Goal: Task Accomplishment & Management: Use online tool/utility

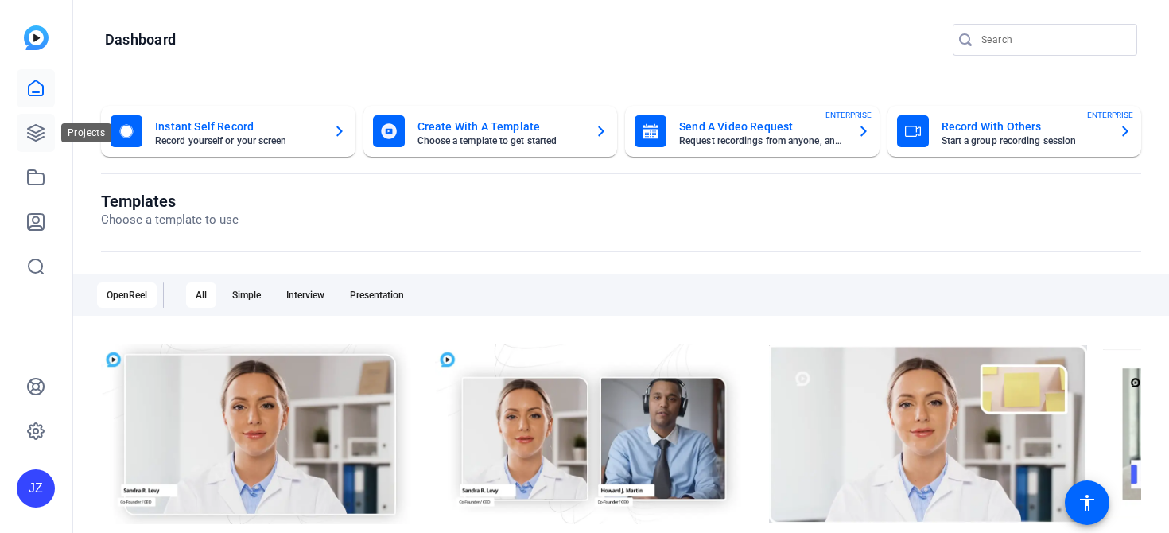
click at [41, 125] on icon at bounding box center [35, 132] width 19 height 19
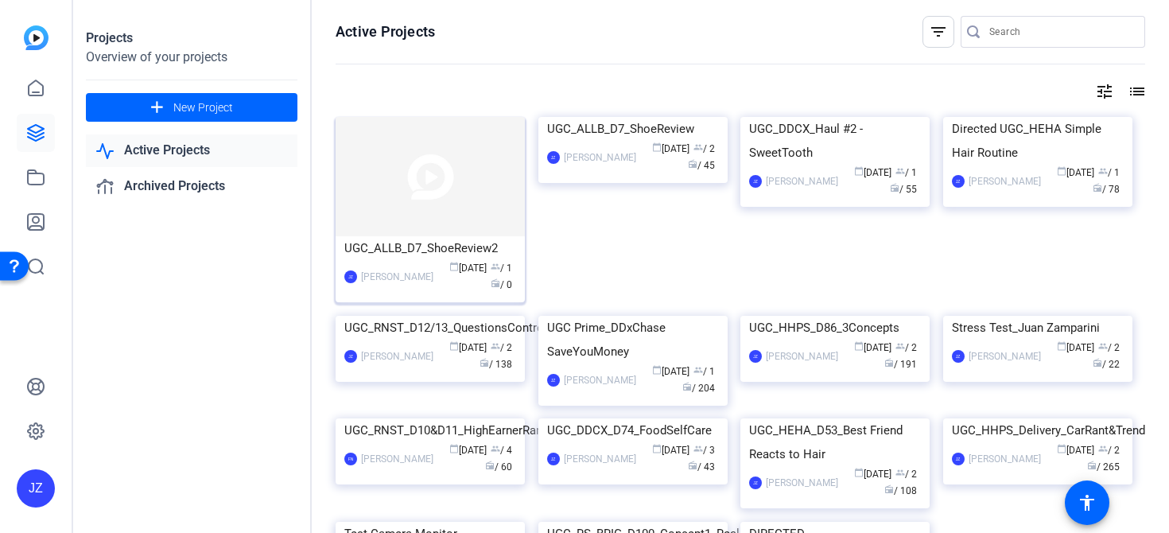
click at [370, 193] on img at bounding box center [429, 176] width 189 height 119
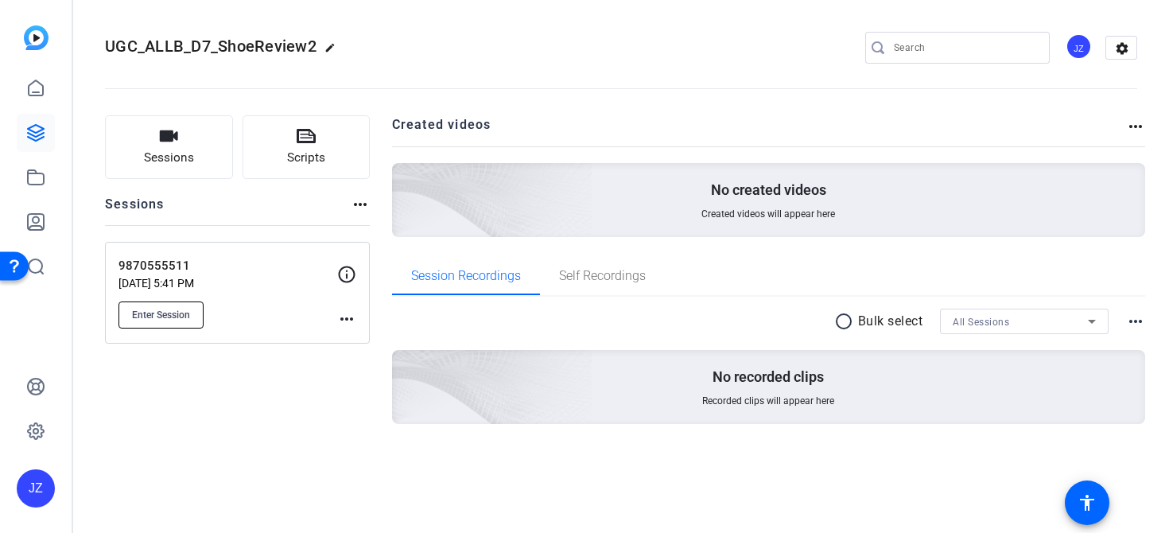
click at [193, 310] on button "Enter Session" at bounding box center [160, 314] width 85 height 27
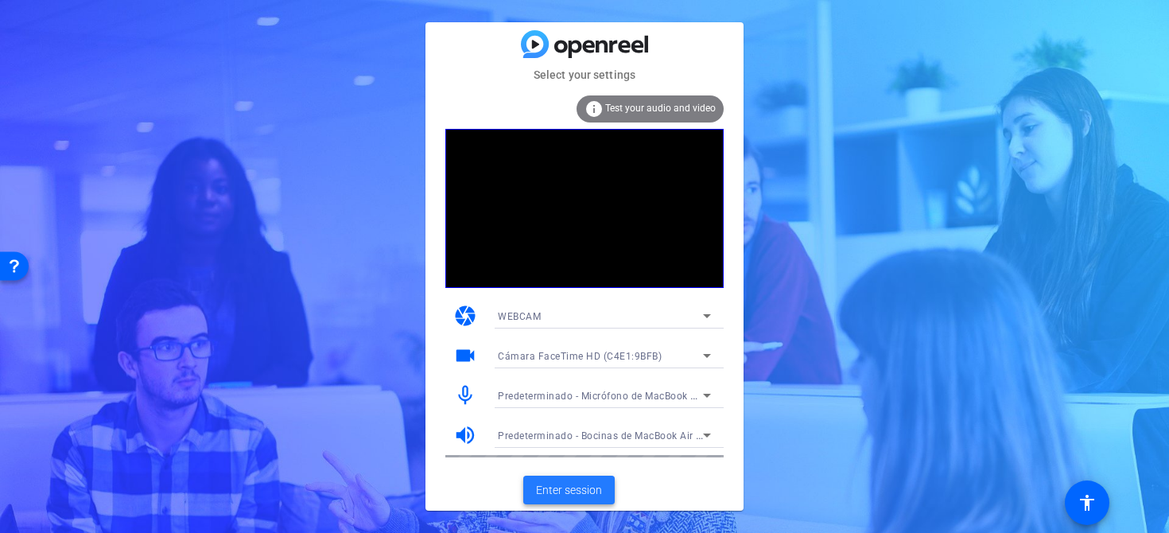
click at [572, 483] on span "Enter session" at bounding box center [569, 490] width 66 height 17
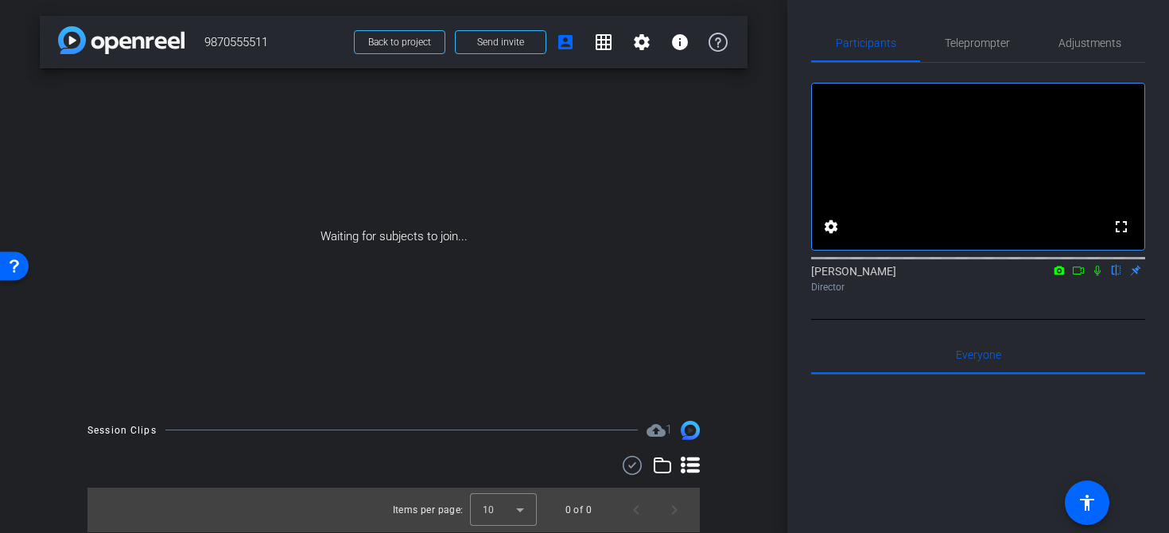
click at [1096, 276] on icon at bounding box center [1097, 271] width 6 height 10
click at [1064, 276] on icon at bounding box center [1059, 270] width 13 height 11
click at [1054, 293] on div at bounding box center [584, 266] width 1169 height 533
click at [1077, 276] on icon at bounding box center [1078, 270] width 13 height 11
click at [1100, 274] on icon at bounding box center [1096, 270] width 9 height 9
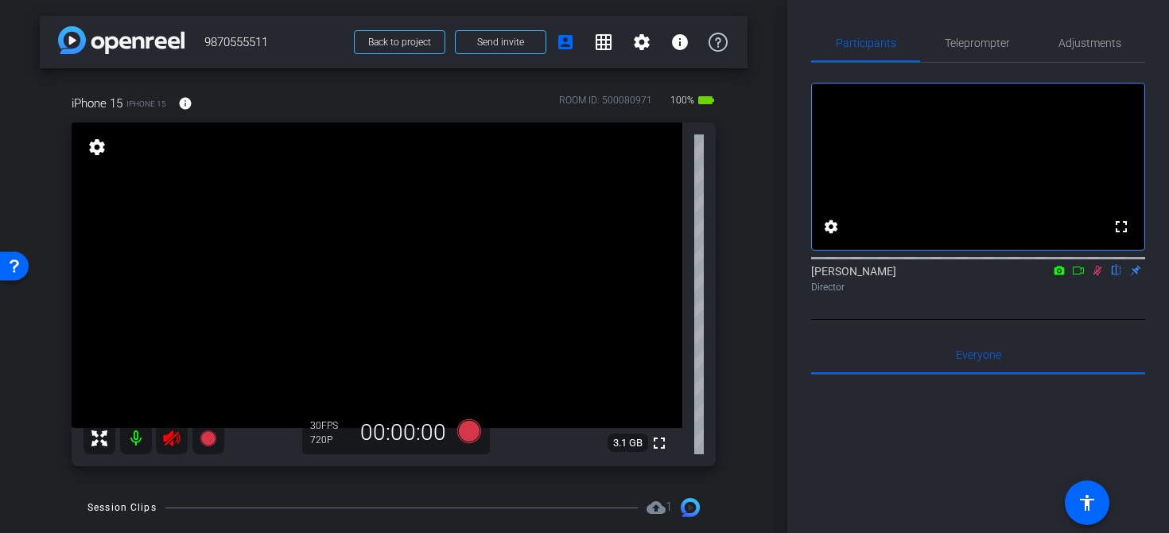
click at [1097, 276] on icon at bounding box center [1097, 271] width 9 height 10
click at [164, 440] on icon at bounding box center [171, 438] width 17 height 16
click at [975, 43] on span "Teleprompter" at bounding box center [976, 42] width 65 height 11
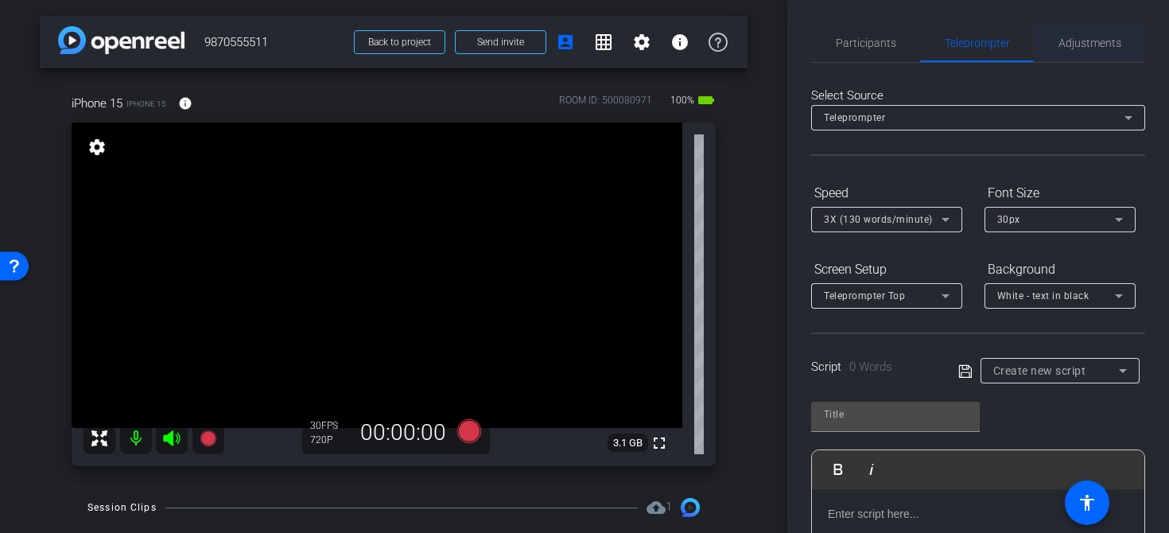
click at [1074, 37] on span "Adjustments" at bounding box center [1089, 42] width 63 height 11
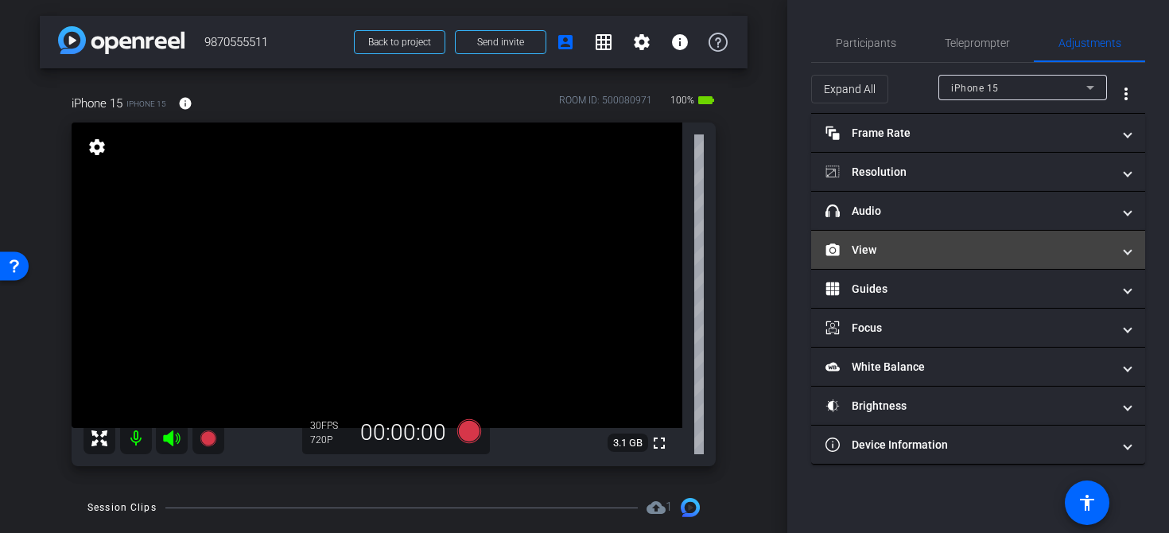
click at [917, 242] on mat-panel-title "View" at bounding box center [968, 250] width 286 height 17
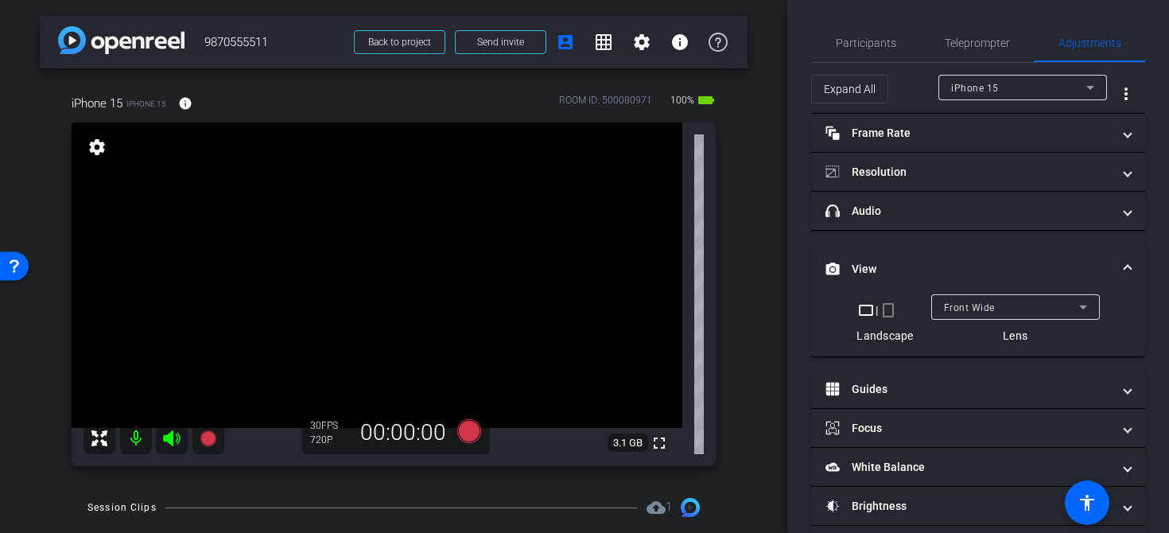
click at [889, 317] on mat-icon "crop_portrait" at bounding box center [887, 309] width 19 height 19
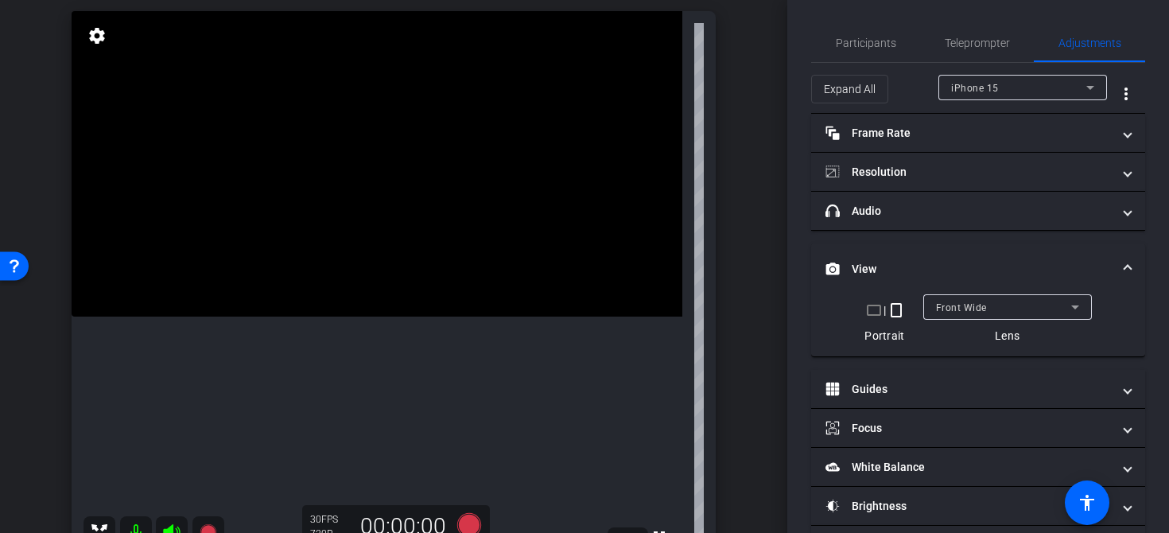
scroll to position [133, 0]
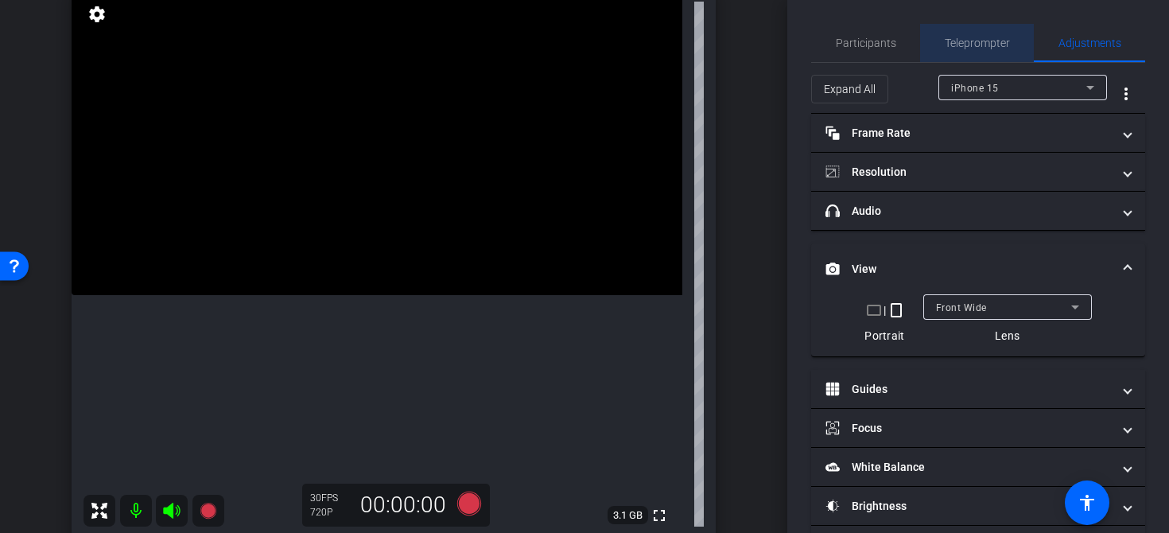
click at [984, 37] on span "Teleprompter" at bounding box center [976, 42] width 65 height 11
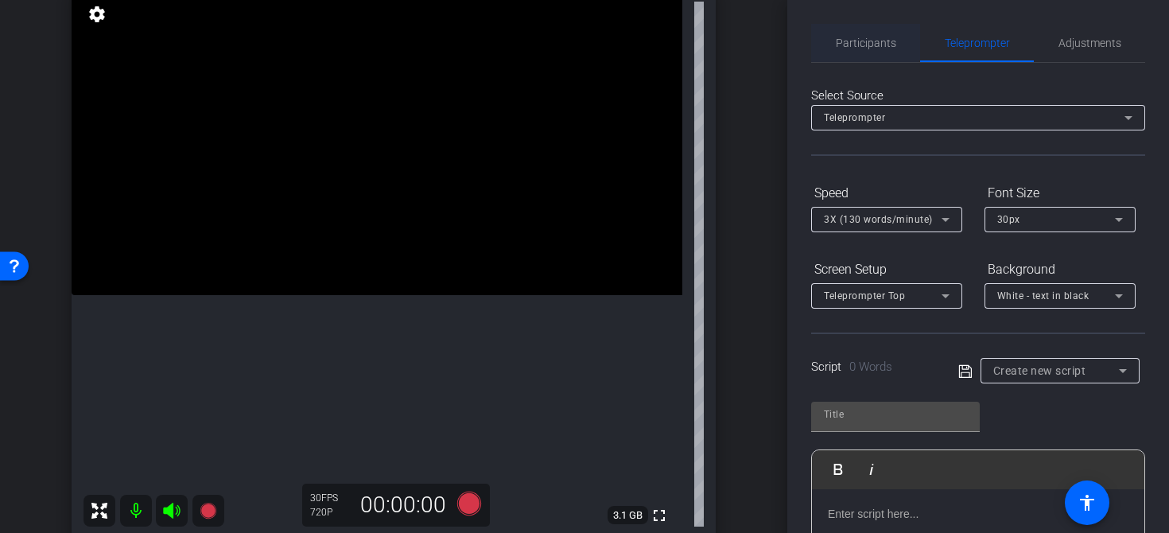
click at [825, 44] on div "Participants" at bounding box center [865, 43] width 109 height 38
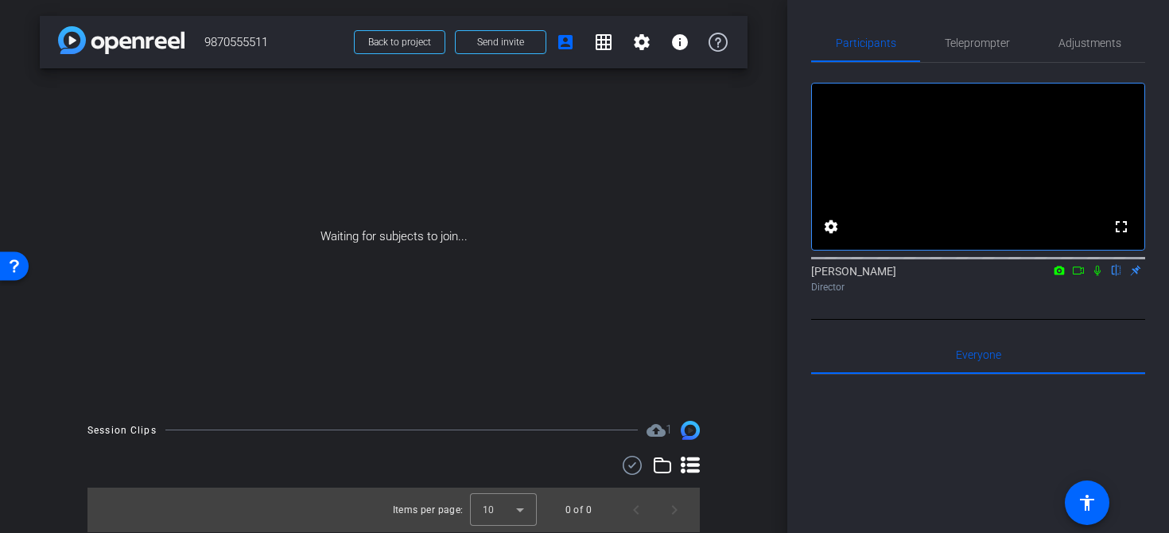
scroll to position [0, 0]
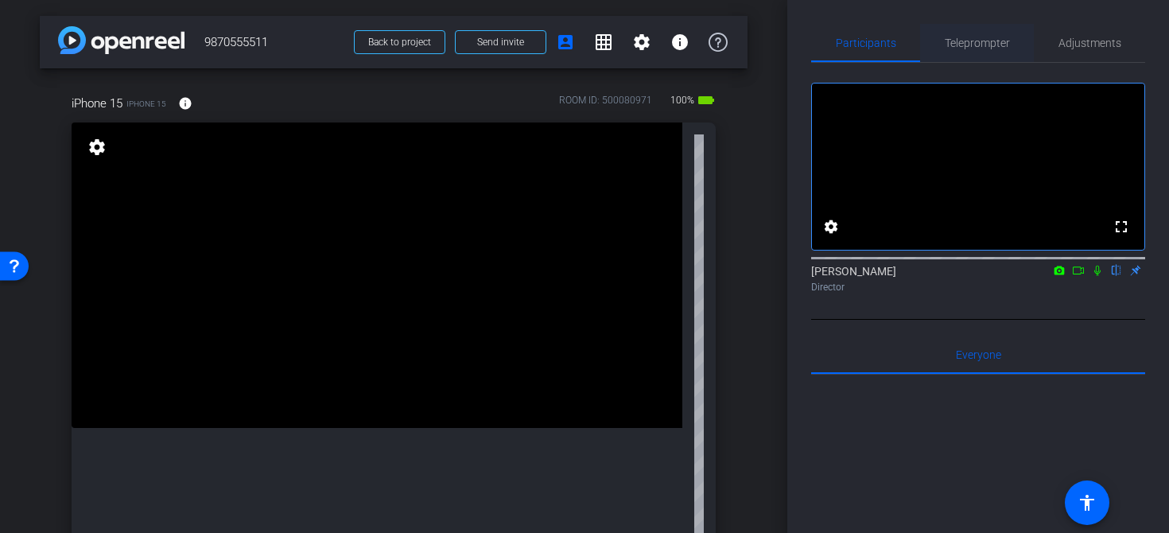
click at [1006, 52] on span "Teleprompter" at bounding box center [976, 43] width 65 height 38
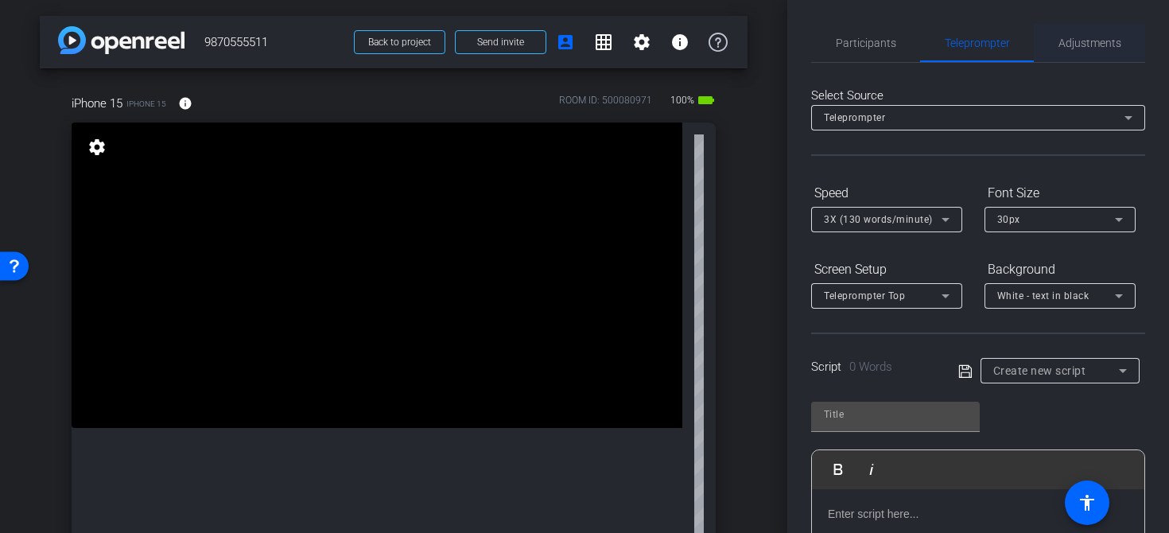
click at [1100, 41] on span "Adjustments" at bounding box center [1089, 42] width 63 height 11
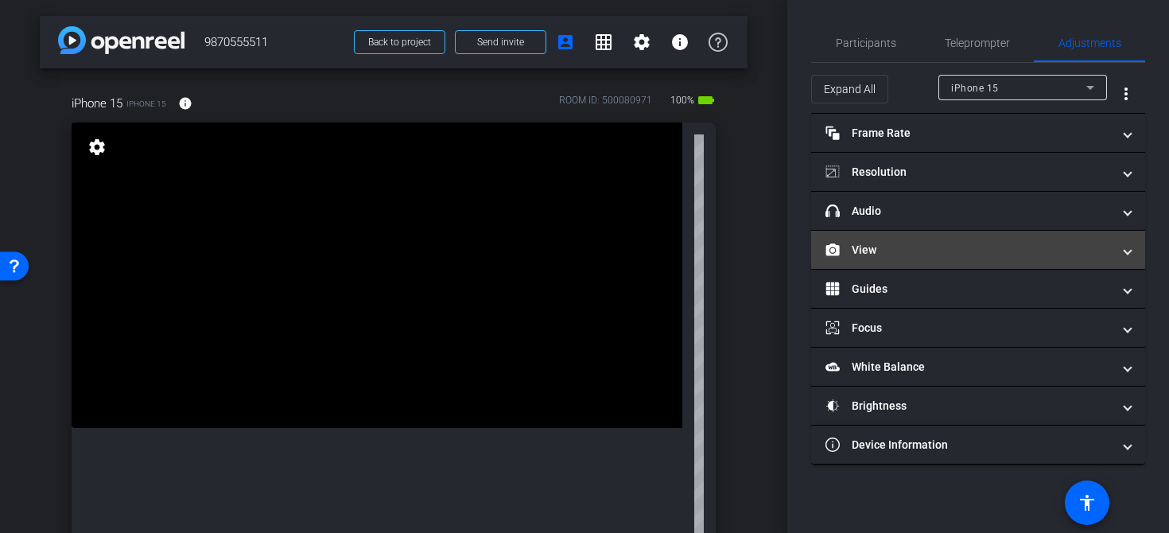
click at [929, 248] on mat-panel-title "View" at bounding box center [968, 250] width 286 height 17
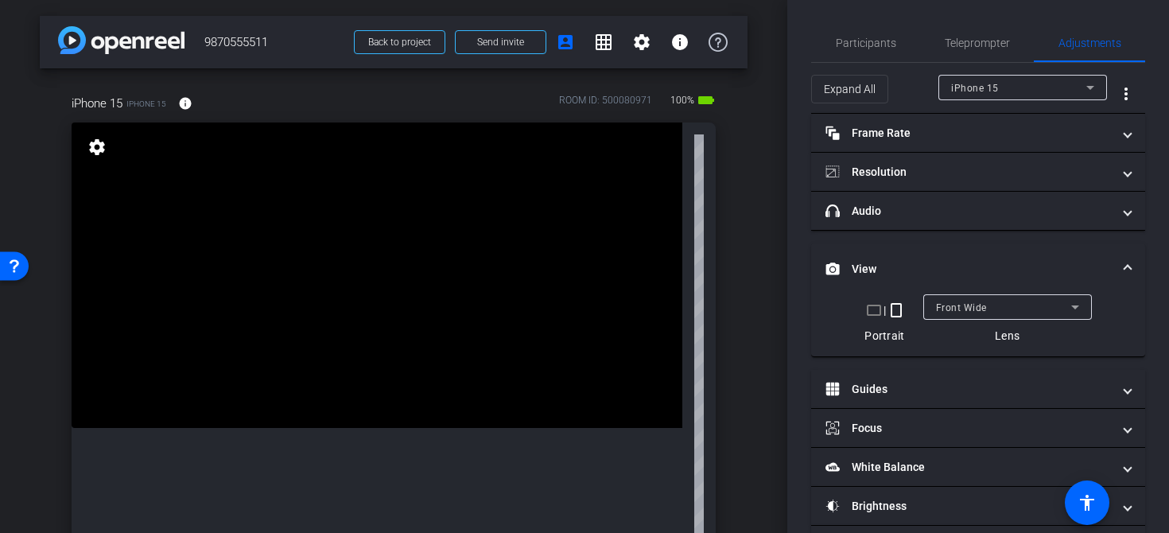
click at [958, 304] on span "Front Wide" at bounding box center [961, 307] width 51 height 11
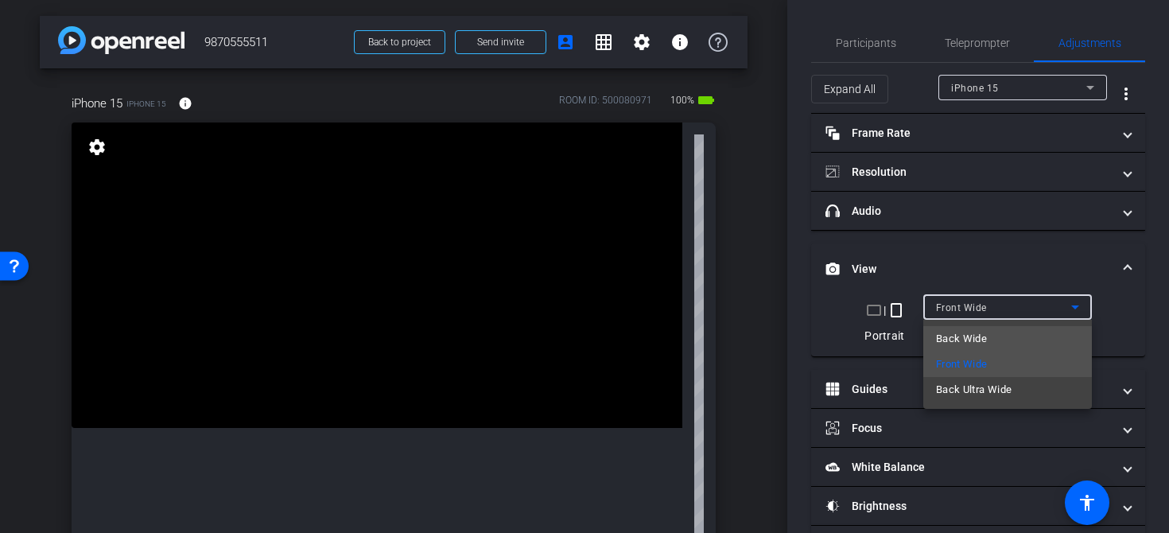
drag, startPoint x: 967, startPoint y: 355, endPoint x: 956, endPoint y: 342, distance: 16.4
click at [969, 336] on span "Back Wide" at bounding box center [961, 338] width 51 height 19
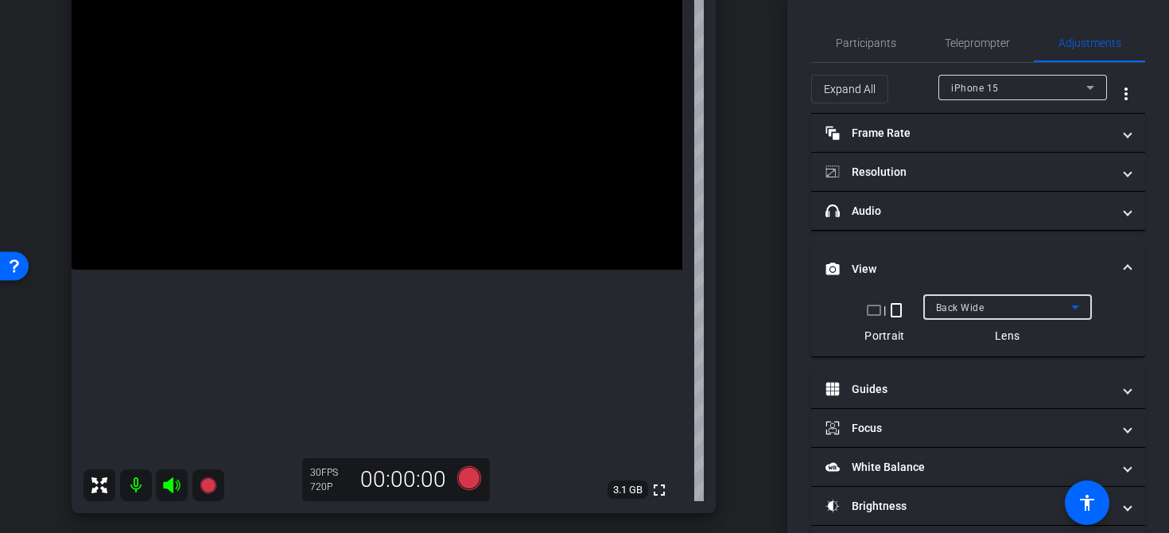
scroll to position [141, 0]
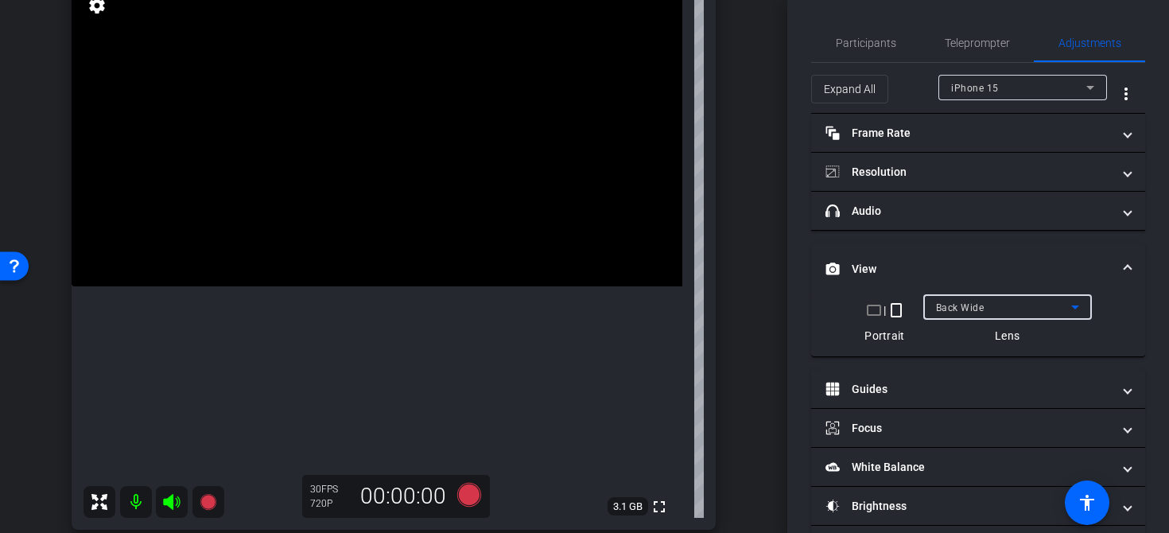
click at [1063, 324] on div at bounding box center [1007, 328] width 169 height 17
click at [1031, 306] on div "Back Wide" at bounding box center [1003, 307] width 135 height 20
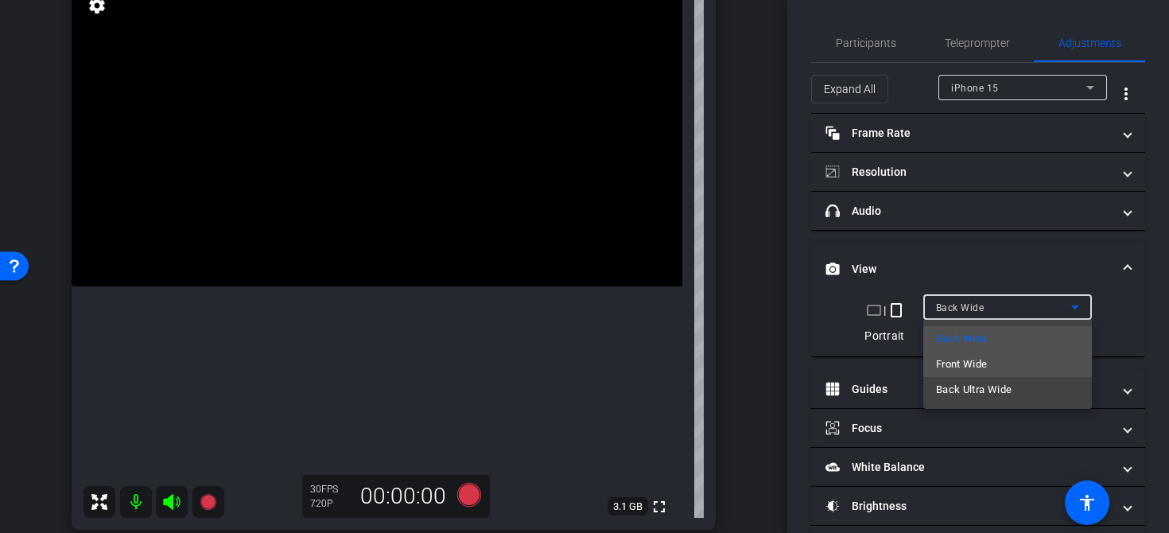
click at [999, 373] on mat-option "Front Wide" at bounding box center [1007, 363] width 169 height 25
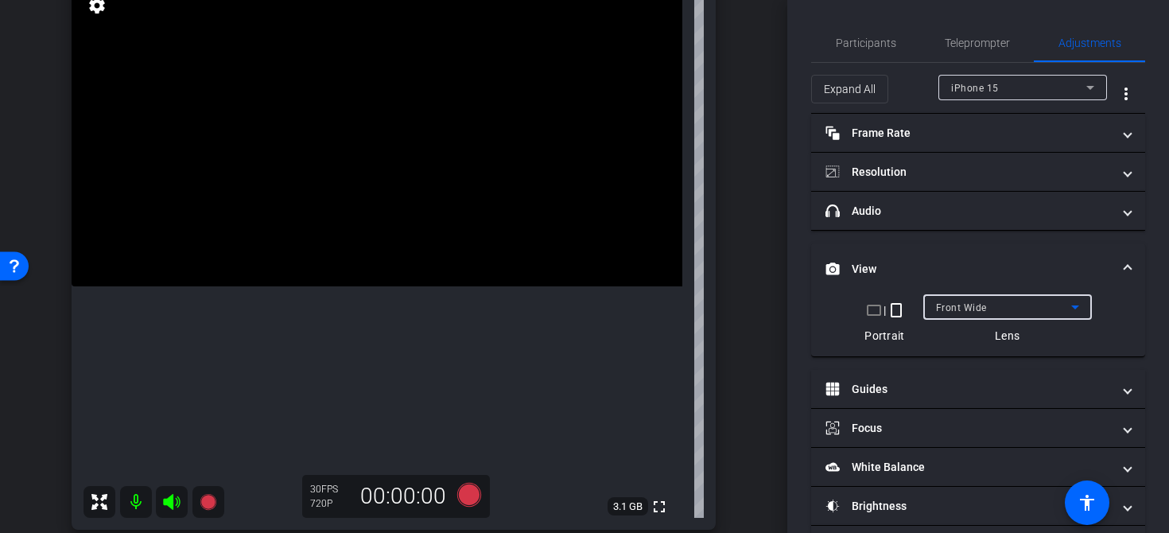
scroll to position [0, 0]
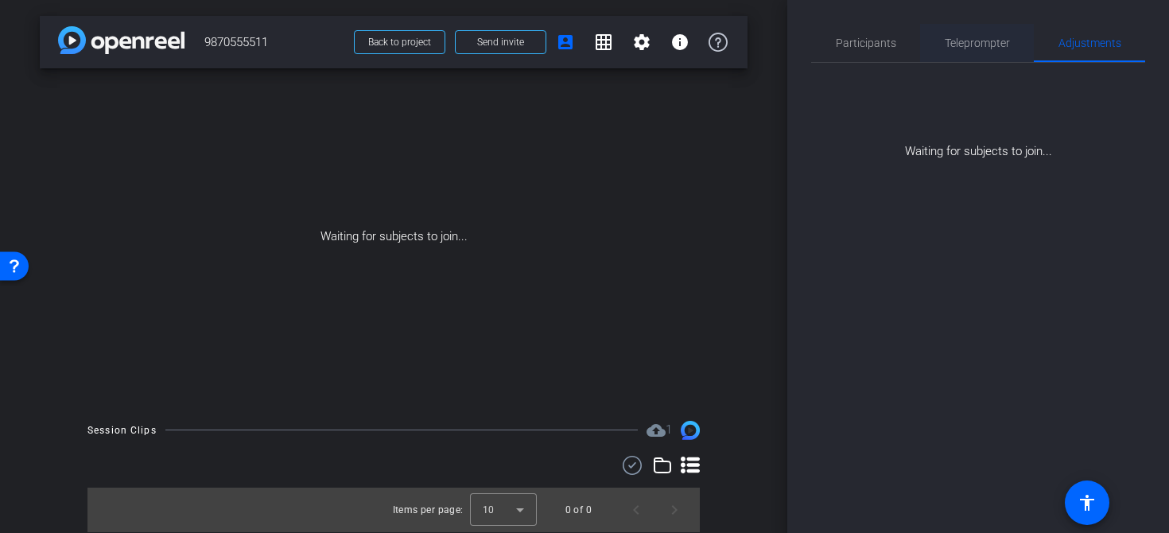
click at [942, 34] on div "Teleprompter" at bounding box center [977, 43] width 114 height 38
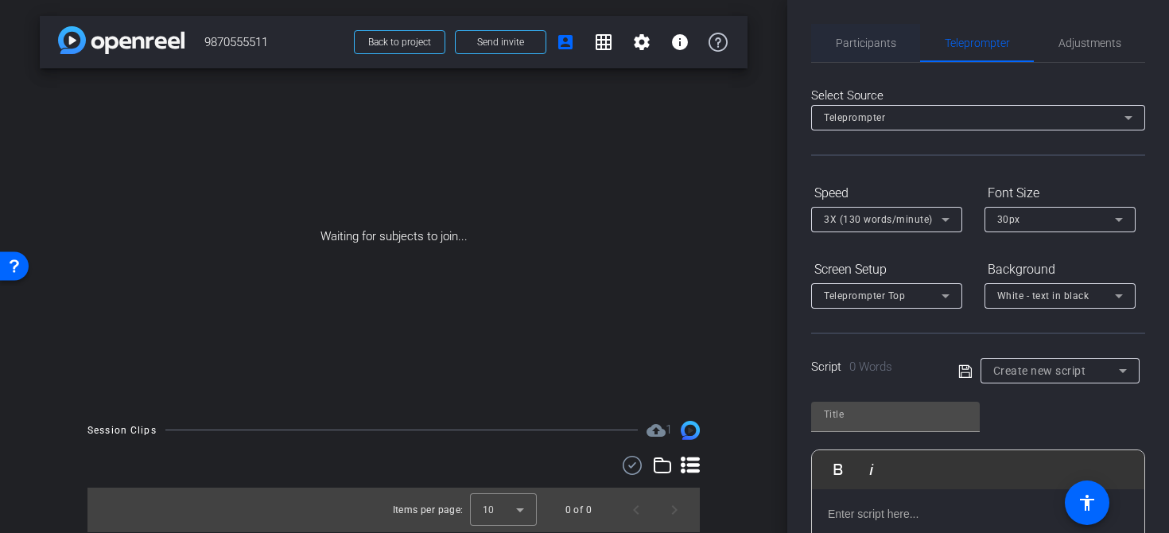
click at [863, 45] on span "Participants" at bounding box center [865, 42] width 60 height 11
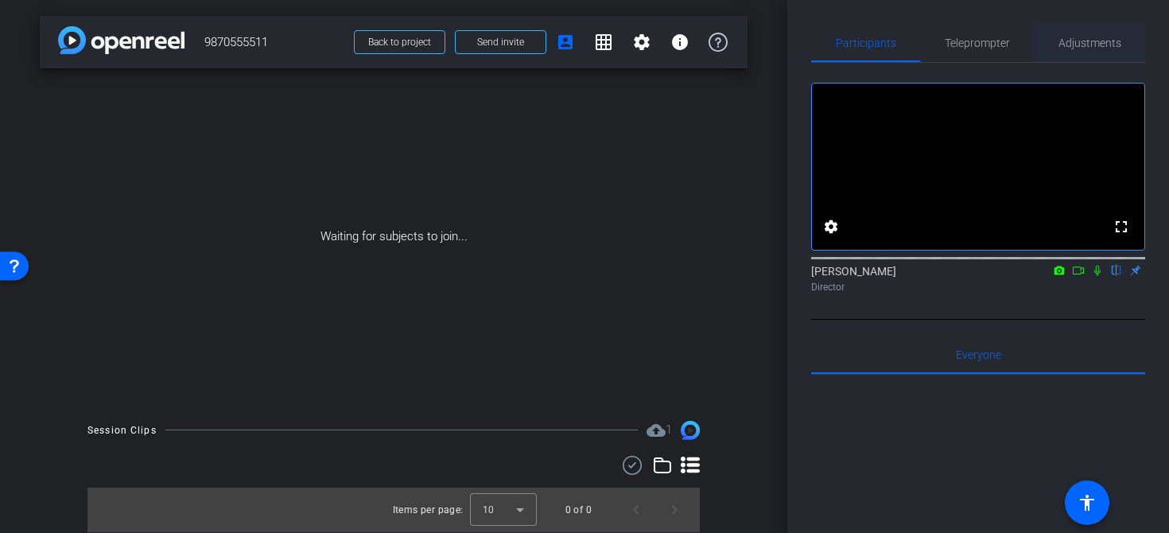
click at [1076, 43] on span "Adjustments" at bounding box center [1089, 42] width 63 height 11
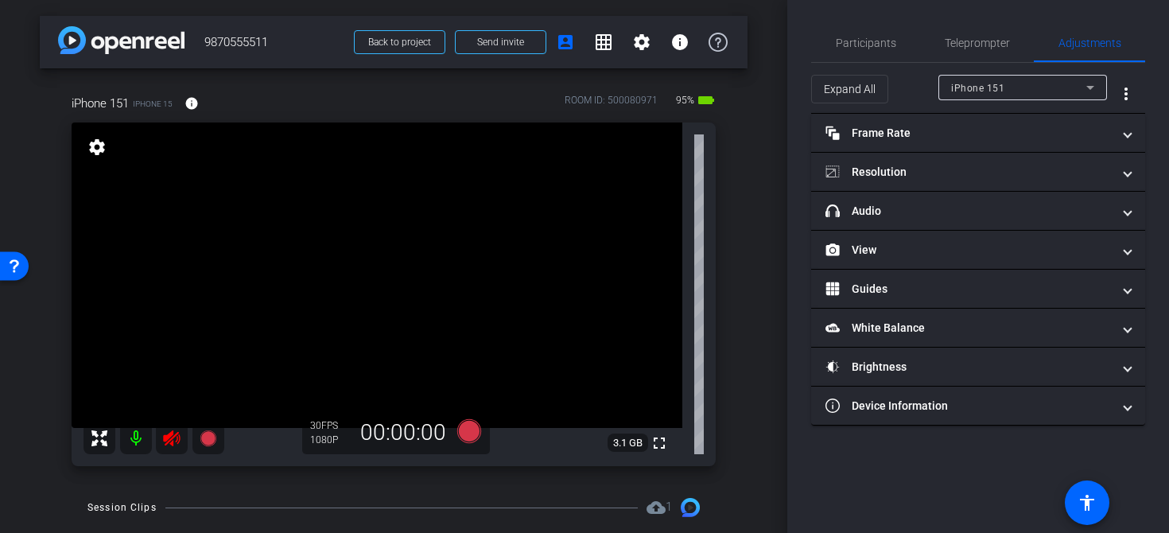
click at [173, 436] on icon at bounding box center [171, 438] width 17 height 16
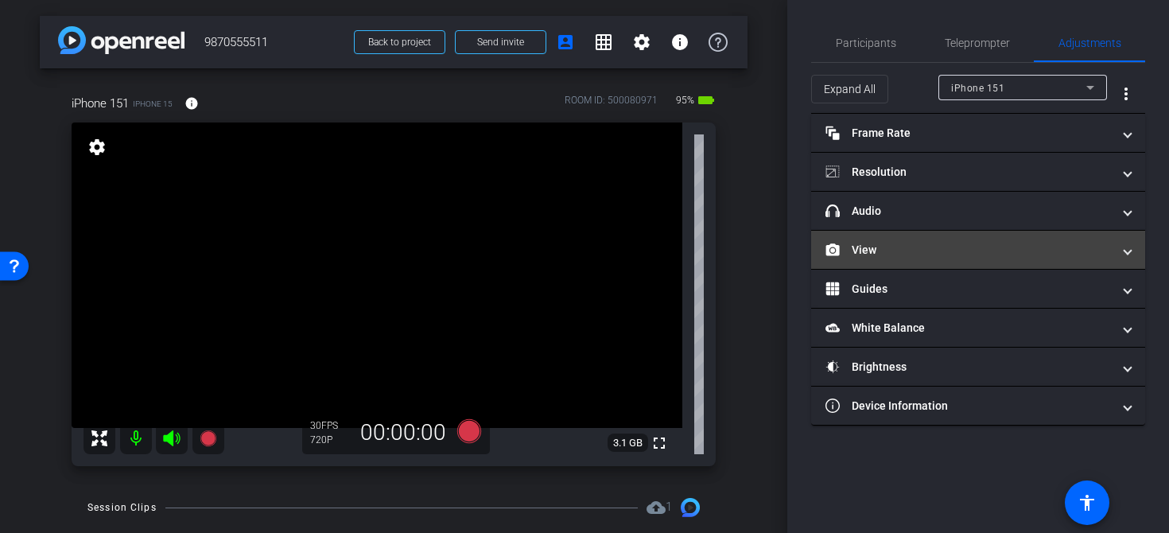
click at [918, 250] on mat-panel-title "View" at bounding box center [968, 250] width 286 height 17
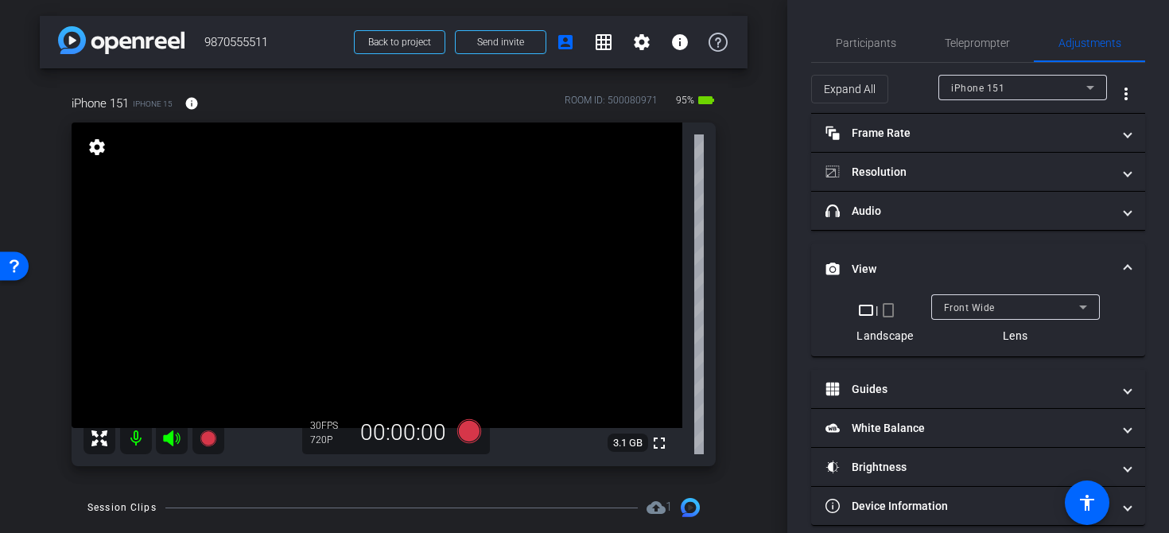
click at [890, 315] on mat-icon "crop_portrait" at bounding box center [887, 309] width 19 height 19
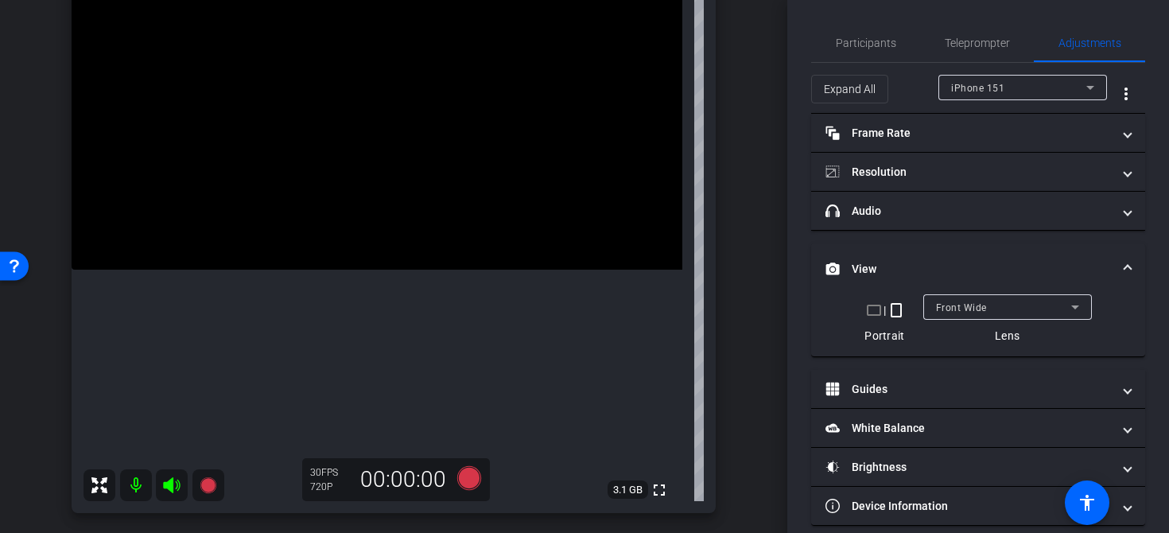
scroll to position [161, 0]
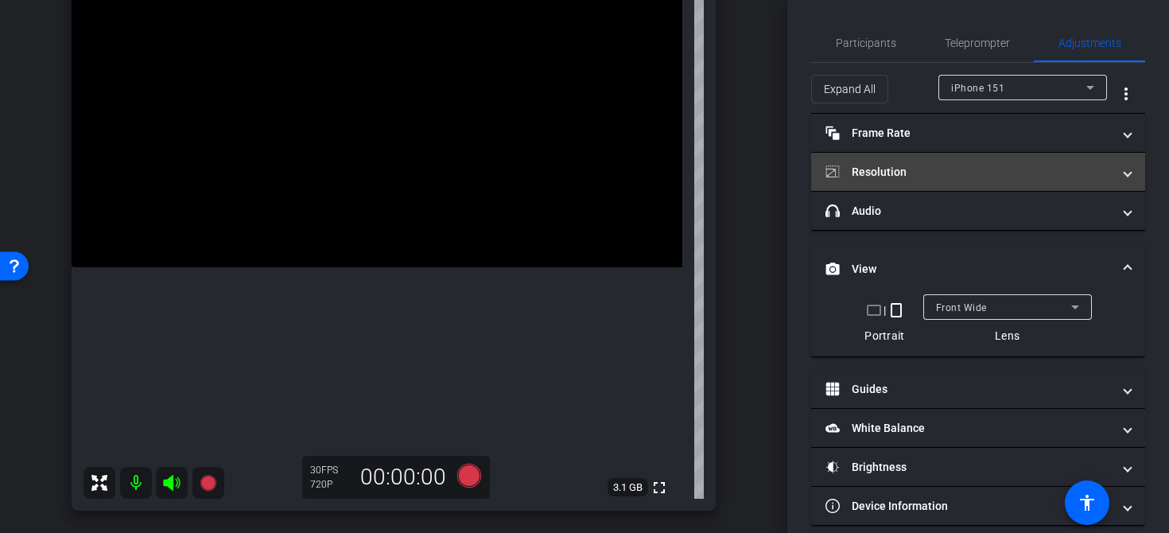
click at [927, 168] on mat-panel-title "Resolution" at bounding box center [968, 172] width 286 height 17
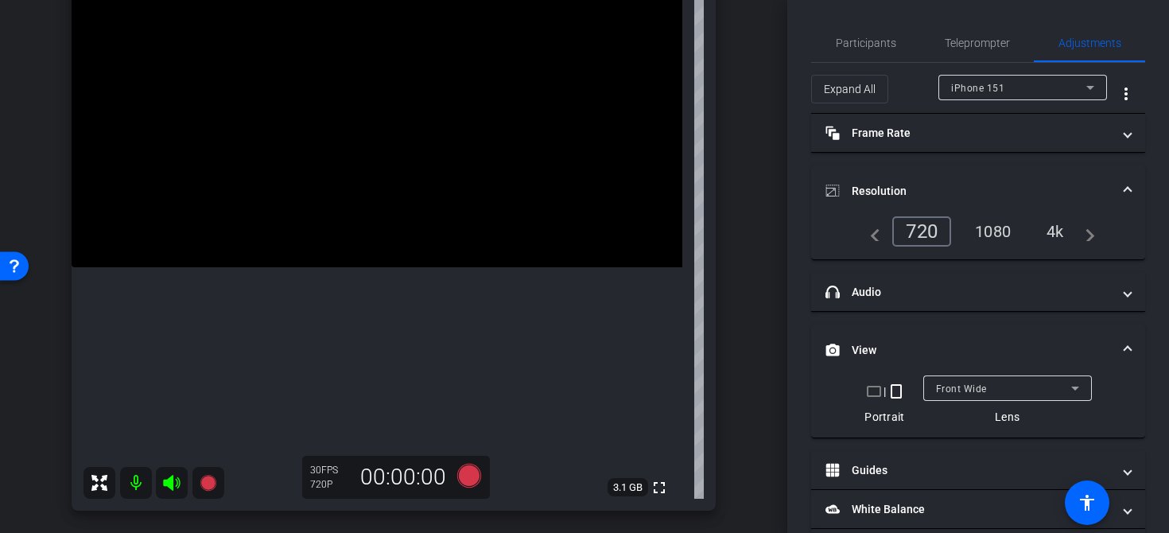
click at [1002, 237] on div "1080" at bounding box center [993, 231] width 60 height 27
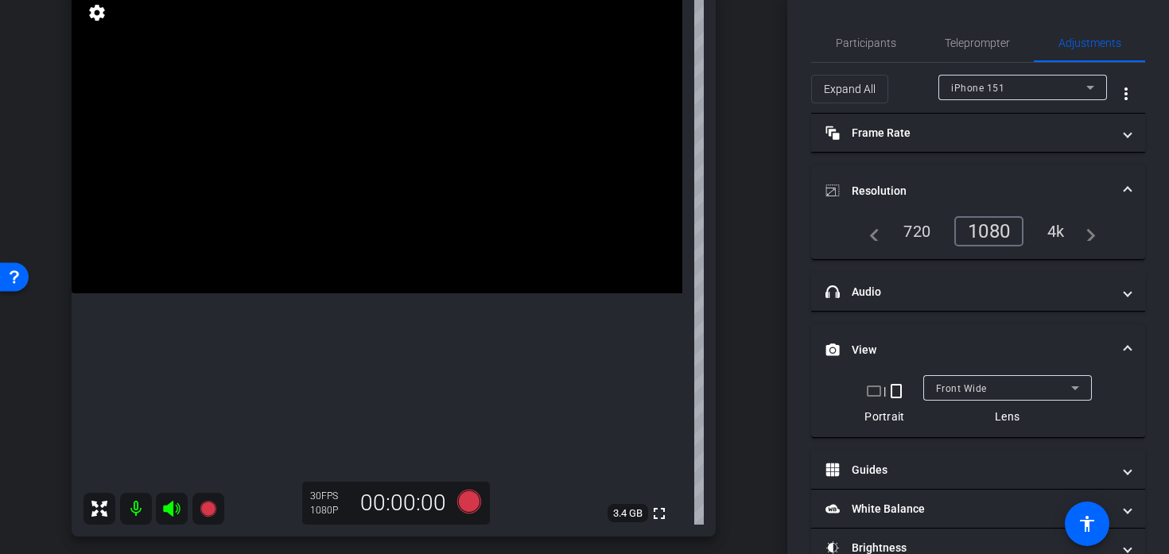
scroll to position [130, 0]
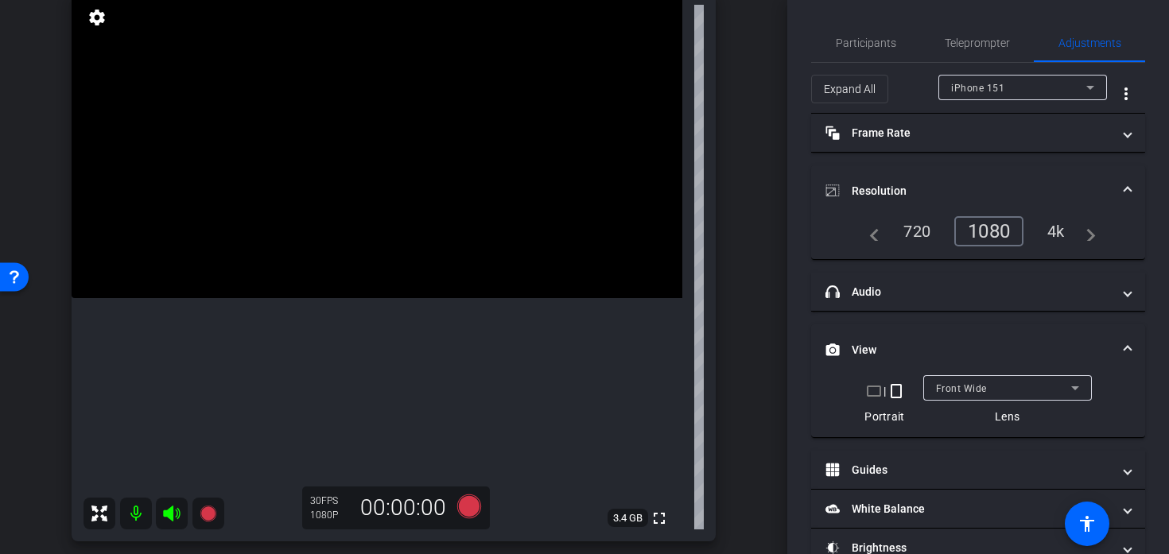
click at [423, 298] on video at bounding box center [377, 145] width 611 height 305
click at [467, 498] on icon at bounding box center [469, 506] width 24 height 24
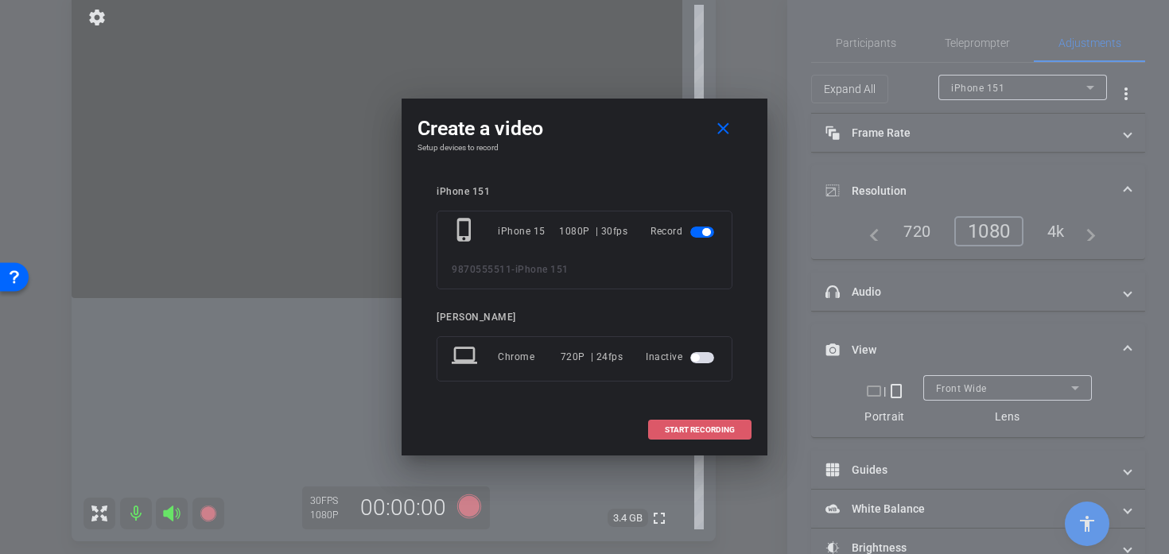
click at [697, 432] on span "START RECORDING" at bounding box center [700, 430] width 70 height 8
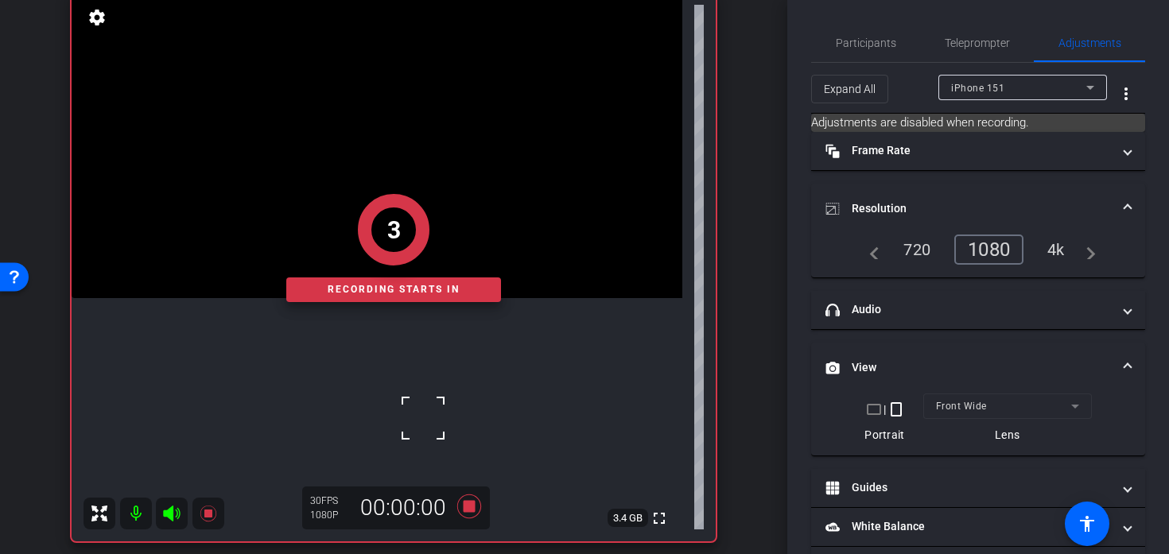
click at [360, 442] on div "3 Recording starts in" at bounding box center [394, 248] width 644 height 587
click at [357, 439] on div "2 Recording starts in" at bounding box center [394, 248] width 644 height 587
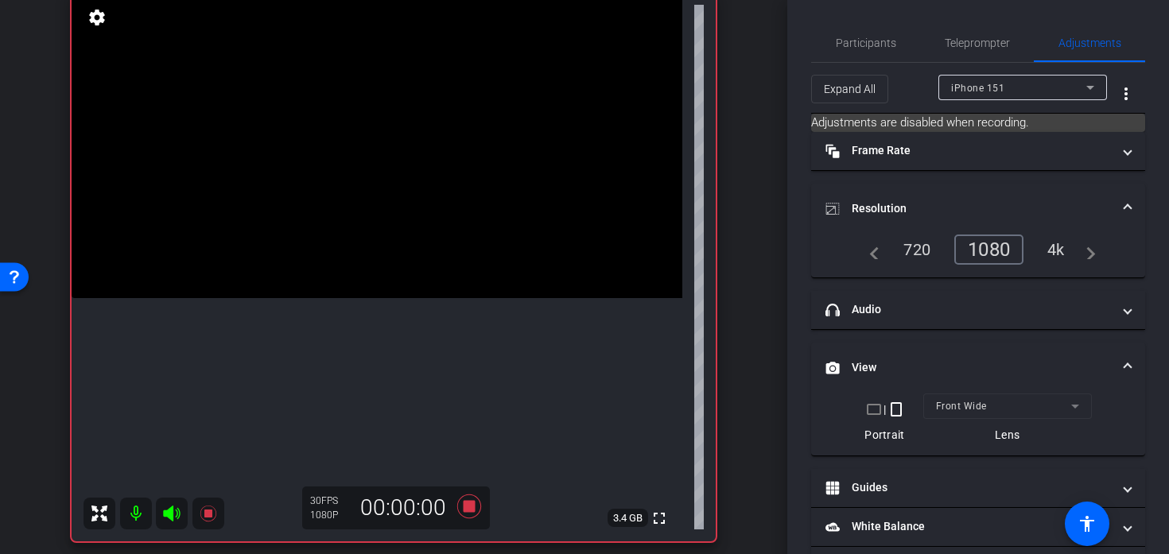
click at [371, 298] on video at bounding box center [377, 145] width 611 height 305
click at [371, 434] on div at bounding box center [371, 434] width 40 height 40
click at [865, 52] on span "Participants" at bounding box center [865, 43] width 60 height 38
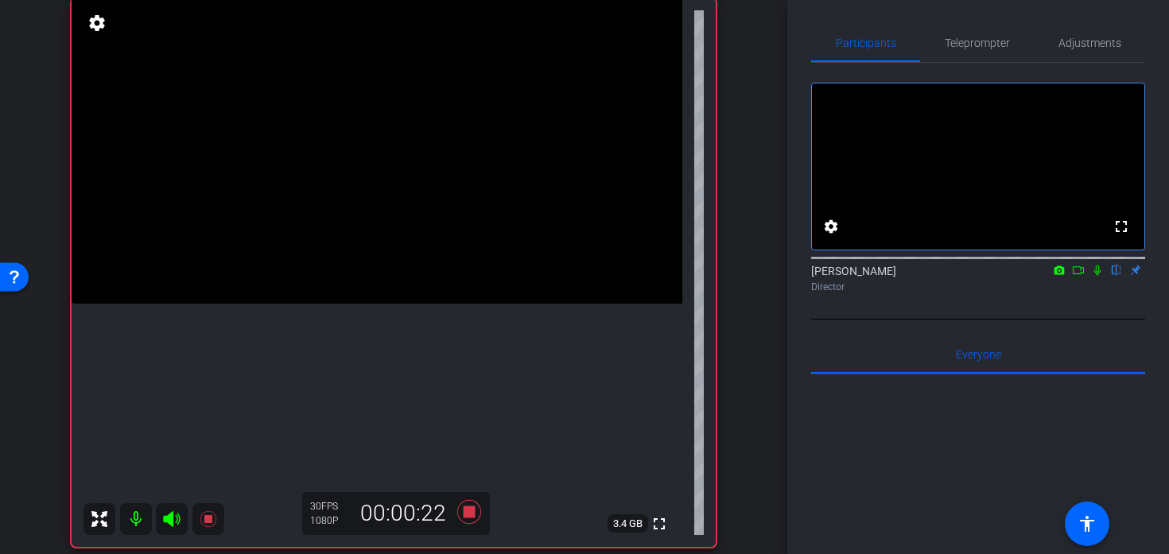
scroll to position [122, 0]
click at [954, 34] on span "Teleprompter" at bounding box center [976, 43] width 65 height 38
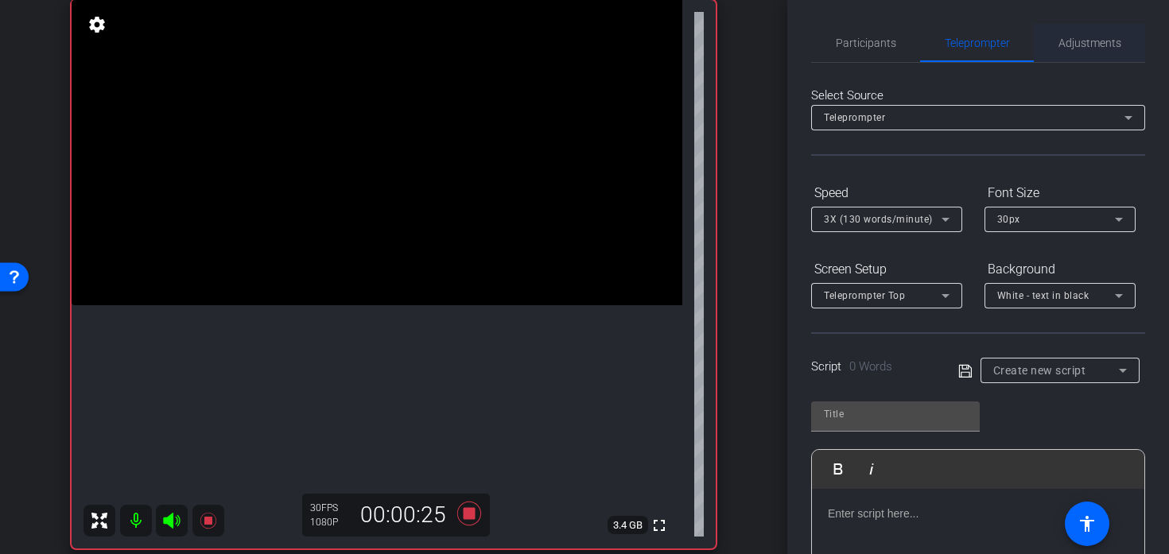
click at [1072, 48] on span "Adjustments" at bounding box center [1089, 42] width 63 height 11
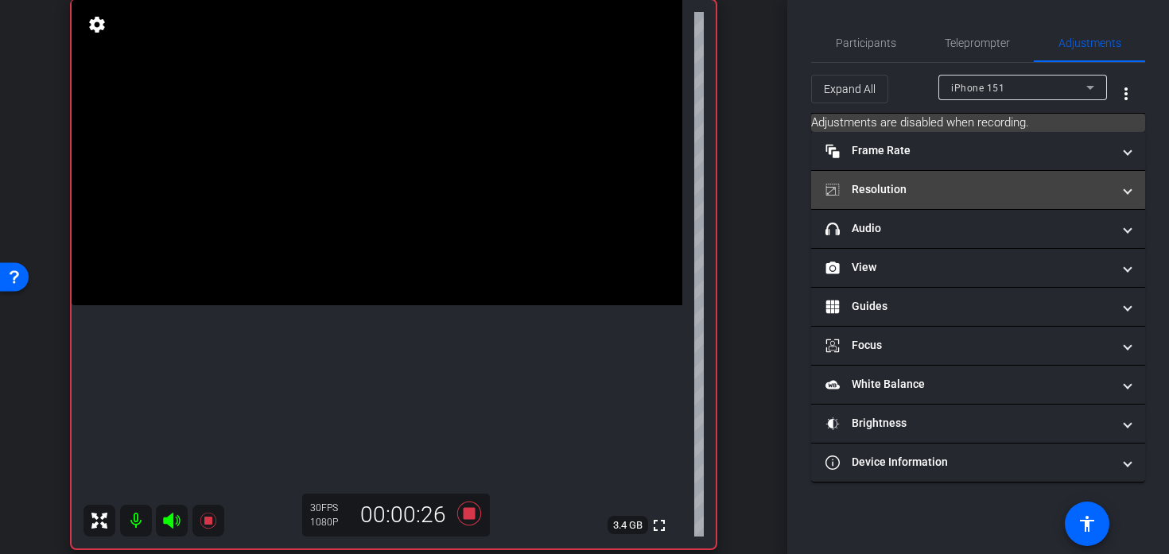
click at [955, 188] on mat-panel-title "Resolution" at bounding box center [968, 189] width 286 height 17
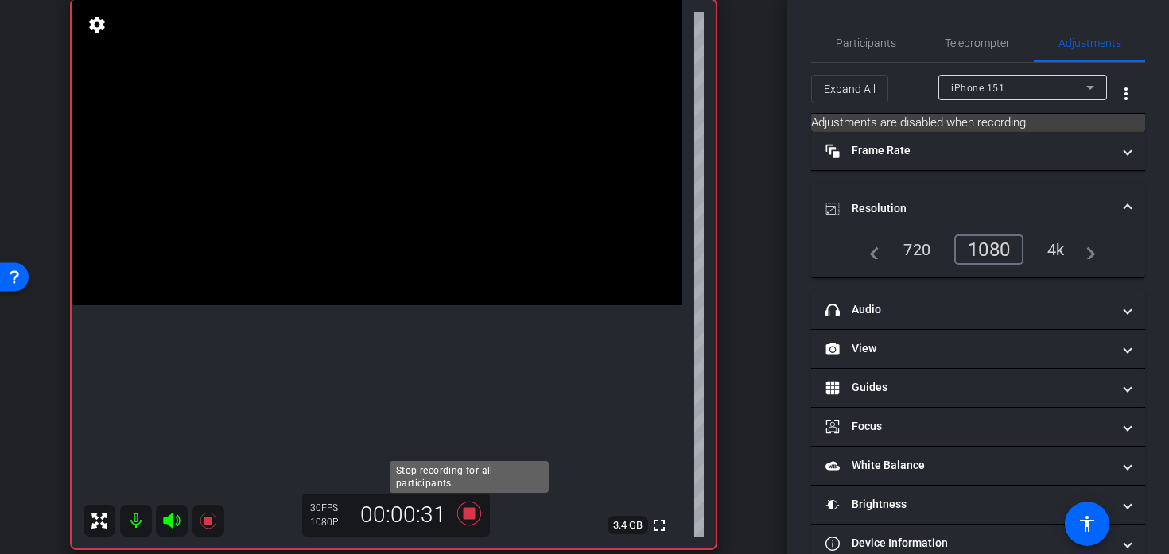
click at [474, 516] on icon at bounding box center [469, 514] width 24 height 24
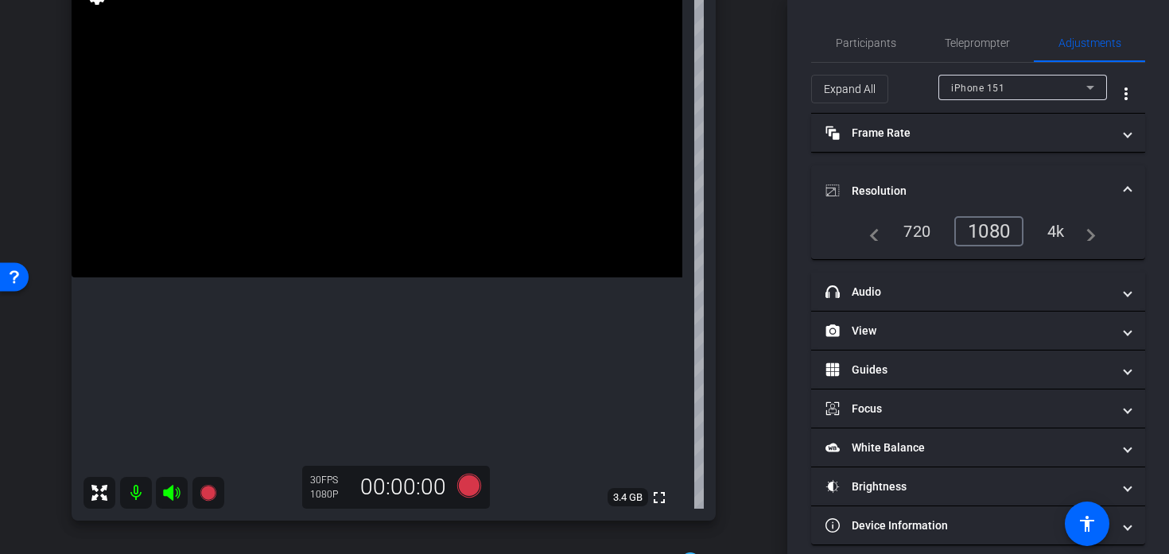
scroll to position [152, 0]
click at [477, 479] on icon at bounding box center [469, 484] width 24 height 24
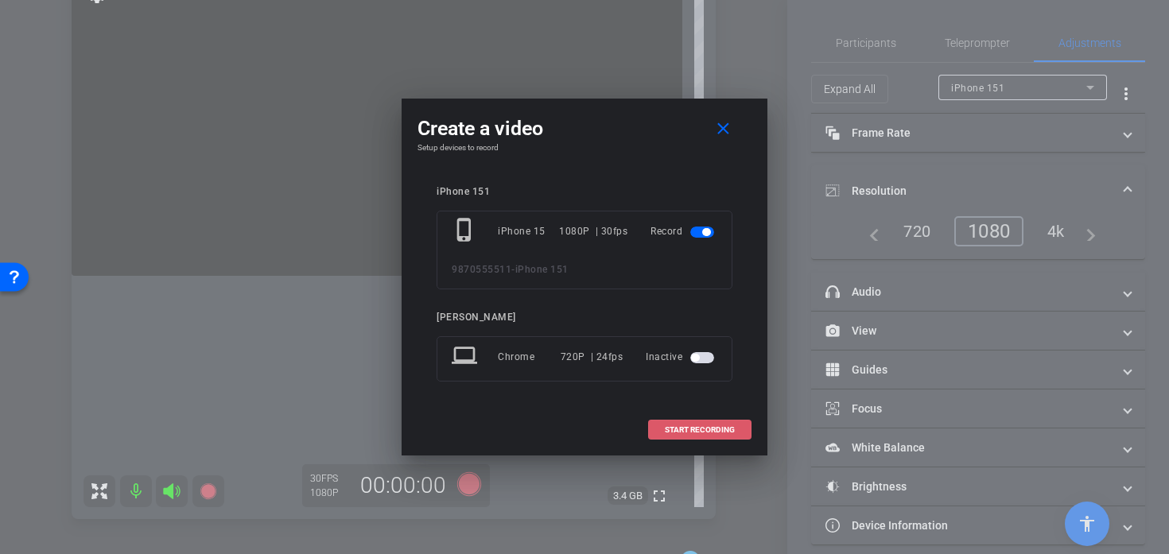
click at [729, 424] on span at bounding box center [700, 430] width 102 height 38
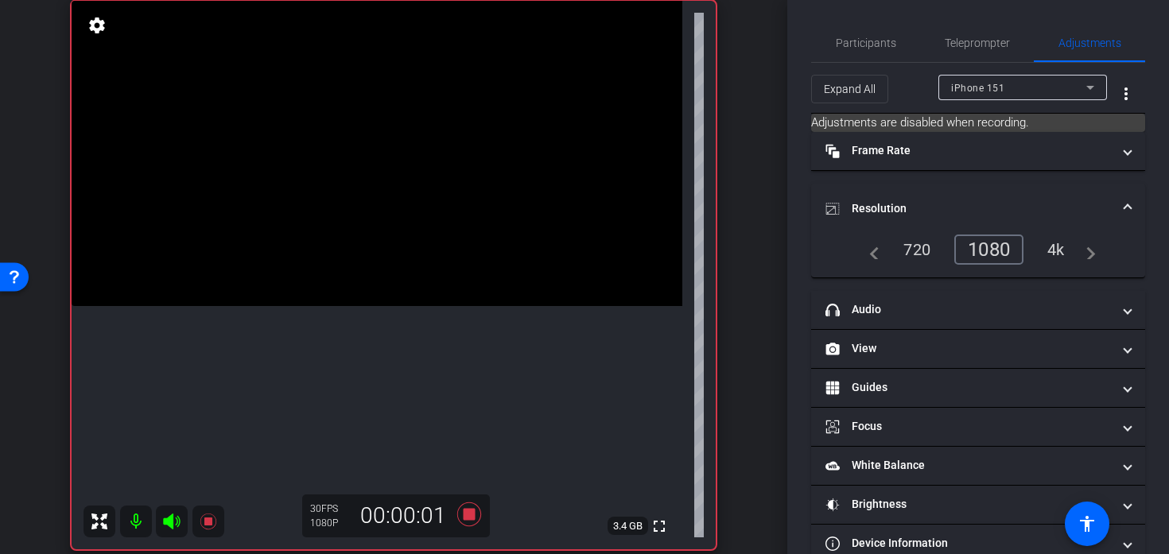
scroll to position [121, 0]
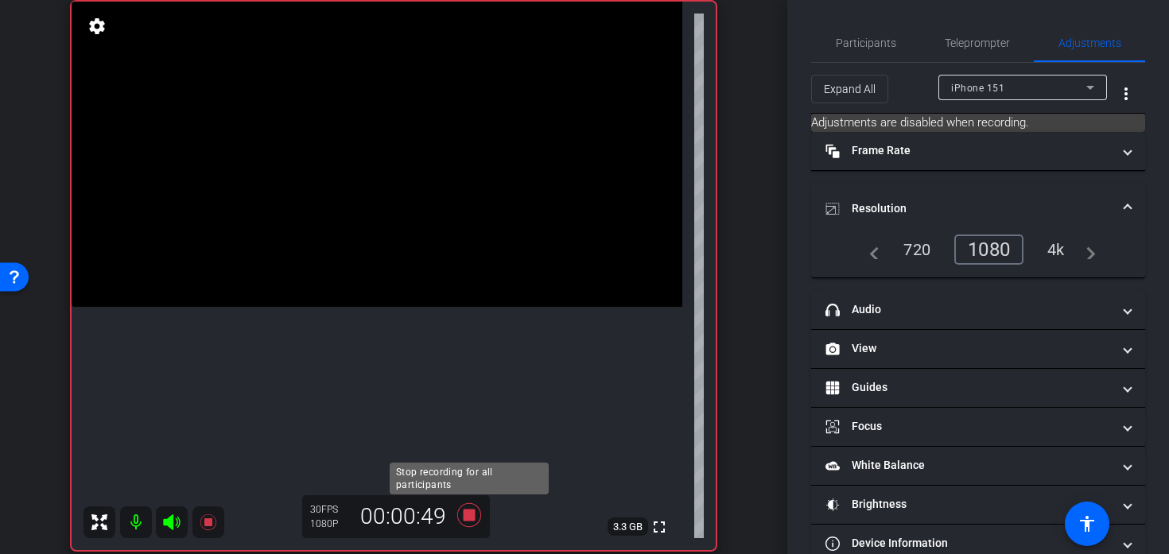
click at [462, 521] on icon at bounding box center [469, 515] width 38 height 29
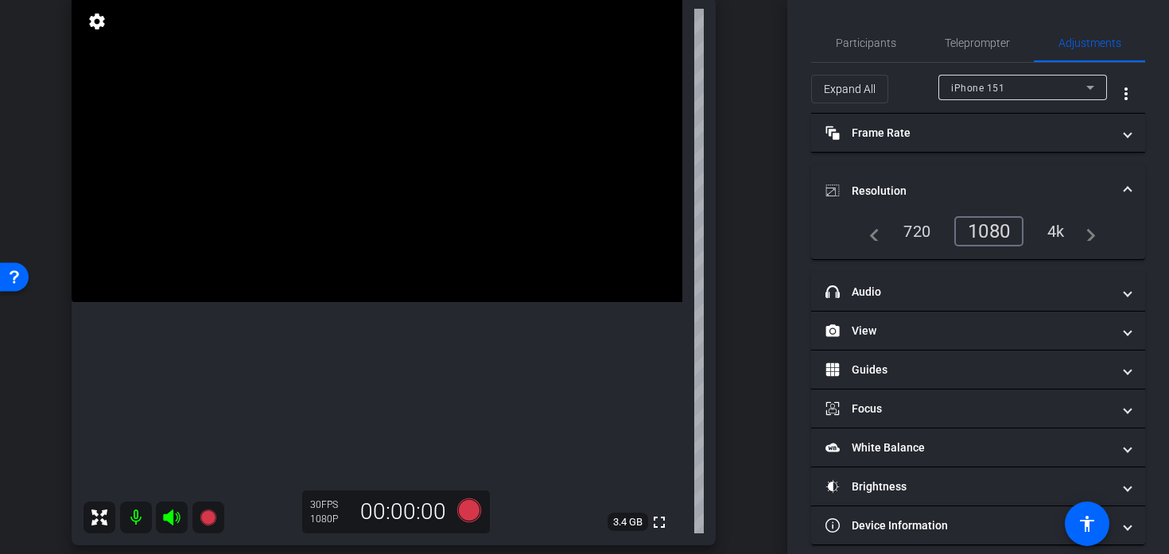
scroll to position [424, 0]
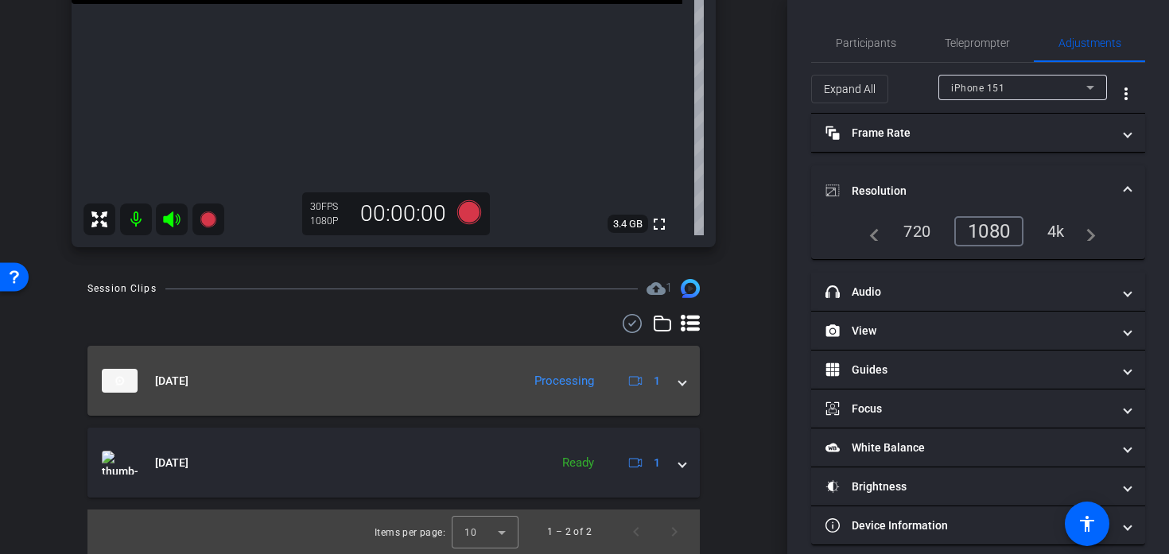
click at [686, 387] on mat-expansion-panel-header "Sep 1, 2025 Processing 1" at bounding box center [393, 381] width 612 height 70
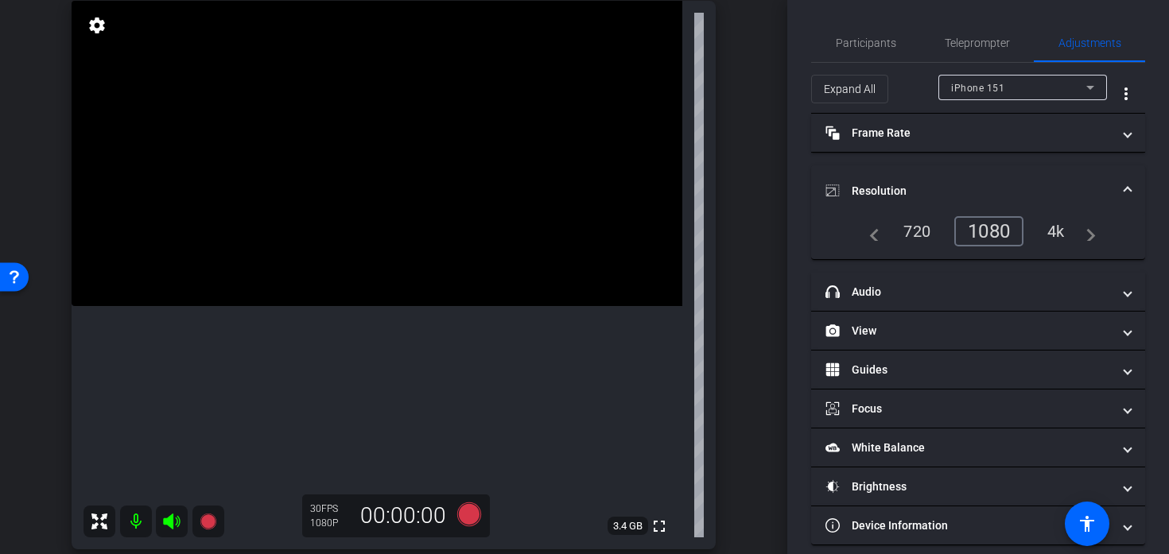
scroll to position [129, 0]
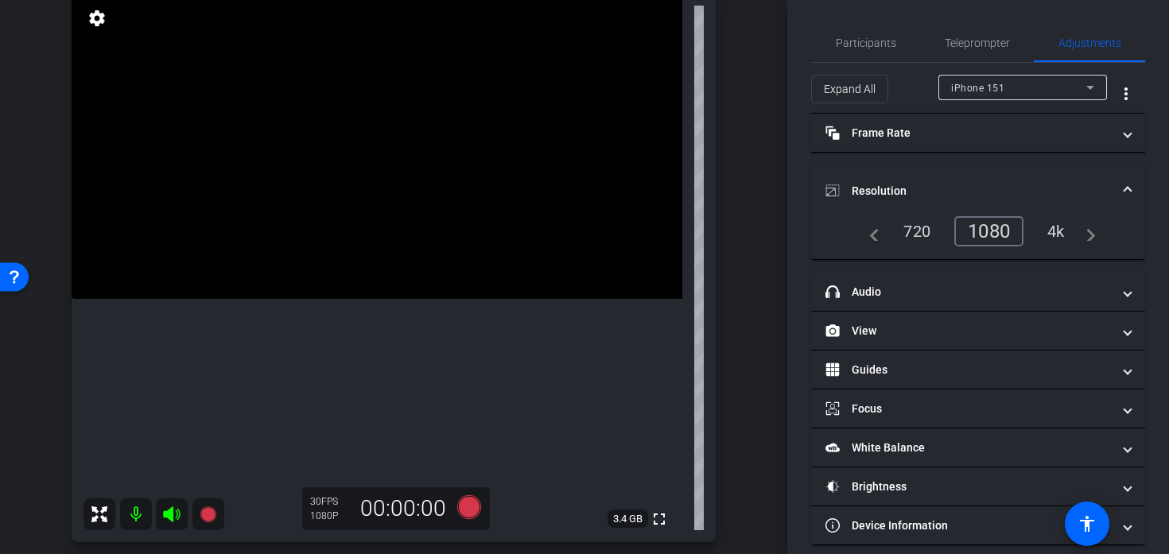
click at [359, 299] on video at bounding box center [377, 146] width 611 height 305
click at [465, 513] on icon at bounding box center [469, 507] width 24 height 24
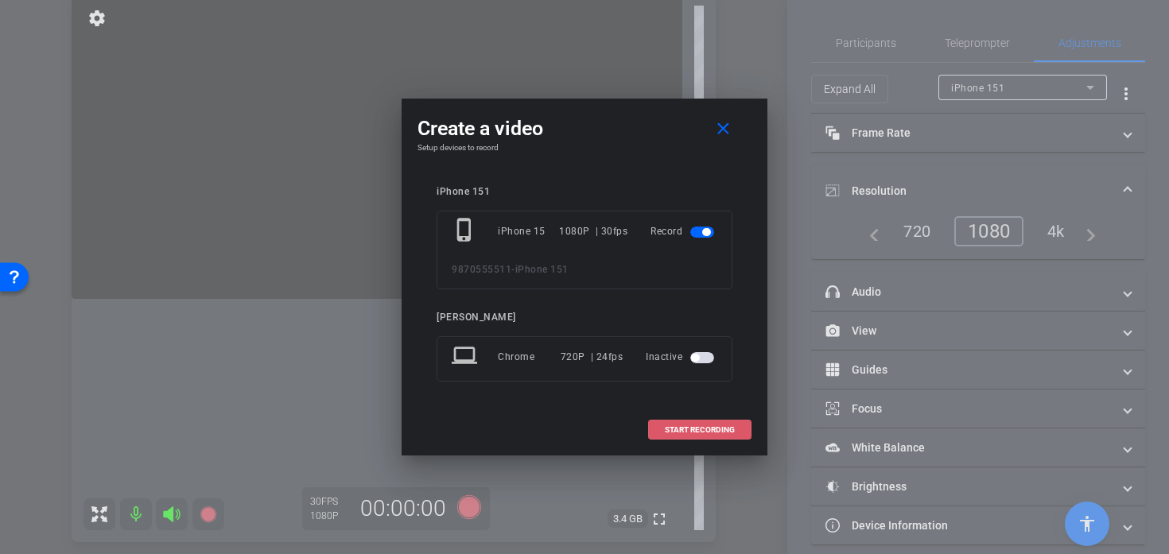
click at [727, 439] on span at bounding box center [700, 430] width 102 height 38
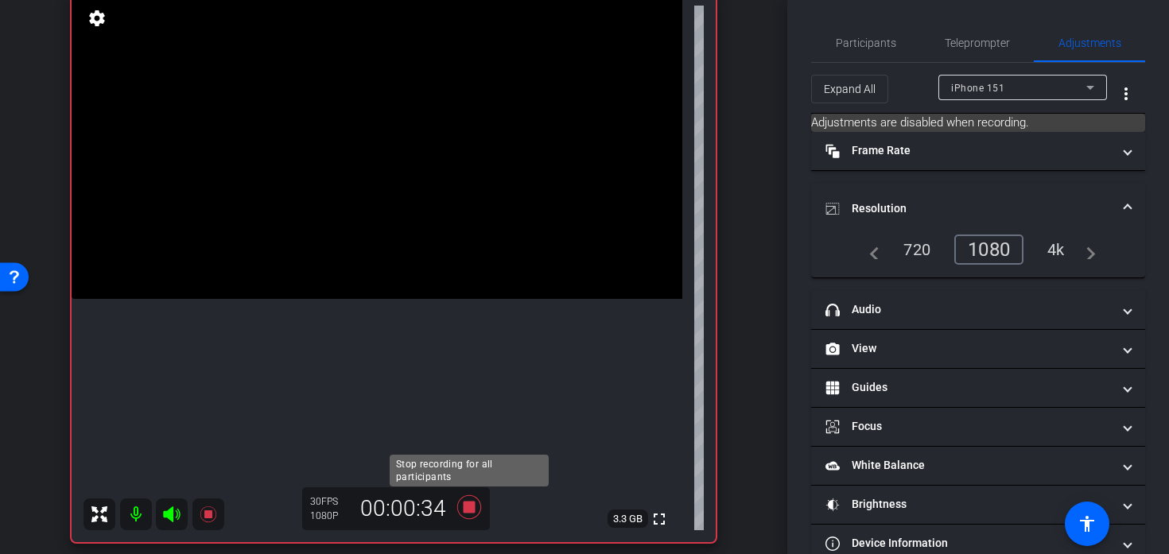
click at [464, 516] on icon at bounding box center [469, 507] width 38 height 29
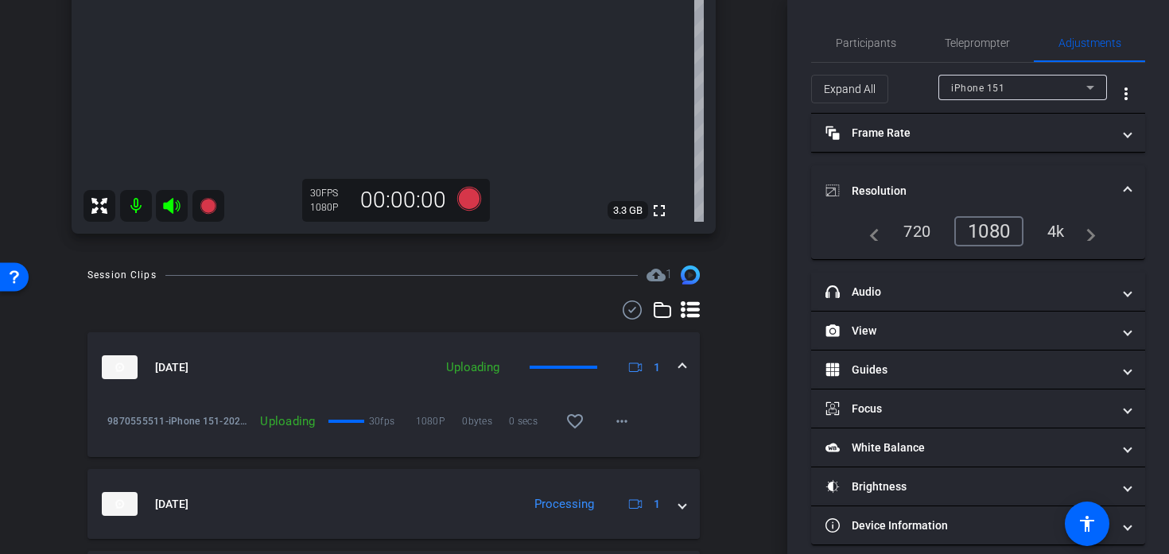
scroll to position [439, 0]
click at [620, 424] on mat-icon "more_horiz" at bounding box center [621, 419] width 19 height 19
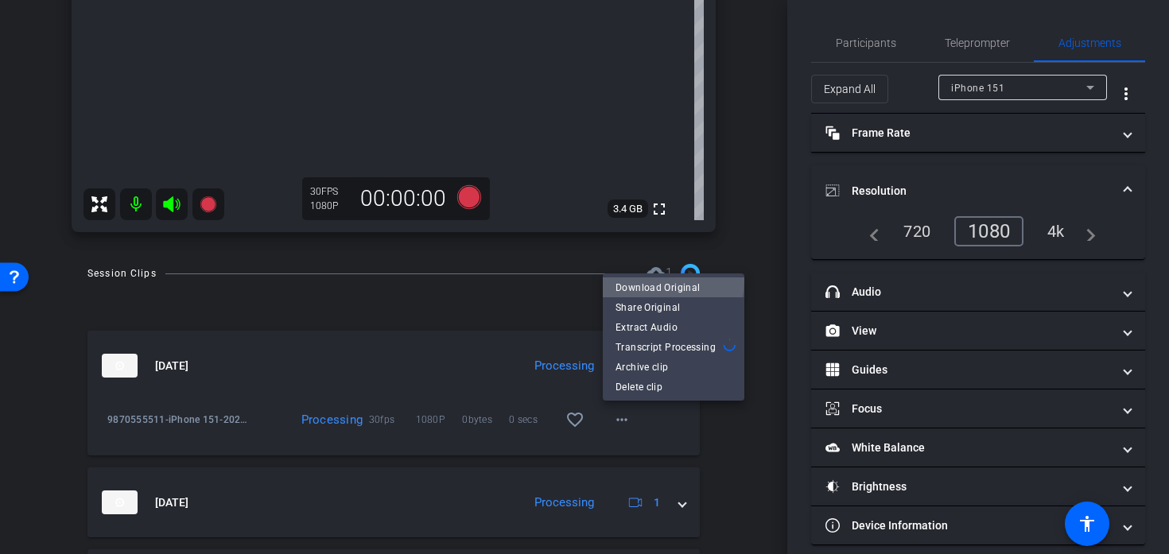
click at [647, 280] on span "Download Original" at bounding box center [673, 287] width 116 height 19
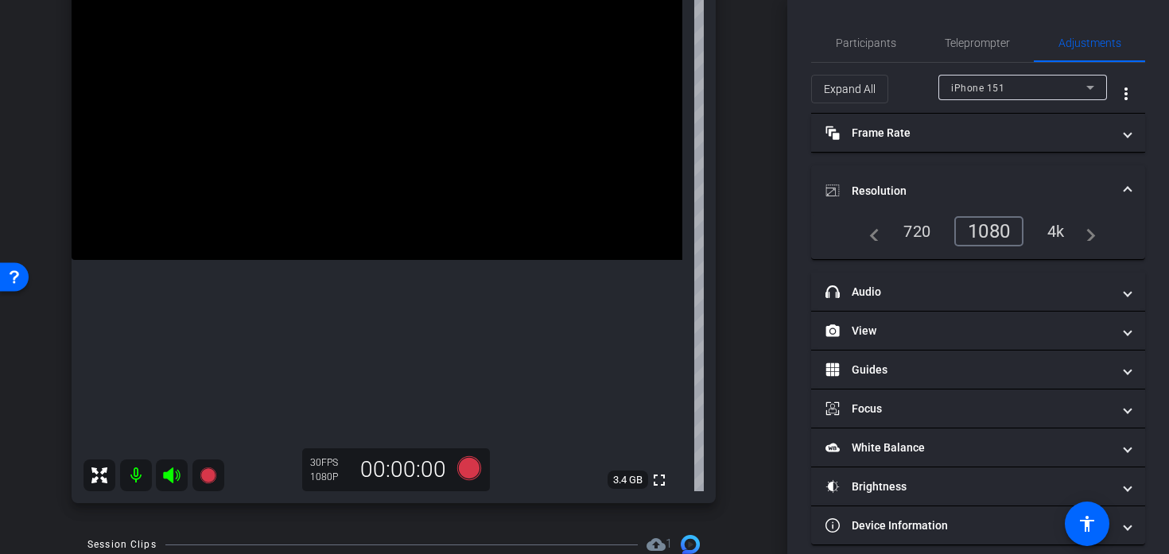
scroll to position [169, 0]
click at [487, 20] on video at bounding box center [377, 106] width 611 height 305
click at [487, 192] on video at bounding box center [377, 106] width 611 height 305
click at [450, 145] on video at bounding box center [377, 106] width 611 height 305
click at [472, 135] on video at bounding box center [377, 106] width 611 height 305
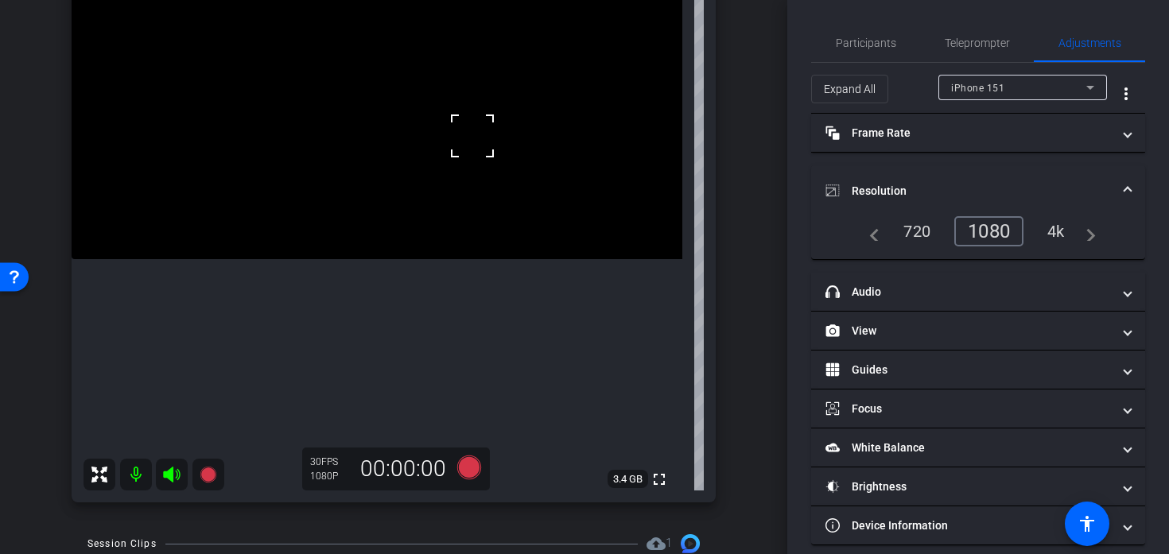
click at [472, 135] on div at bounding box center [472, 136] width 40 height 40
click at [479, 259] on video at bounding box center [377, 106] width 611 height 305
click at [428, 102] on video at bounding box center [377, 106] width 611 height 305
click at [446, 105] on div at bounding box center [428, 103] width 40 height 40
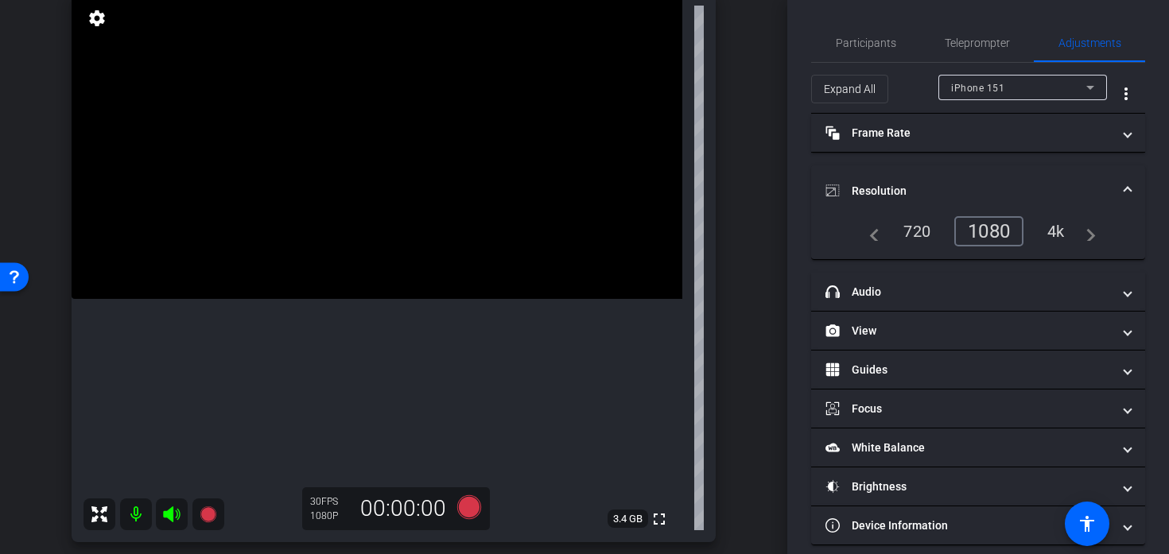
scroll to position [138, 0]
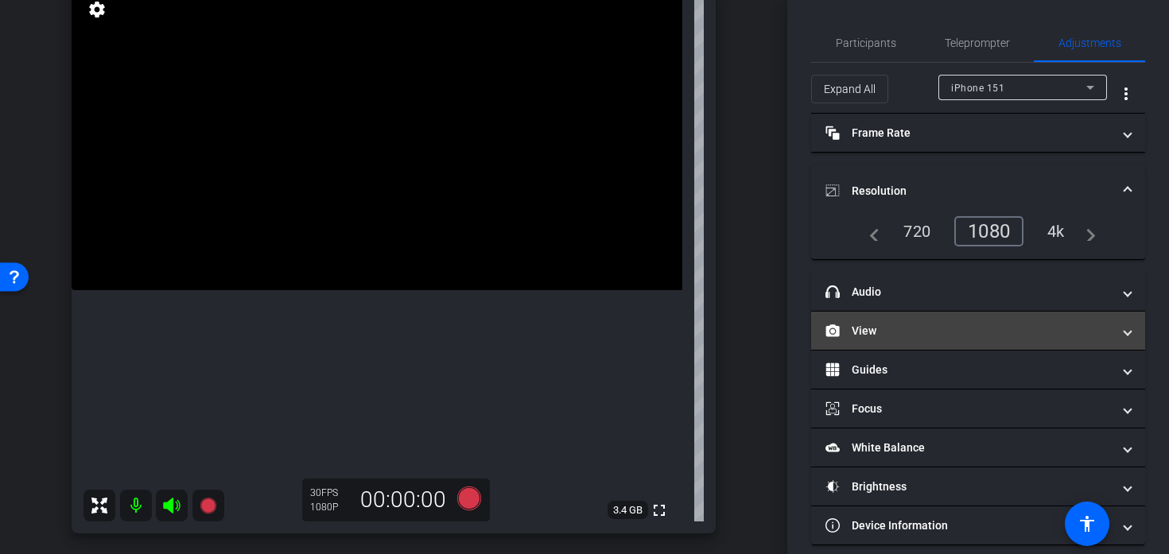
click at [910, 348] on mat-expansion-panel-header "View" at bounding box center [978, 331] width 334 height 38
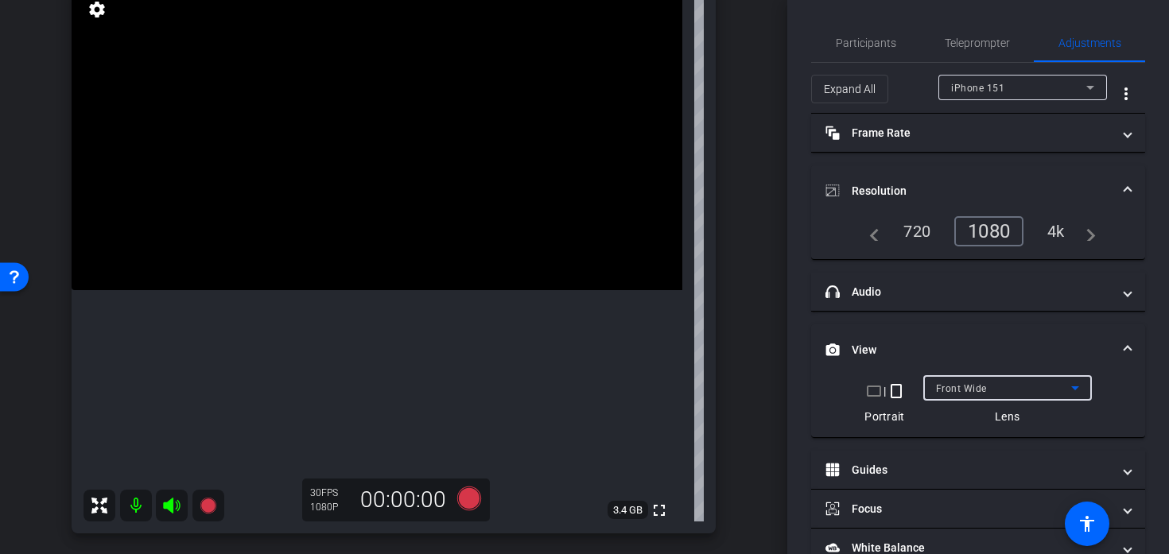
click at [951, 386] on span "Front Wide" at bounding box center [961, 388] width 51 height 11
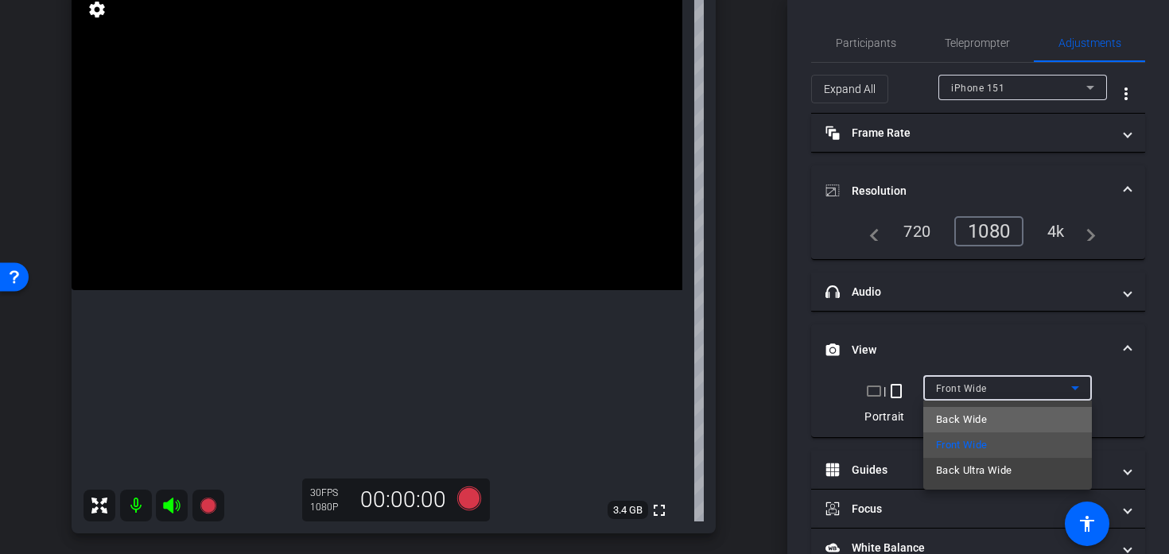
click at [965, 413] on span "Back Wide" at bounding box center [961, 419] width 51 height 19
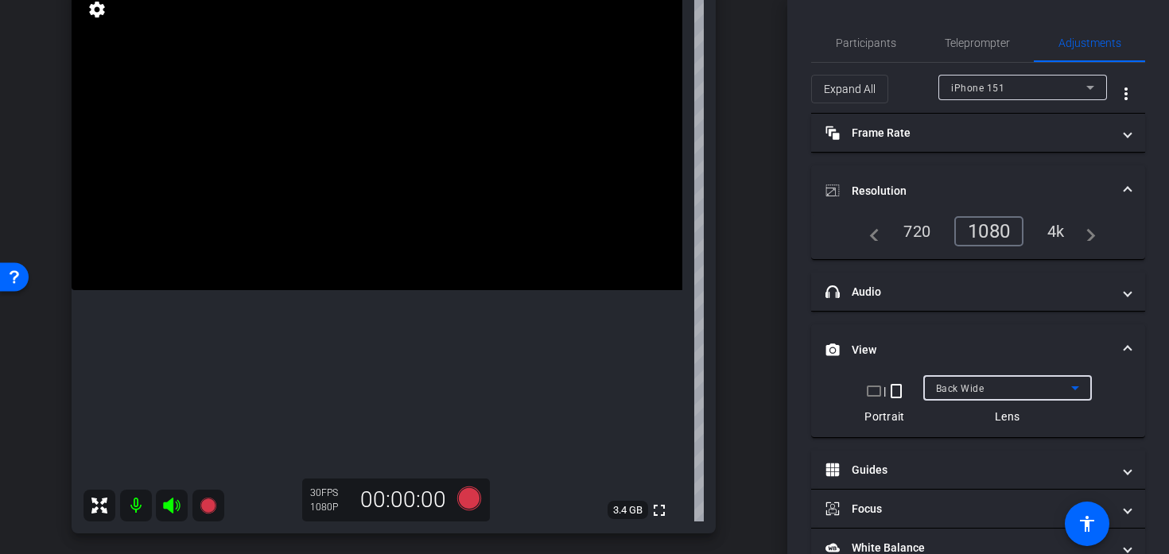
click at [980, 385] on span "Back Wide" at bounding box center [960, 388] width 48 height 11
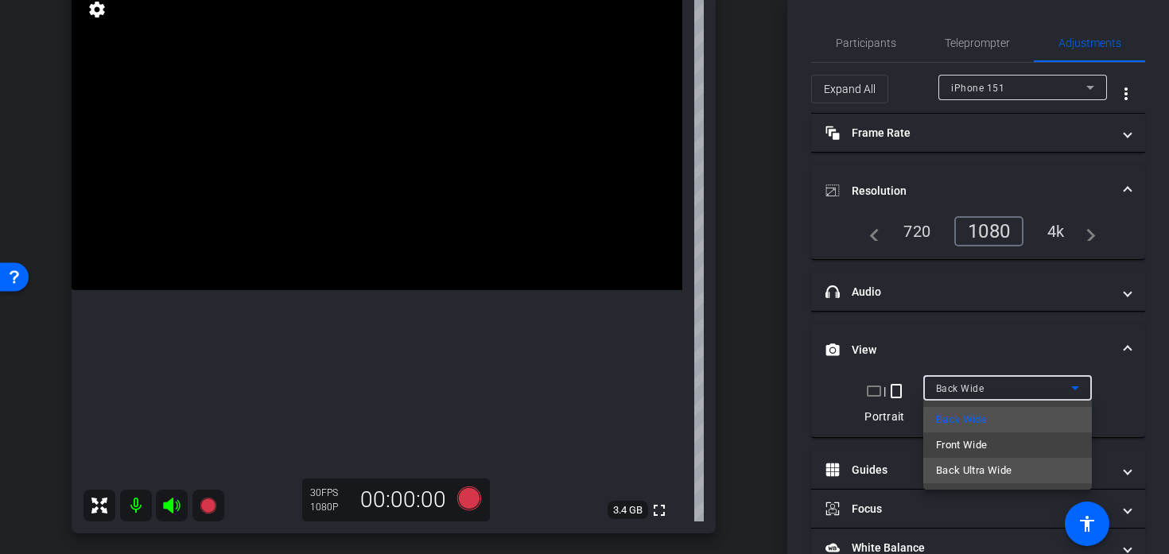
click at [982, 462] on span "Back Ultra Wide" at bounding box center [974, 470] width 76 height 19
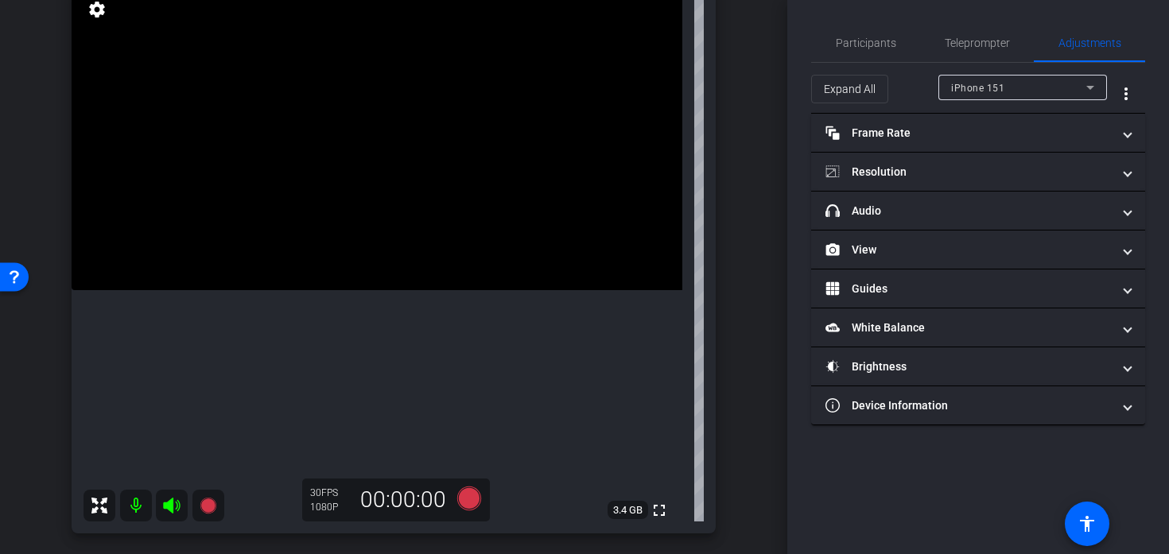
scroll to position [137, 0]
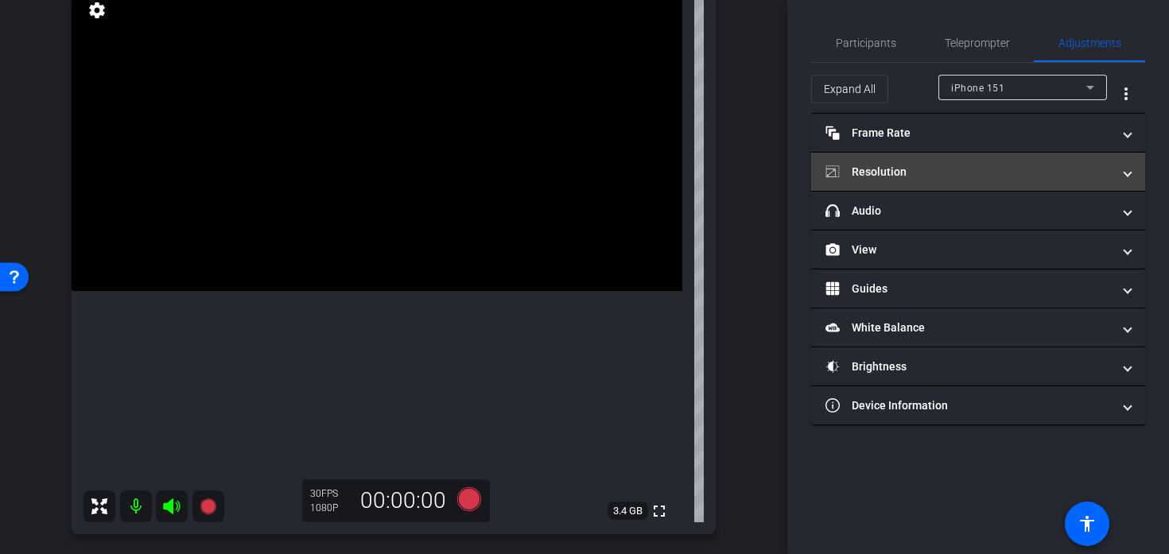
click at [981, 167] on mat-panel-title "Resolution" at bounding box center [968, 172] width 286 height 17
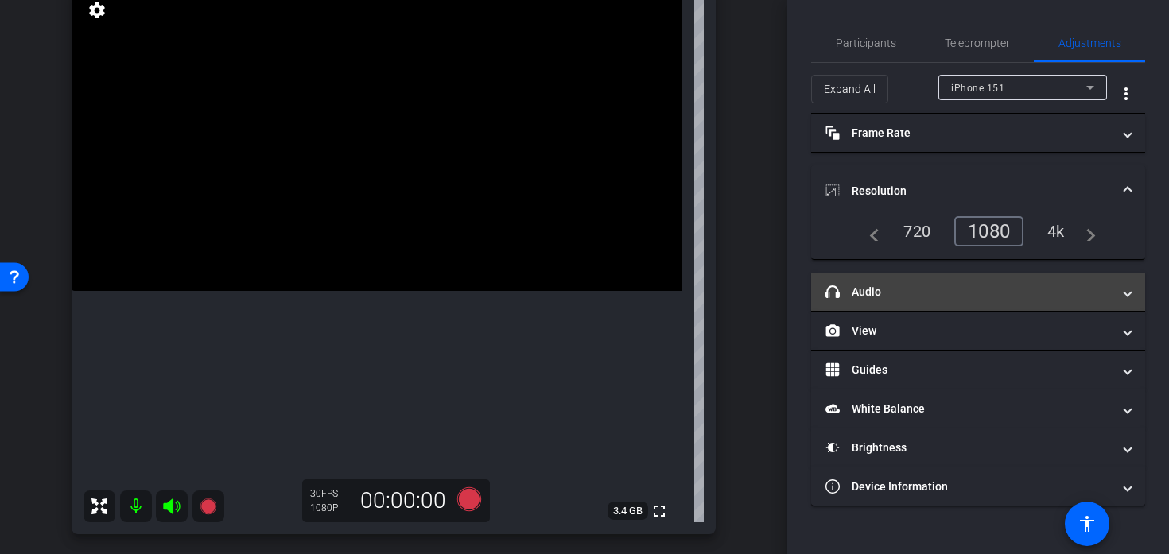
click at [931, 280] on mat-expansion-panel-header "headphone icon Audio" at bounding box center [978, 292] width 334 height 38
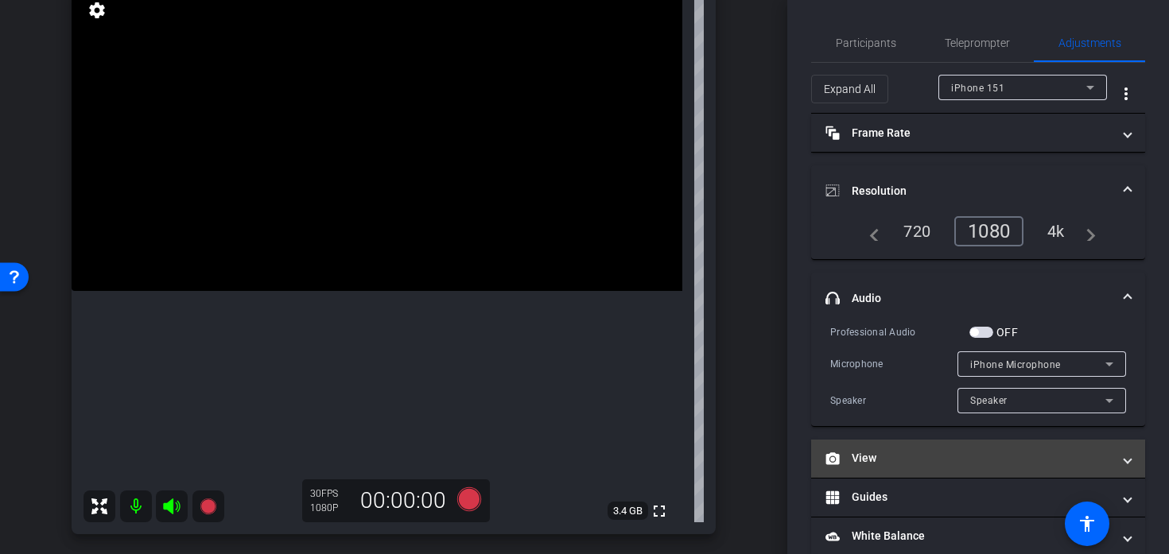
click at [907, 459] on mat-panel-title "View" at bounding box center [968, 458] width 286 height 17
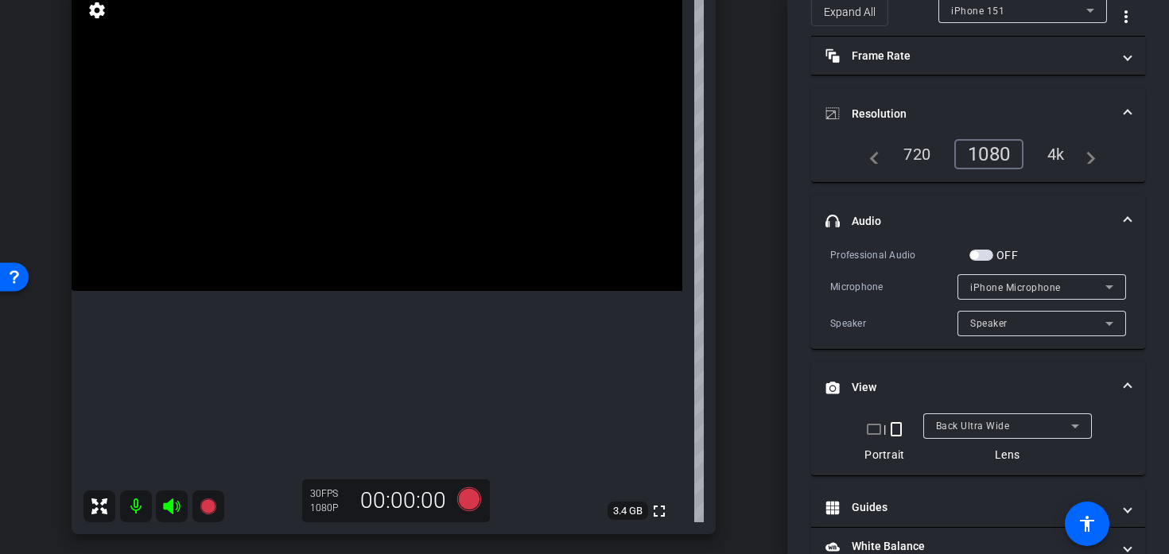
scroll to position [76, 0]
click at [963, 423] on span "Back Ultra Wide" at bounding box center [973, 426] width 74 height 11
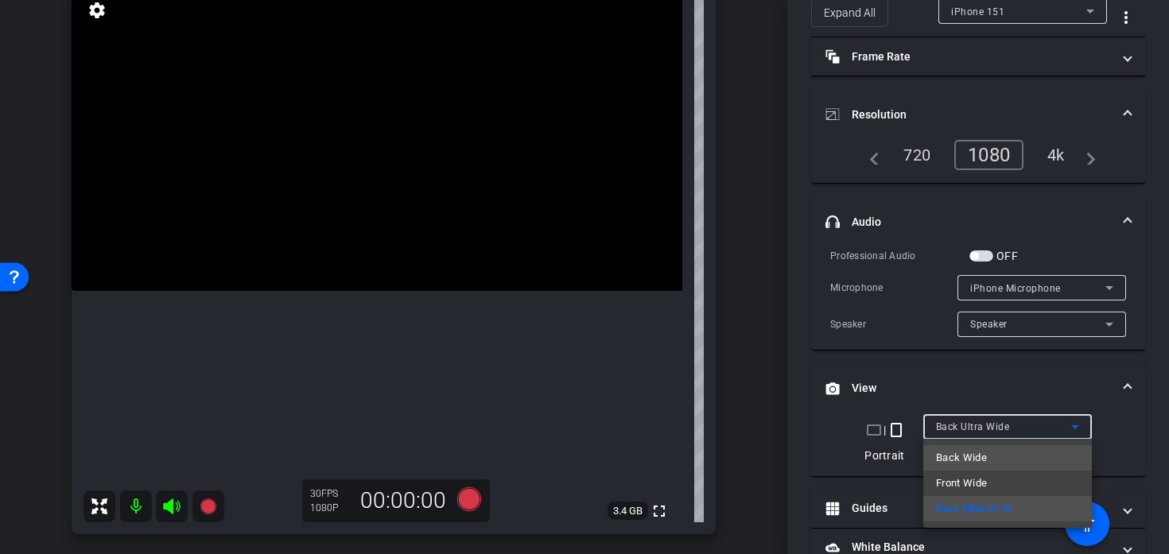
click at [979, 459] on span "Back Wide" at bounding box center [961, 457] width 51 height 19
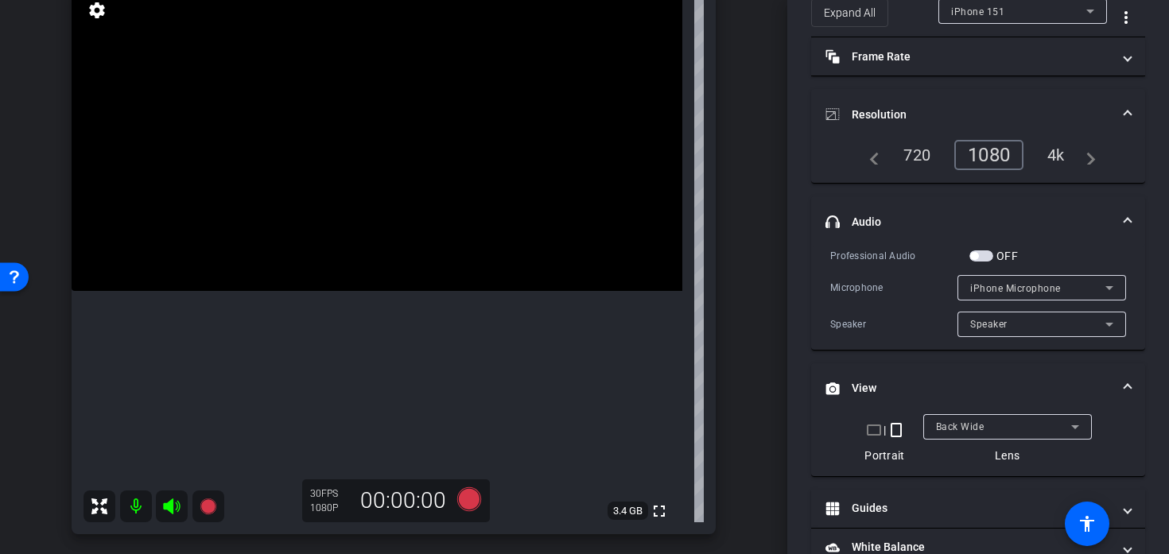
click at [384, 291] on video at bounding box center [377, 138] width 611 height 305
click at [396, 291] on video at bounding box center [377, 138] width 611 height 305
click at [474, 495] on icon at bounding box center [469, 499] width 24 height 24
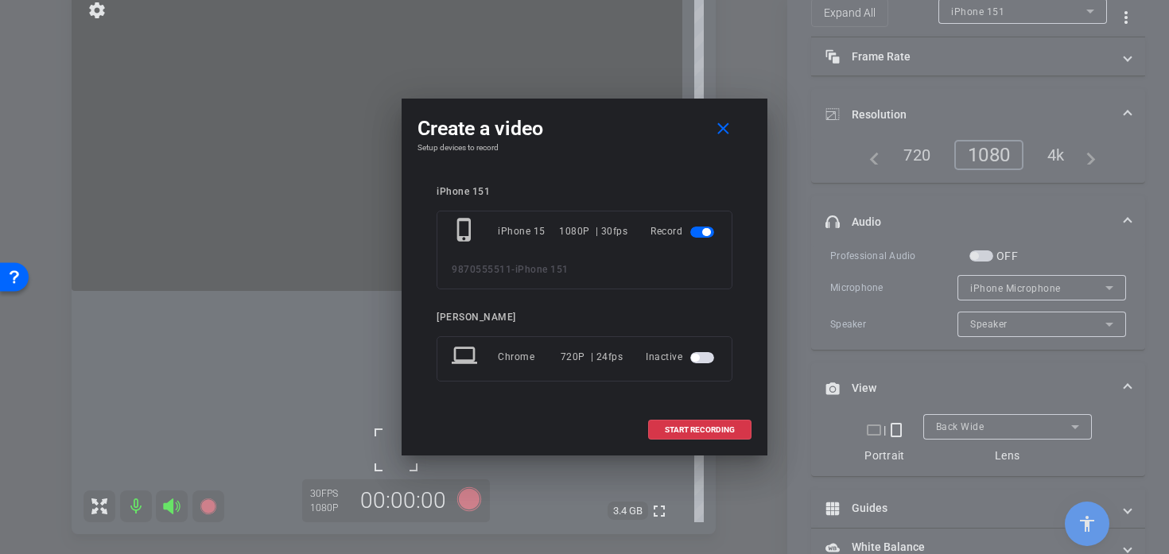
click at [646, 444] on div "Create a video close Setup devices to record iPhone 151 phone_iphone iPhone 15 …" at bounding box center [584, 277] width 366 height 357
click at [658, 438] on span at bounding box center [700, 430] width 102 height 38
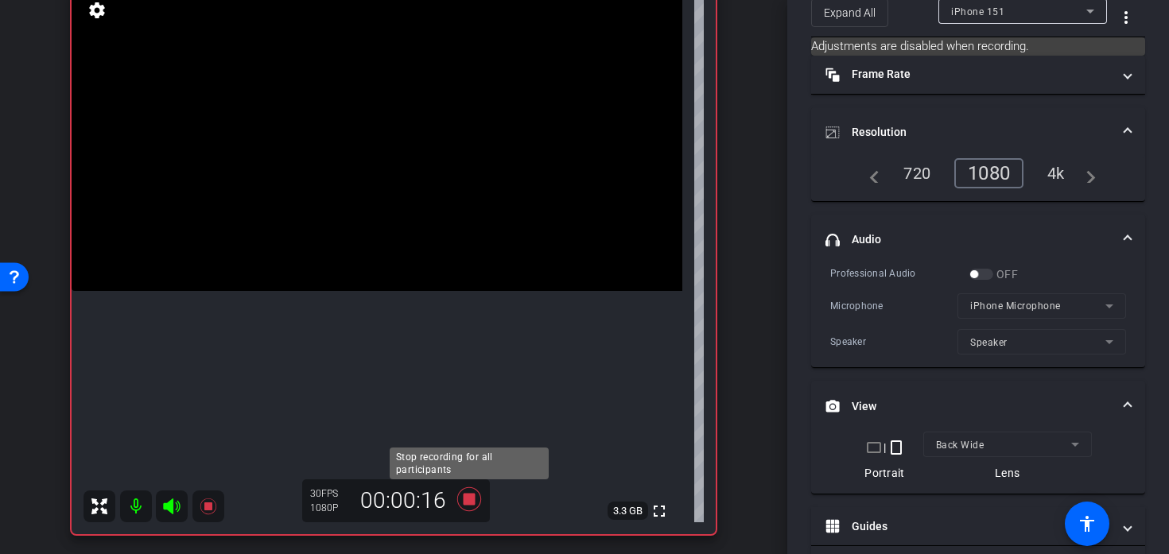
click at [471, 500] on icon at bounding box center [469, 499] width 24 height 24
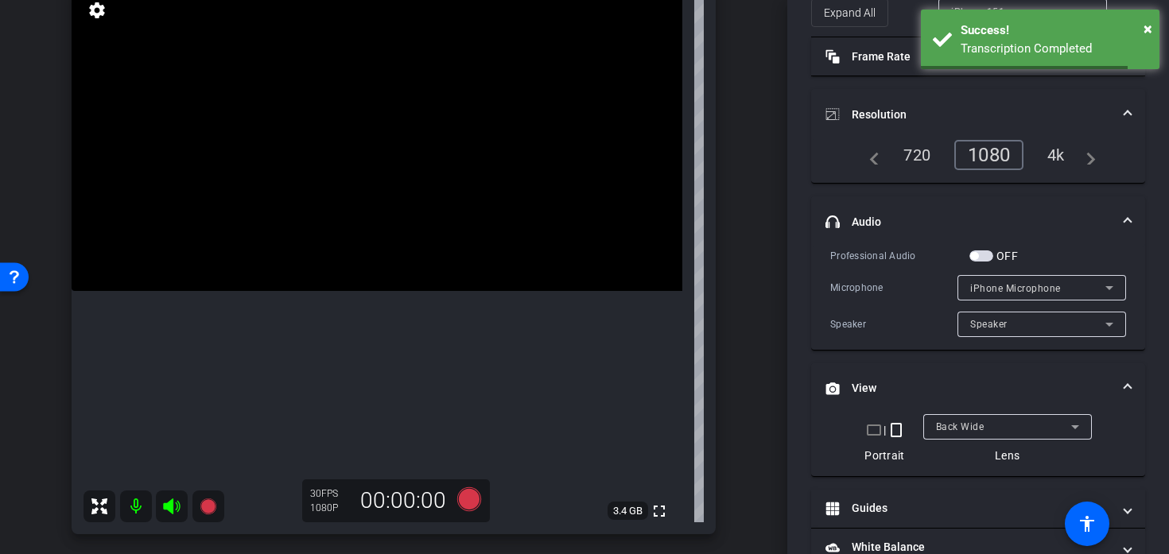
click at [386, 291] on video at bounding box center [377, 138] width 611 height 305
click at [467, 496] on icon at bounding box center [469, 499] width 24 height 24
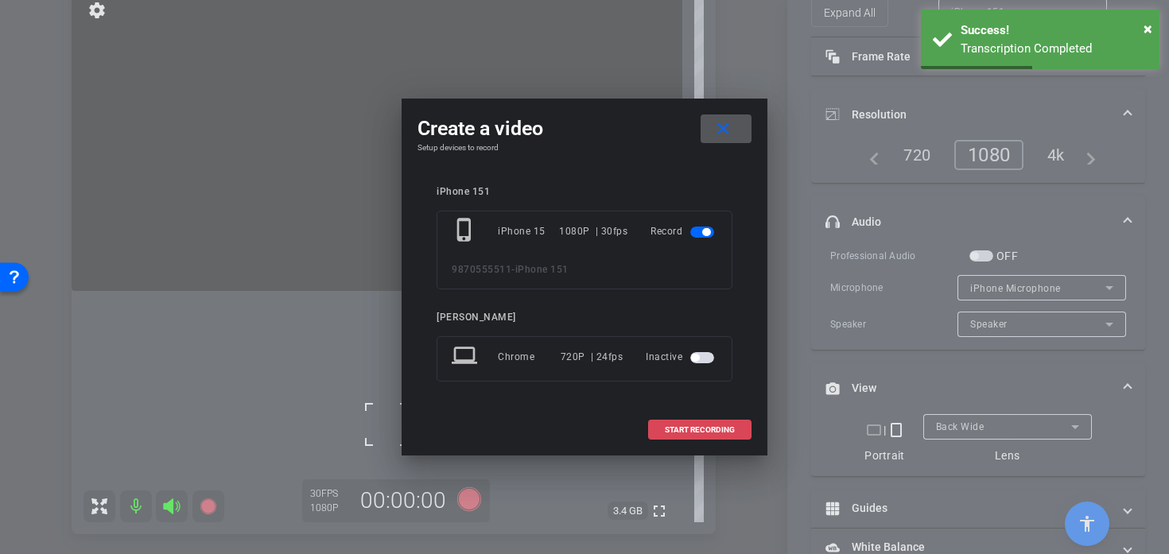
click at [656, 429] on span at bounding box center [700, 430] width 102 height 38
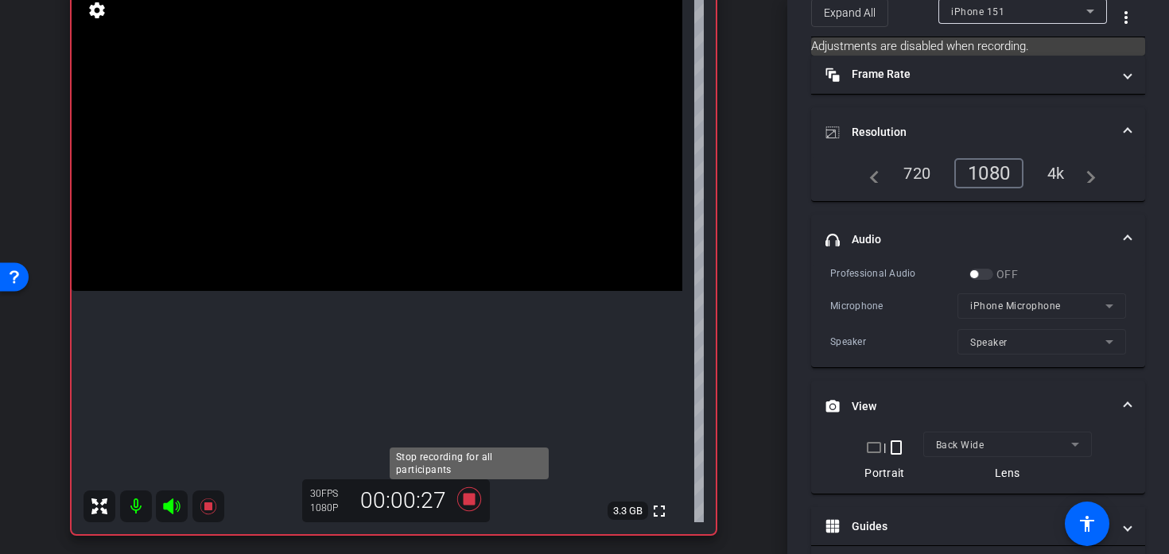
click at [456, 506] on icon at bounding box center [469, 499] width 38 height 29
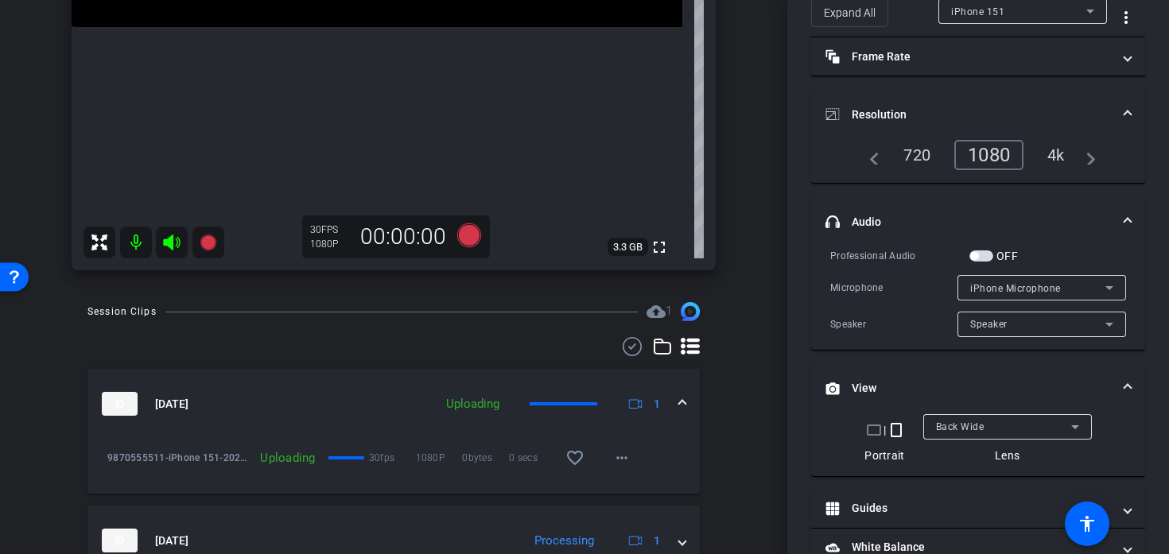
scroll to position [402, 0]
click at [627, 461] on mat-icon "more_horiz" at bounding box center [621, 456] width 19 height 19
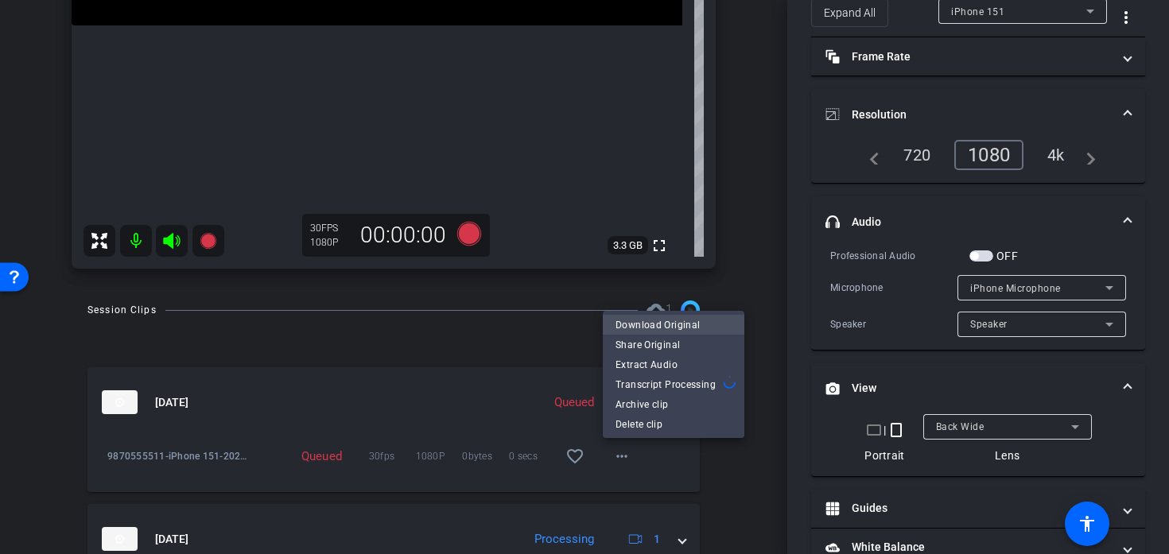
click at [645, 322] on span "Download Original" at bounding box center [673, 324] width 116 height 19
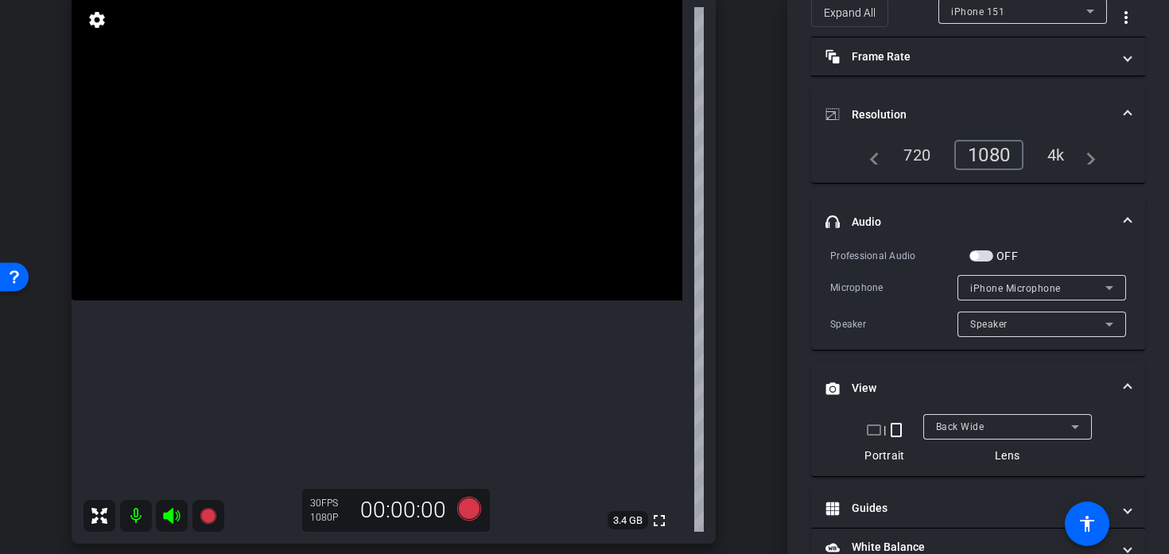
scroll to position [124, 0]
click at [466, 512] on icon at bounding box center [469, 512] width 24 height 24
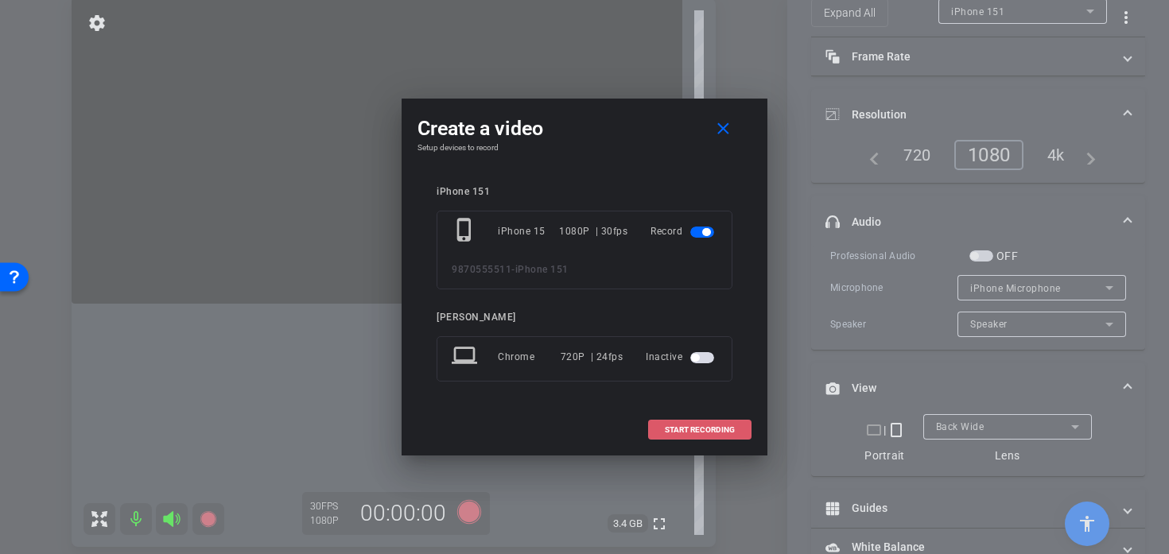
click at [653, 432] on span at bounding box center [700, 430] width 102 height 38
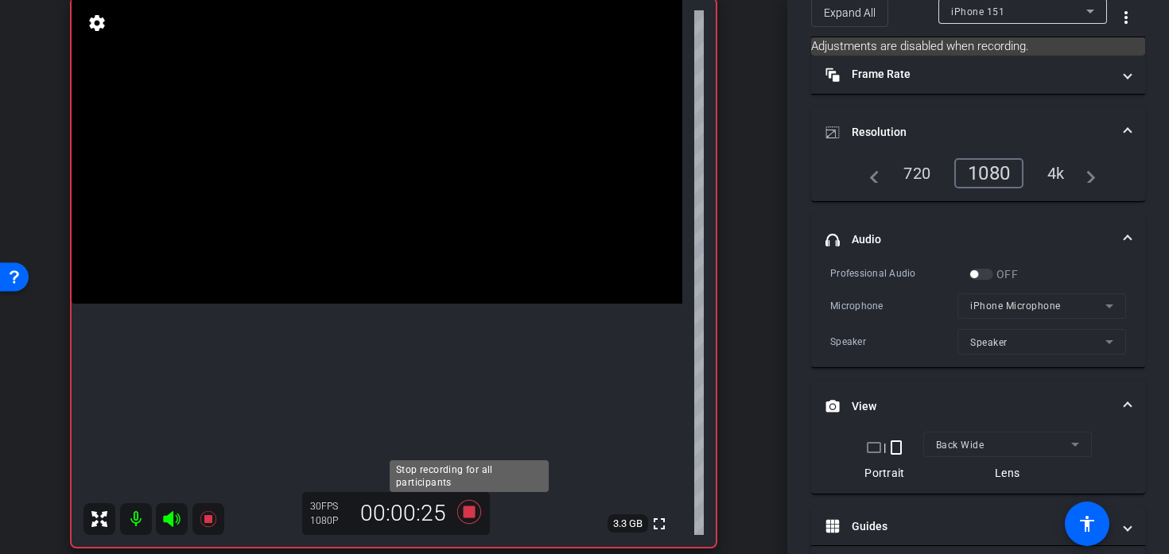
click at [473, 507] on icon at bounding box center [469, 512] width 24 height 24
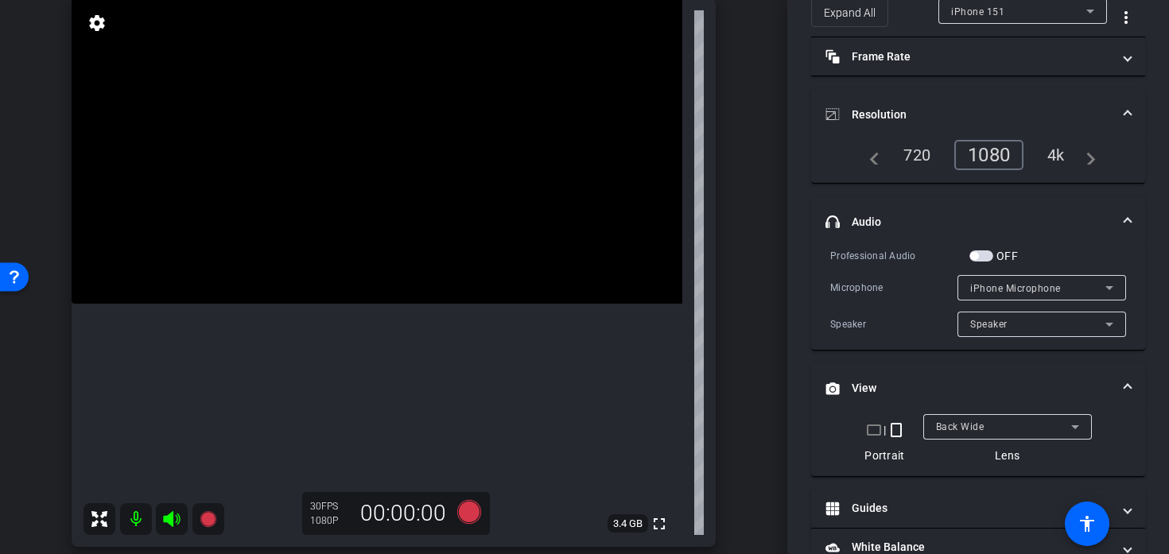
click at [425, 304] on video at bounding box center [377, 150] width 611 height 305
click at [347, 304] on video at bounding box center [377, 150] width 611 height 305
click at [386, 304] on video at bounding box center [377, 150] width 611 height 305
click at [411, 304] on video at bounding box center [377, 150] width 611 height 305
click at [380, 304] on video at bounding box center [377, 150] width 611 height 305
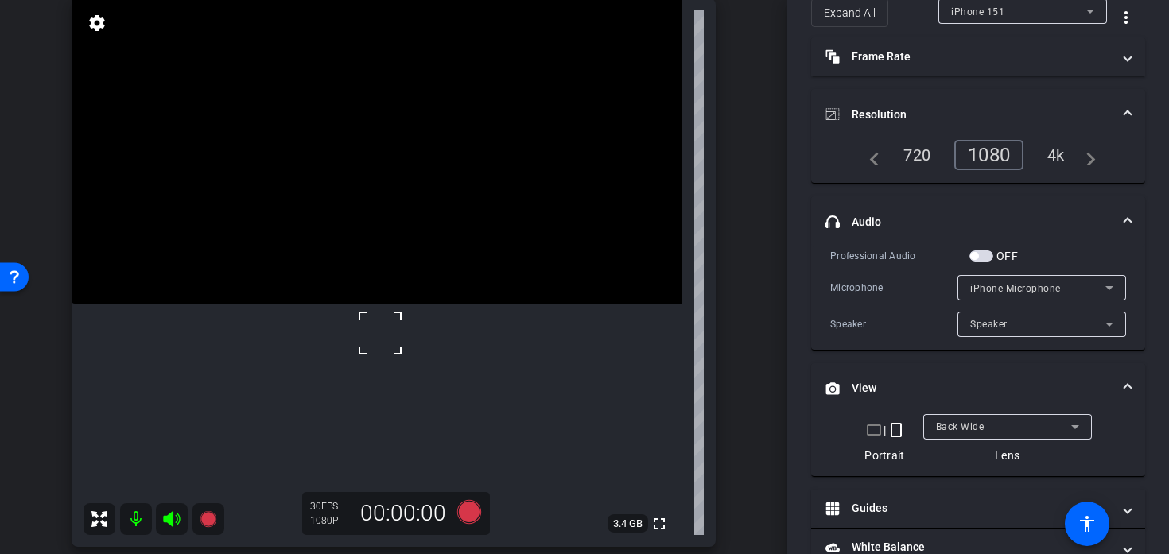
click at [426, 304] on video at bounding box center [377, 150] width 611 height 305
click at [359, 304] on video at bounding box center [377, 150] width 611 height 305
click at [467, 517] on icon at bounding box center [469, 512] width 24 height 24
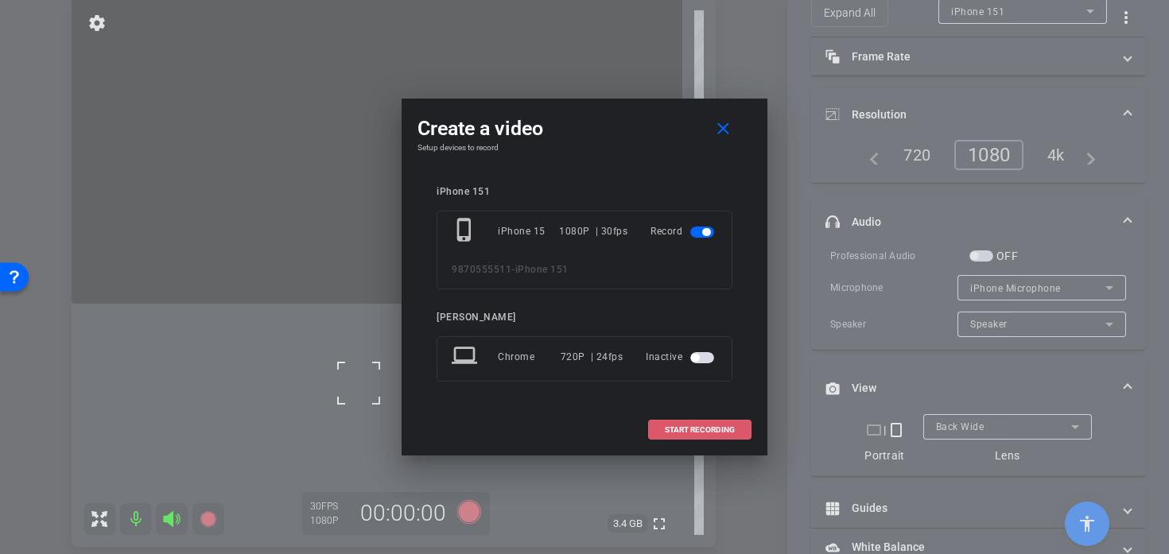
click at [694, 422] on span at bounding box center [700, 430] width 102 height 38
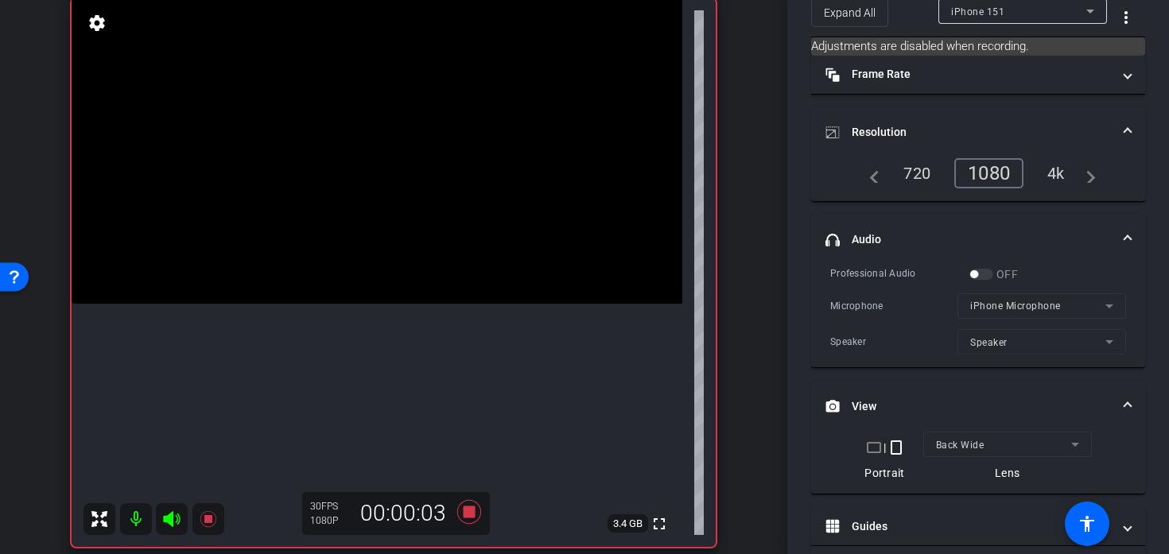
click at [421, 304] on video at bounding box center [377, 150] width 611 height 305
click at [389, 304] on video at bounding box center [377, 150] width 611 height 305
click at [320, 304] on video at bounding box center [377, 150] width 611 height 305
click at [361, 296] on video at bounding box center [377, 150] width 611 height 305
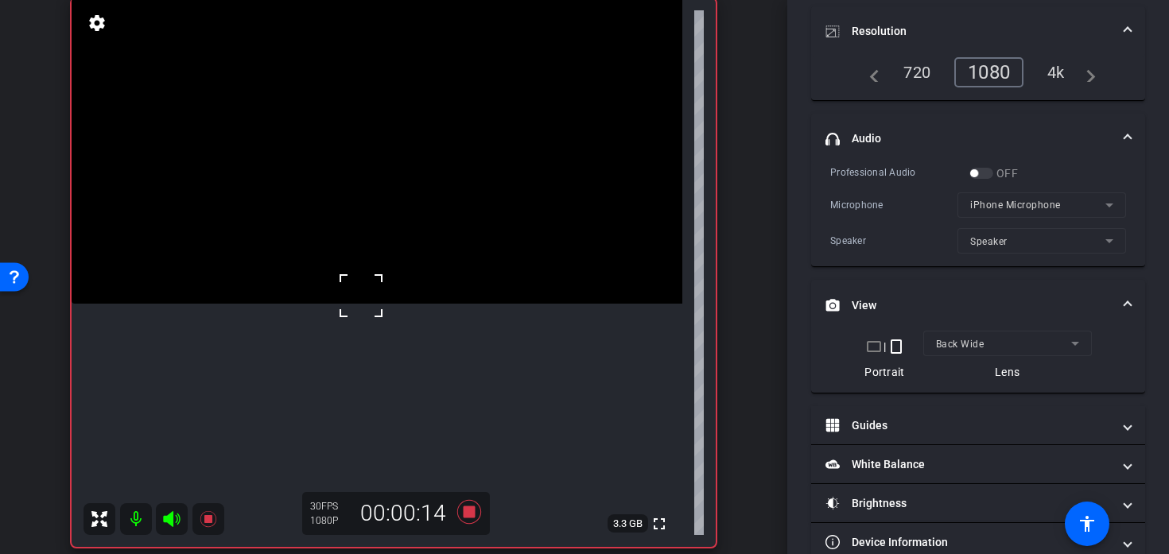
scroll to position [209, 0]
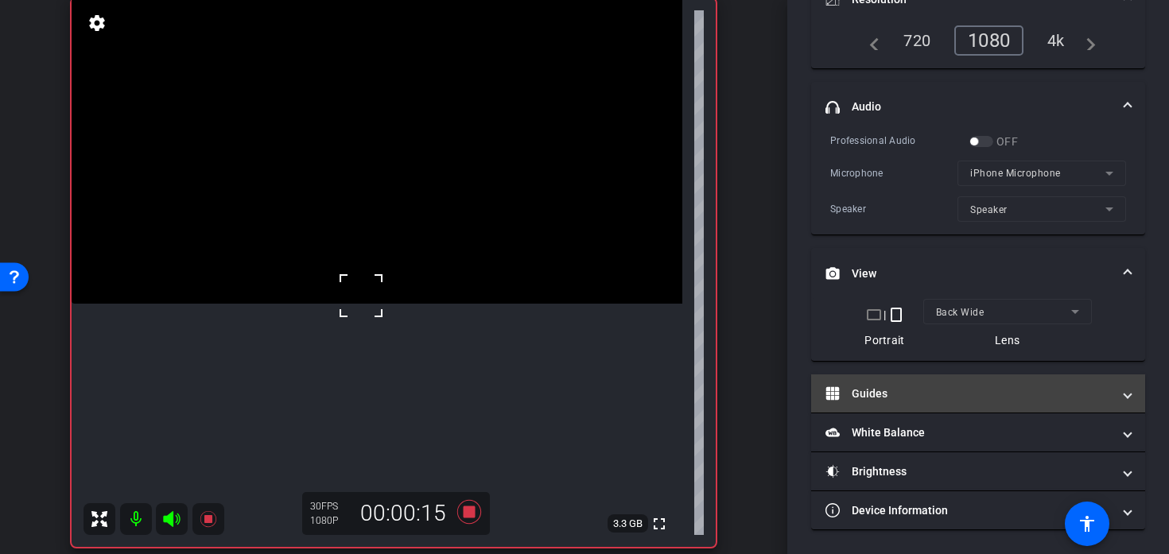
click at [956, 400] on mat-panel-title "Guides" at bounding box center [968, 394] width 286 height 17
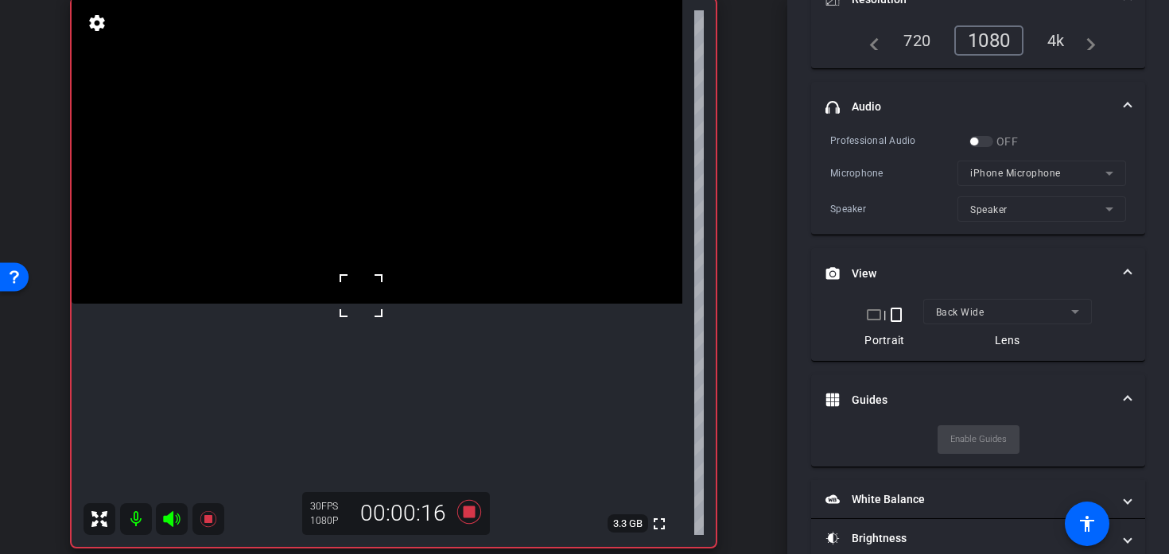
click at [956, 400] on mat-panel-title "Guides" at bounding box center [968, 400] width 286 height 17
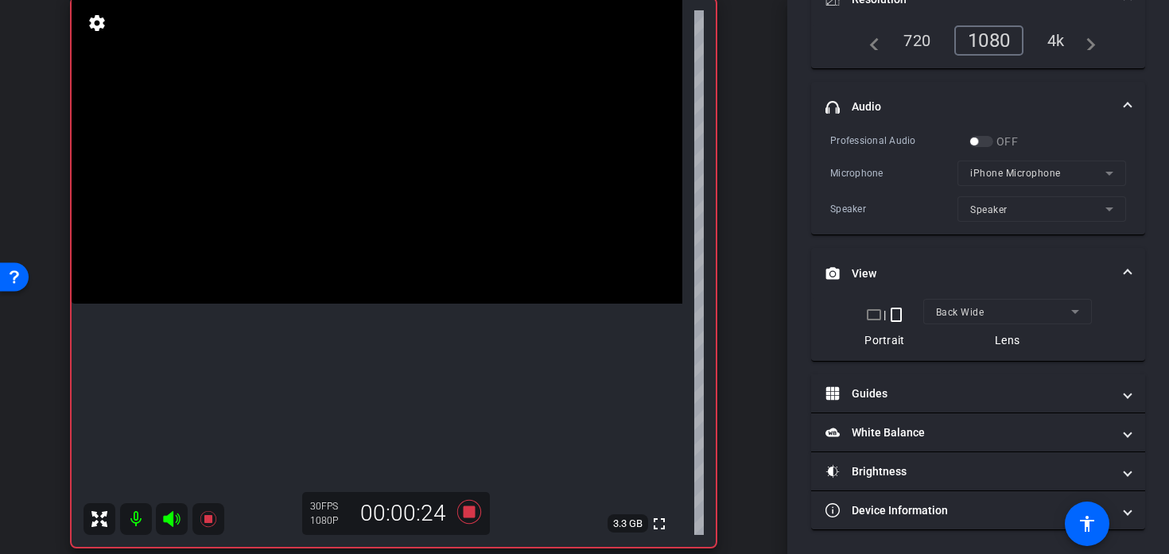
click at [359, 304] on video at bounding box center [377, 150] width 611 height 305
click at [465, 509] on icon at bounding box center [469, 512] width 24 height 24
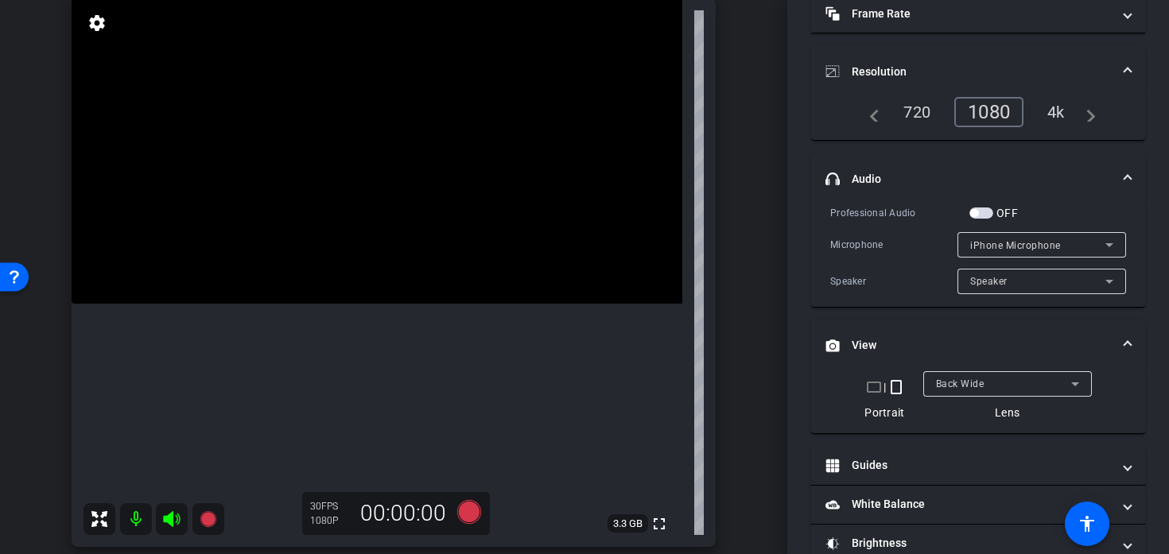
scroll to position [0, 0]
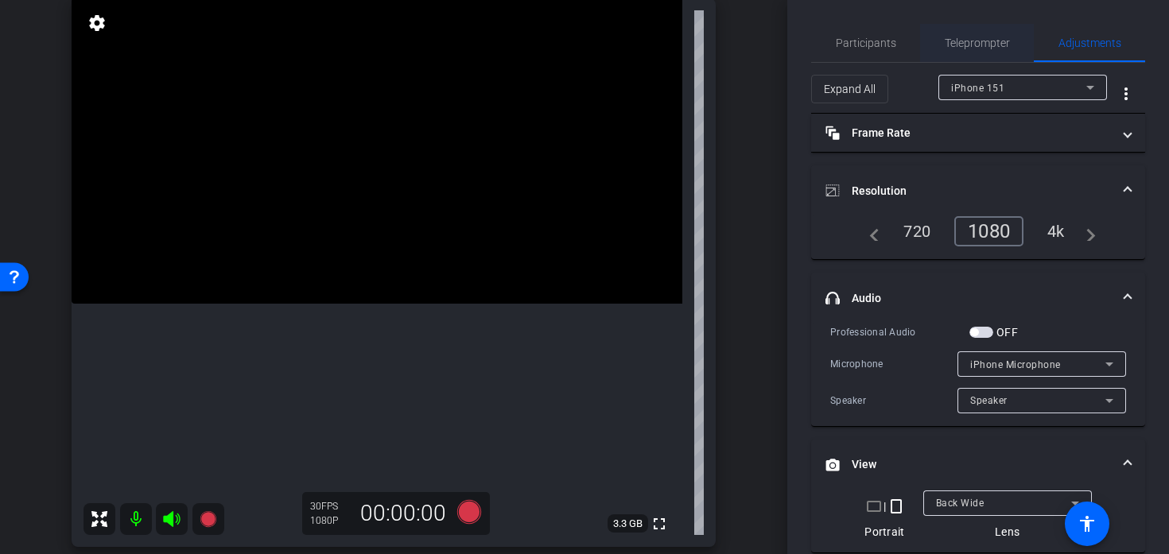
click at [957, 45] on span "Teleprompter" at bounding box center [976, 42] width 65 height 11
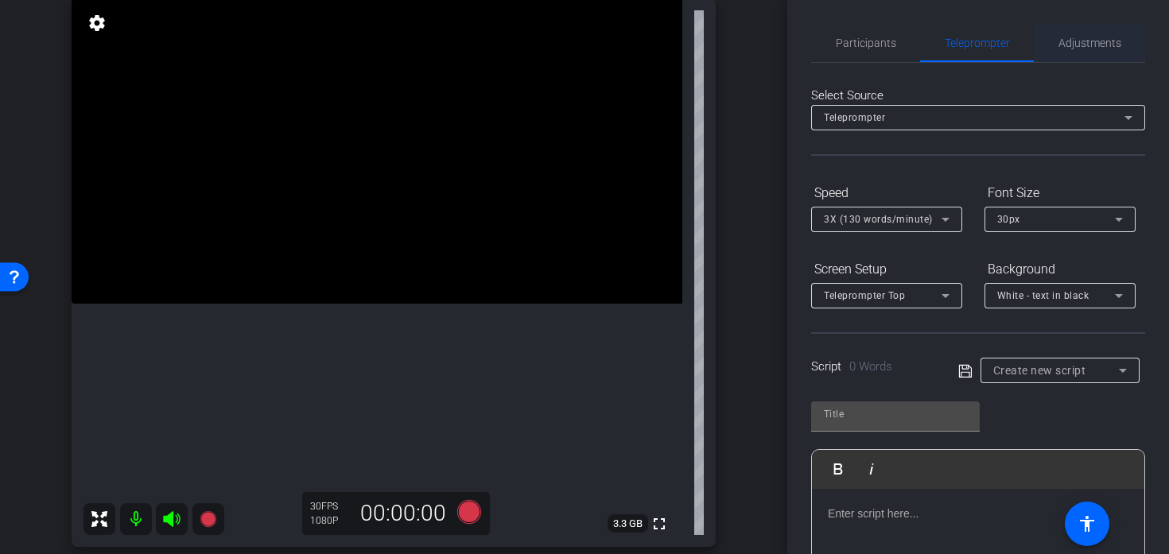
click at [1056, 45] on div "Adjustments" at bounding box center [1088, 43] width 111 height 38
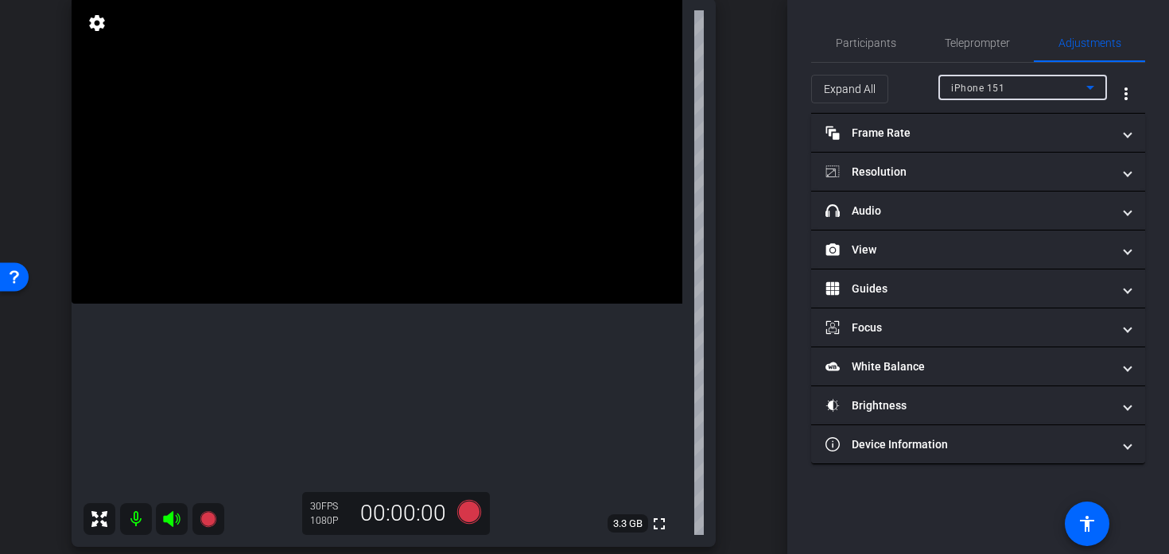
click at [1039, 78] on div "iPhone 151" at bounding box center [1018, 88] width 135 height 20
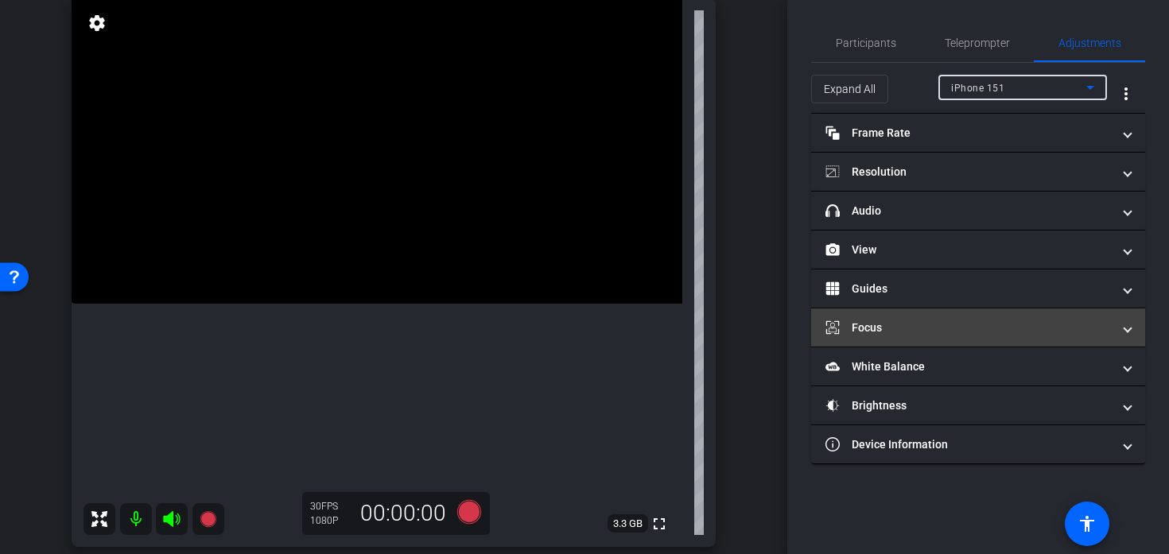
click at [946, 325] on mat-panel-title "Focus" at bounding box center [968, 328] width 286 height 17
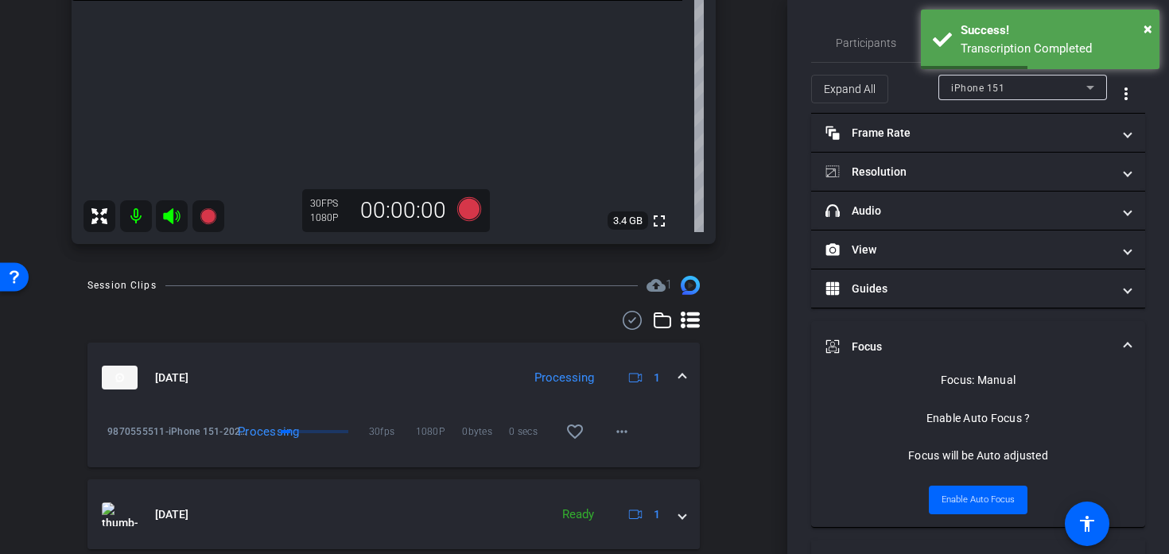
scroll to position [424, 0]
click at [618, 436] on mat-icon "more_horiz" at bounding box center [621, 433] width 19 height 19
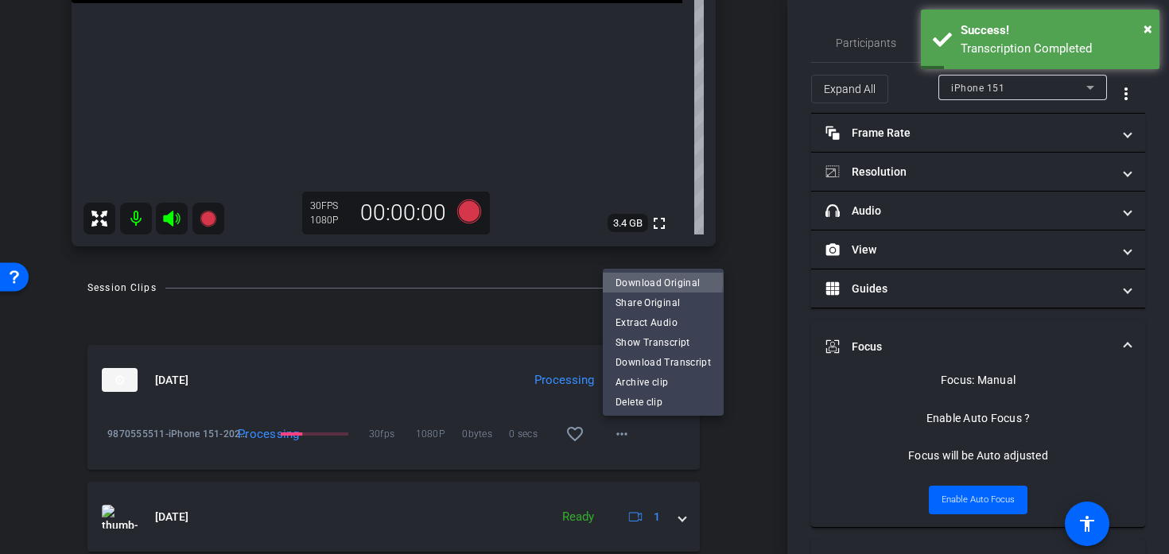
click at [653, 280] on span "Download Original" at bounding box center [662, 282] width 95 height 19
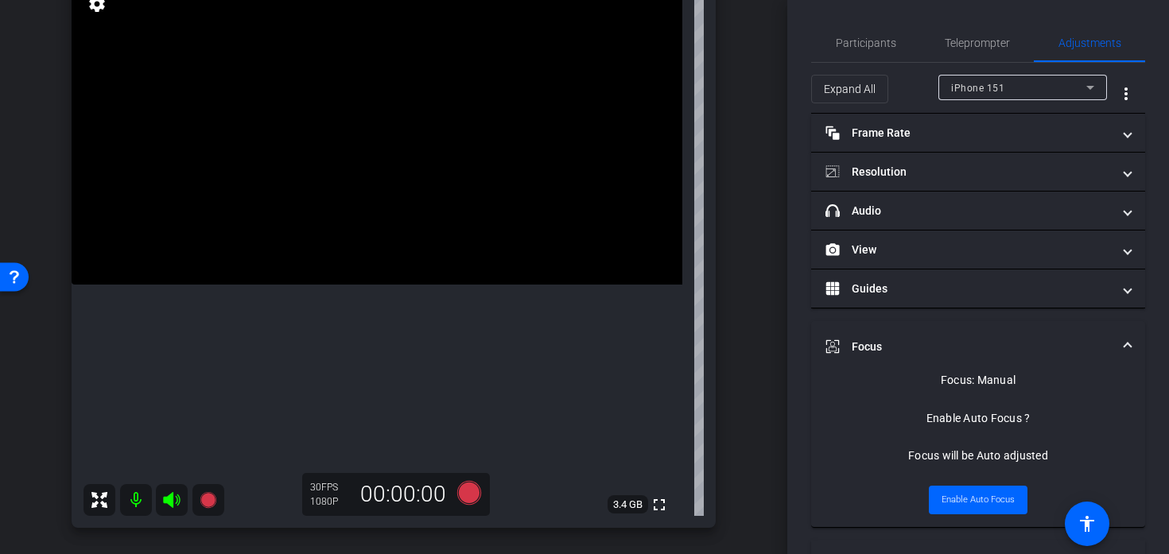
scroll to position [138, 0]
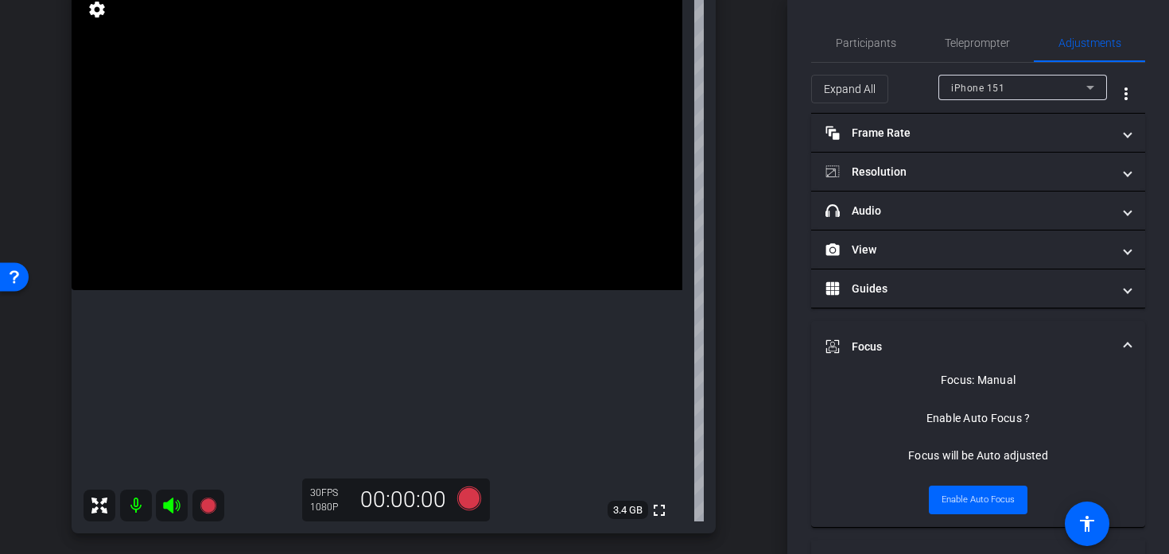
click at [374, 290] on video at bounding box center [377, 137] width 611 height 305
click at [376, 290] on video at bounding box center [377, 137] width 611 height 305
click at [379, 312] on div at bounding box center [376, 299] width 40 height 40
click at [467, 494] on icon at bounding box center [469, 499] width 24 height 24
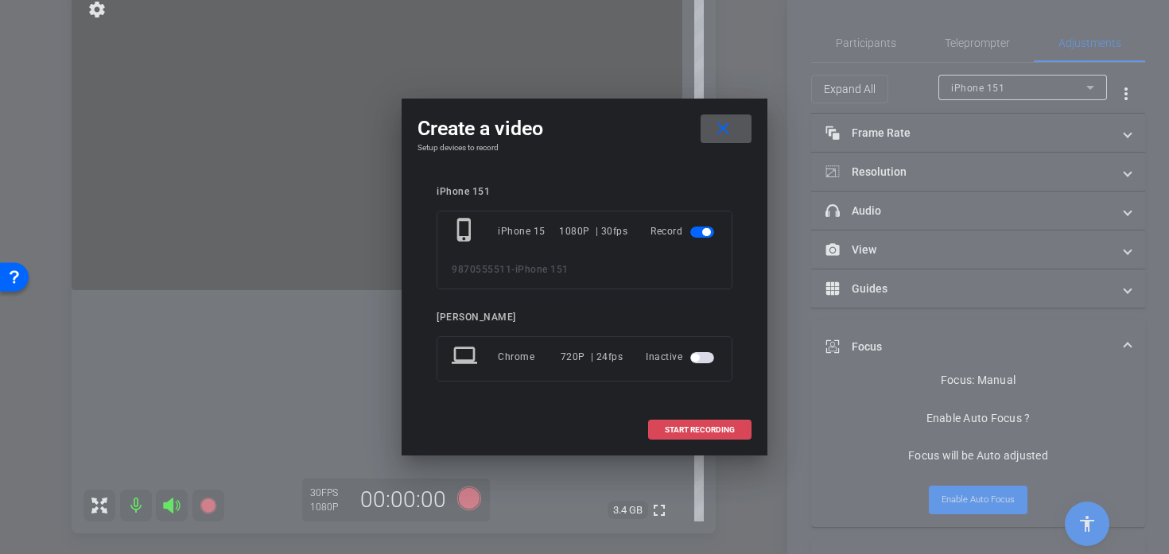
click at [709, 431] on span "START RECORDING" at bounding box center [700, 430] width 70 height 8
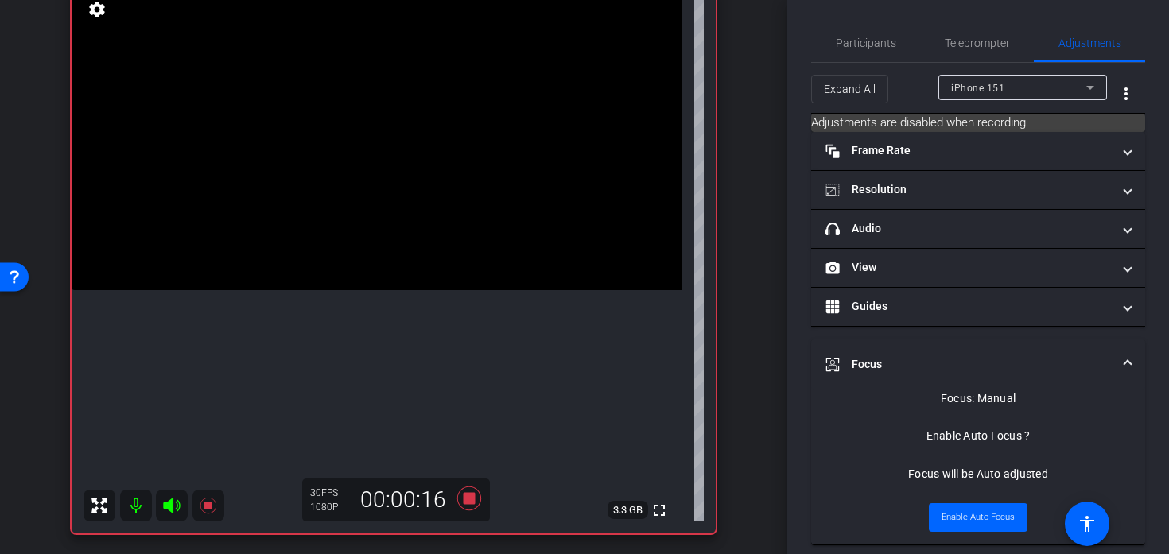
click at [356, 290] on video at bounding box center [377, 137] width 611 height 305
click at [366, 290] on video at bounding box center [377, 137] width 611 height 305
click at [312, 288] on video at bounding box center [377, 137] width 611 height 305
click at [370, 290] on video at bounding box center [377, 137] width 611 height 305
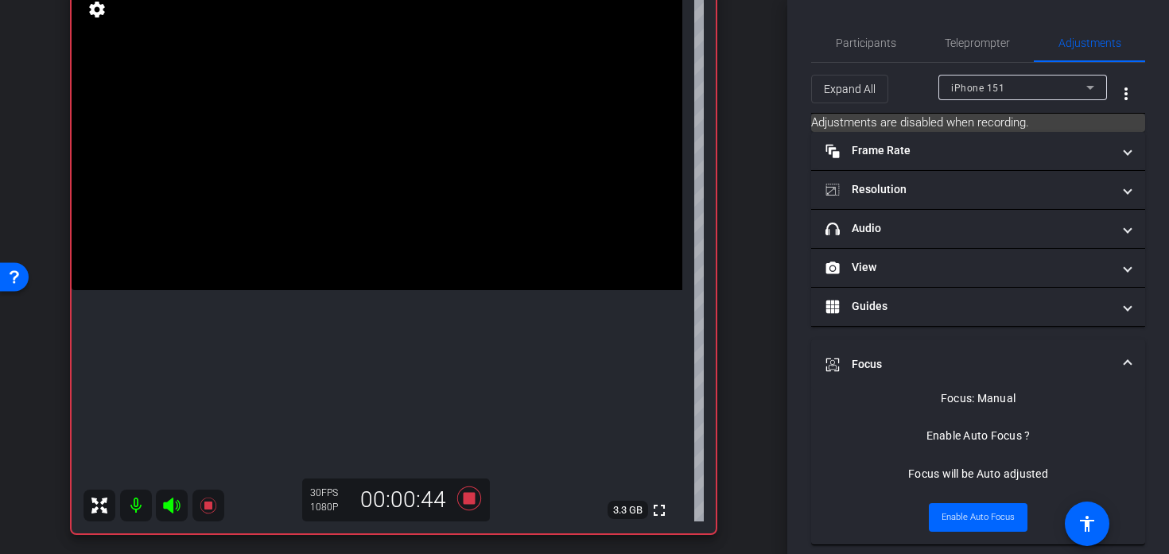
click at [370, 290] on video at bounding box center [377, 137] width 611 height 305
click at [346, 290] on video at bounding box center [377, 137] width 611 height 305
click at [346, 342] on div at bounding box center [346, 342] width 40 height 40
click at [467, 498] on icon at bounding box center [469, 499] width 24 height 24
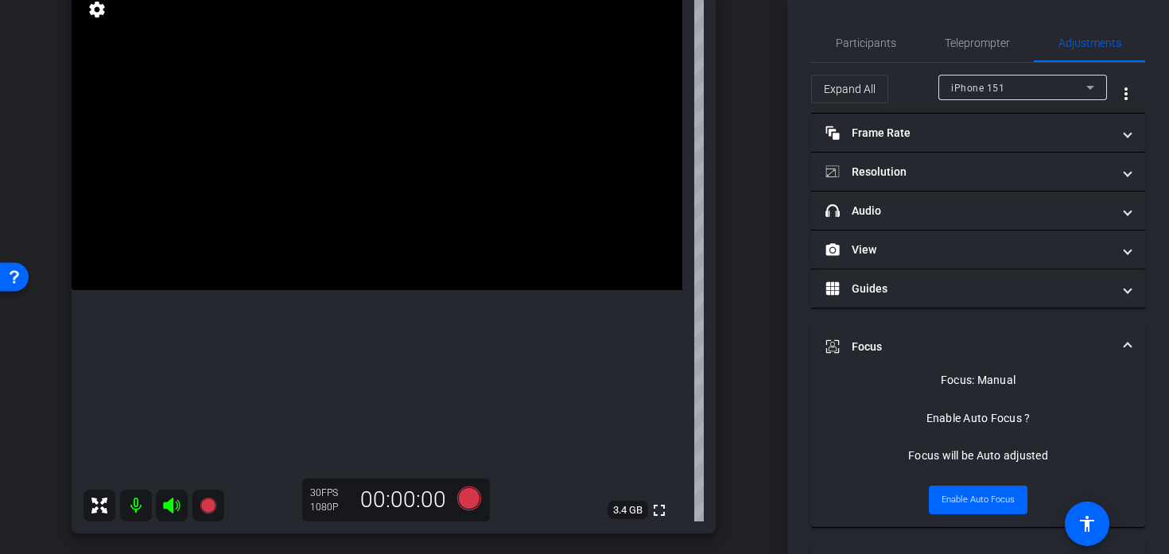
click at [363, 173] on video at bounding box center [377, 137] width 611 height 305
click at [361, 211] on video at bounding box center [377, 137] width 611 height 305
click at [361, 215] on div at bounding box center [361, 212] width 40 height 40
click at [392, 245] on video at bounding box center [377, 137] width 611 height 305
click at [469, 506] on icon at bounding box center [469, 499] width 24 height 24
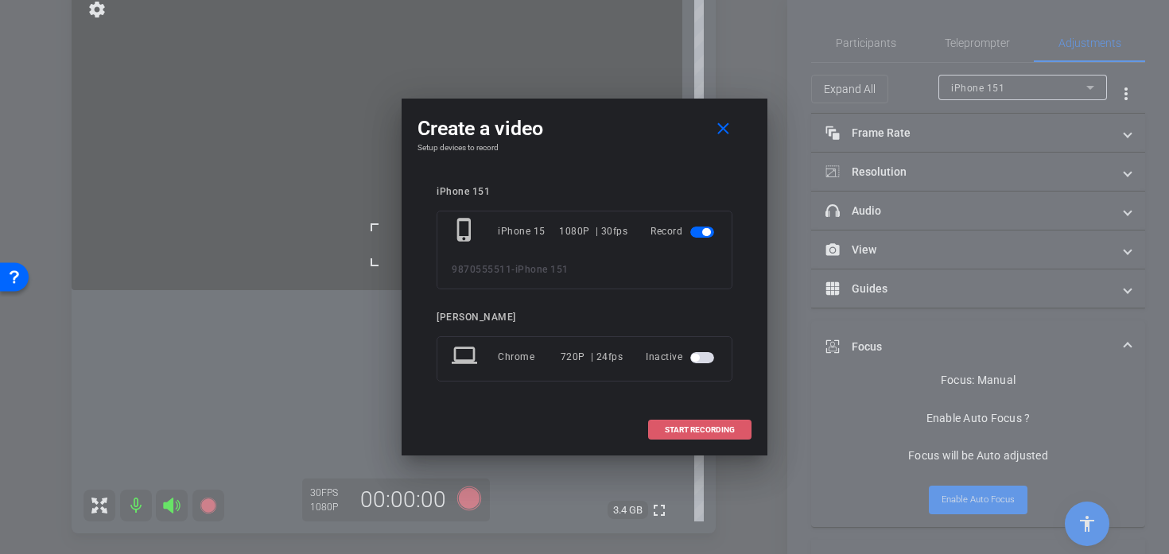
click at [657, 426] on span at bounding box center [700, 430] width 102 height 38
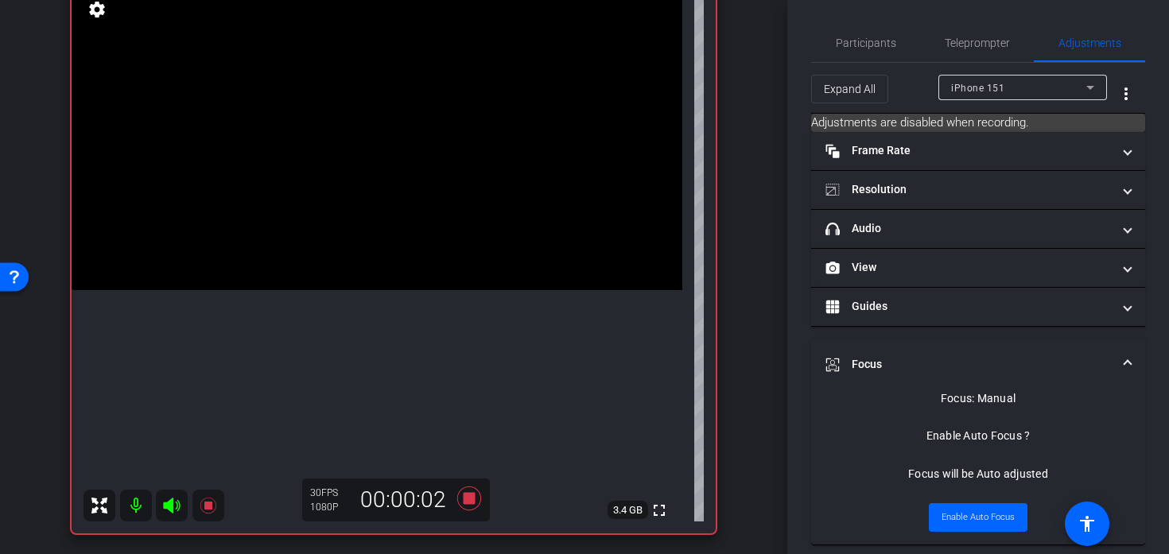
click at [382, 278] on video at bounding box center [377, 137] width 611 height 305
click at [346, 263] on video at bounding box center [377, 137] width 611 height 305
click at [356, 230] on video at bounding box center [377, 137] width 611 height 305
click at [371, 290] on video at bounding box center [377, 137] width 611 height 305
click at [333, 237] on video at bounding box center [377, 137] width 611 height 305
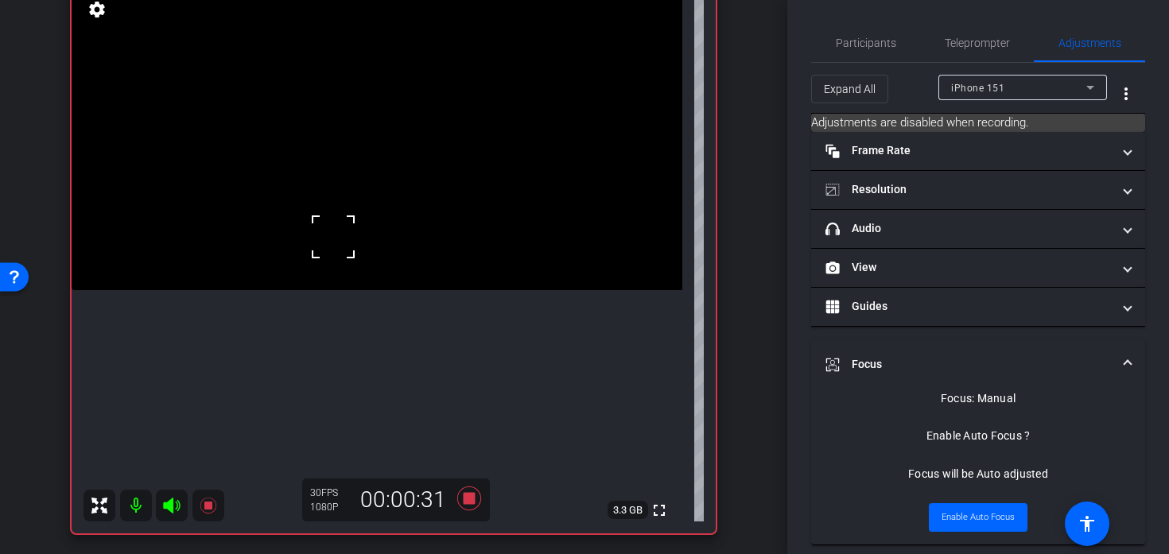
click at [371, 221] on video at bounding box center [377, 137] width 611 height 305
click at [368, 176] on video at bounding box center [377, 137] width 611 height 305
click at [390, 215] on video at bounding box center [377, 137] width 611 height 305
click at [348, 199] on video at bounding box center [377, 137] width 611 height 305
click at [331, 163] on video at bounding box center [377, 137] width 611 height 305
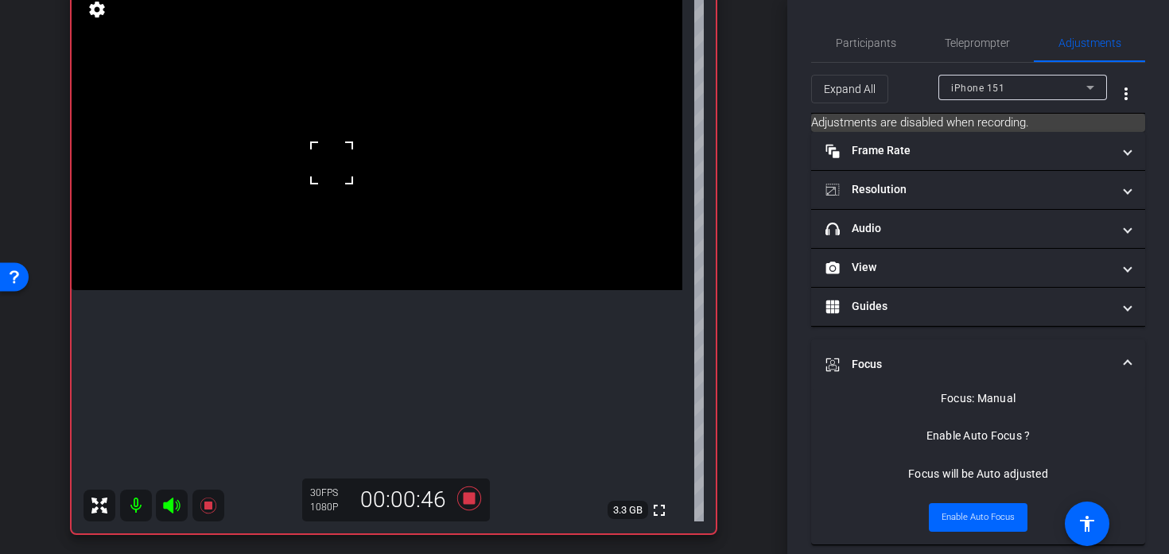
click at [359, 192] on video at bounding box center [377, 137] width 611 height 305
click at [359, 212] on video at bounding box center [377, 137] width 611 height 305
click at [366, 197] on div at bounding box center [359, 212] width 40 height 40
click at [461, 490] on icon at bounding box center [469, 499] width 24 height 24
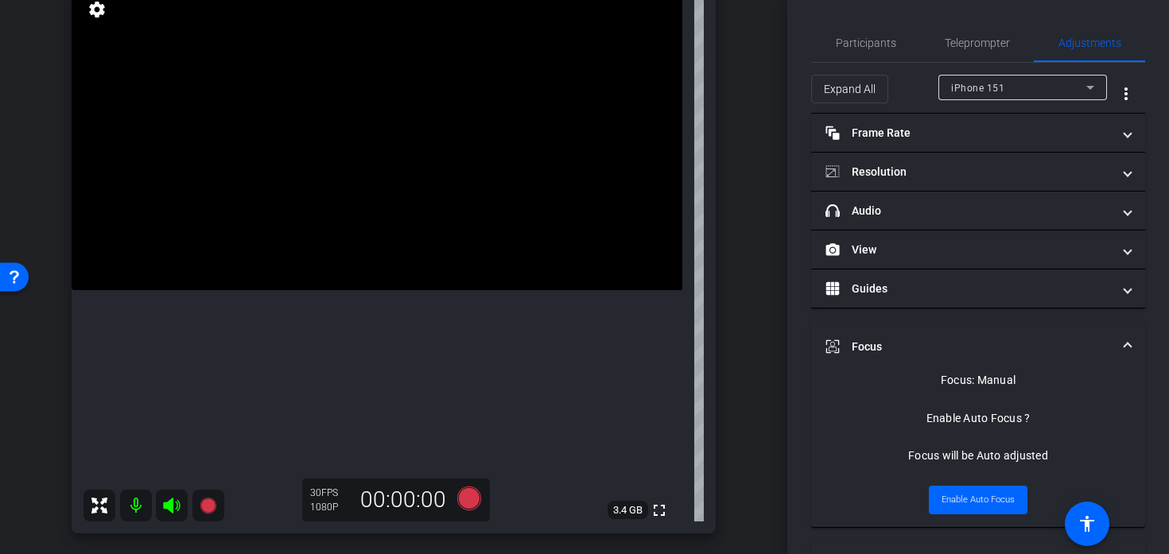
click at [370, 290] on video at bounding box center [377, 137] width 611 height 305
click at [363, 290] on video at bounding box center [377, 137] width 611 height 305
click at [363, 296] on div at bounding box center [363, 296] width 40 height 40
click at [371, 191] on video at bounding box center [377, 137] width 611 height 305
click at [474, 505] on icon at bounding box center [469, 499] width 24 height 24
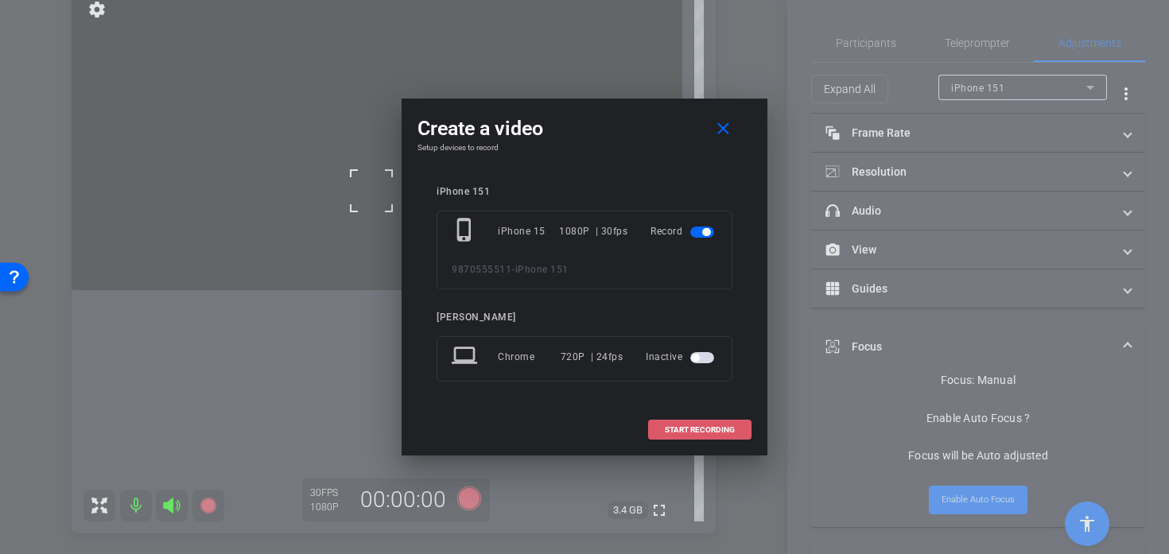
click at [670, 432] on span "START RECORDING" at bounding box center [700, 430] width 70 height 8
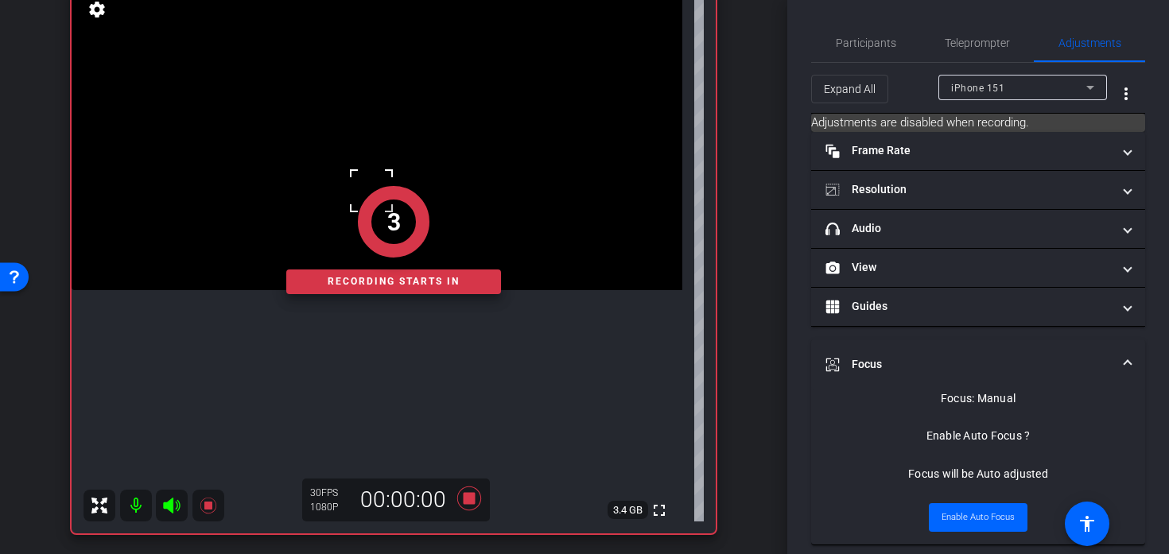
click at [382, 293] on div "Recording starts in" at bounding box center [393, 281] width 215 height 25
click at [385, 305] on div "2 Recording starts in" at bounding box center [394, 240] width 644 height 587
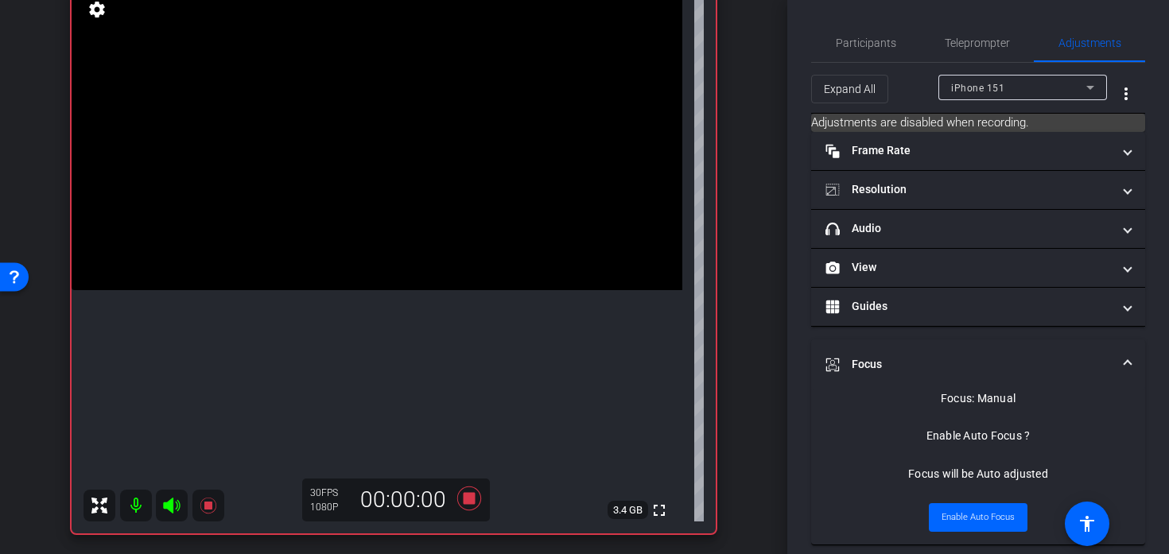
click at [412, 275] on video at bounding box center [377, 137] width 611 height 305
click at [398, 277] on div at bounding box center [412, 275] width 40 height 40
click at [369, 280] on video at bounding box center [377, 137] width 611 height 305
click at [373, 240] on video at bounding box center [377, 137] width 611 height 305
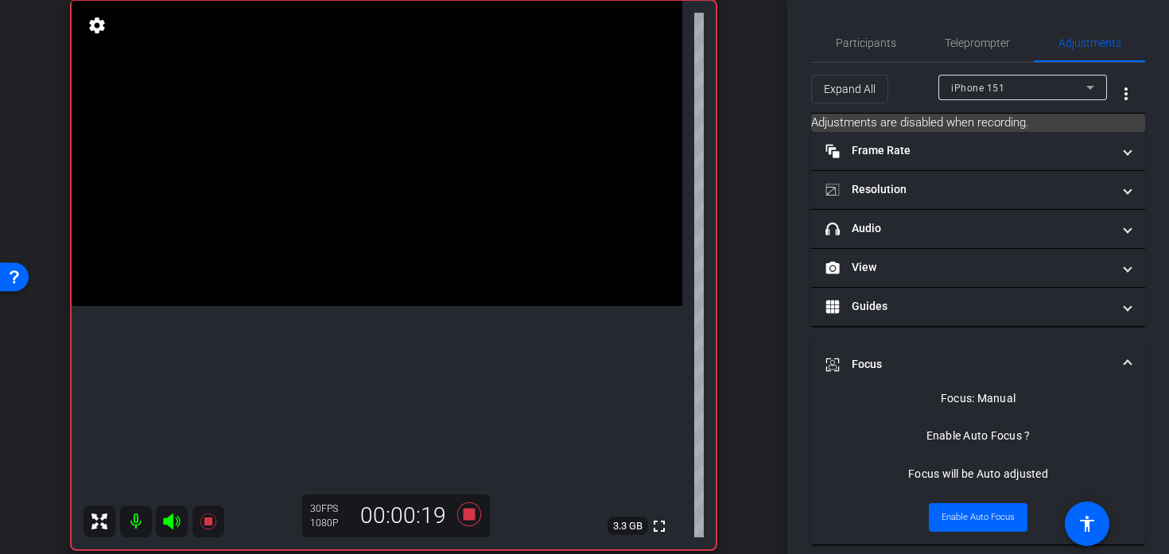
scroll to position [120, 0]
click at [378, 285] on video at bounding box center [377, 154] width 611 height 305
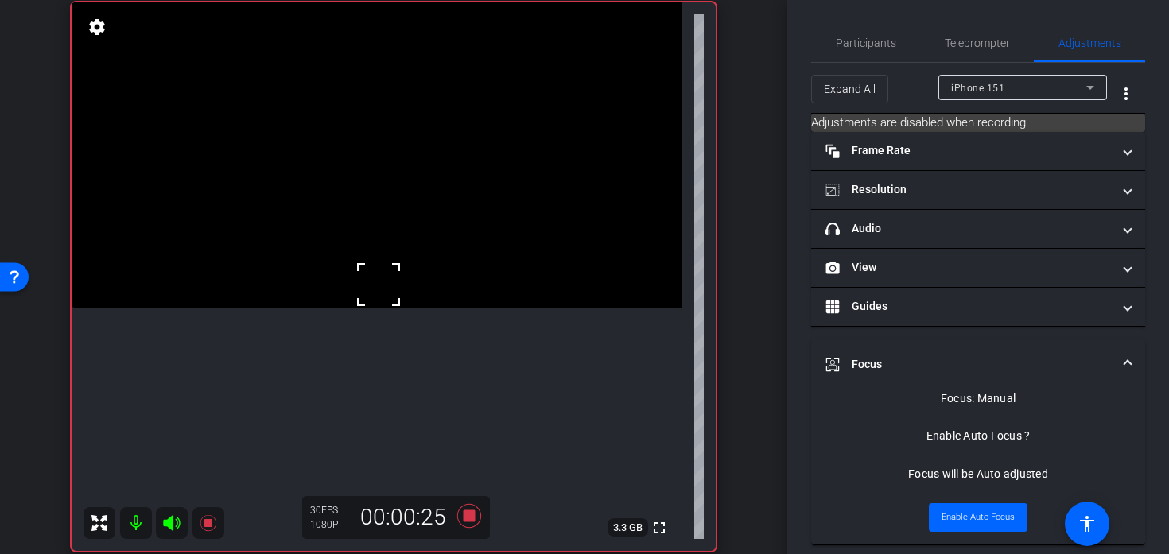
click at [376, 220] on video at bounding box center [377, 154] width 611 height 305
click at [376, 254] on video at bounding box center [377, 154] width 611 height 305
click at [384, 289] on video at bounding box center [377, 154] width 611 height 305
click at [392, 268] on video at bounding box center [377, 154] width 611 height 305
click at [389, 266] on video at bounding box center [377, 154] width 611 height 305
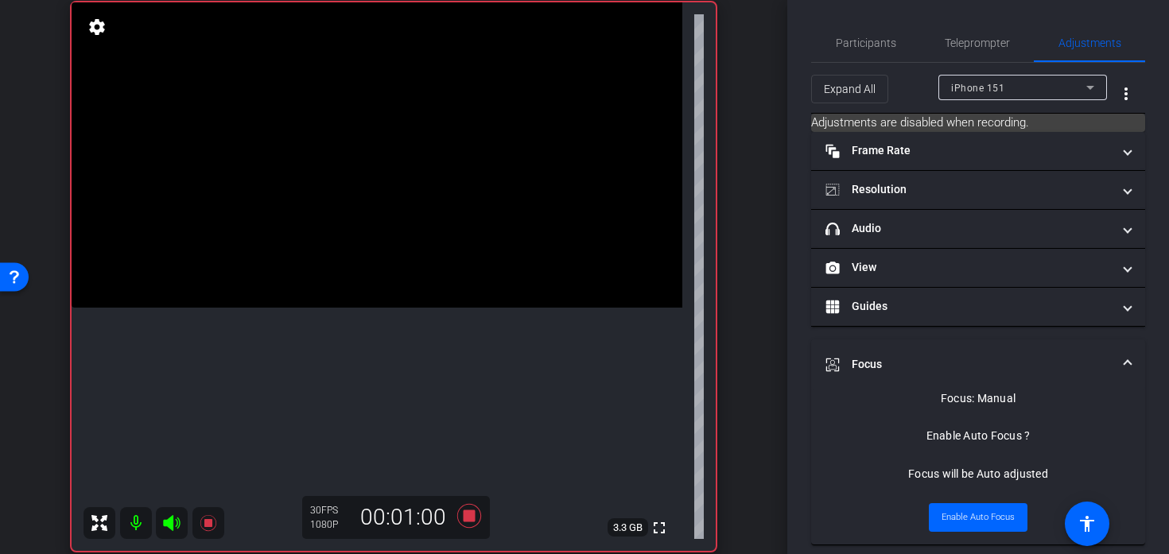
click at [362, 258] on video at bounding box center [377, 154] width 611 height 305
click at [369, 265] on div at bounding box center [363, 258] width 40 height 40
click at [353, 267] on video at bounding box center [377, 154] width 611 height 305
click at [360, 269] on div at bounding box center [353, 267] width 40 height 40
click at [386, 284] on video at bounding box center [377, 154] width 611 height 305
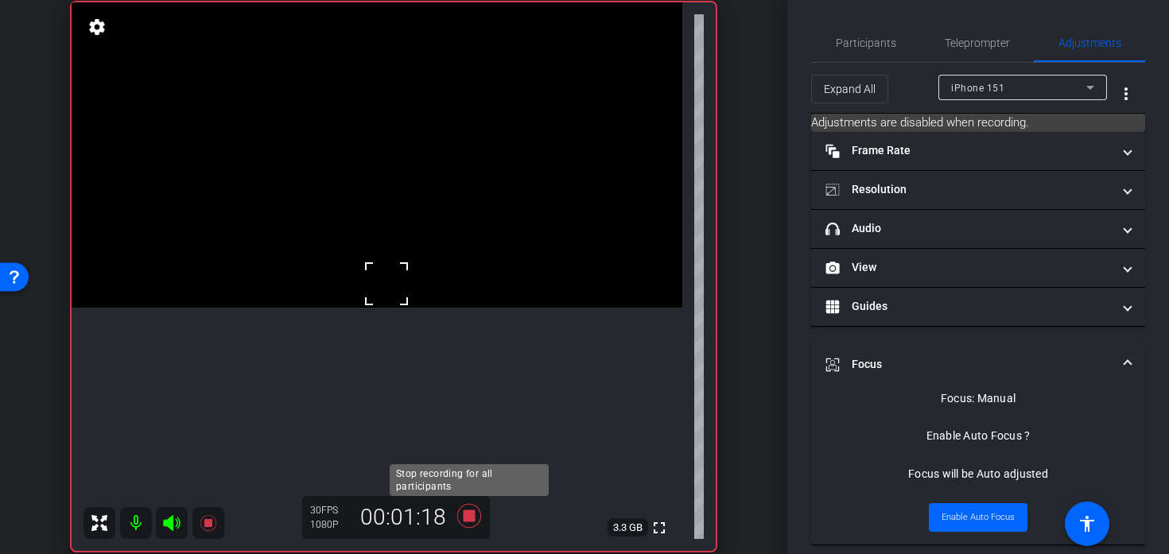
click at [482, 513] on icon at bounding box center [469, 516] width 38 height 29
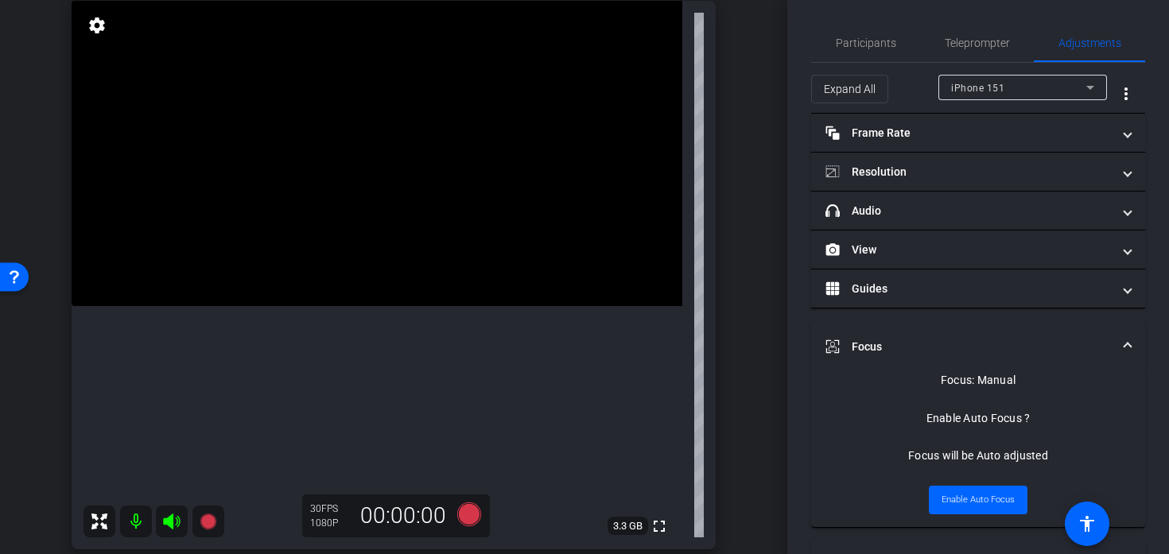
scroll to position [132, 0]
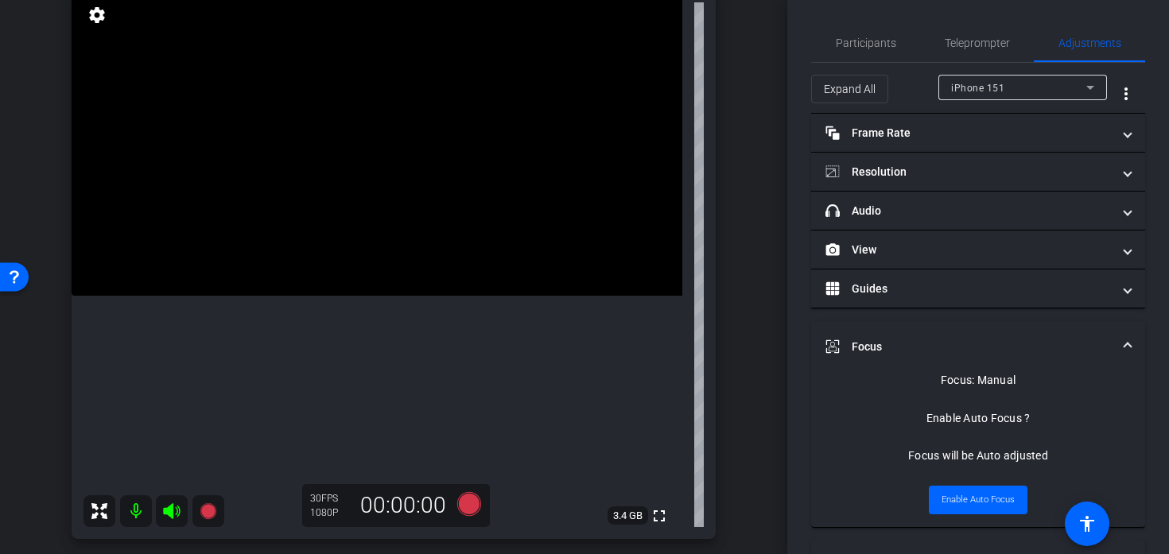
click at [274, 296] on video at bounding box center [377, 142] width 611 height 305
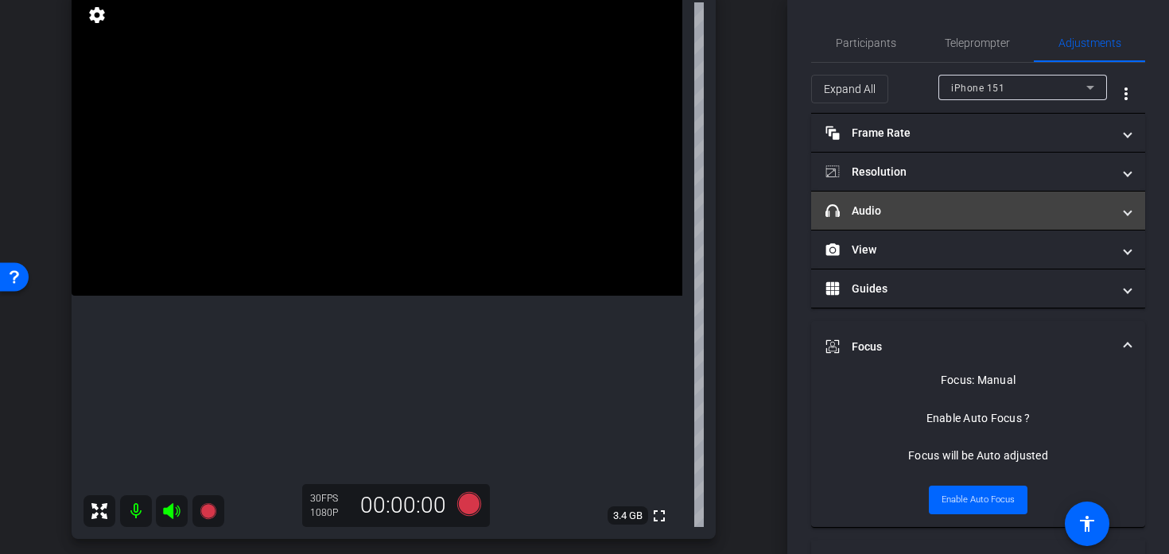
click at [994, 216] on mat-panel-title "headphone icon Audio" at bounding box center [968, 211] width 286 height 17
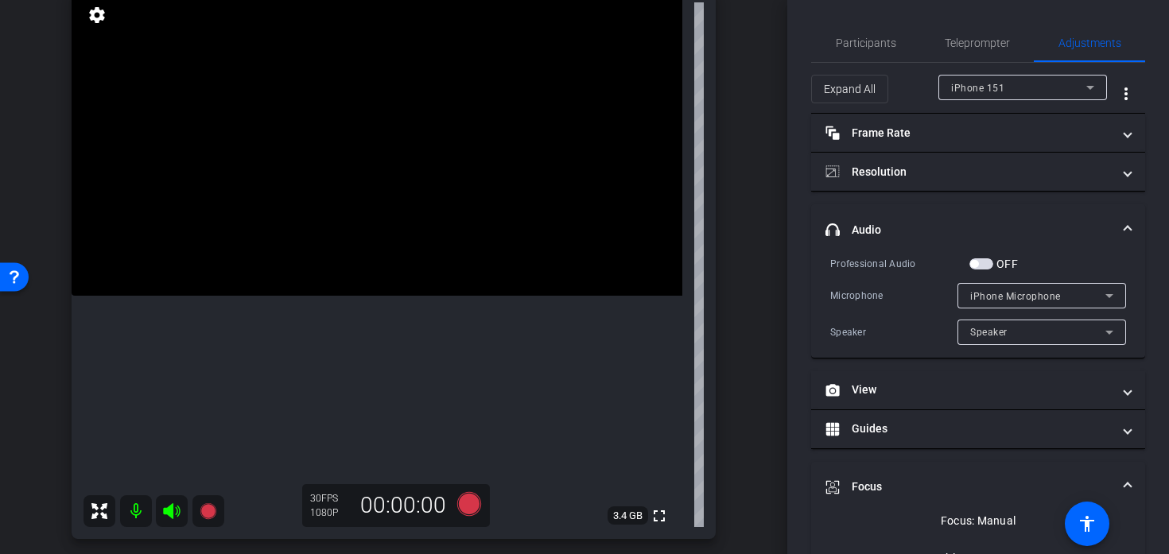
click at [994, 216] on mat-expansion-panel-header "headphone icon Audio" at bounding box center [978, 229] width 334 height 51
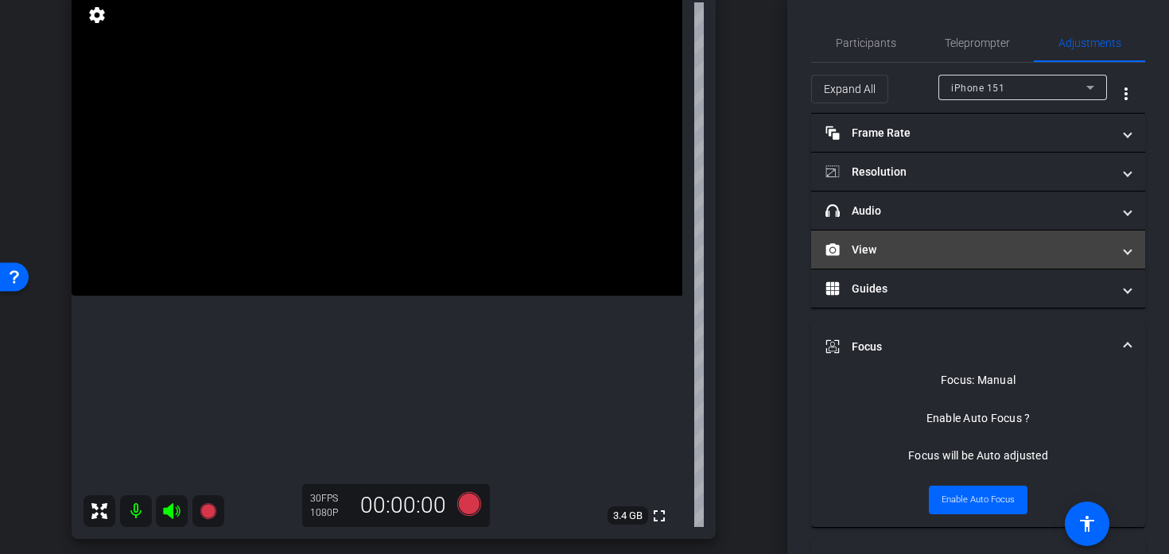
click at [942, 266] on mat-expansion-panel-header "View" at bounding box center [978, 250] width 334 height 38
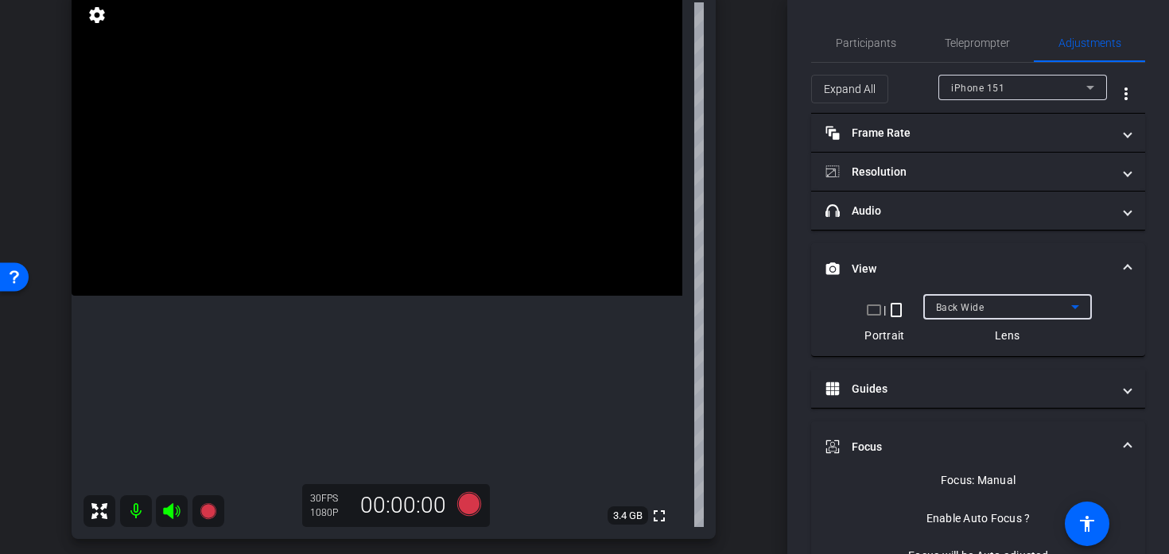
click at [967, 304] on span "Back Wide" at bounding box center [960, 307] width 48 height 11
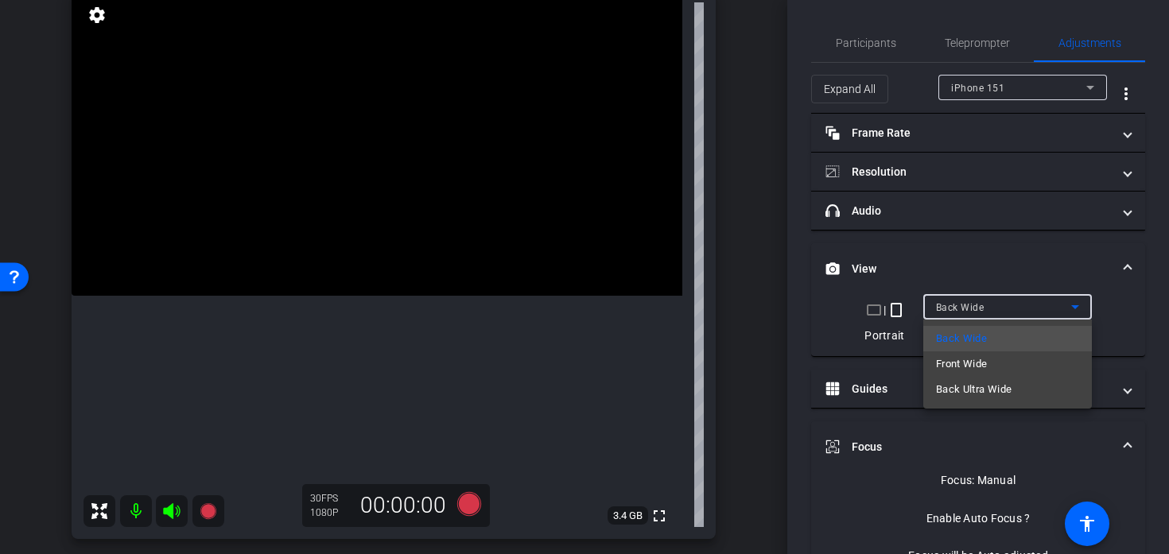
click at [967, 304] on div at bounding box center [584, 277] width 1169 height 554
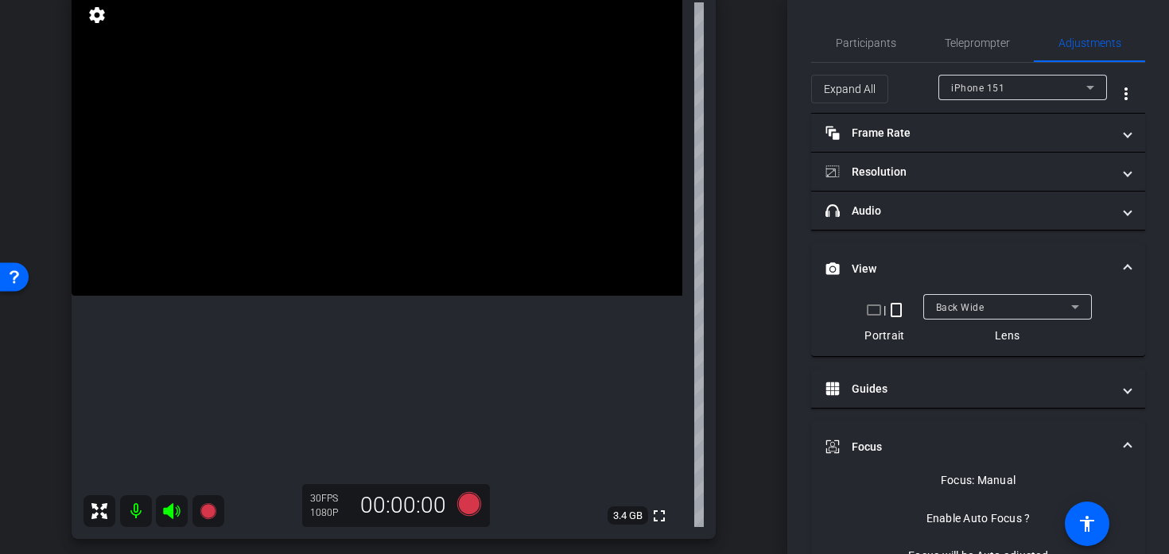
click at [351, 261] on video at bounding box center [377, 142] width 611 height 305
click at [351, 261] on div at bounding box center [351, 261] width 40 height 40
click at [461, 509] on icon at bounding box center [469, 504] width 24 height 24
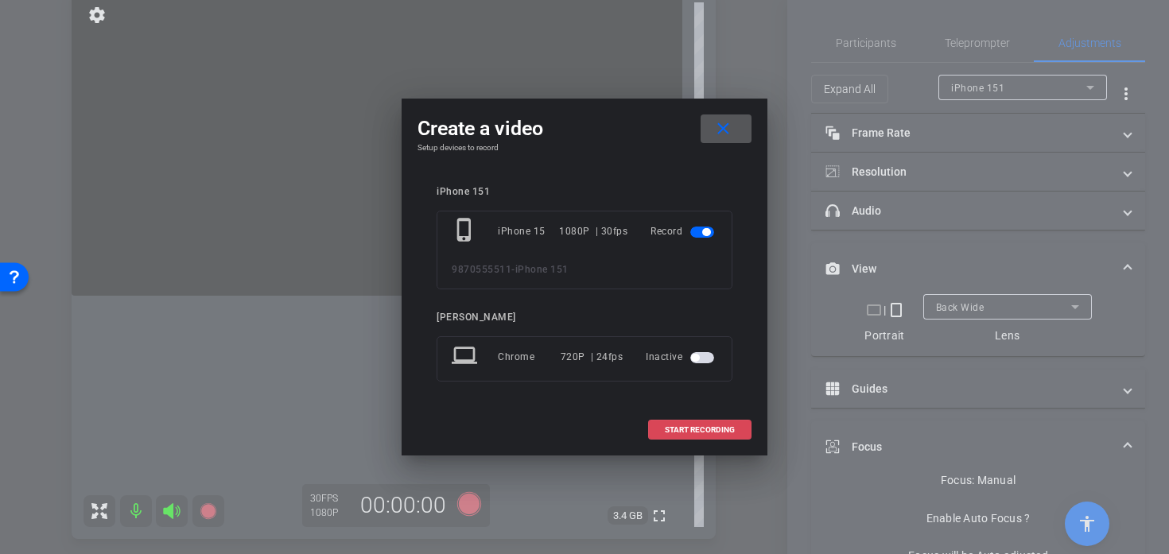
click at [675, 433] on span "START RECORDING" at bounding box center [700, 430] width 70 height 8
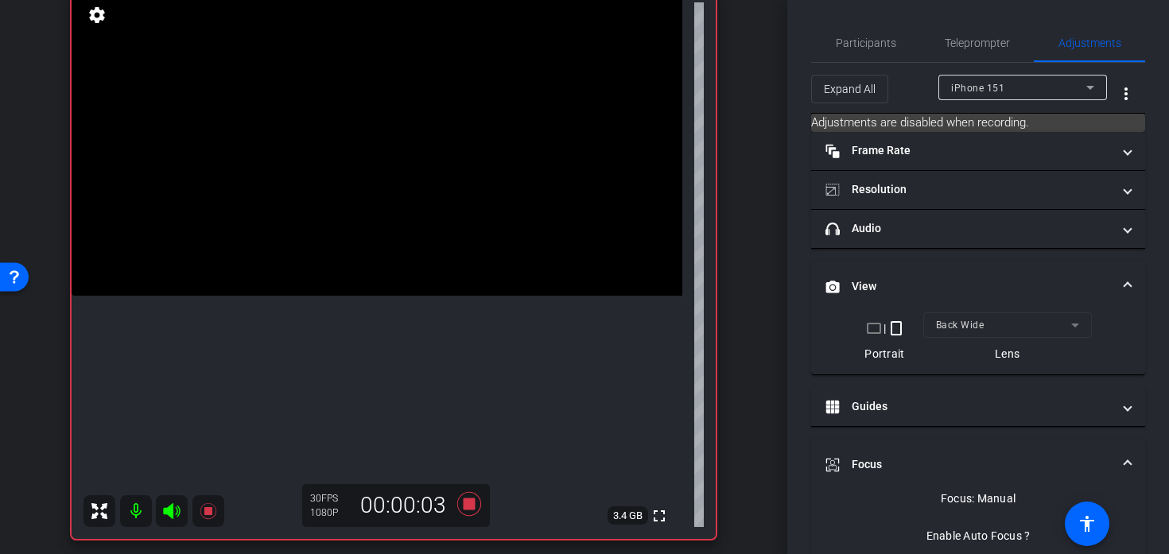
click at [348, 262] on video at bounding box center [377, 142] width 611 height 305
click at [348, 262] on div at bounding box center [348, 262] width 40 height 40
click at [363, 264] on video at bounding box center [377, 142] width 611 height 305
click at [382, 246] on video at bounding box center [377, 142] width 611 height 305
click at [382, 248] on video at bounding box center [377, 142] width 611 height 305
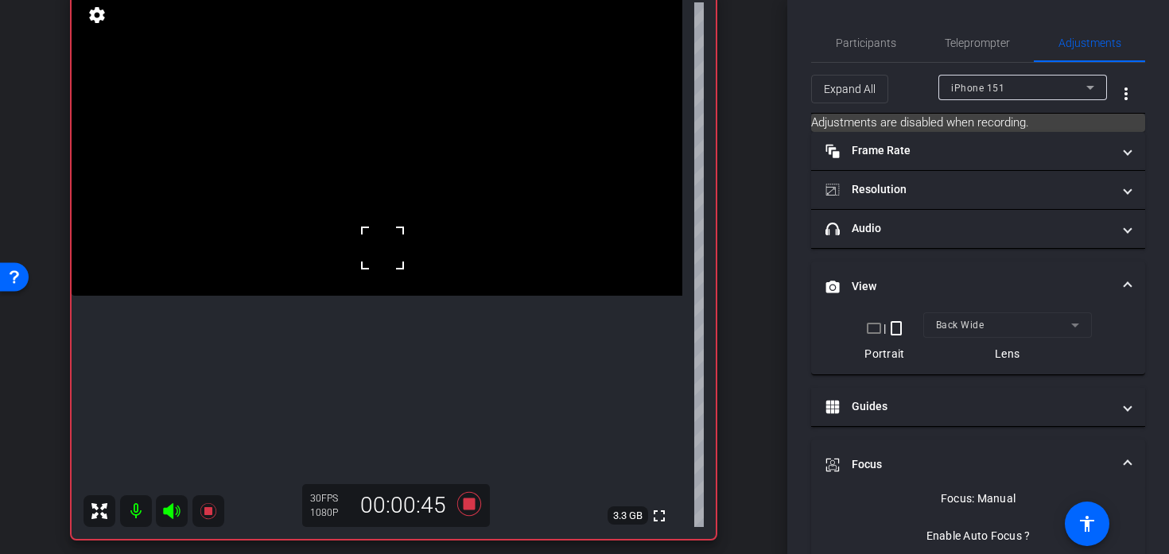
click at [388, 244] on div at bounding box center [382, 248] width 40 height 40
click at [388, 244] on video at bounding box center [377, 142] width 611 height 305
click at [471, 504] on icon at bounding box center [469, 504] width 24 height 24
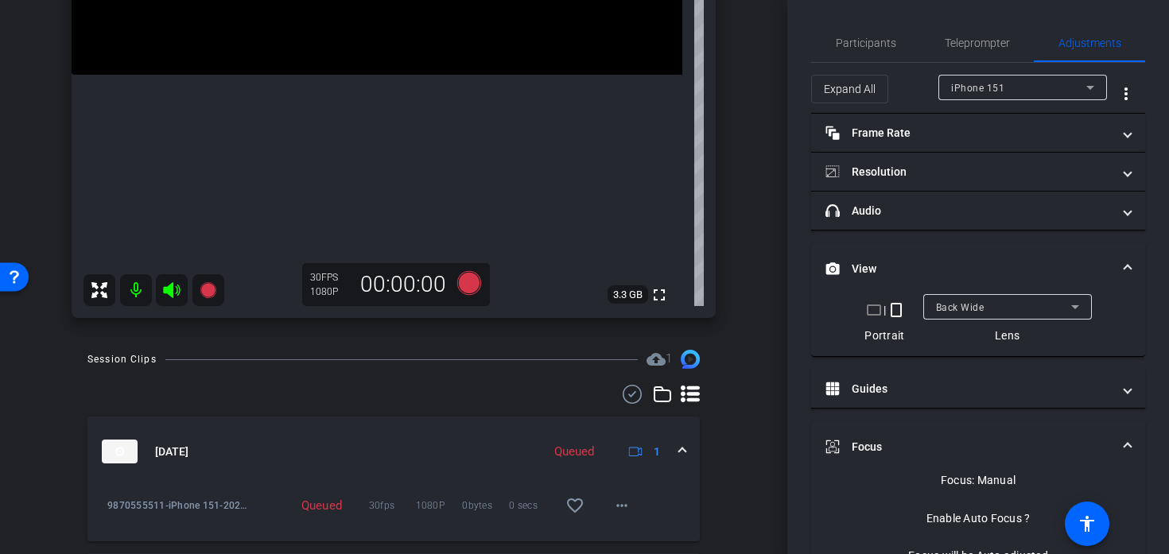
scroll to position [365, 0]
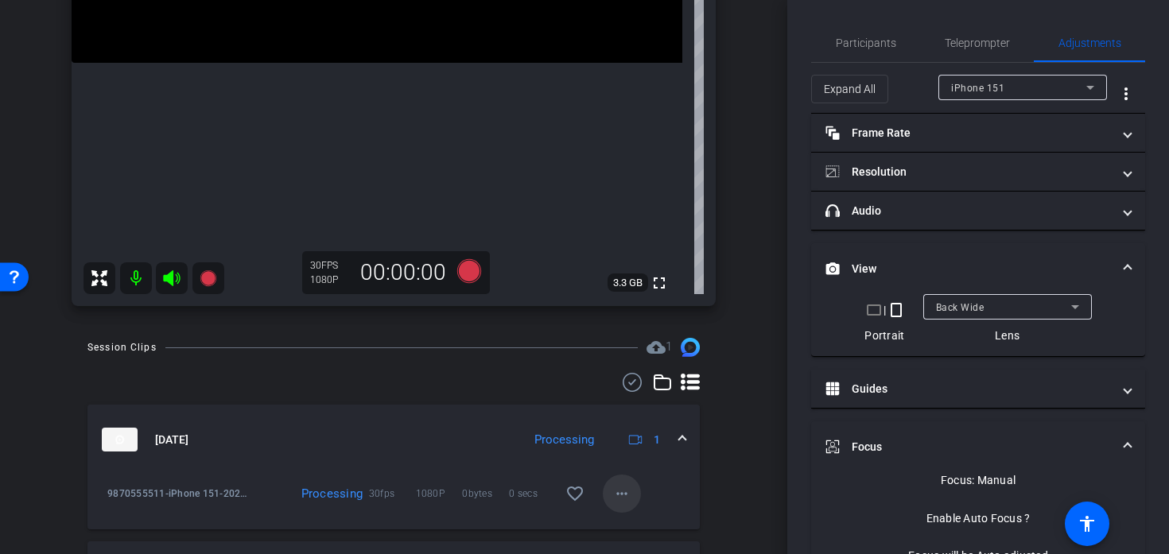
click at [622, 497] on mat-icon "more_horiz" at bounding box center [621, 493] width 19 height 19
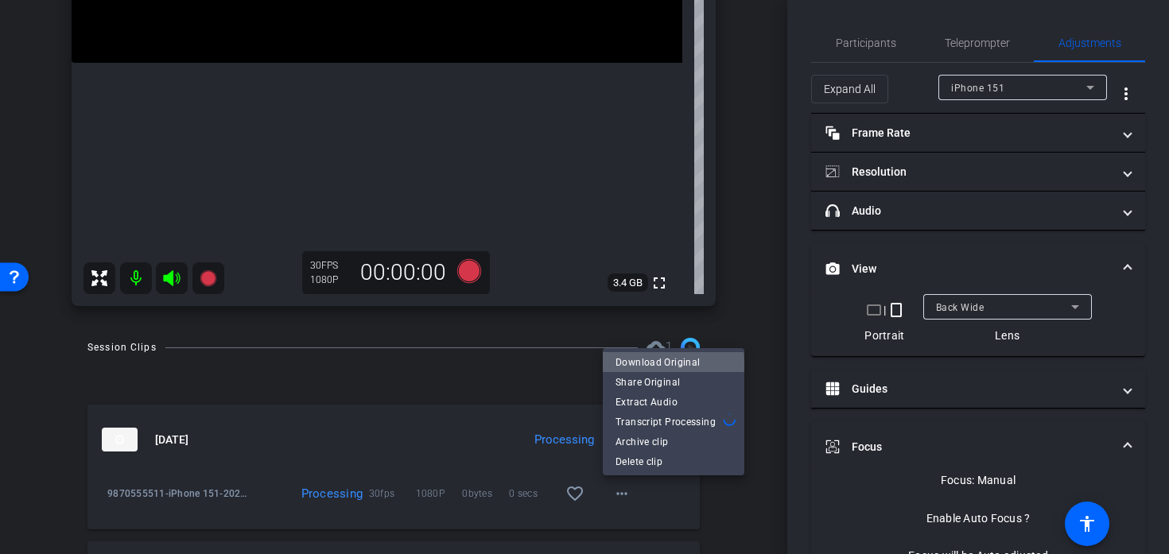
click at [669, 365] on span "Download Original" at bounding box center [673, 361] width 116 height 19
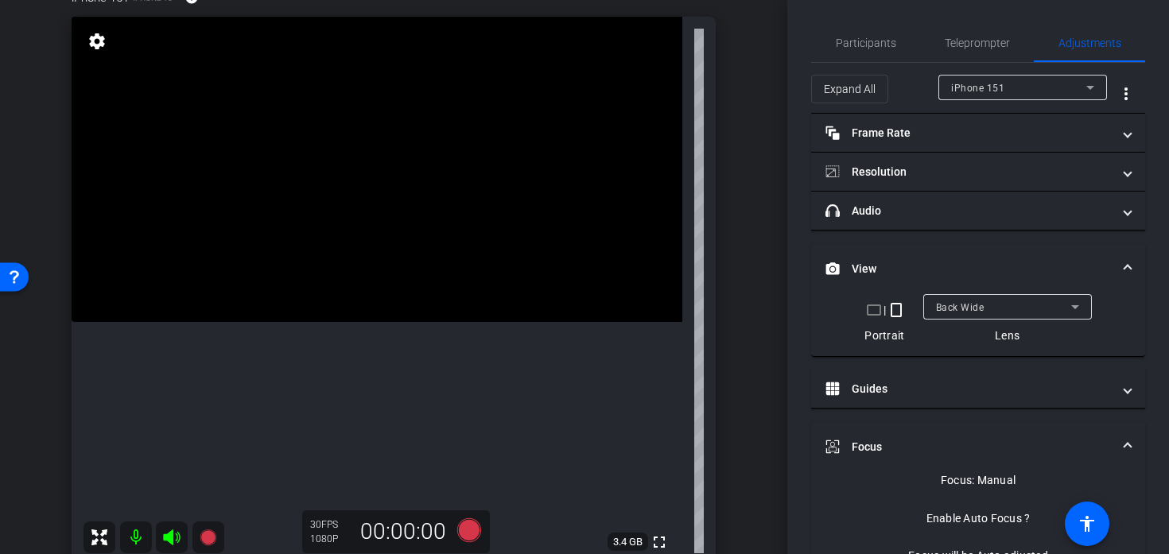
scroll to position [115, 0]
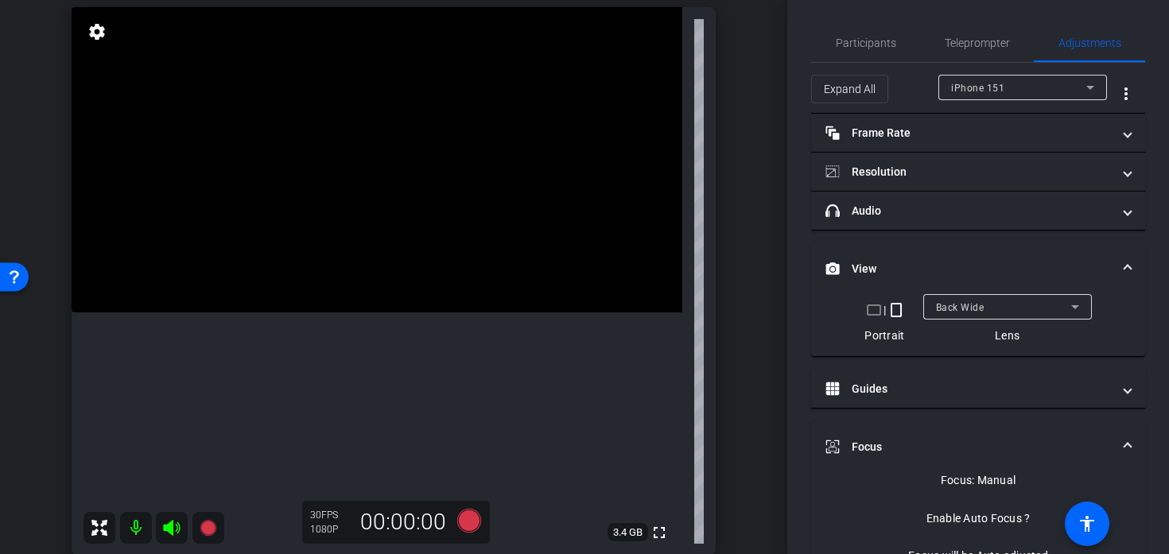
click at [331, 293] on video at bounding box center [377, 159] width 611 height 305
click at [331, 293] on div at bounding box center [332, 293] width 40 height 40
click at [328, 294] on div at bounding box center [332, 293] width 40 height 40
click at [316, 295] on div at bounding box center [332, 293] width 40 height 40
click at [463, 522] on icon at bounding box center [469, 521] width 24 height 24
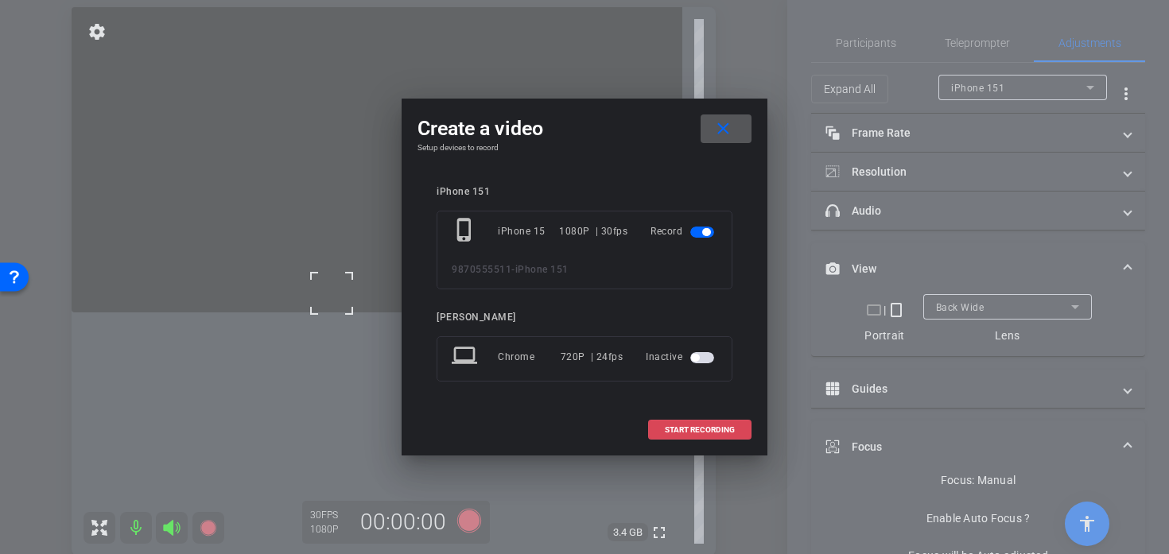
click at [667, 440] on span at bounding box center [700, 430] width 102 height 38
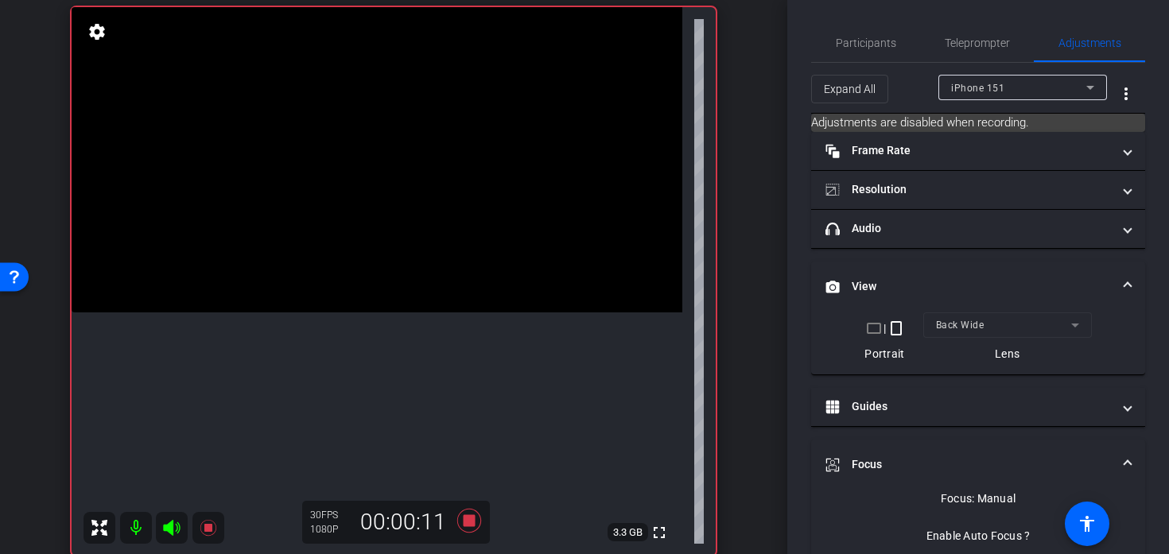
click at [316, 305] on video at bounding box center [377, 159] width 611 height 305
click at [332, 297] on div at bounding box center [316, 305] width 40 height 40
click at [330, 297] on div at bounding box center [316, 305] width 40 height 40
click at [325, 285] on video at bounding box center [377, 159] width 611 height 305
click at [342, 285] on div at bounding box center [325, 285] width 40 height 40
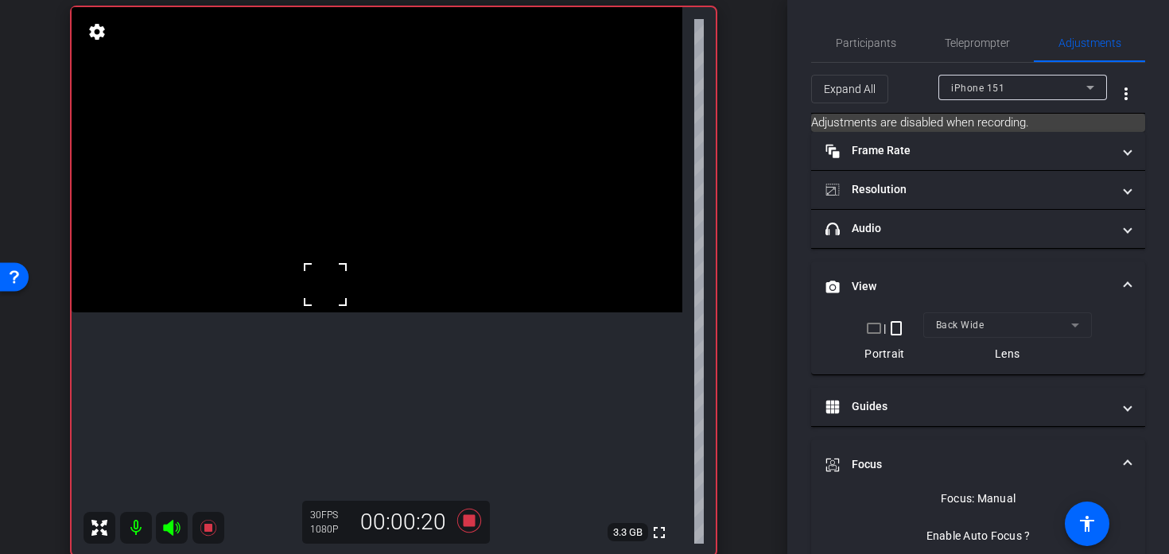
click at [342, 285] on div at bounding box center [325, 285] width 40 height 40
click at [340, 281] on video at bounding box center [377, 159] width 611 height 305
click at [339, 285] on div at bounding box center [340, 282] width 40 height 40
click at [324, 281] on div at bounding box center [340, 282] width 40 height 40
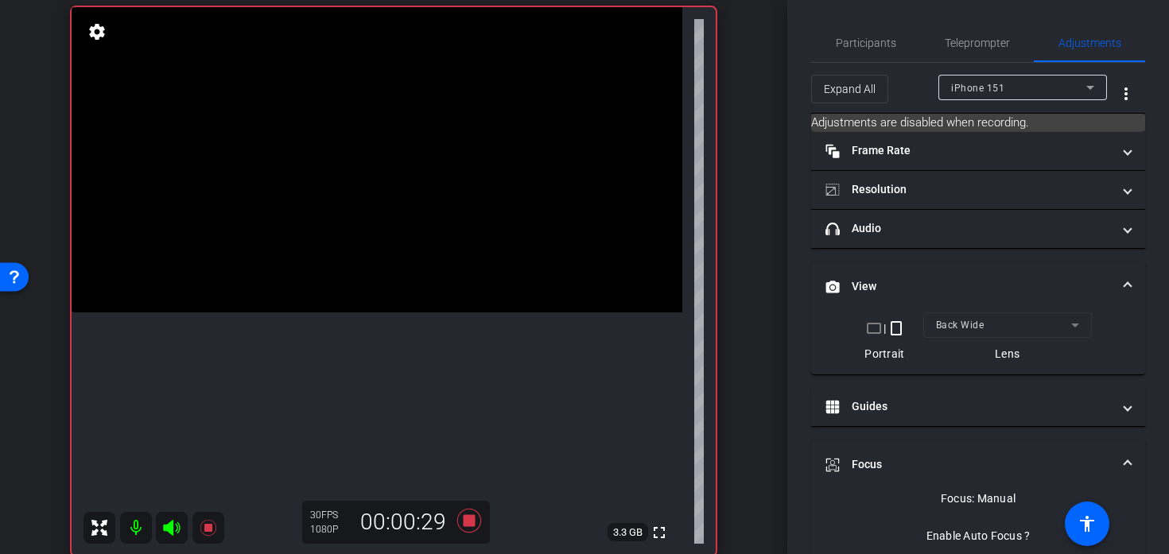
click at [340, 281] on video at bounding box center [377, 159] width 611 height 305
click at [358, 289] on div at bounding box center [340, 282] width 40 height 40
click at [328, 283] on video at bounding box center [377, 159] width 611 height 305
click at [355, 266] on video at bounding box center [377, 159] width 611 height 305
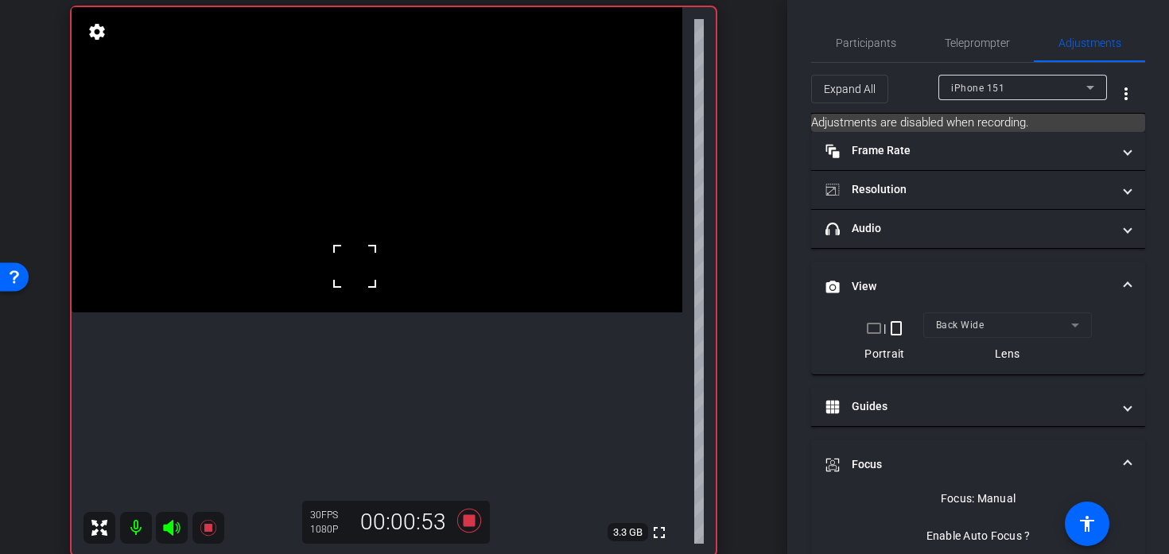
click at [353, 244] on video at bounding box center [377, 159] width 611 height 305
click at [324, 190] on video at bounding box center [377, 159] width 611 height 305
click at [361, 239] on video at bounding box center [377, 159] width 611 height 305
click at [464, 520] on icon at bounding box center [469, 521] width 24 height 24
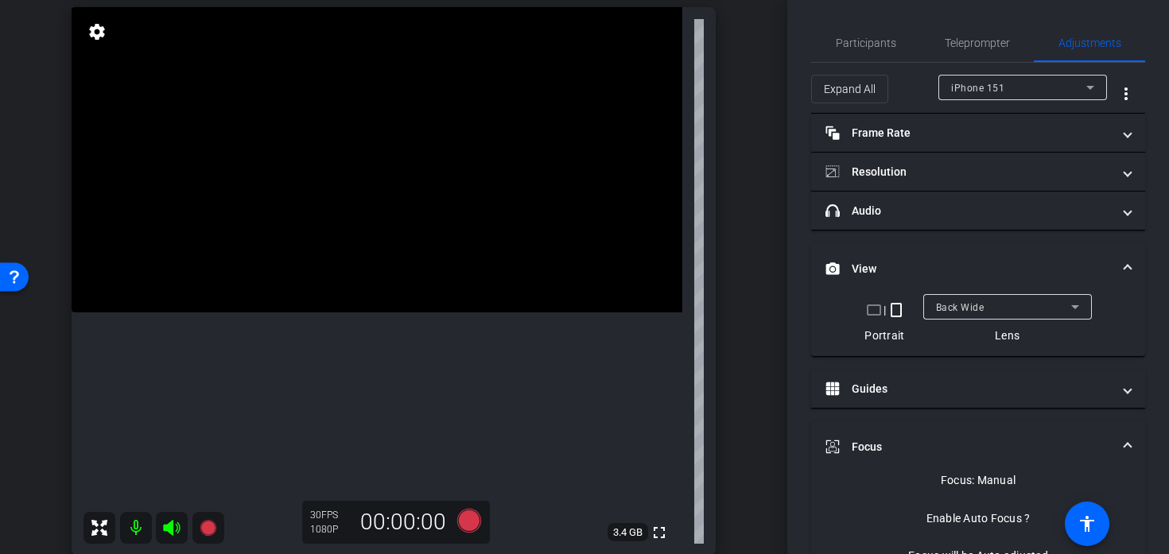
click at [171, 532] on icon at bounding box center [171, 528] width 17 height 16
click at [399, 312] on video at bounding box center [377, 159] width 611 height 305
click at [409, 312] on video at bounding box center [377, 159] width 611 height 305
click at [471, 522] on icon at bounding box center [469, 521] width 24 height 24
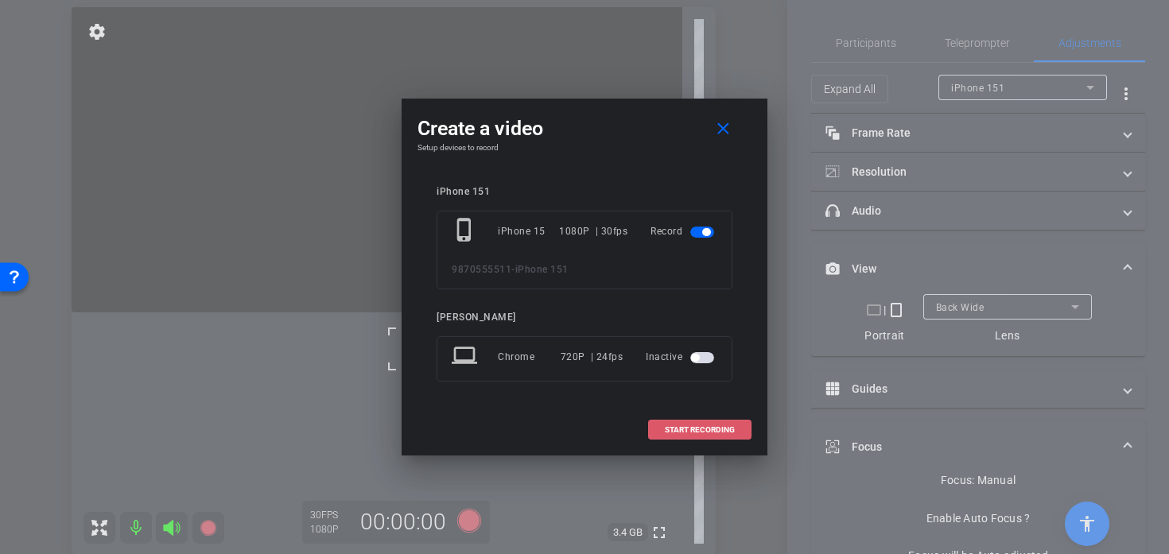
click at [689, 421] on span at bounding box center [700, 430] width 102 height 38
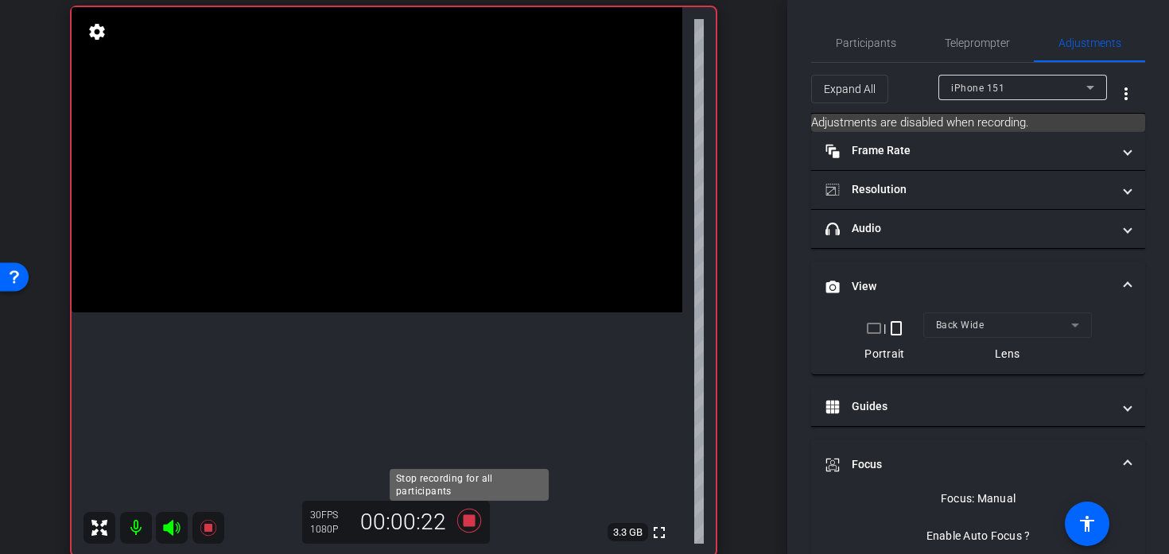
click at [470, 521] on icon at bounding box center [469, 521] width 24 height 24
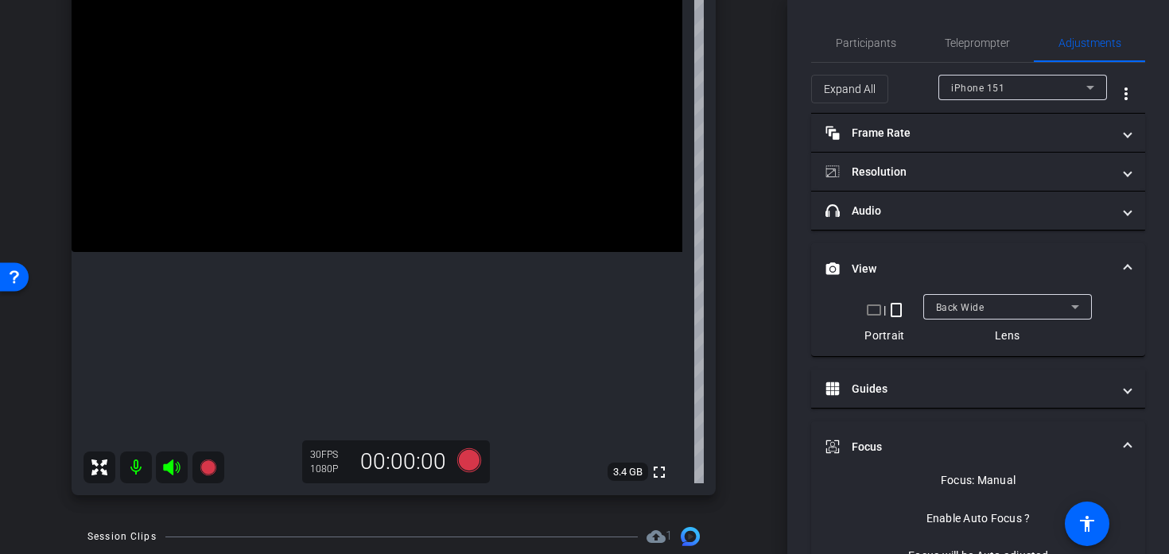
scroll to position [171, 0]
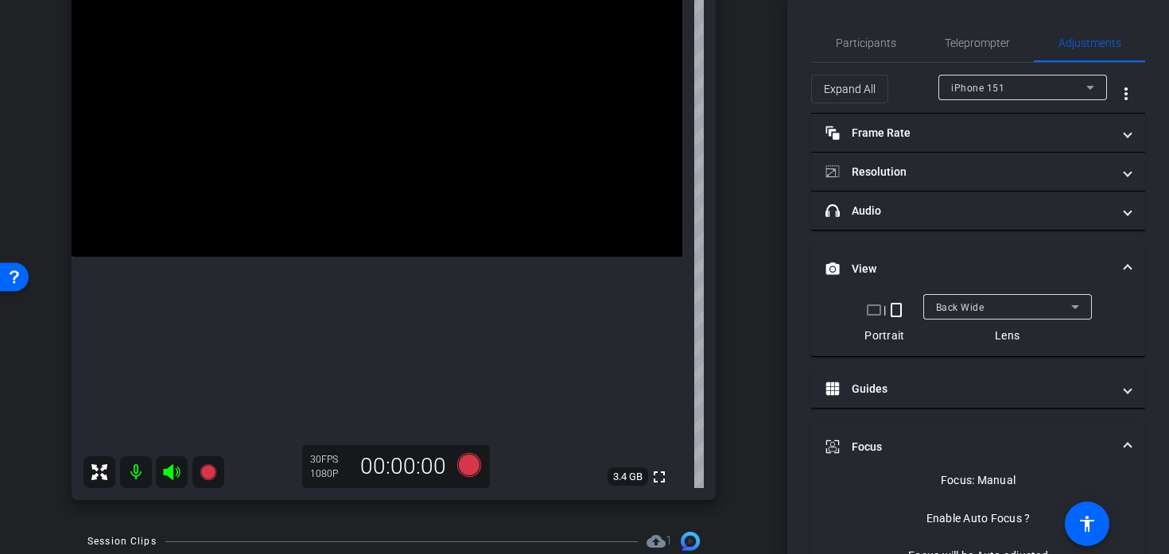
click at [368, 226] on video at bounding box center [377, 104] width 611 height 305
click at [404, 231] on video at bounding box center [377, 104] width 611 height 305
click at [453, 464] on icon at bounding box center [469, 465] width 38 height 29
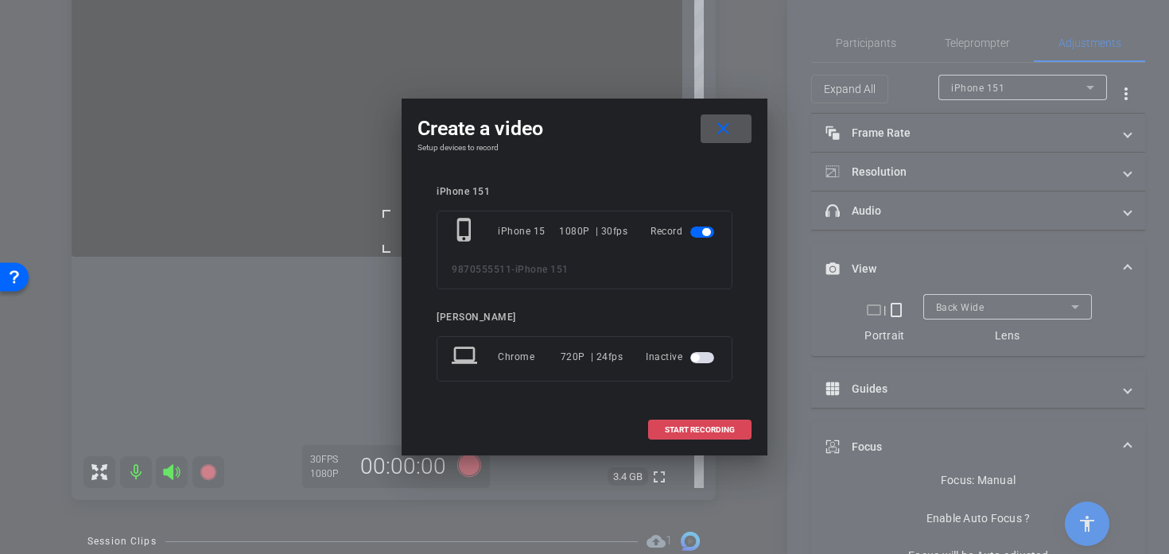
click at [711, 417] on span at bounding box center [700, 430] width 102 height 38
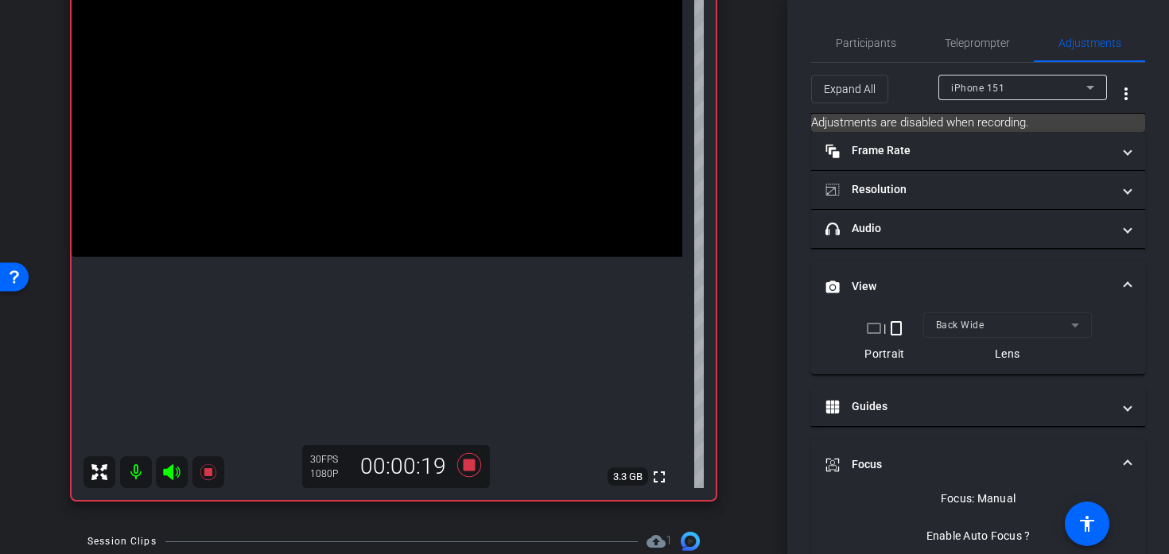
click at [390, 224] on video at bounding box center [377, 104] width 611 height 305
click at [395, 227] on video at bounding box center [377, 104] width 611 height 305
click at [403, 230] on div "fullscreen settings 3.3 GB" at bounding box center [394, 226] width 644 height 549
click at [403, 230] on video at bounding box center [377, 104] width 611 height 305
click at [466, 470] on icon at bounding box center [469, 465] width 24 height 24
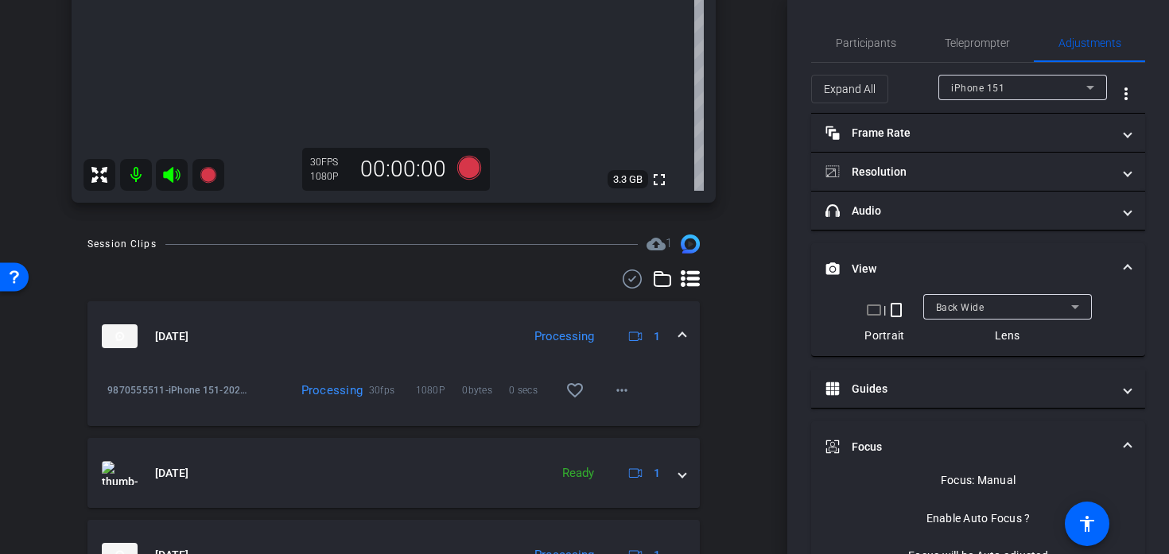
scroll to position [481, 0]
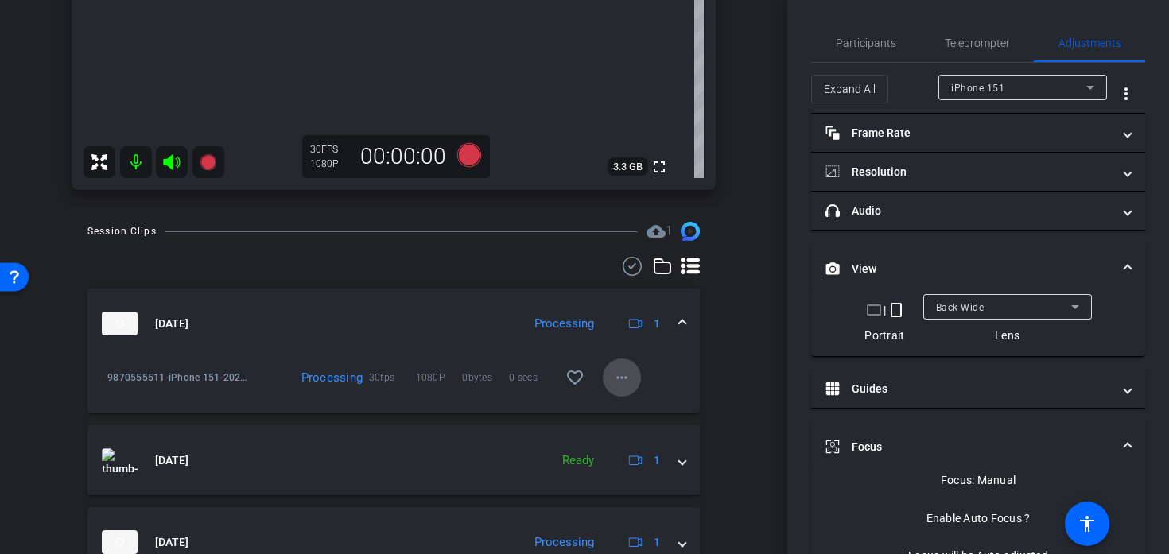
click at [613, 386] on mat-icon "more_horiz" at bounding box center [621, 377] width 19 height 19
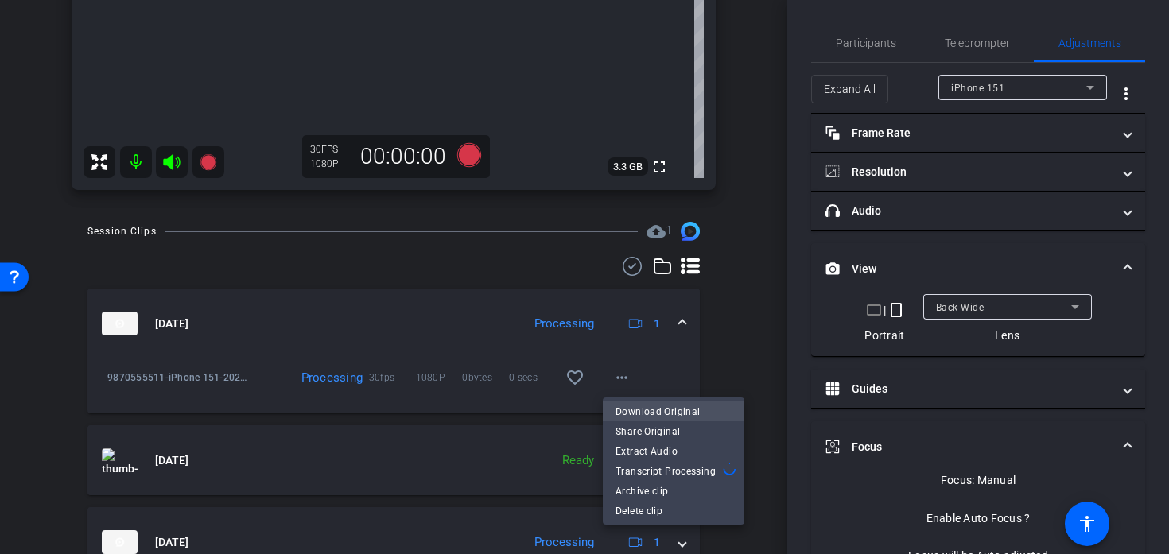
click at [636, 405] on span "Download Original" at bounding box center [673, 410] width 116 height 19
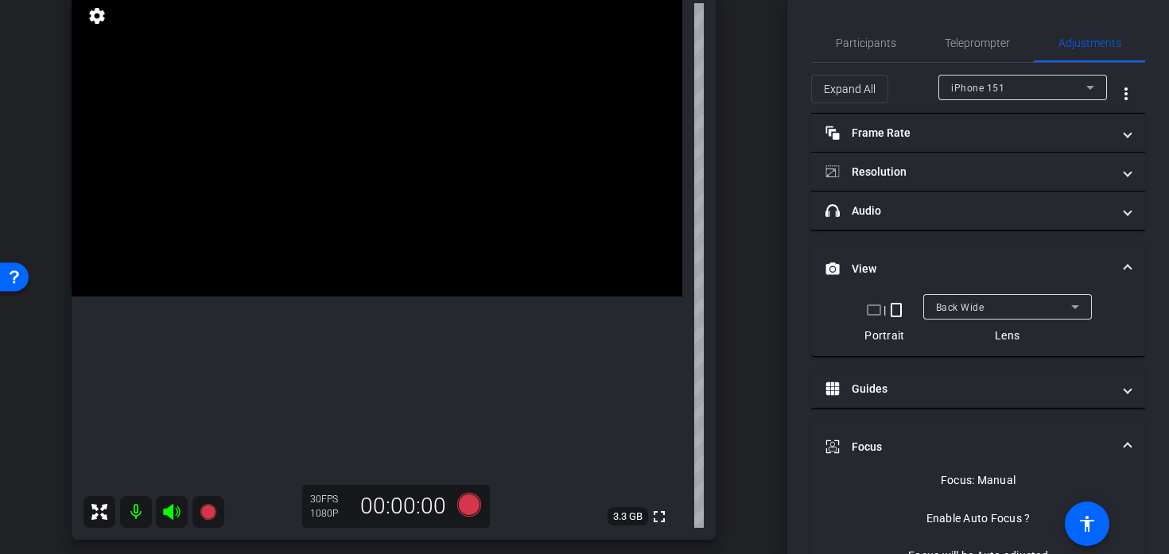
scroll to position [128, 0]
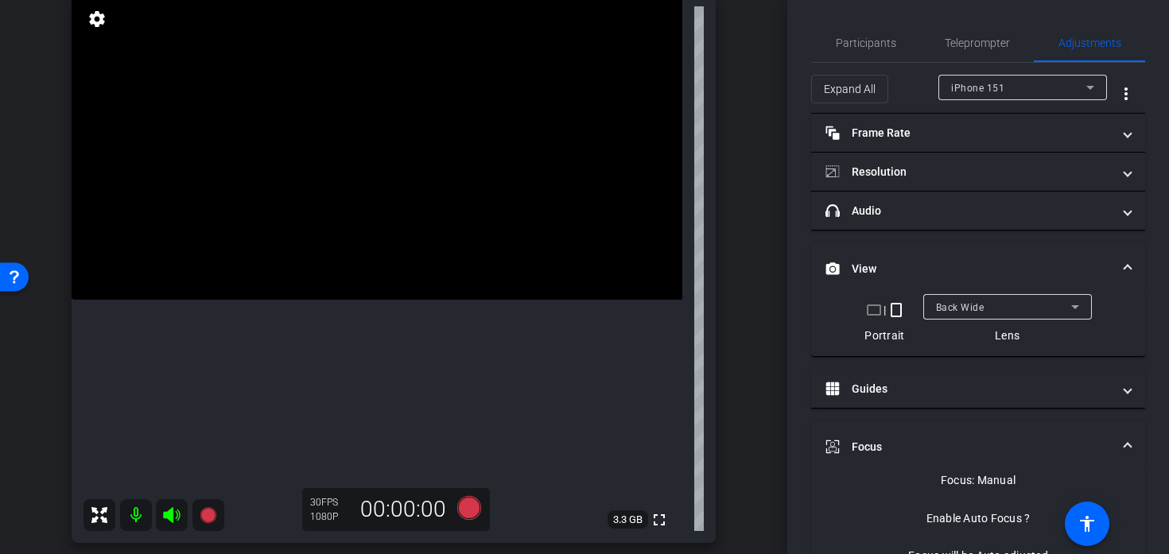
click at [400, 272] on video at bounding box center [377, 146] width 611 height 305
click at [466, 511] on icon at bounding box center [469, 508] width 24 height 24
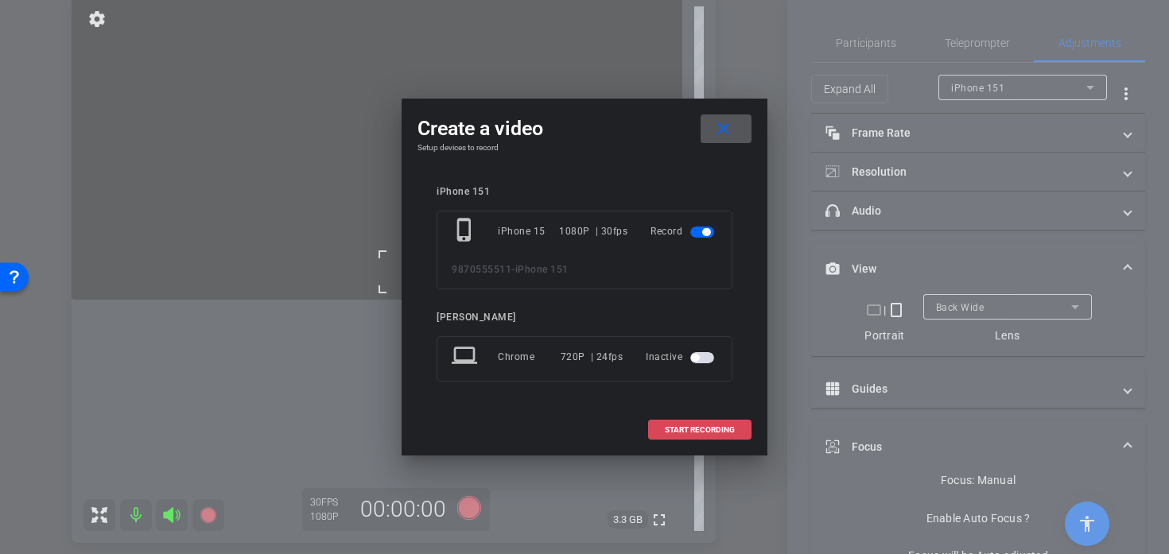
click at [703, 441] on span at bounding box center [700, 430] width 102 height 38
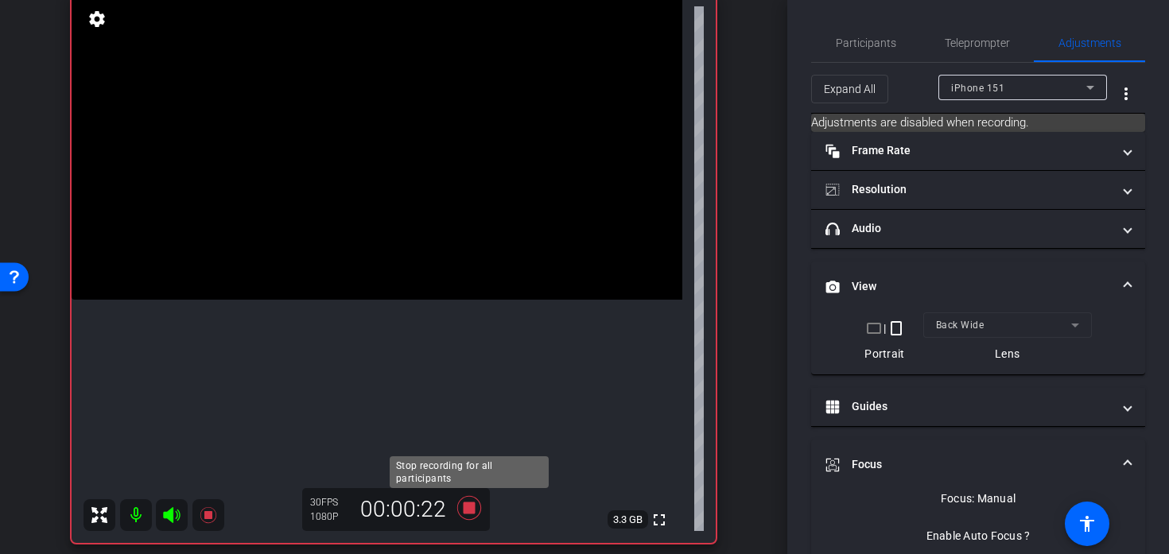
click at [475, 510] on icon at bounding box center [469, 508] width 24 height 24
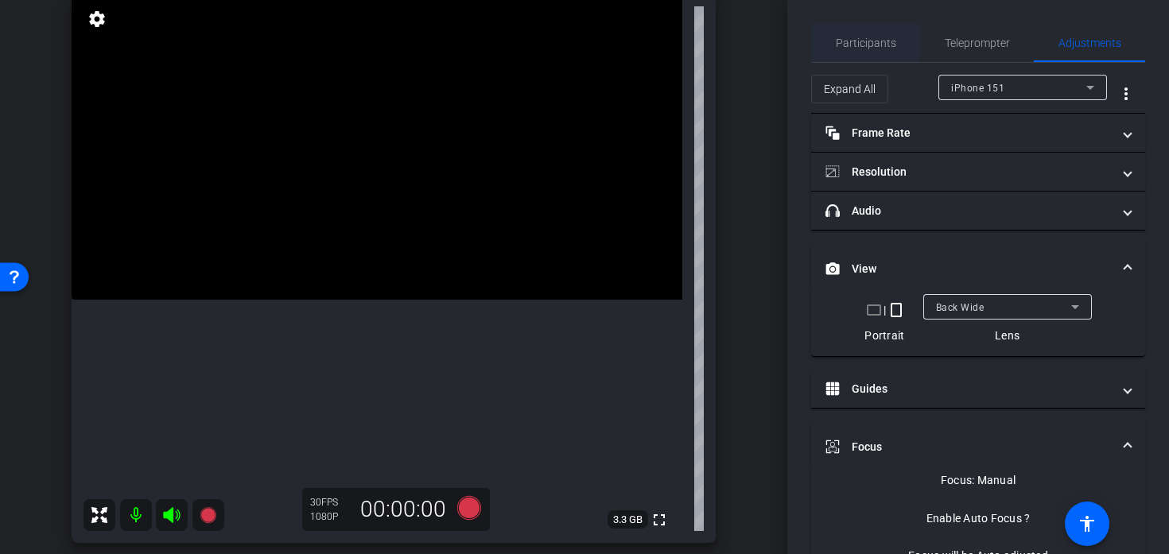
click at [826, 49] on div "Participants" at bounding box center [865, 43] width 109 height 38
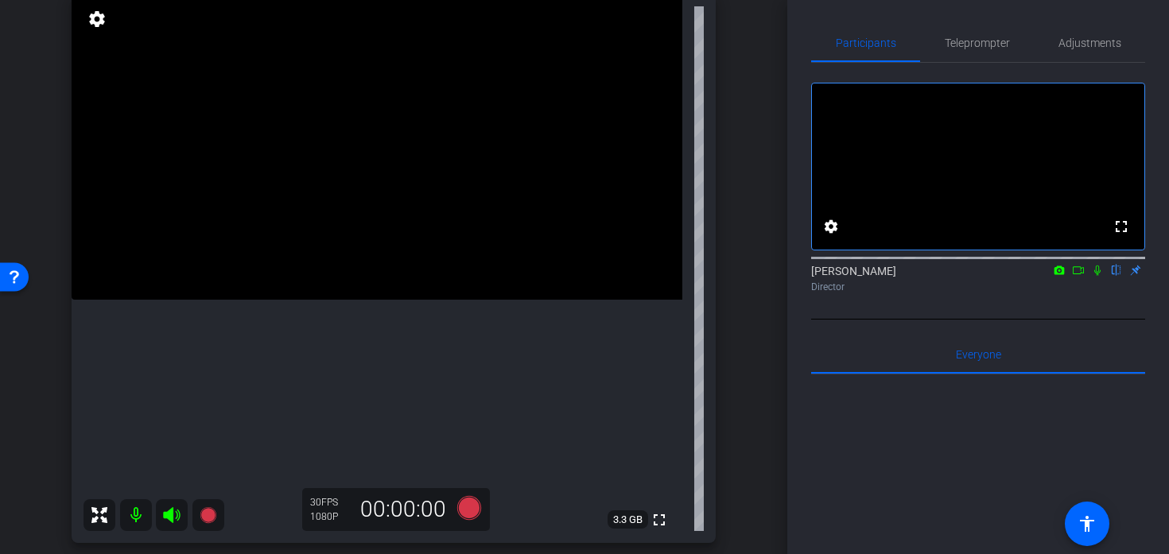
click at [385, 300] on video at bounding box center [377, 146] width 611 height 305
click at [373, 406] on div at bounding box center [385, 397] width 40 height 40
click at [362, 300] on video at bounding box center [377, 146] width 611 height 305
click at [362, 420] on div at bounding box center [362, 420] width 40 height 40
click at [371, 427] on div at bounding box center [362, 420] width 40 height 40
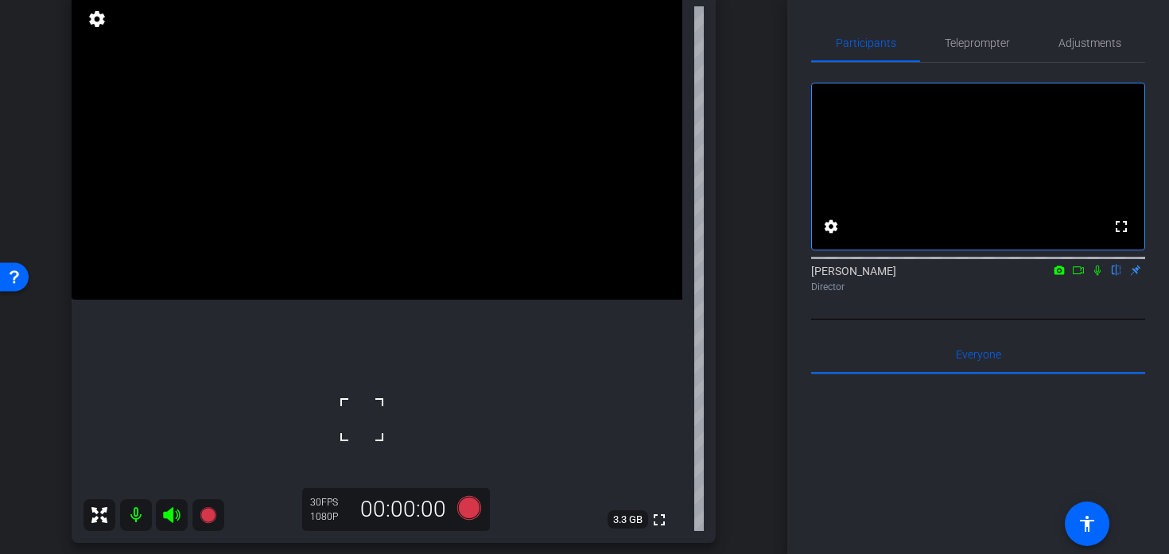
click at [372, 427] on div at bounding box center [362, 420] width 40 height 40
click at [385, 300] on video at bounding box center [377, 146] width 611 height 305
click at [473, 509] on icon at bounding box center [469, 508] width 24 height 24
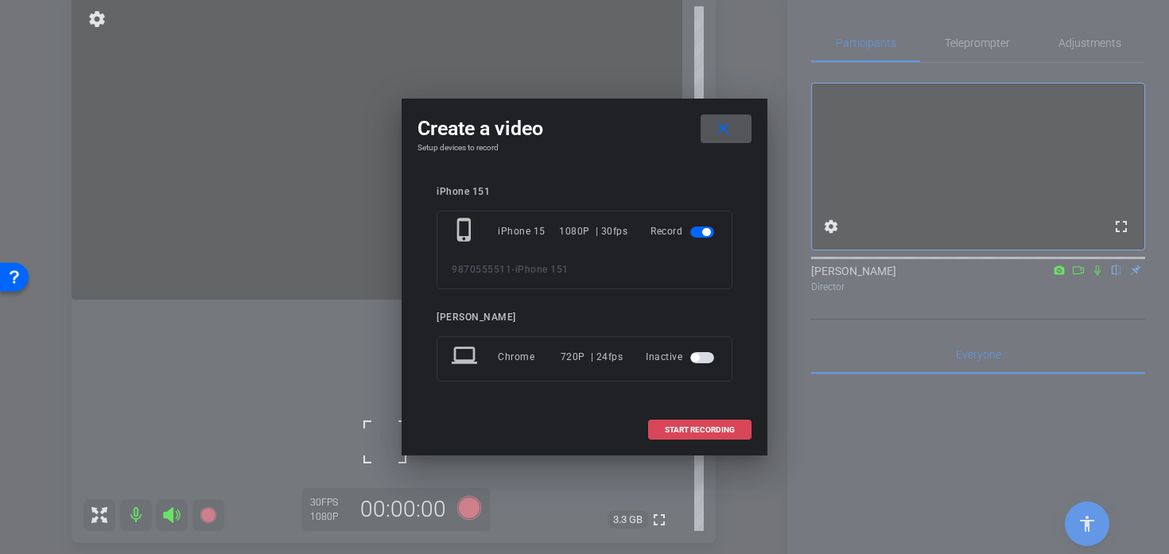
click at [687, 435] on span at bounding box center [700, 430] width 102 height 38
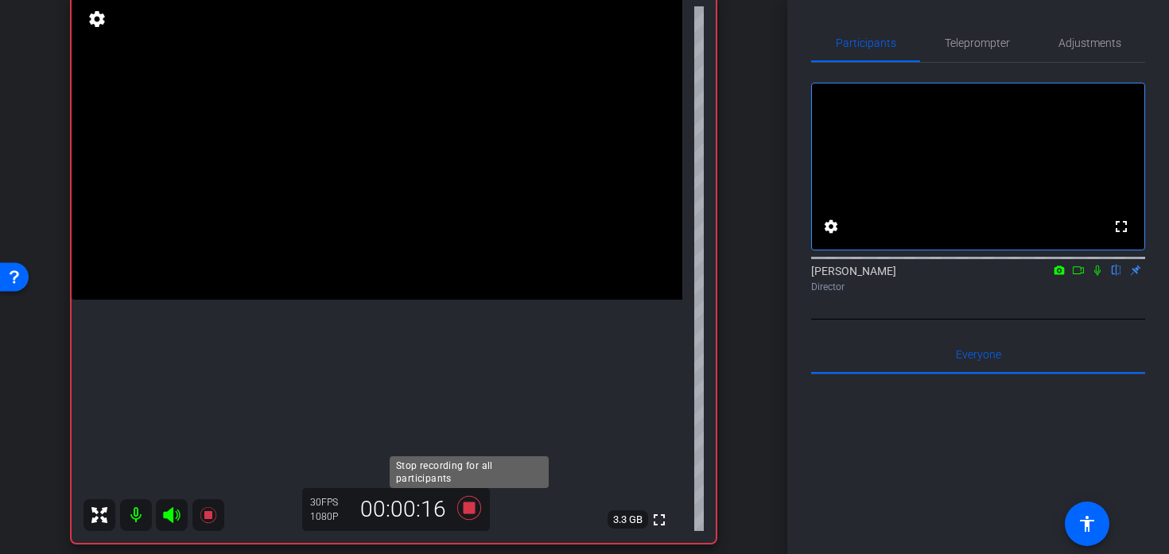
click at [474, 515] on icon at bounding box center [469, 508] width 38 height 29
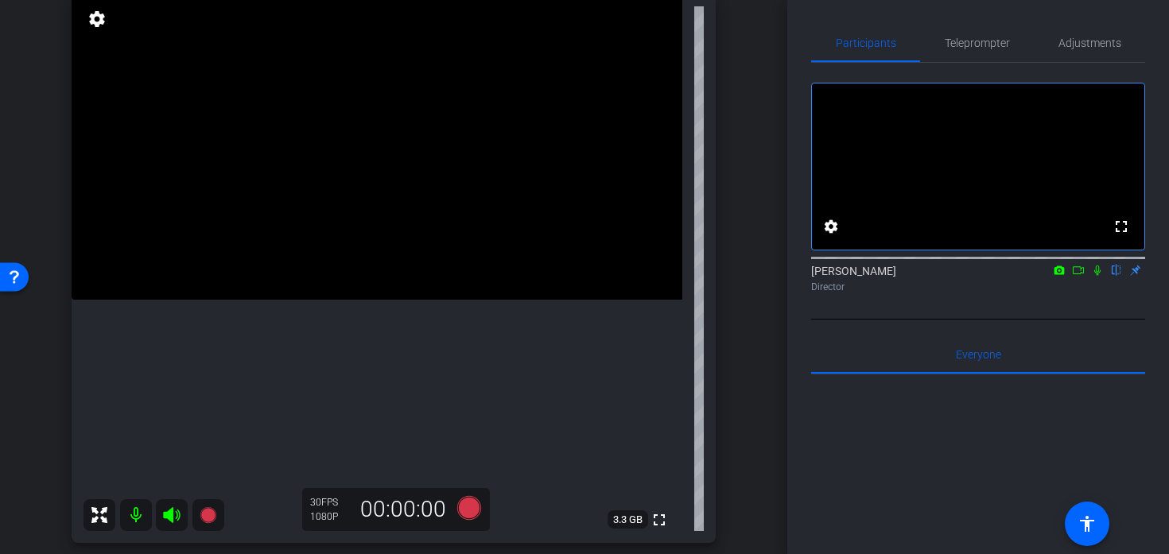
click at [390, 300] on video at bounding box center [377, 146] width 611 height 305
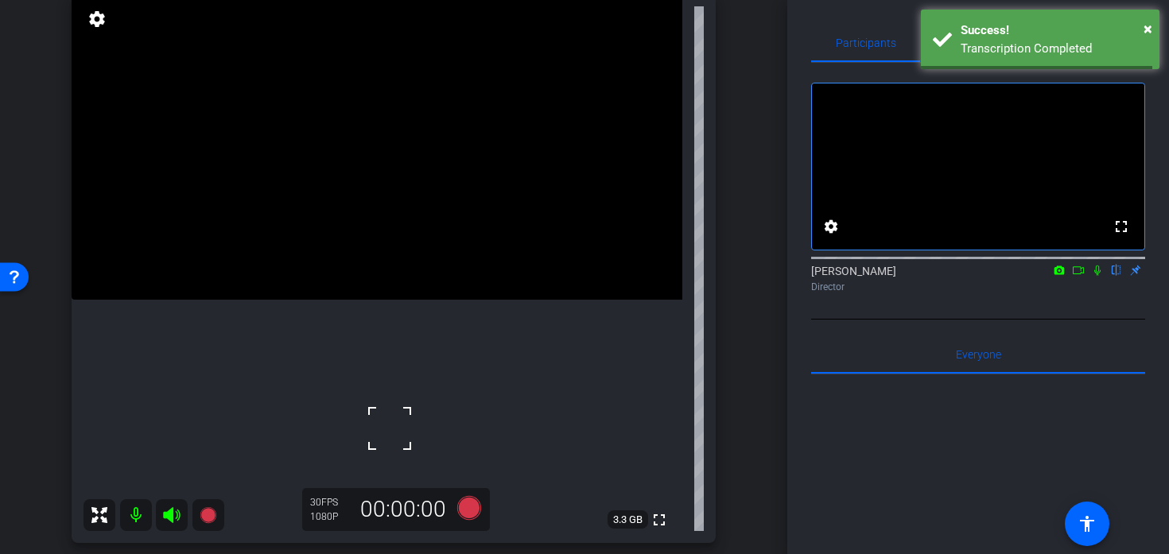
click at [370, 420] on div at bounding box center [390, 429] width 40 height 40
click at [478, 502] on icon at bounding box center [469, 508] width 38 height 29
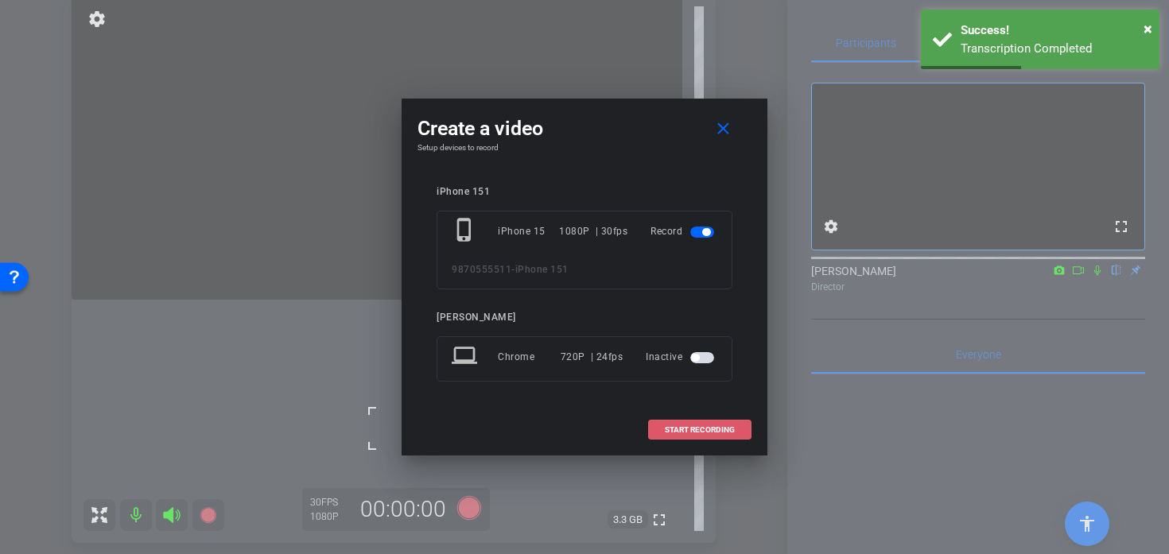
click at [660, 430] on span at bounding box center [700, 430] width 102 height 38
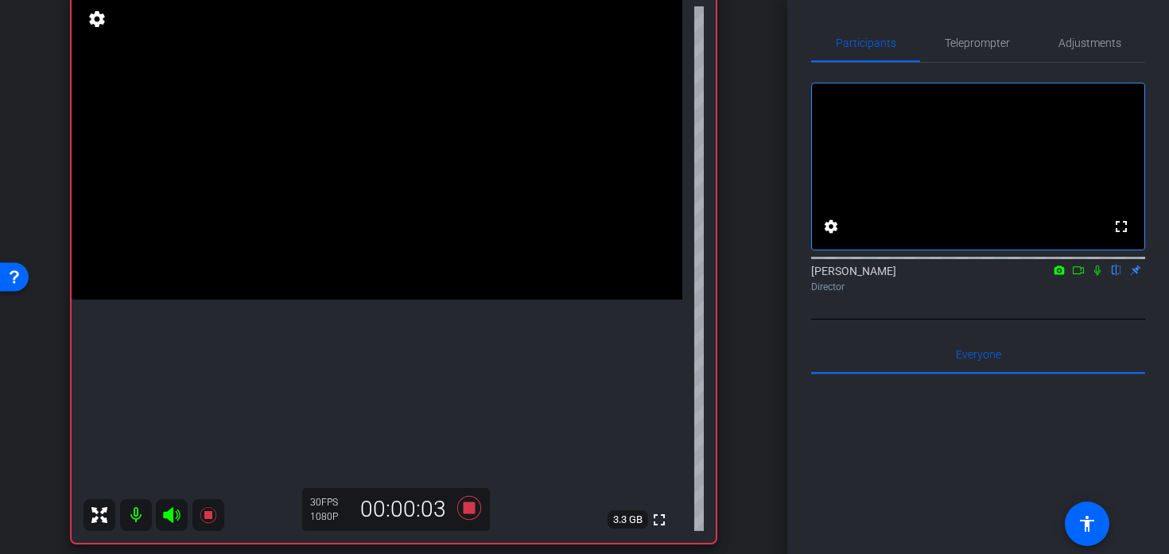
click at [400, 300] on video at bounding box center [377, 146] width 611 height 305
click at [467, 501] on icon at bounding box center [469, 508] width 38 height 29
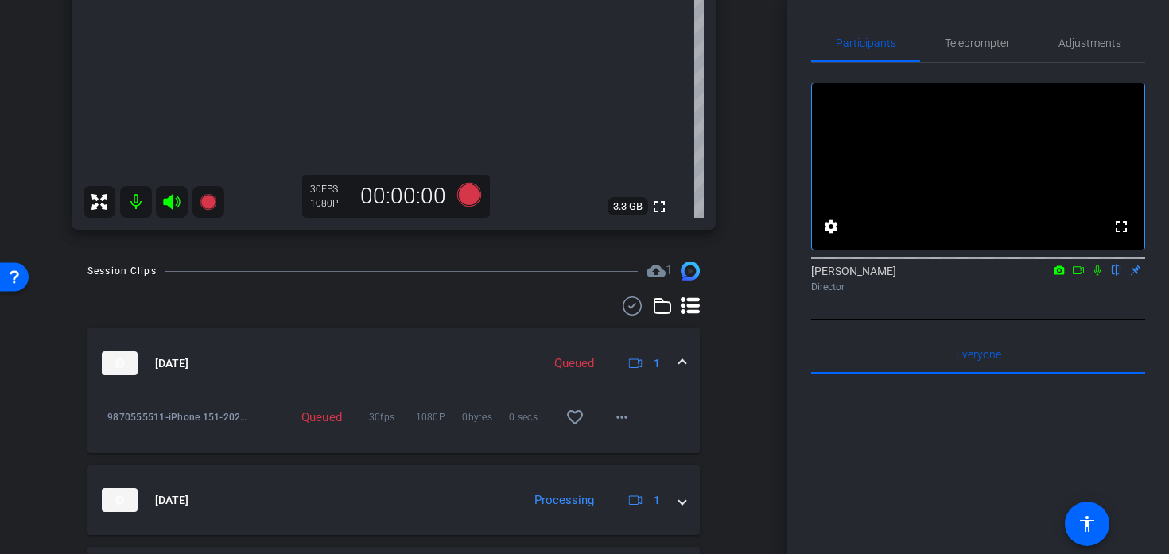
scroll to position [437, 0]
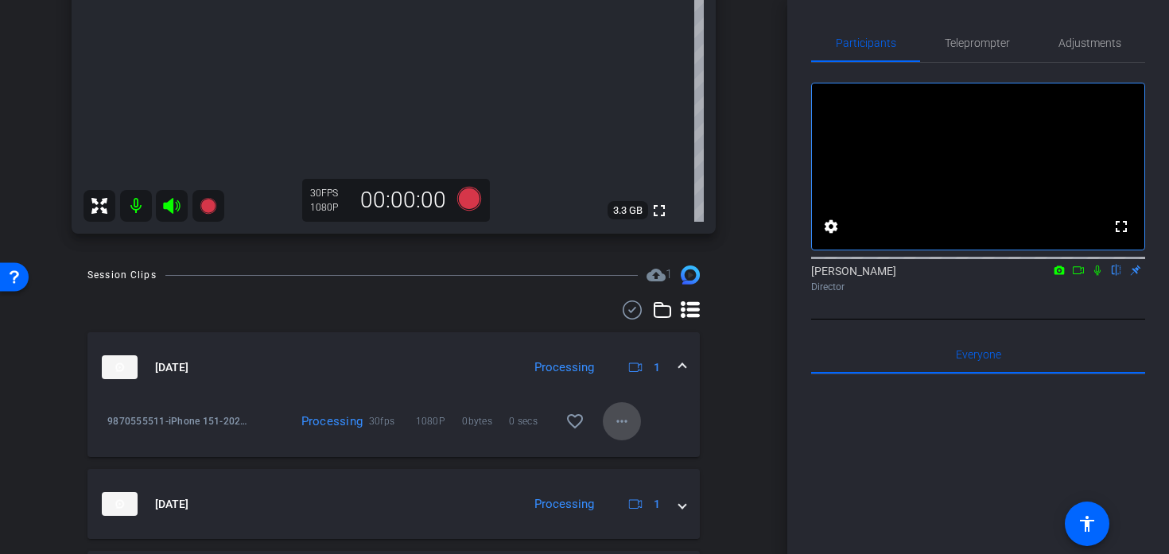
click at [615, 421] on mat-icon "more_horiz" at bounding box center [621, 421] width 19 height 19
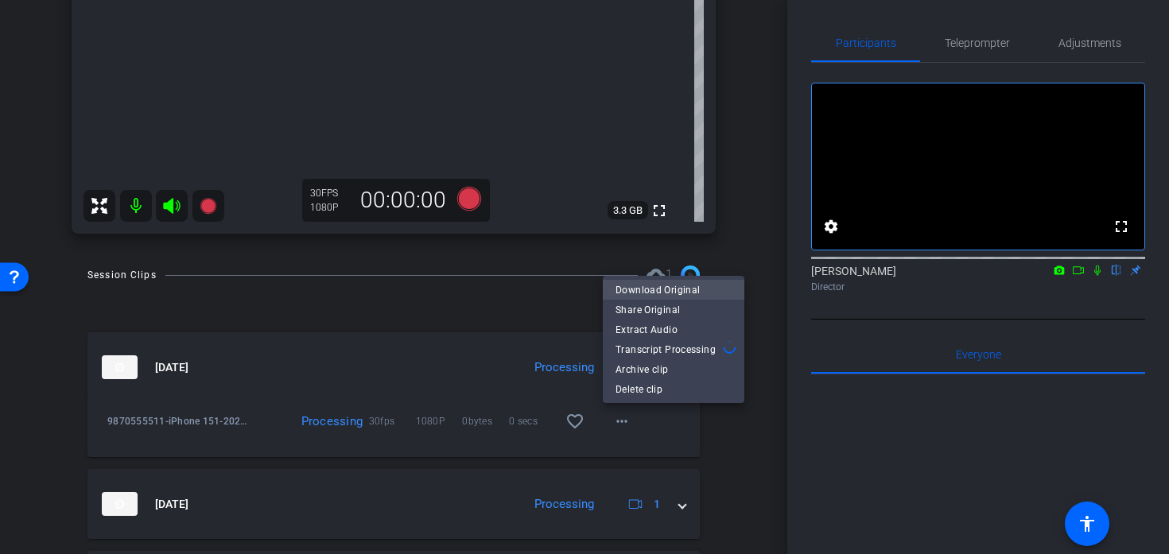
click at [618, 289] on span "Download Original" at bounding box center [673, 289] width 116 height 19
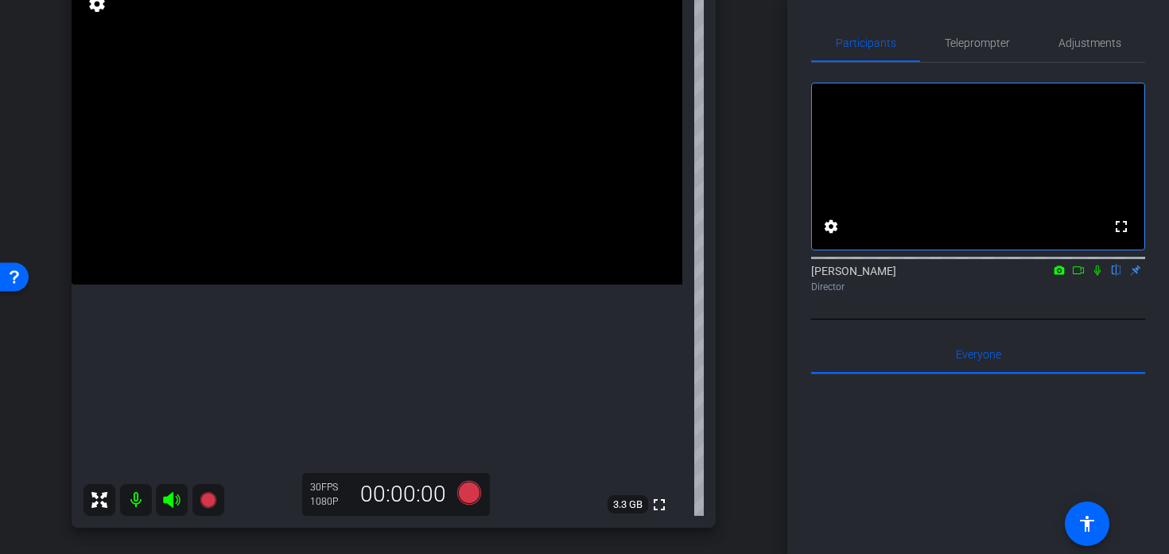
scroll to position [141, 0]
click at [471, 502] on icon at bounding box center [469, 495] width 24 height 24
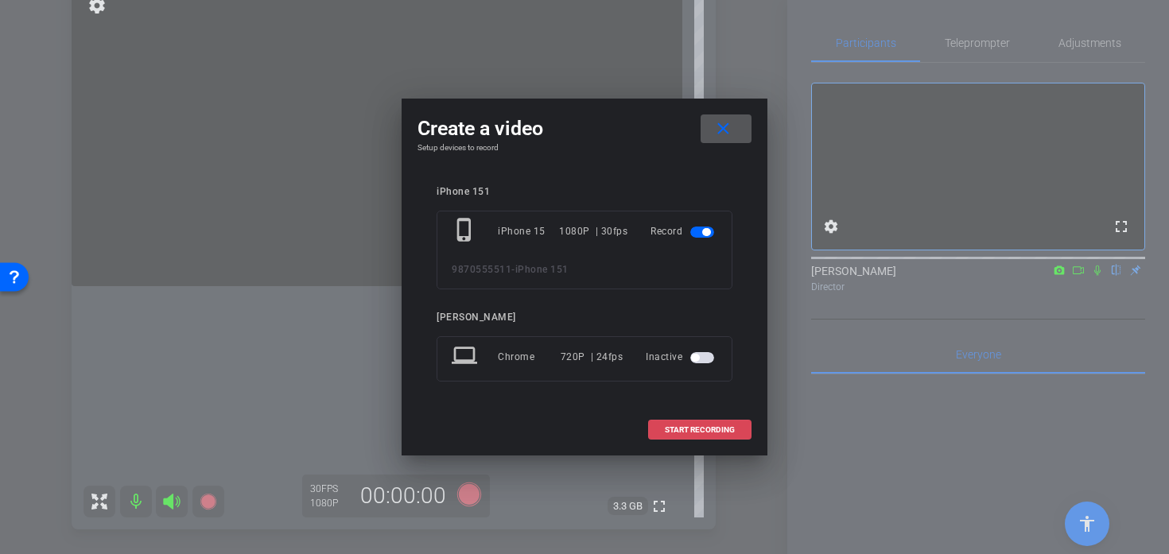
click at [649, 430] on span at bounding box center [700, 430] width 102 height 38
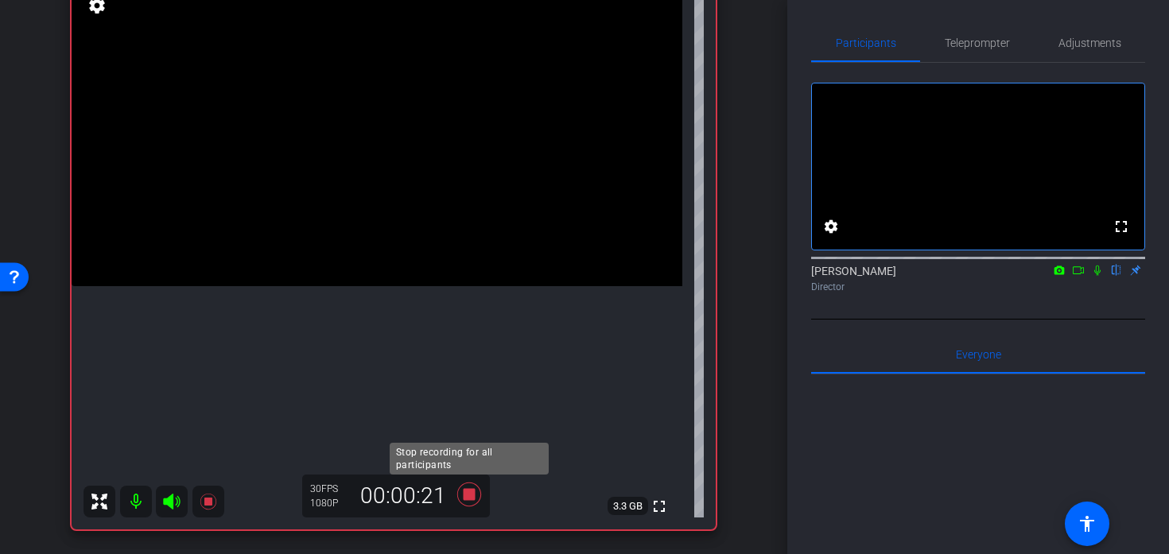
click at [471, 502] on icon at bounding box center [469, 494] width 38 height 29
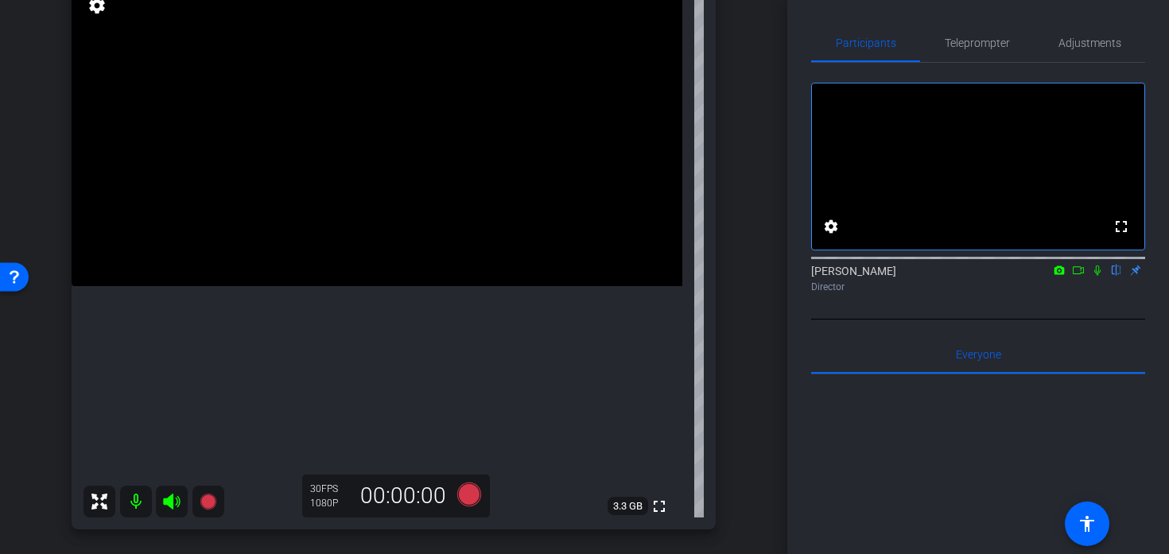
click at [467, 502] on icon at bounding box center [469, 495] width 24 height 24
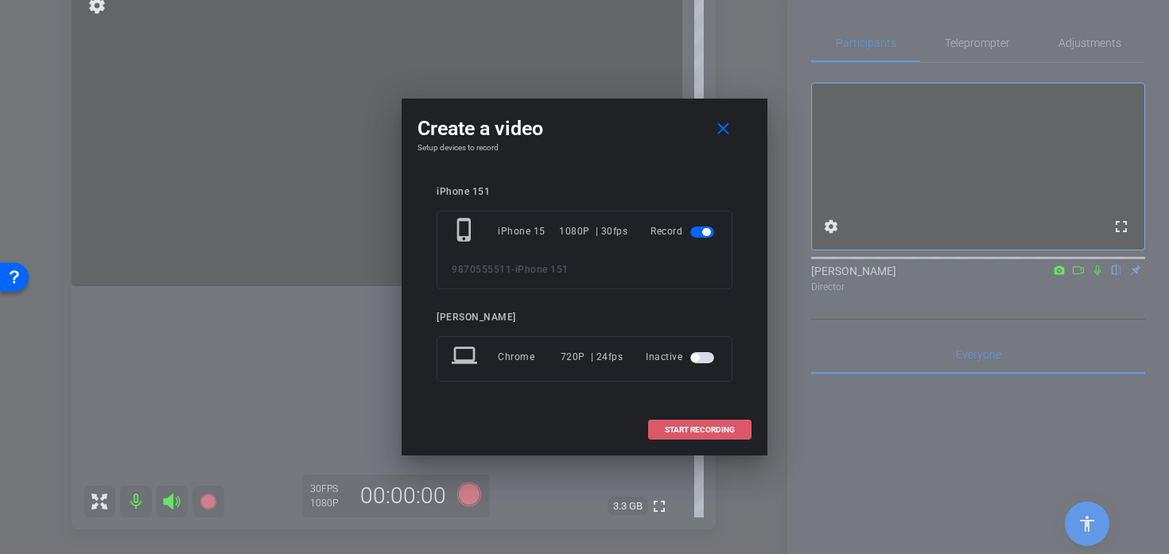
click at [669, 433] on span "START RECORDING" at bounding box center [700, 430] width 70 height 8
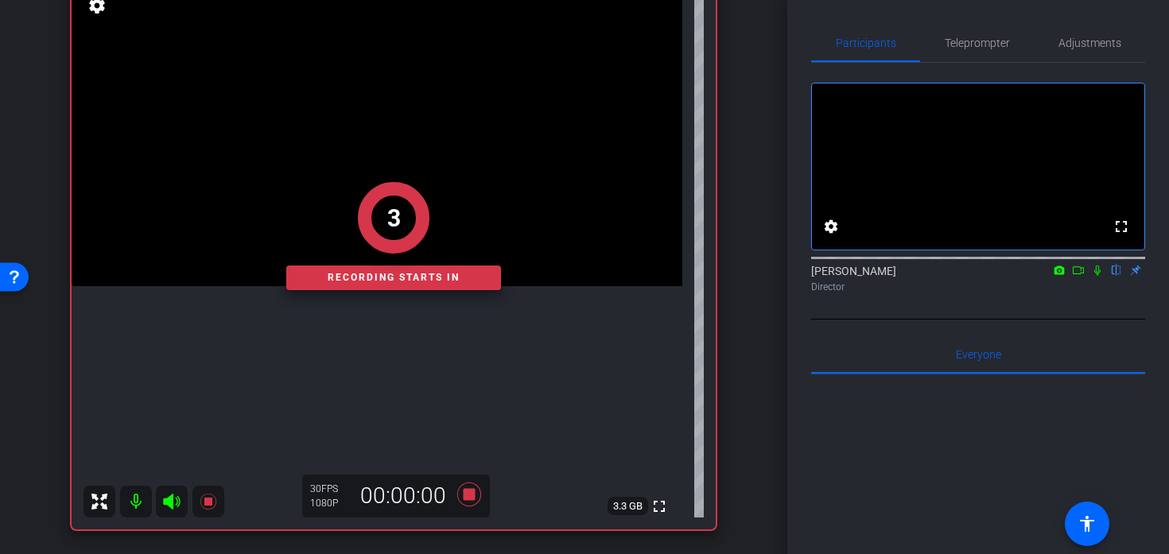
click at [390, 417] on div "3 Recording starts in" at bounding box center [394, 236] width 644 height 587
click at [390, 417] on div "2 Recording starts in" at bounding box center [394, 236] width 644 height 587
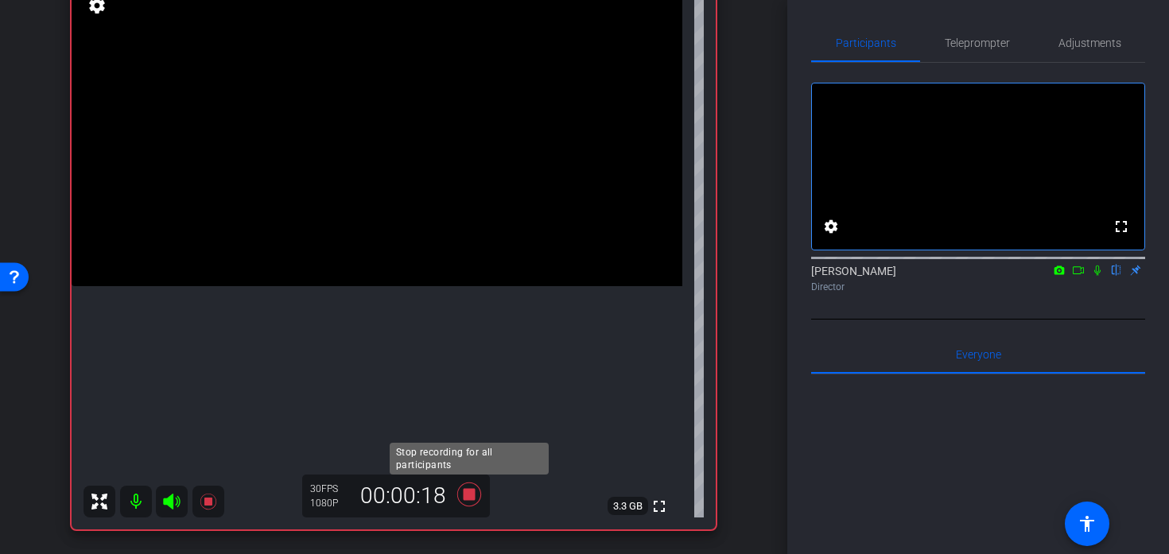
click at [463, 502] on icon at bounding box center [469, 494] width 38 height 29
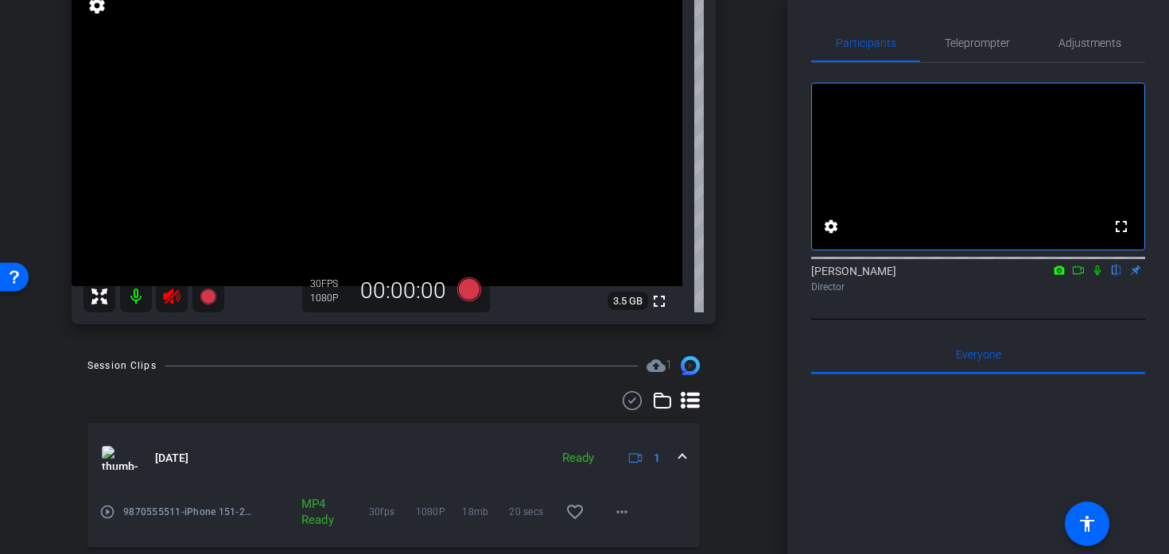
click at [173, 290] on icon at bounding box center [171, 297] width 17 height 16
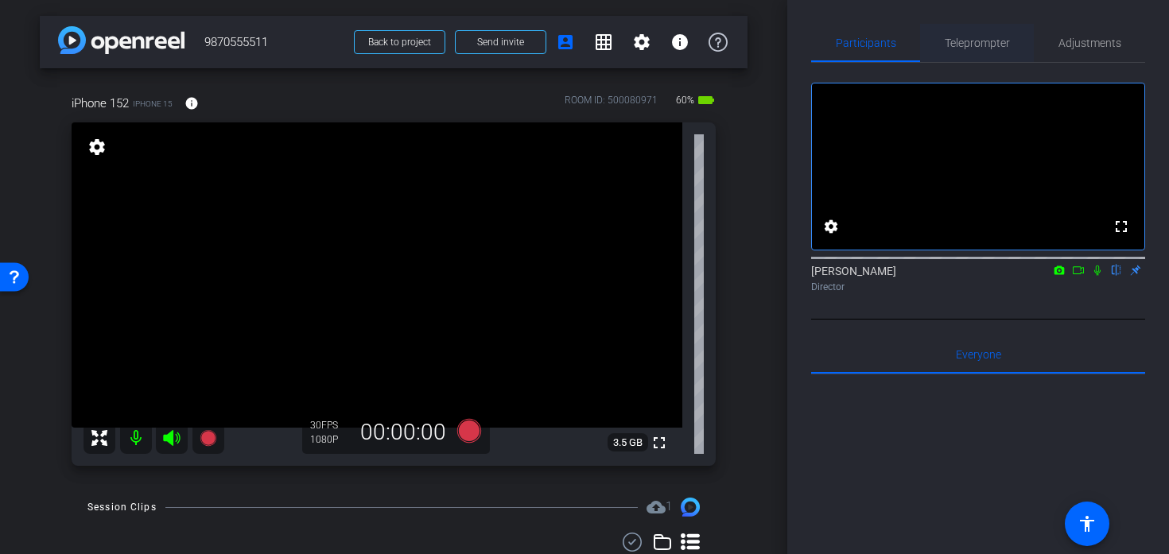
click at [965, 55] on span "Teleprompter" at bounding box center [976, 43] width 65 height 38
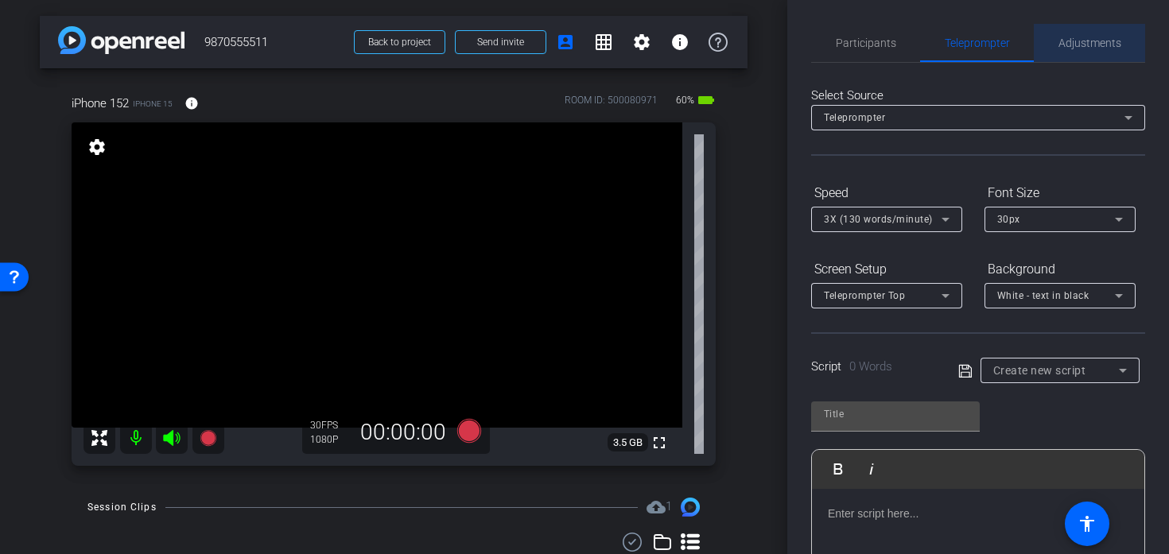
click at [1076, 53] on span "Adjustments" at bounding box center [1089, 43] width 63 height 38
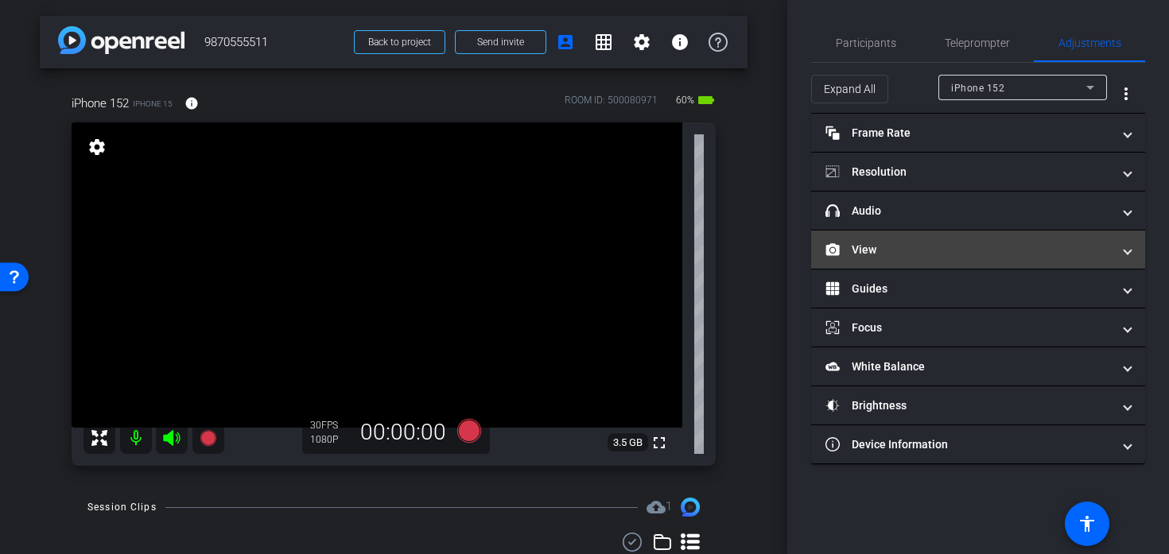
click at [948, 248] on mat-panel-title "View" at bounding box center [968, 250] width 286 height 17
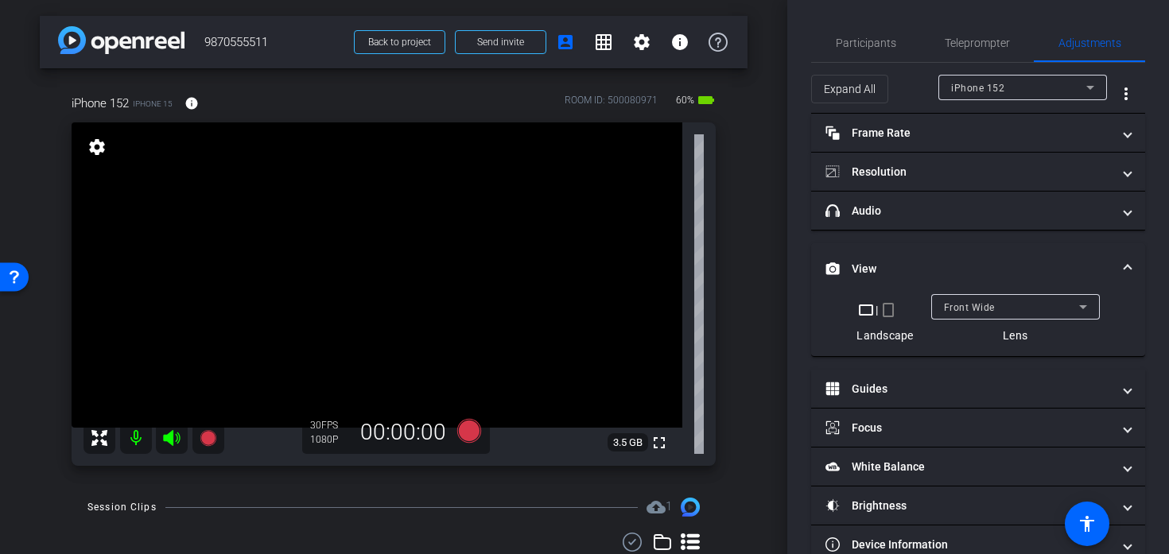
click at [966, 300] on div "Front Wide" at bounding box center [1011, 307] width 135 height 20
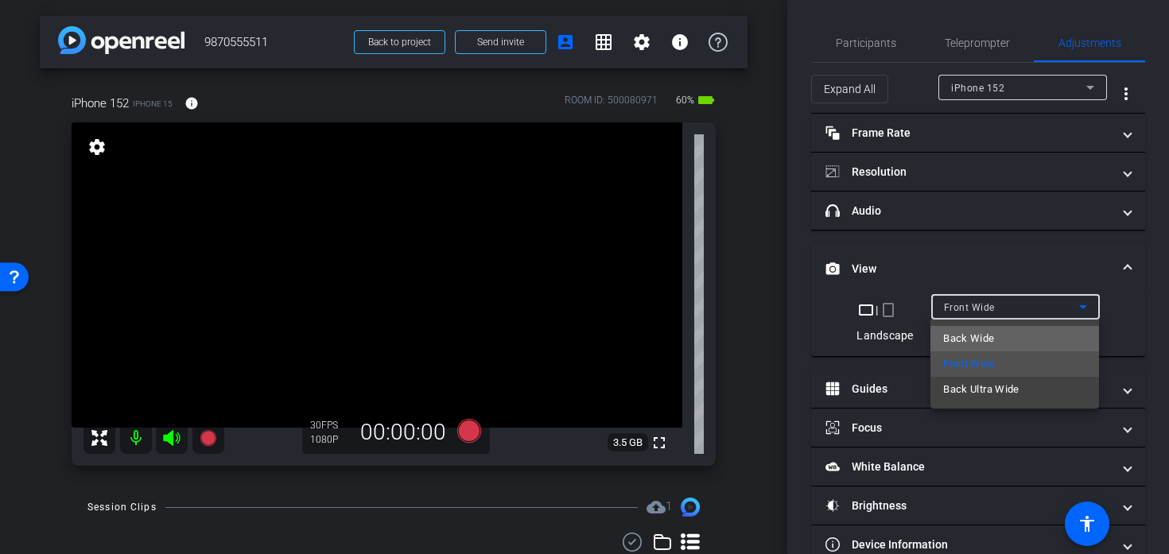
click at [977, 342] on span "Back Wide" at bounding box center [968, 338] width 51 height 19
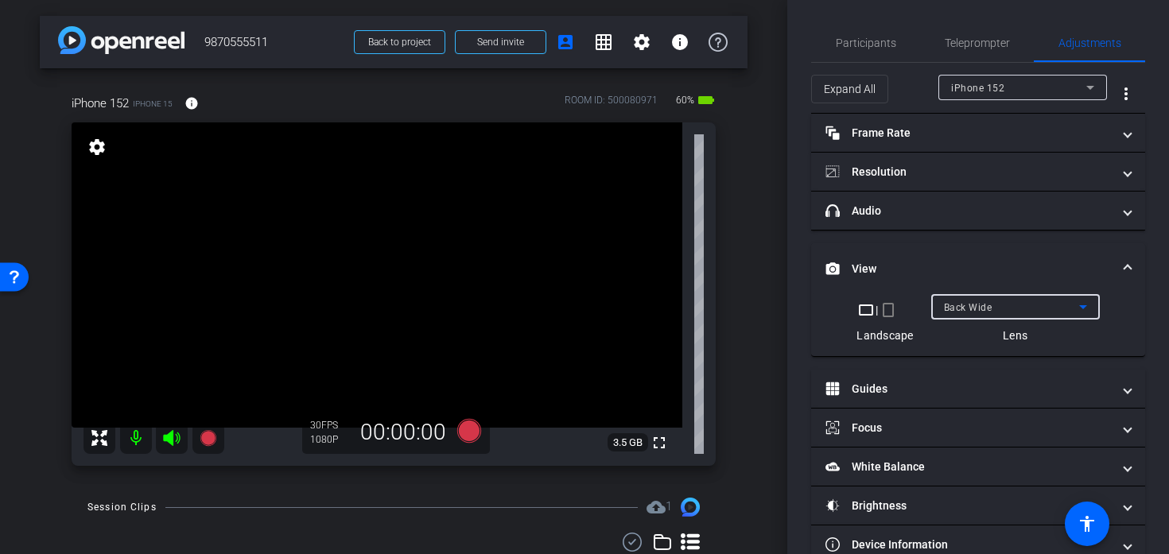
click at [967, 308] on span "Back Wide" at bounding box center [968, 307] width 48 height 11
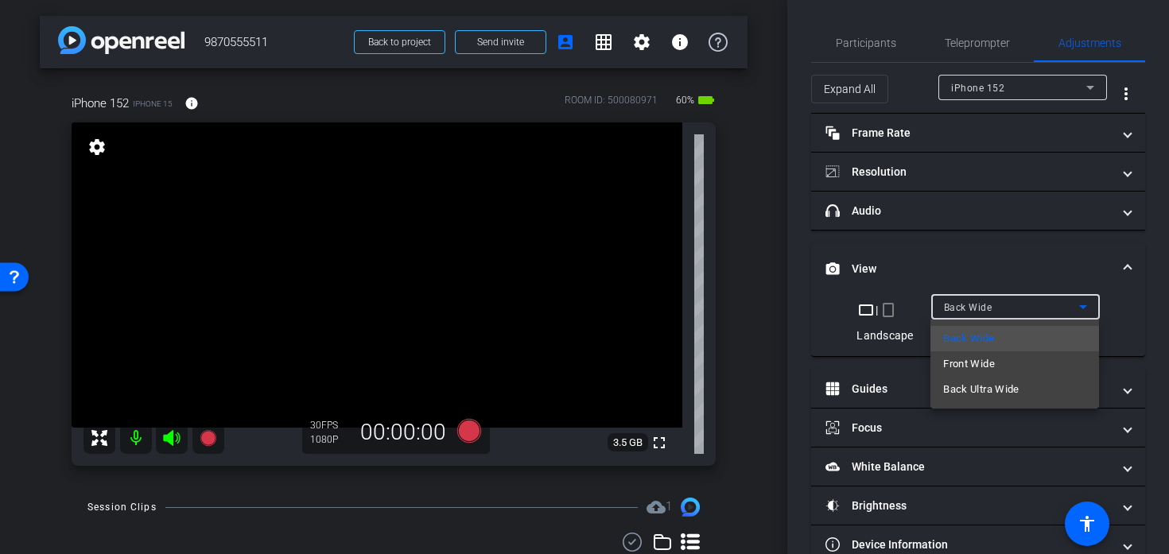
click at [777, 304] on div at bounding box center [584, 277] width 1169 height 554
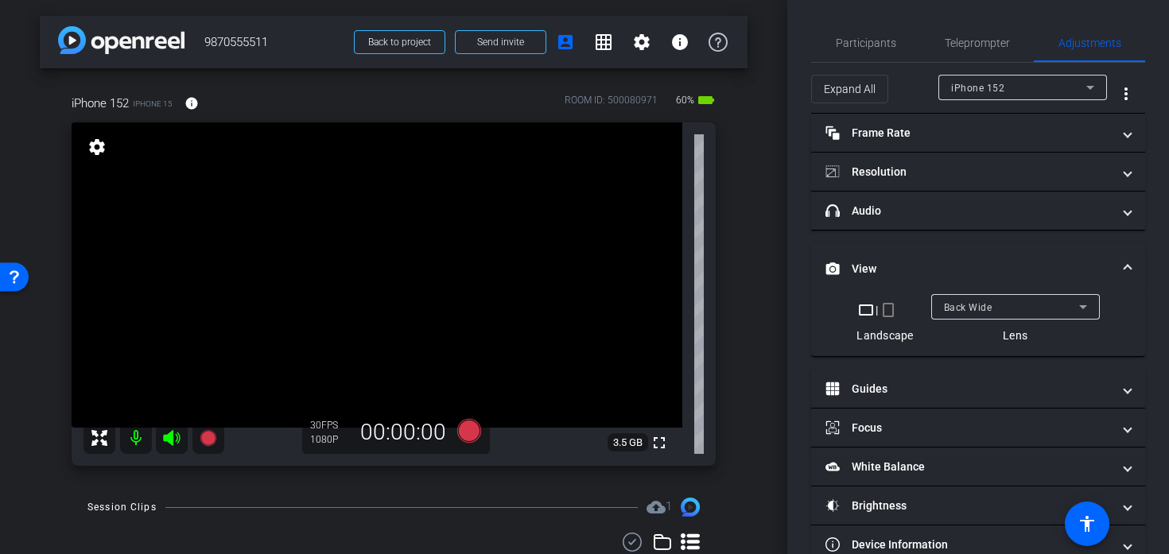
click at [890, 316] on mat-icon "crop_portrait" at bounding box center [887, 309] width 19 height 19
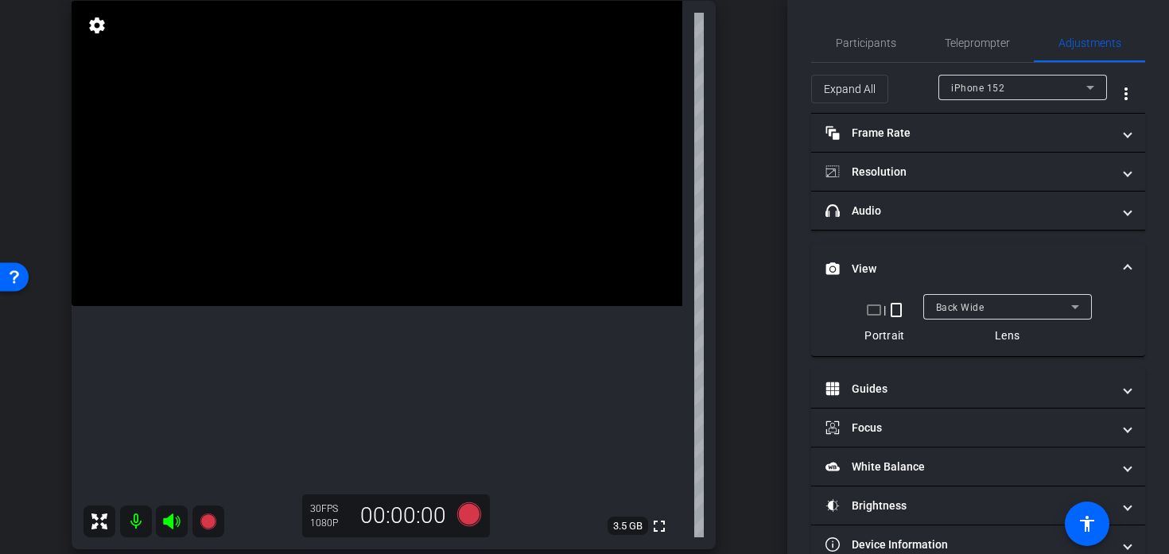
scroll to position [123, 0]
click at [843, 45] on span "Participants" at bounding box center [865, 42] width 60 height 11
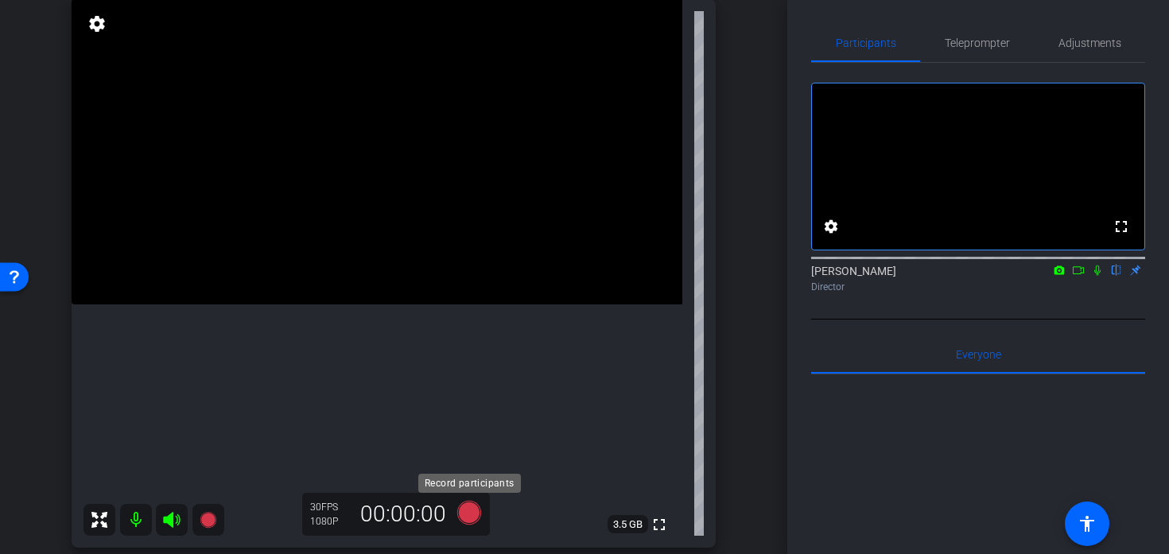
click at [464, 511] on icon at bounding box center [469, 513] width 24 height 24
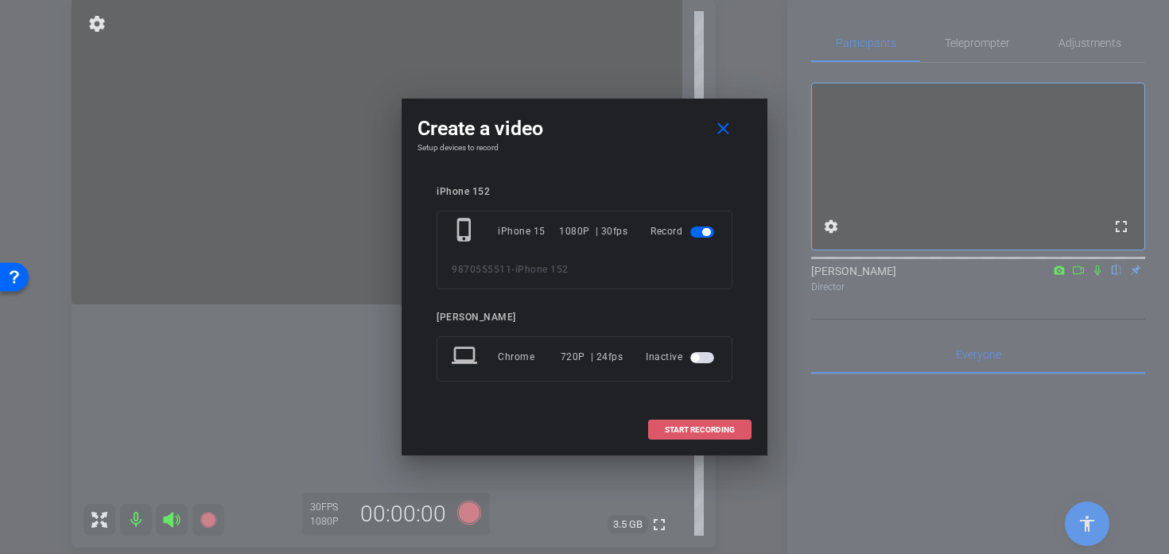
click at [705, 436] on span at bounding box center [700, 430] width 102 height 38
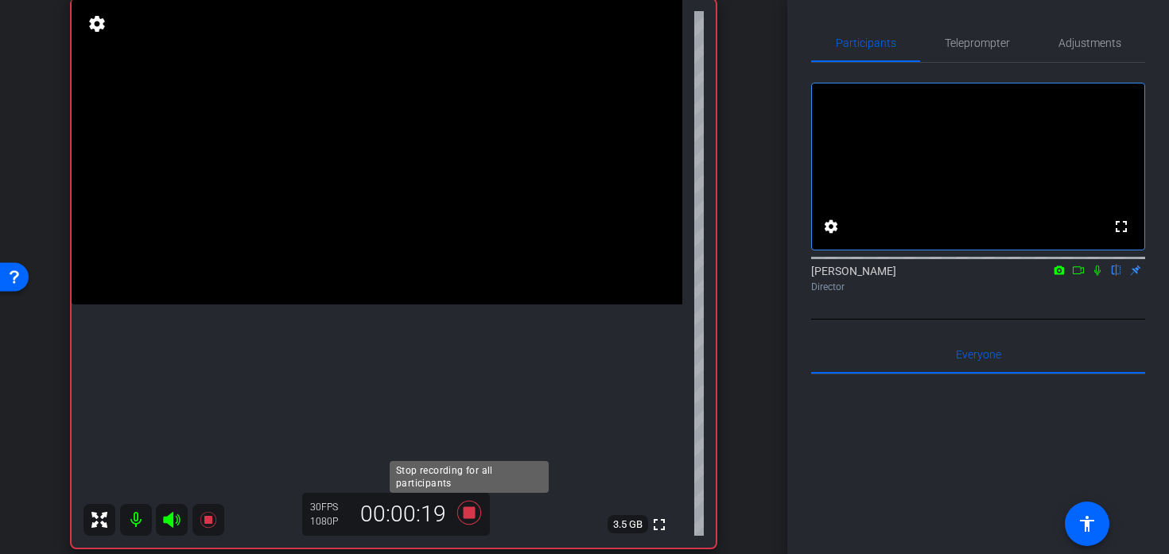
click at [468, 514] on icon at bounding box center [469, 513] width 24 height 24
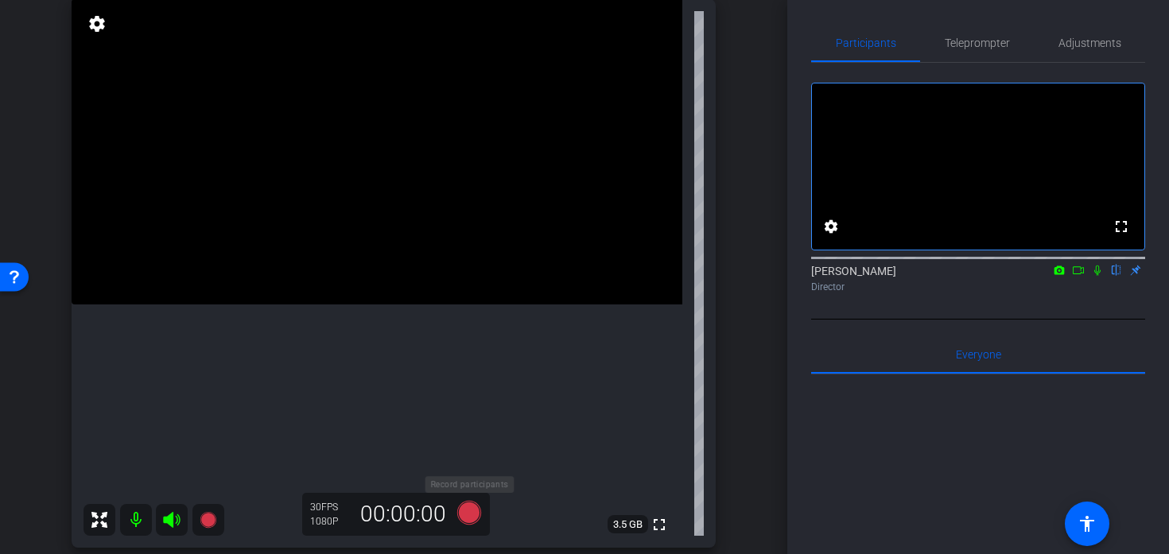
click at [468, 514] on icon at bounding box center [469, 513] width 24 height 24
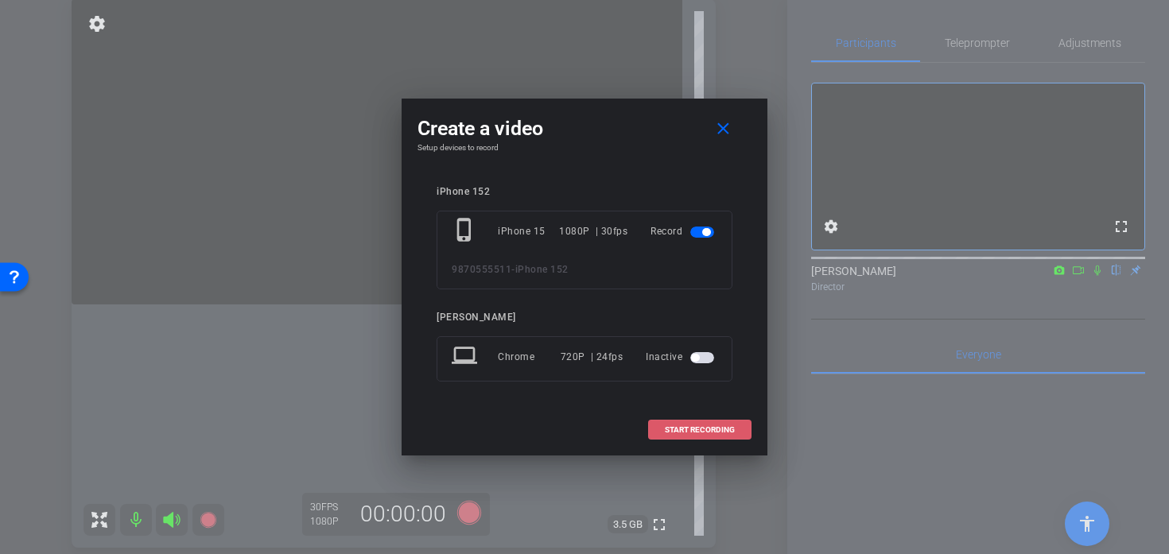
click at [692, 432] on span "START RECORDING" at bounding box center [700, 430] width 70 height 8
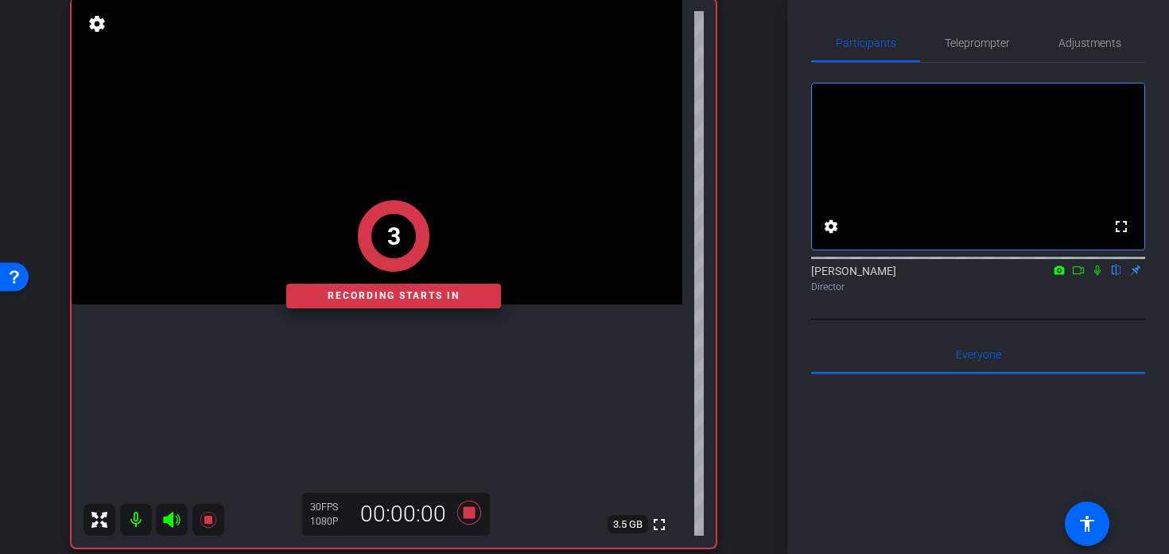
click at [403, 461] on div "3 Recording starts in" at bounding box center [394, 254] width 644 height 587
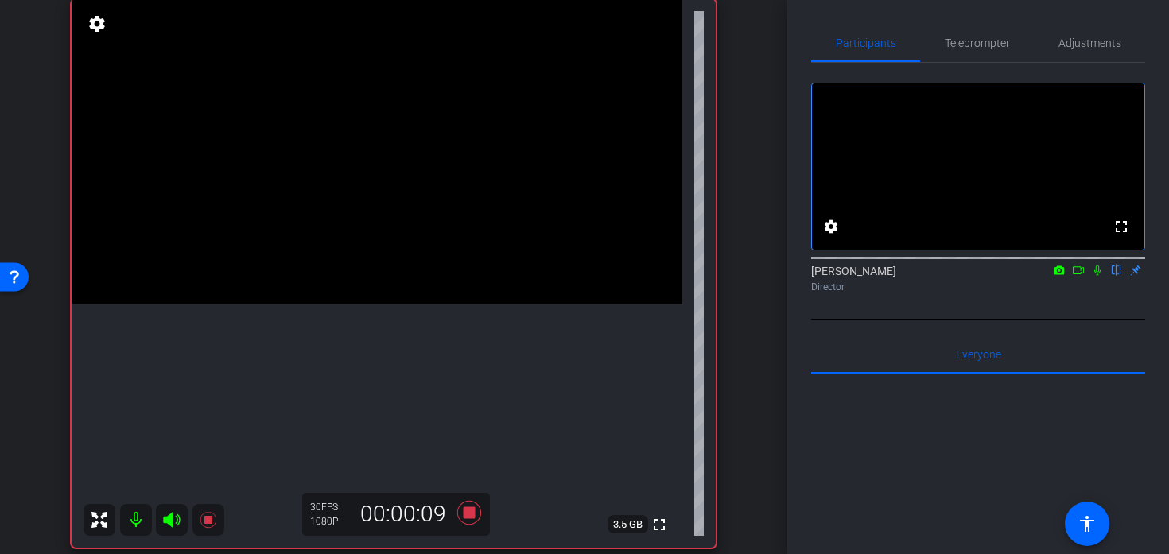
click at [375, 283] on video at bounding box center [377, 151] width 611 height 305
click at [425, 271] on video at bounding box center [377, 151] width 611 height 305
click at [425, 271] on div at bounding box center [425, 271] width 40 height 40
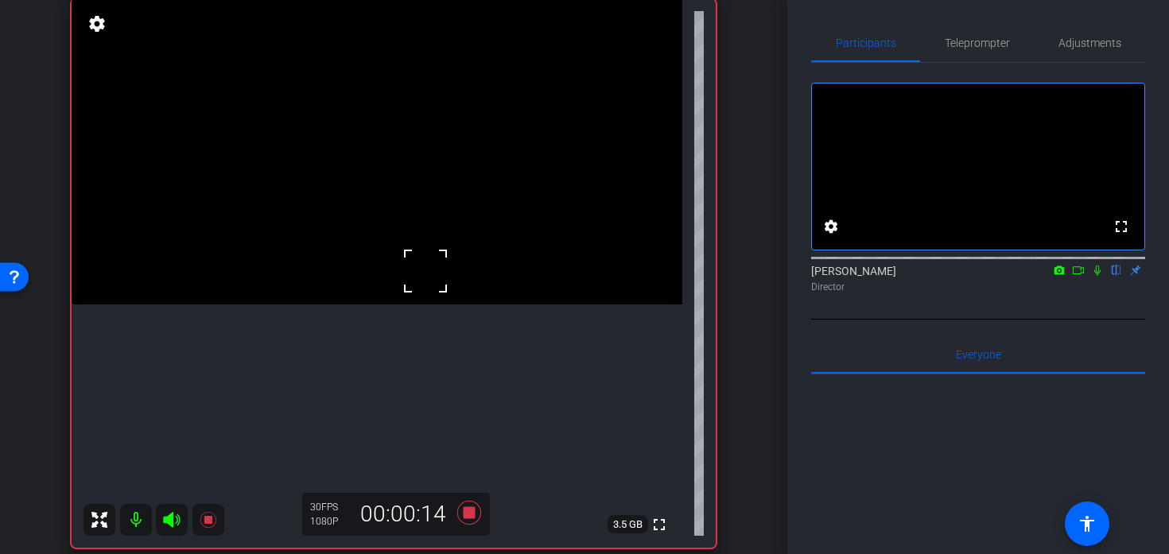
click at [425, 271] on div "fullscreen settings 3.5 GB" at bounding box center [394, 273] width 644 height 549
click at [425, 271] on video at bounding box center [377, 151] width 611 height 305
click at [415, 275] on div at bounding box center [425, 271] width 40 height 40
click at [394, 281] on video at bounding box center [377, 151] width 611 height 305
click at [393, 283] on div at bounding box center [394, 282] width 40 height 40
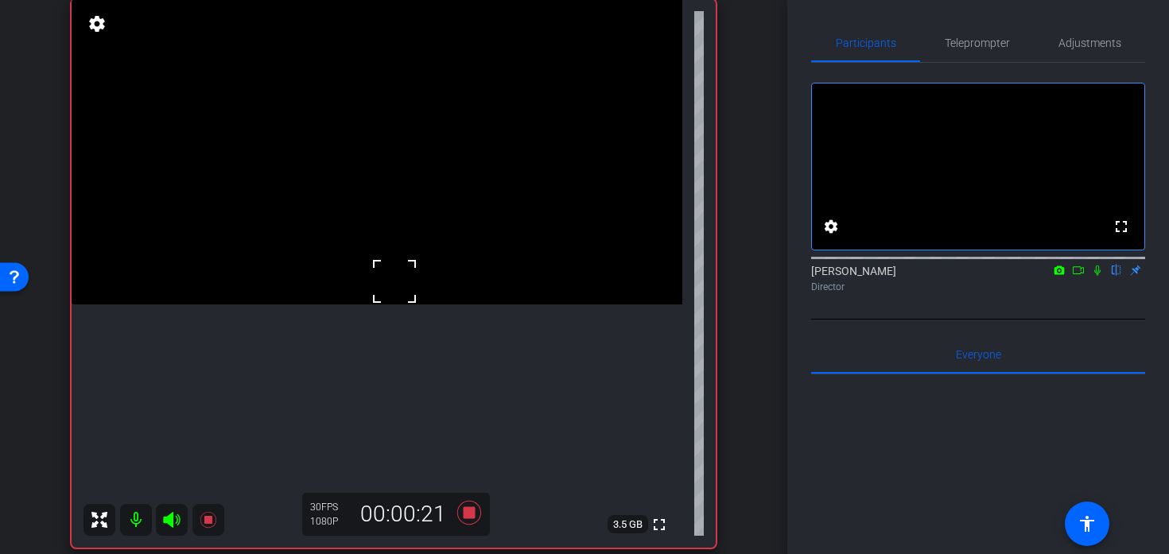
click at [393, 283] on div at bounding box center [394, 282] width 40 height 40
click at [401, 304] on video at bounding box center [377, 151] width 611 height 305
click at [471, 513] on icon at bounding box center [469, 513] width 24 height 24
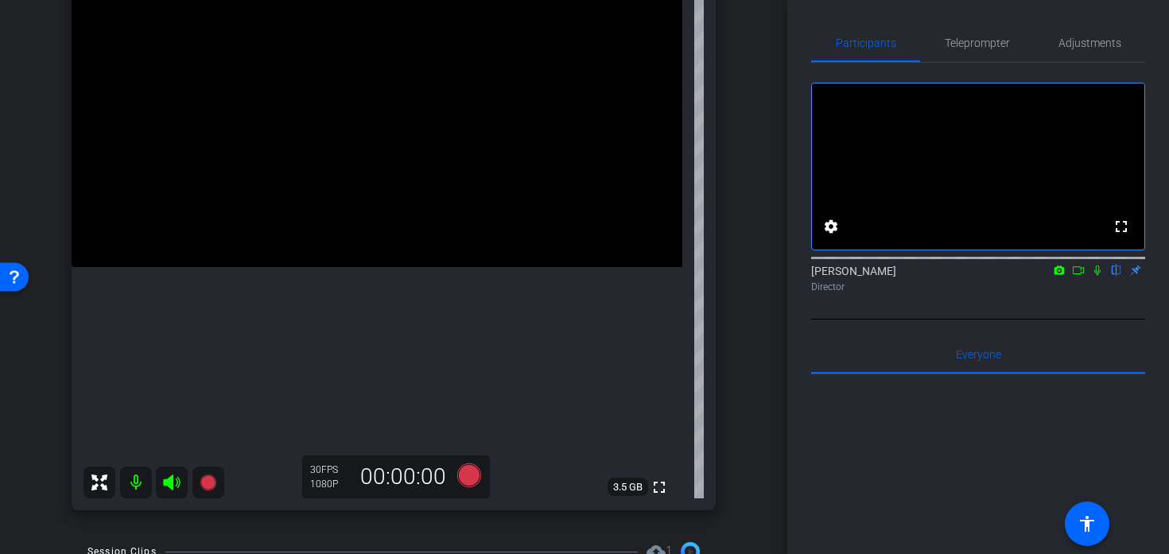
scroll to position [160, 0]
click at [395, 268] on video at bounding box center [377, 115] width 611 height 305
click at [474, 479] on icon at bounding box center [469, 476] width 24 height 24
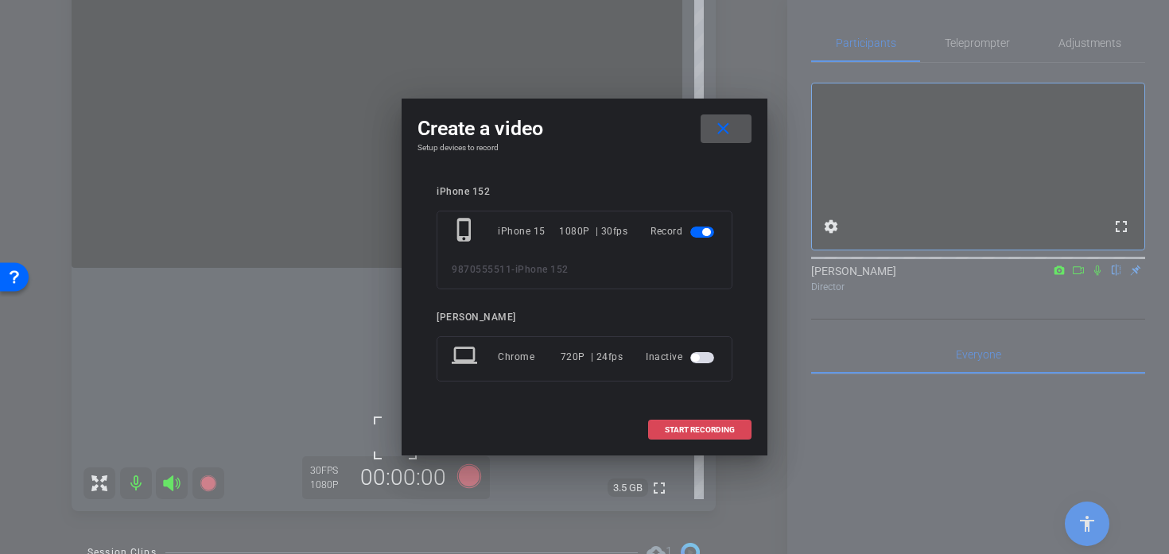
click at [672, 440] on span at bounding box center [700, 430] width 102 height 38
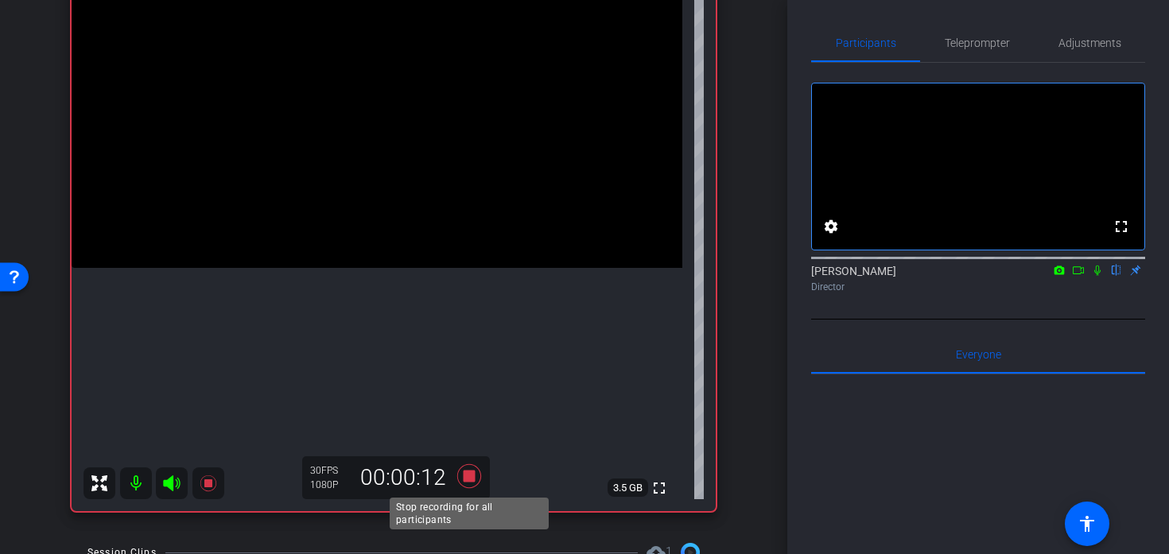
click at [473, 485] on icon at bounding box center [469, 476] width 38 height 29
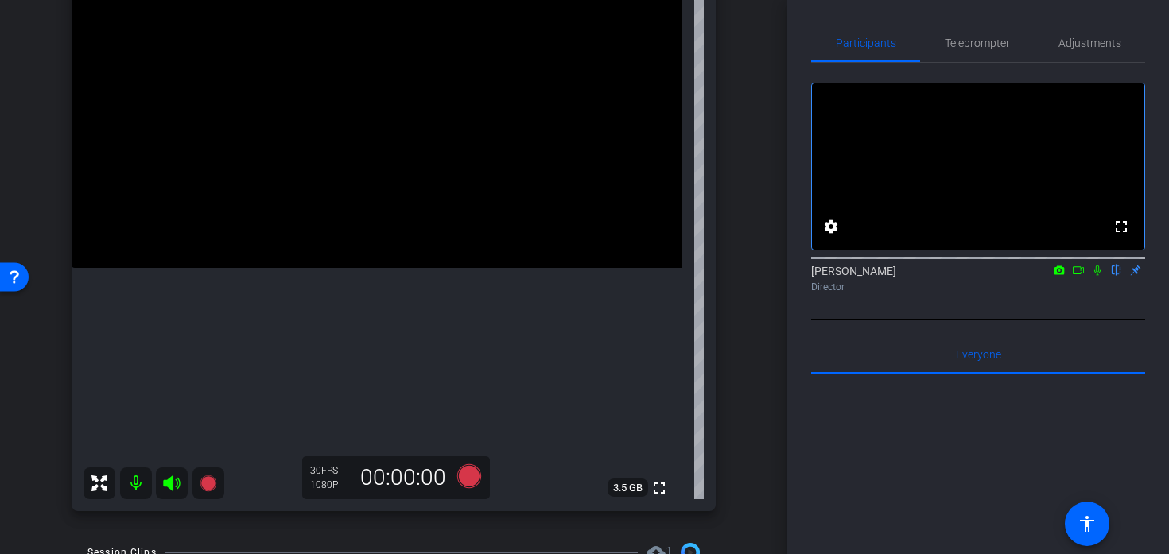
click at [328, 268] on video at bounding box center [377, 115] width 611 height 305
click at [336, 375] on div at bounding box center [328, 372] width 40 height 40
click at [465, 477] on icon at bounding box center [469, 476] width 24 height 24
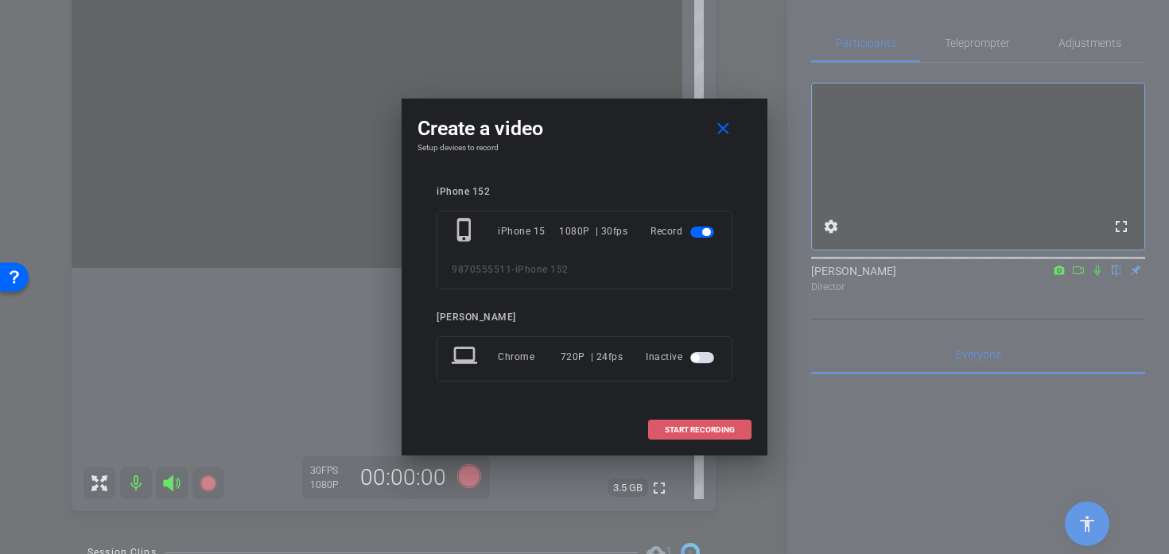
click at [739, 426] on span at bounding box center [700, 430] width 102 height 38
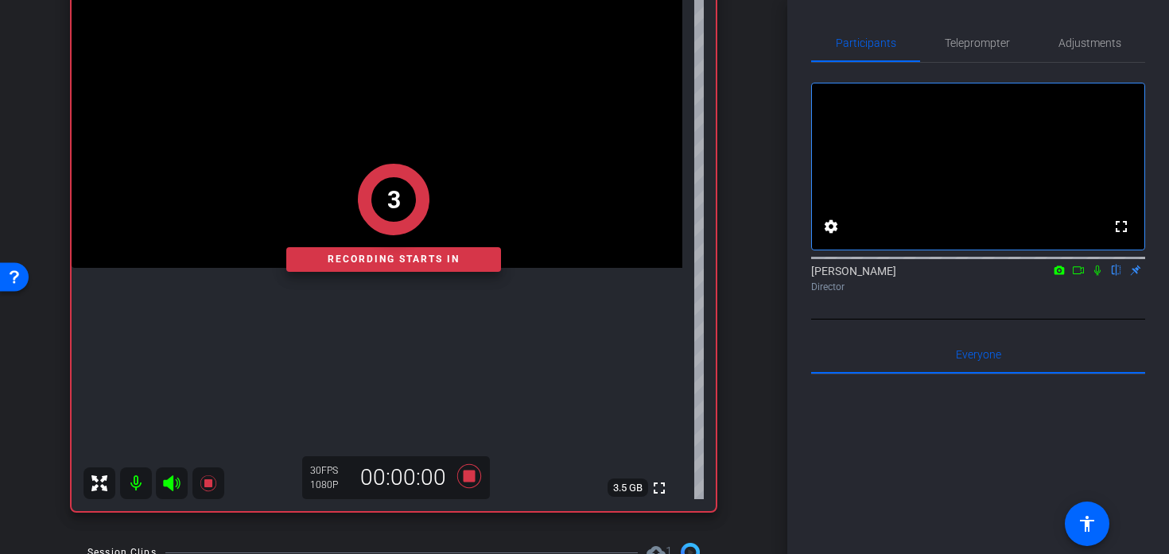
click at [394, 302] on div "3 Recording starts in" at bounding box center [394, 217] width 644 height 587
click at [407, 281] on div "2 Recording starts in" at bounding box center [394, 217] width 644 height 587
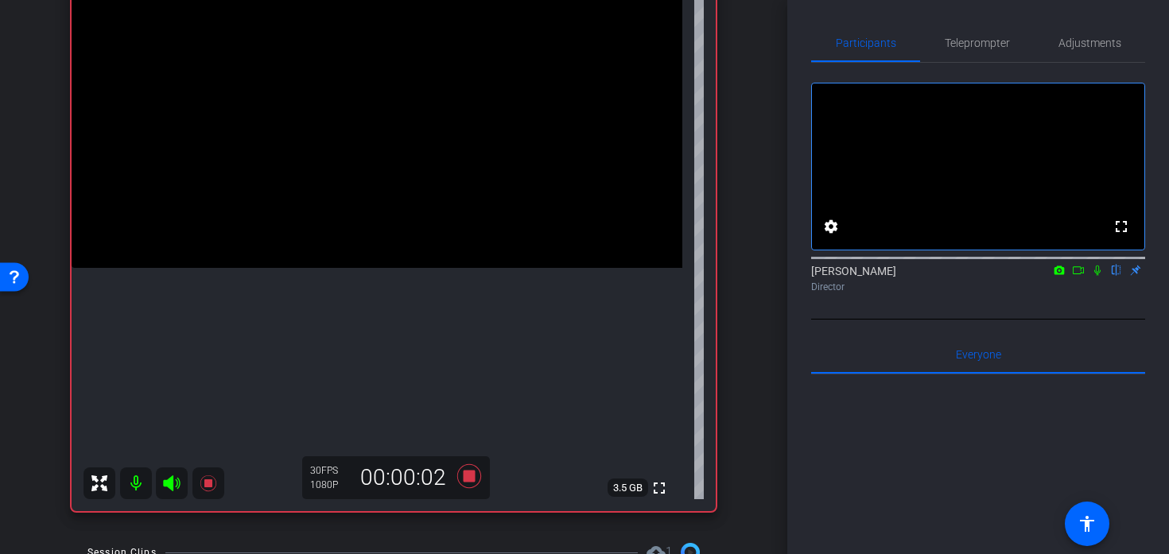
click at [407, 265] on video at bounding box center [377, 115] width 611 height 305
click at [393, 271] on div at bounding box center [407, 265] width 40 height 40
click at [388, 268] on video at bounding box center [377, 115] width 611 height 305
click at [468, 485] on icon at bounding box center [469, 476] width 38 height 29
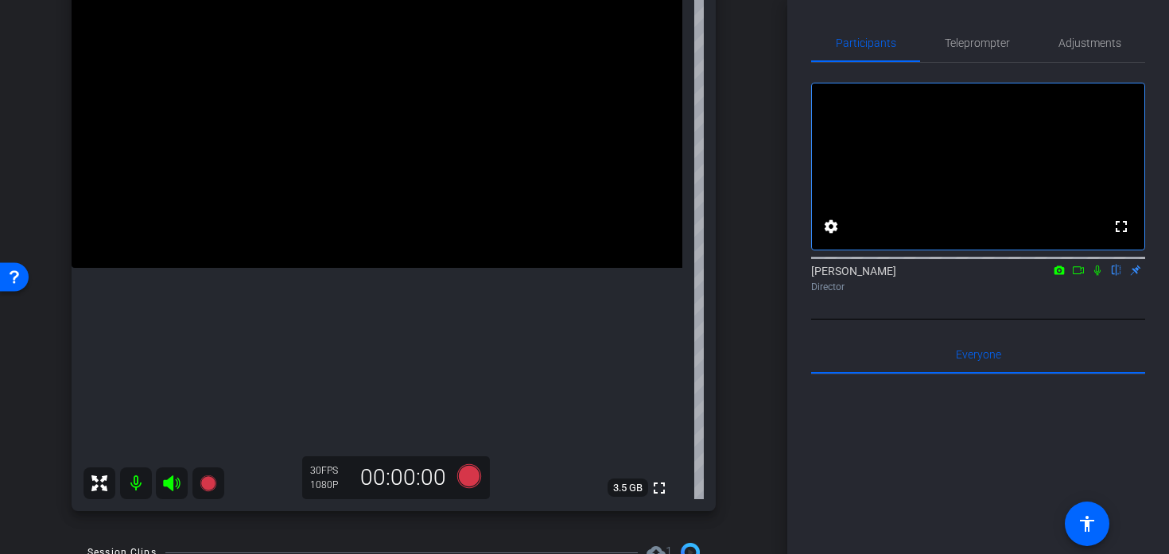
click at [371, 268] on video at bounding box center [377, 115] width 611 height 305
click at [368, 414] on div at bounding box center [371, 429] width 40 height 40
click at [452, 462] on icon at bounding box center [469, 476] width 38 height 29
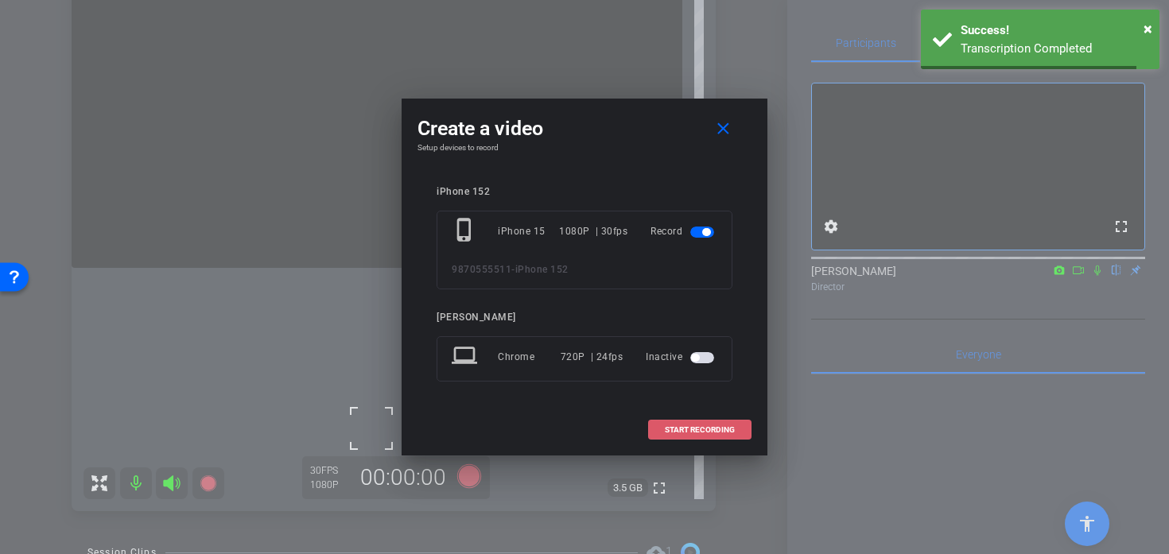
click at [670, 426] on span "START RECORDING" at bounding box center [700, 430] width 70 height 8
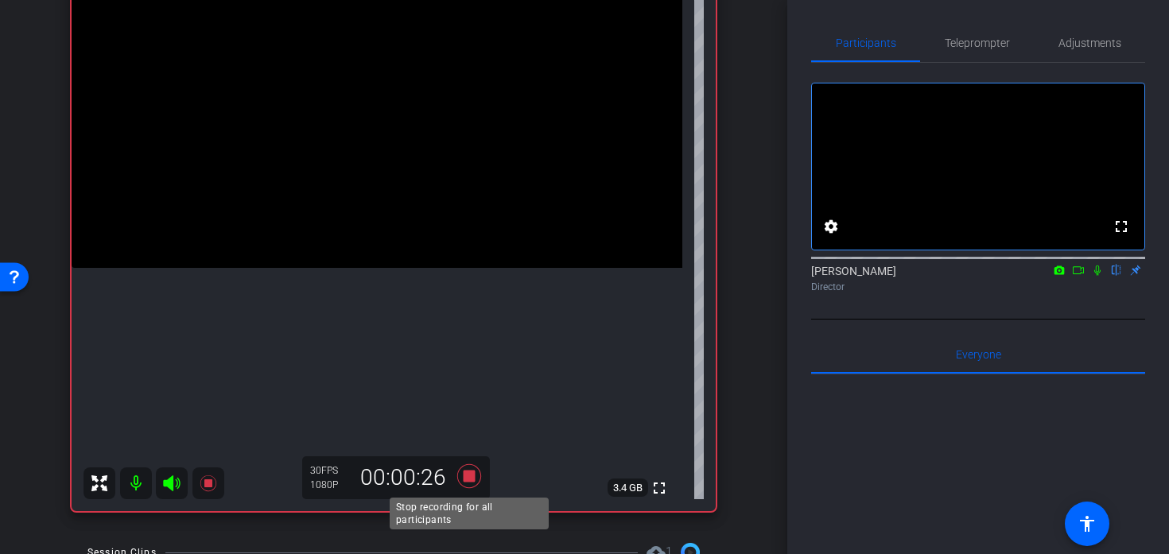
click at [475, 479] on icon at bounding box center [469, 476] width 38 height 29
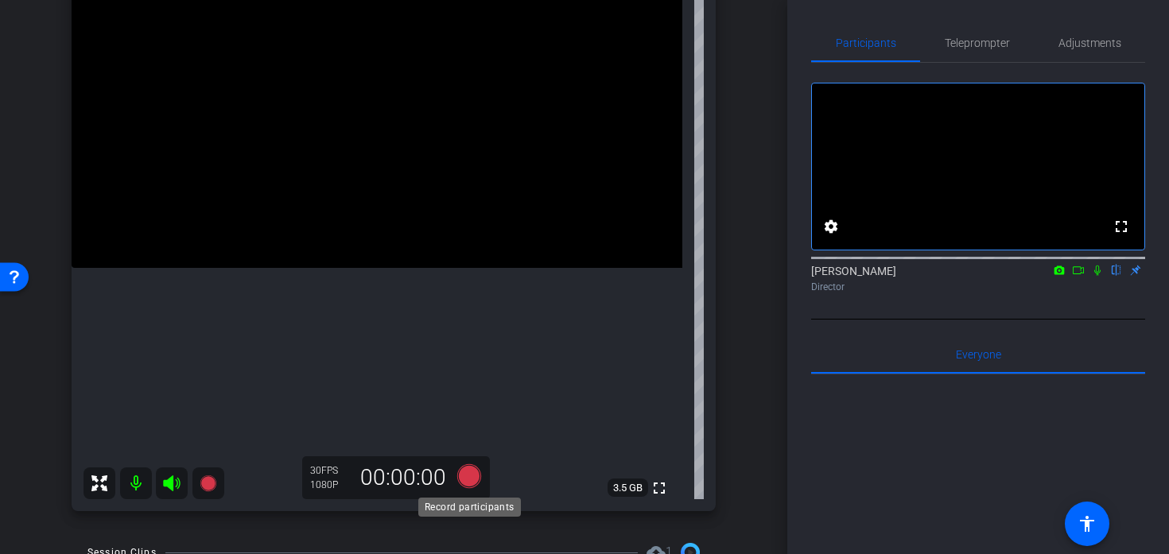
click at [471, 480] on icon at bounding box center [469, 476] width 24 height 24
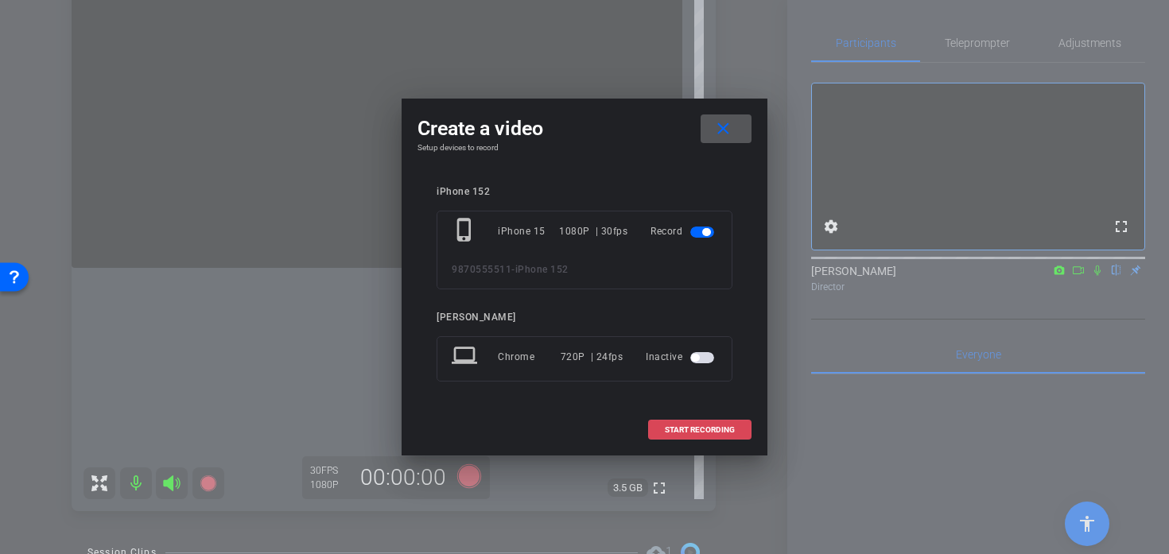
click at [669, 423] on span at bounding box center [700, 430] width 102 height 38
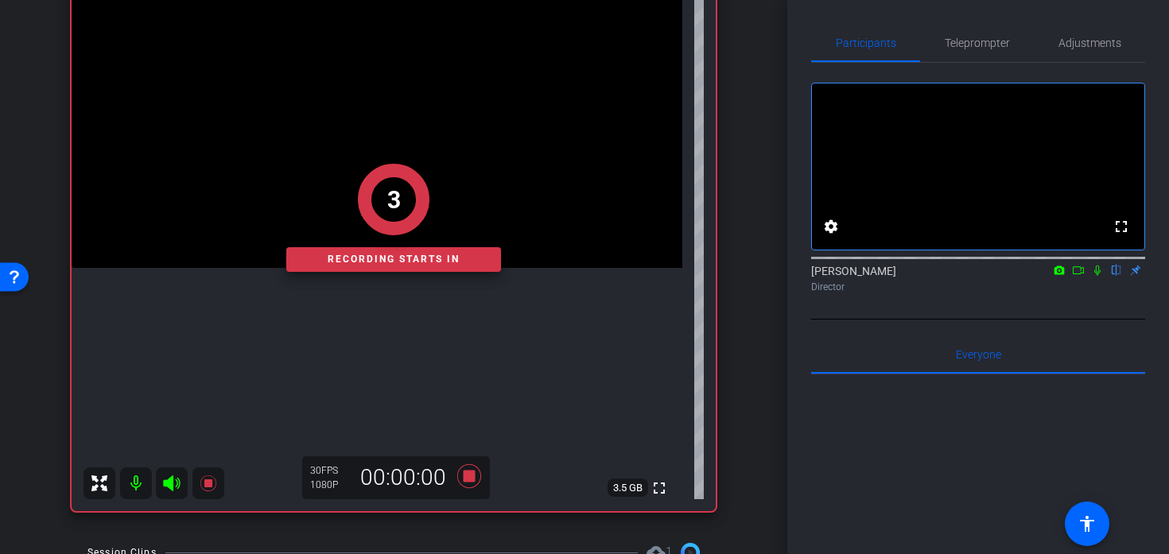
click at [424, 347] on div "3 Recording starts in" at bounding box center [394, 217] width 644 height 587
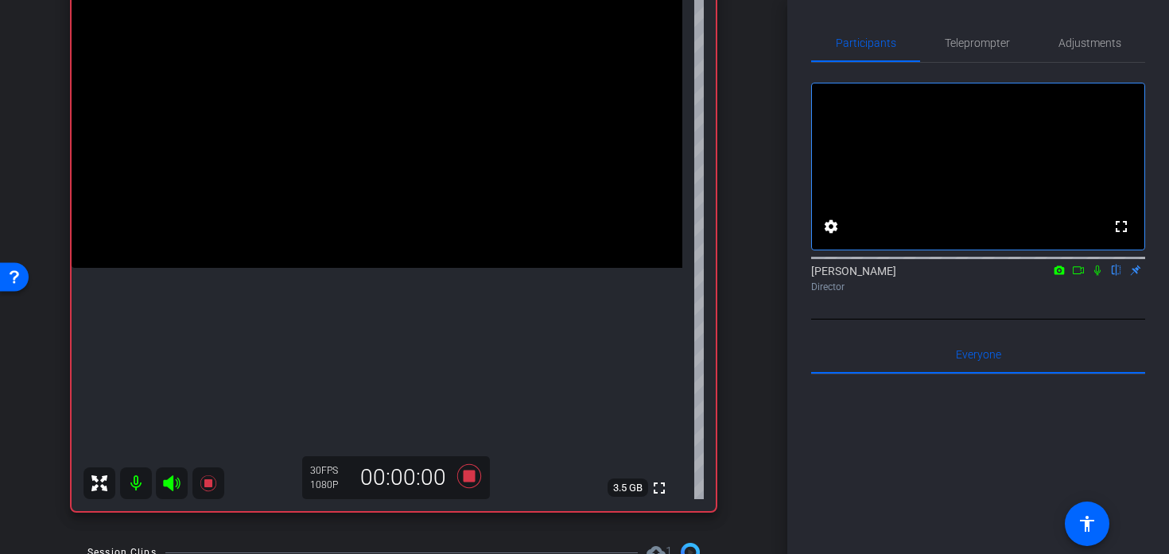
click at [442, 268] on video at bounding box center [377, 115] width 611 height 305
click at [435, 268] on video at bounding box center [377, 115] width 611 height 305
click at [371, 268] on video at bounding box center [377, 115] width 611 height 305
click at [429, 268] on video at bounding box center [377, 115] width 611 height 305
click at [459, 482] on icon at bounding box center [469, 476] width 38 height 29
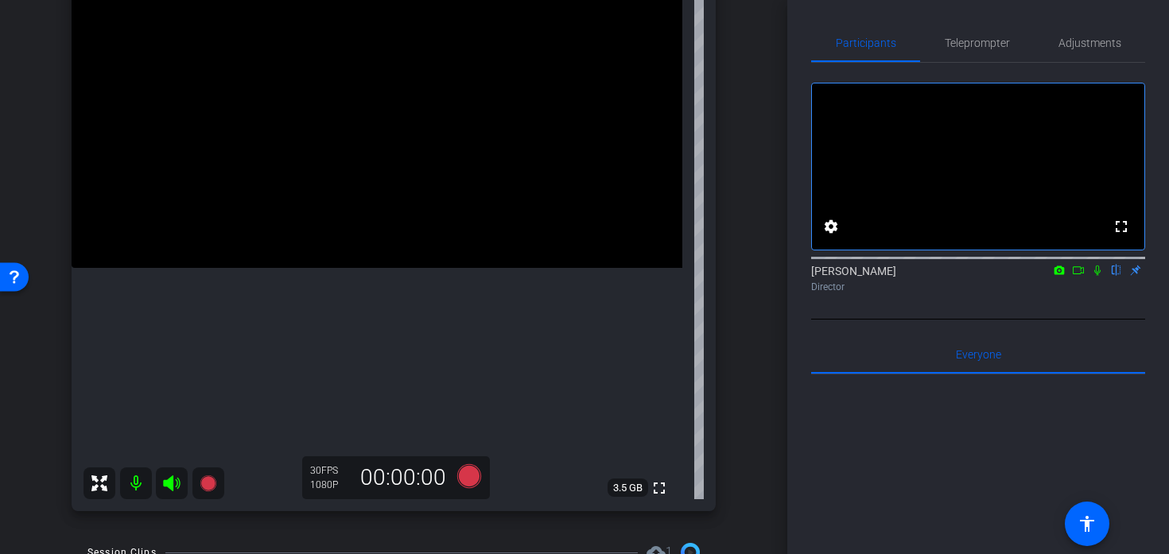
click at [293, 268] on video at bounding box center [377, 115] width 611 height 305
click at [293, 283] on div at bounding box center [293, 283] width 40 height 40
click at [471, 479] on icon at bounding box center [469, 476] width 24 height 24
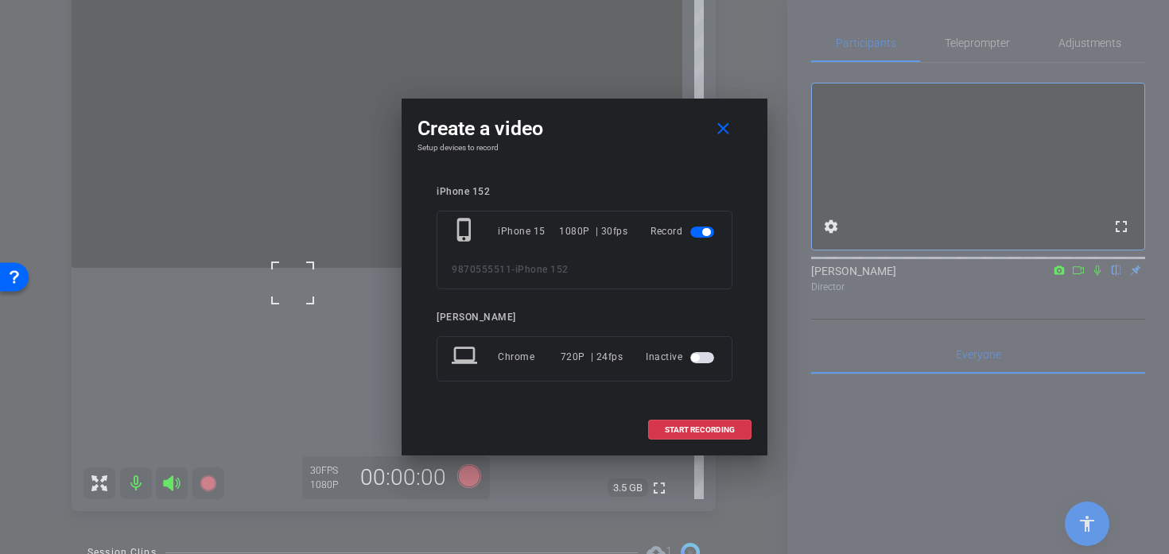
click at [688, 409] on div "iPhone 152 phone_iphone iPhone 15 1080P | 30fps Record 9870555511 - iPhone 152 …" at bounding box center [584, 295] width 334 height 250
click at [731, 439] on span at bounding box center [700, 430] width 102 height 38
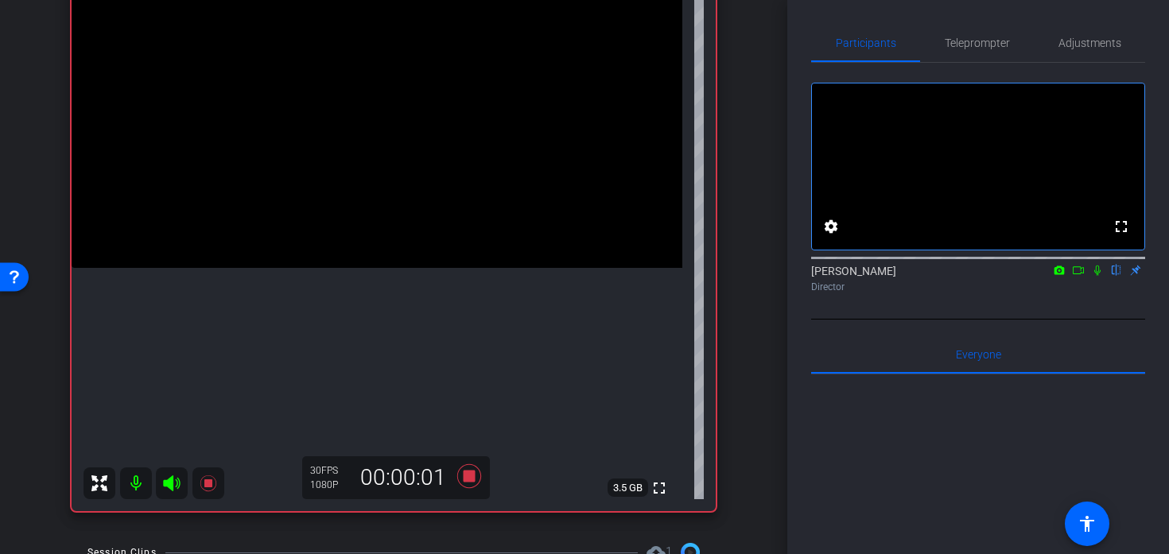
click at [297, 268] on video at bounding box center [377, 115] width 611 height 305
click at [272, 267] on video at bounding box center [377, 115] width 611 height 305
click at [468, 475] on icon at bounding box center [469, 476] width 24 height 24
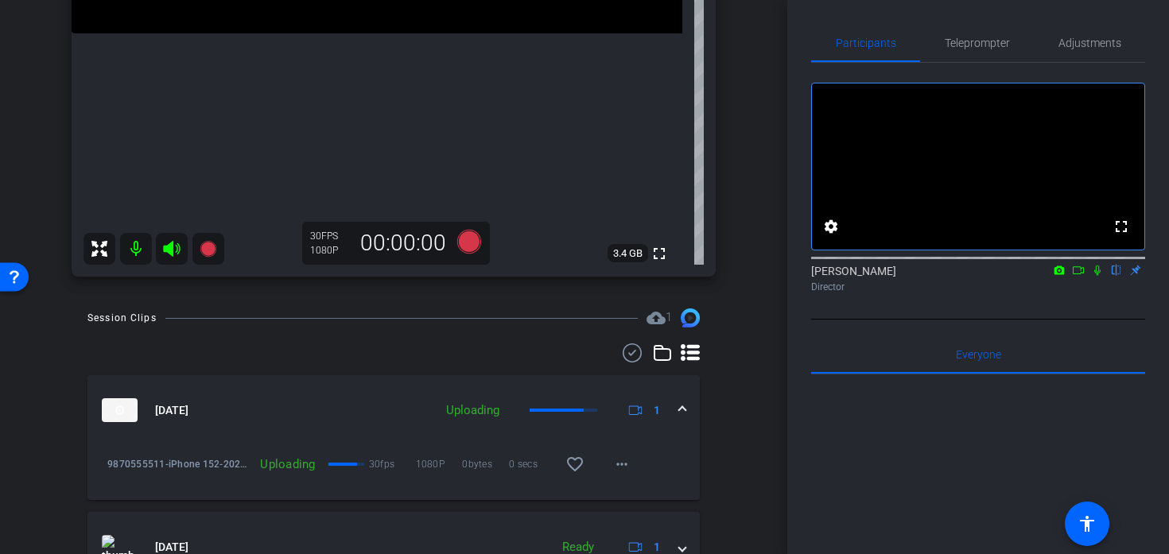
scroll to position [509, 0]
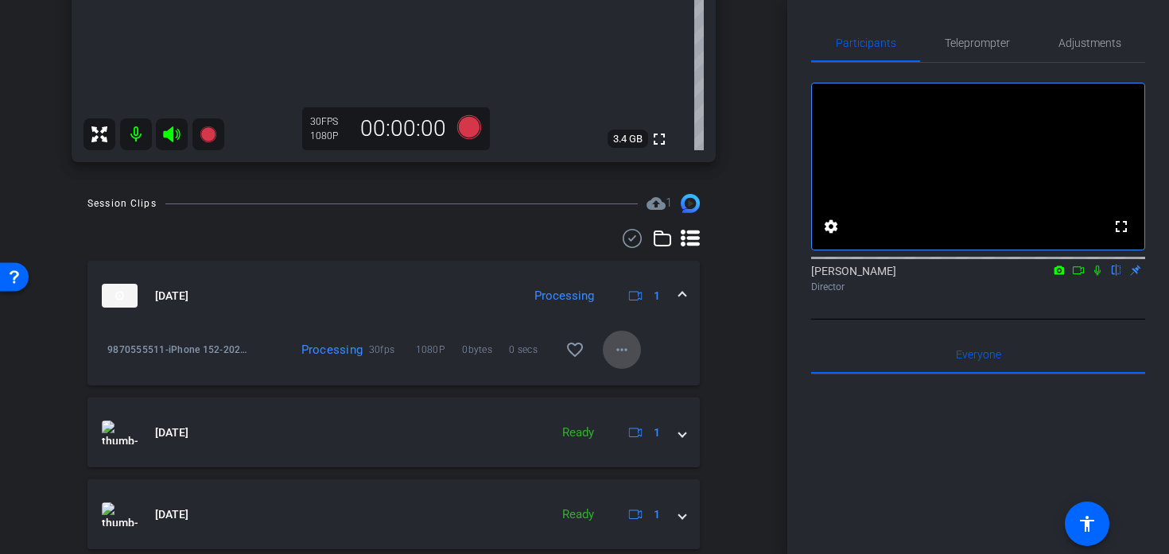
click at [623, 360] on span at bounding box center [622, 350] width 38 height 38
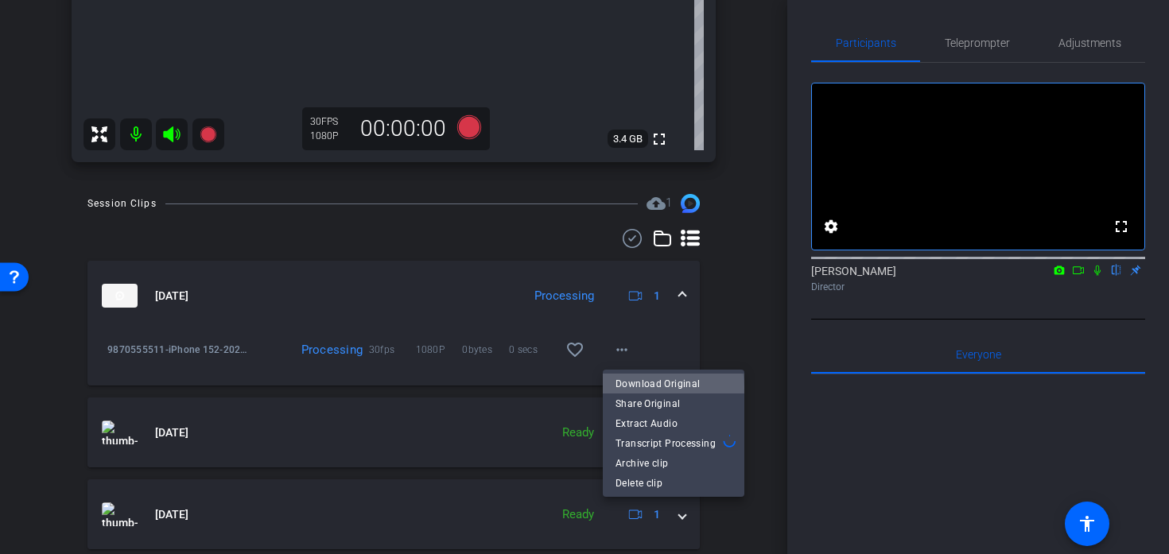
click at [655, 387] on span "Download Original" at bounding box center [673, 383] width 116 height 19
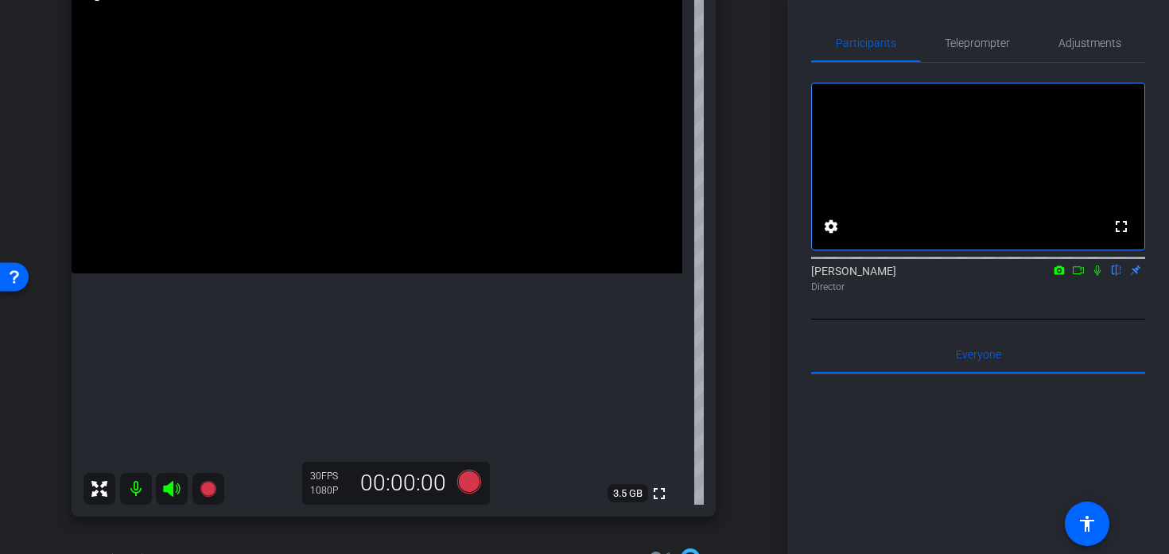
scroll to position [145, 0]
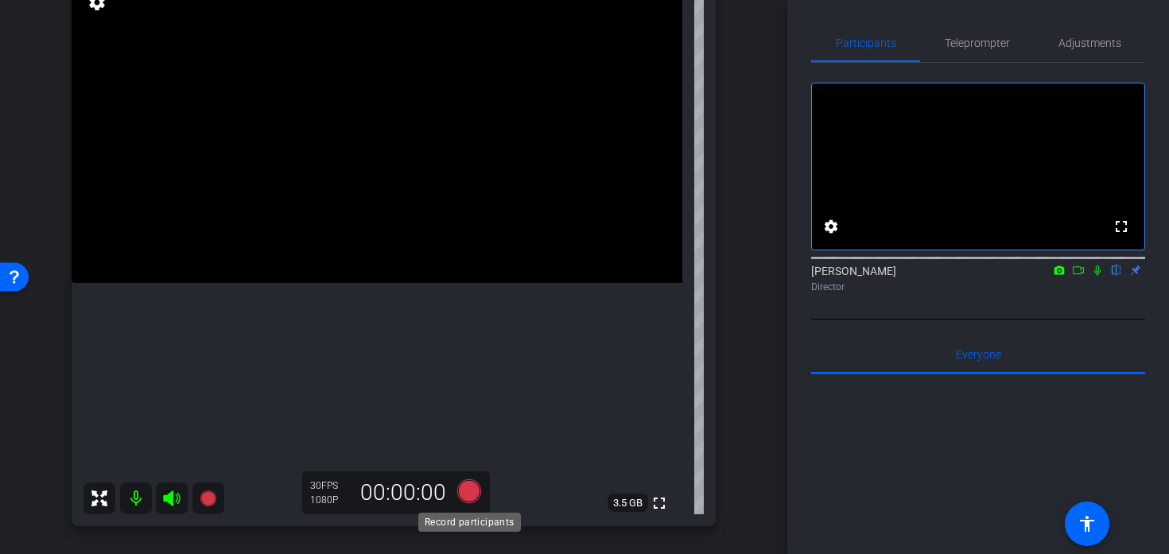
click at [463, 491] on icon at bounding box center [469, 491] width 24 height 24
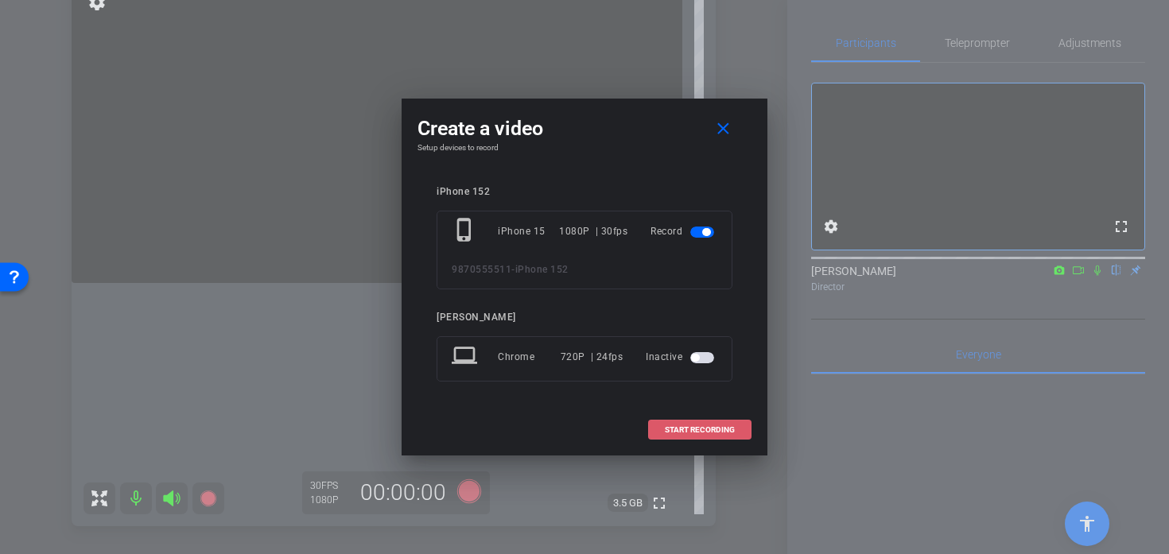
click at [674, 426] on span "START RECORDING" at bounding box center [700, 430] width 70 height 8
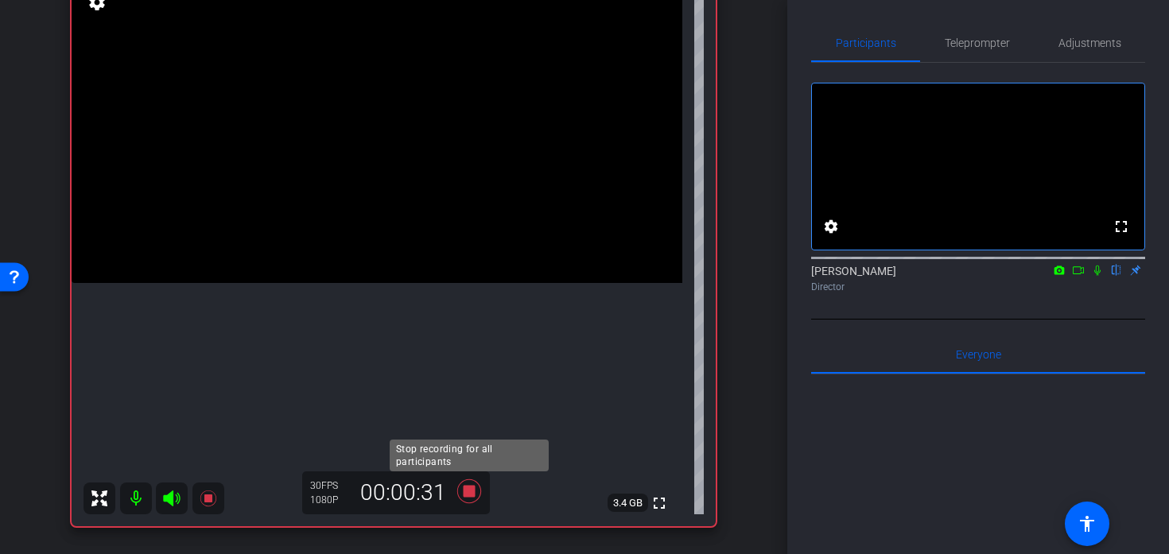
click at [465, 495] on icon at bounding box center [469, 491] width 24 height 24
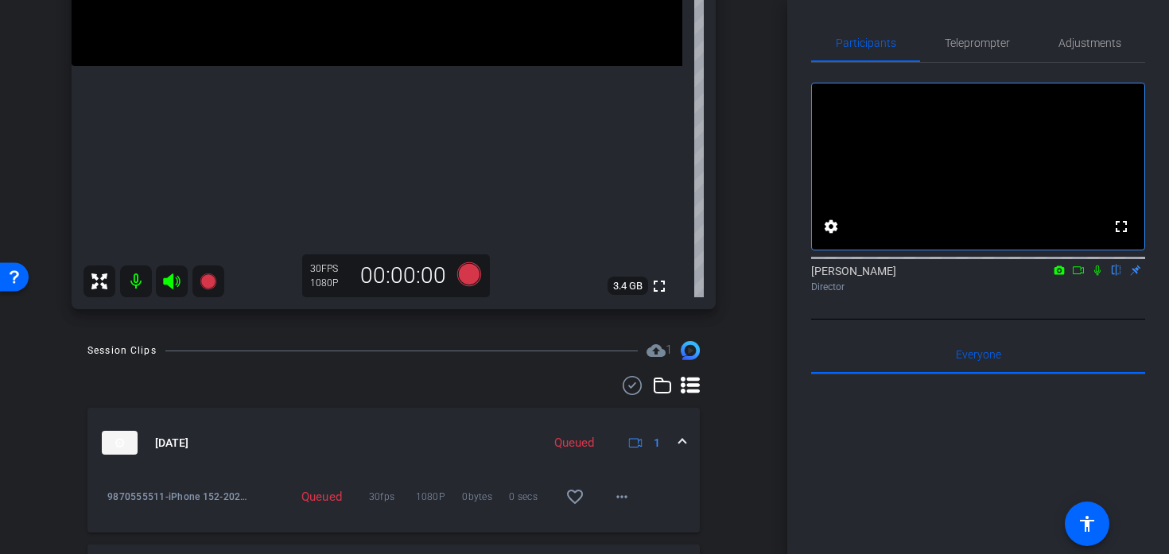
scroll to position [362, 0]
click at [624, 496] on mat-icon "more_horiz" at bounding box center [621, 496] width 19 height 19
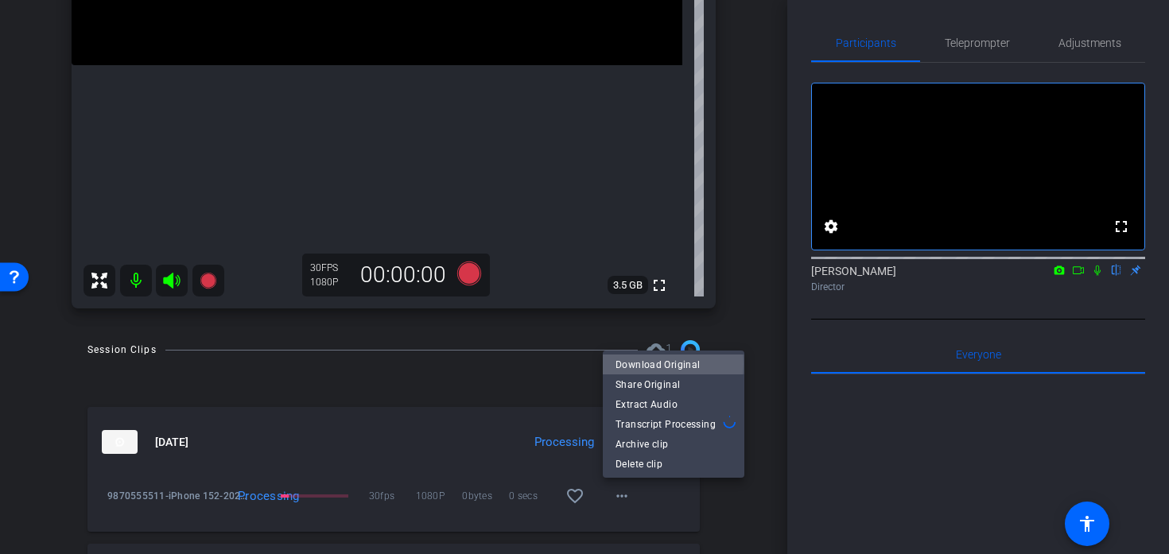
click at [649, 363] on span "Download Original" at bounding box center [673, 364] width 116 height 19
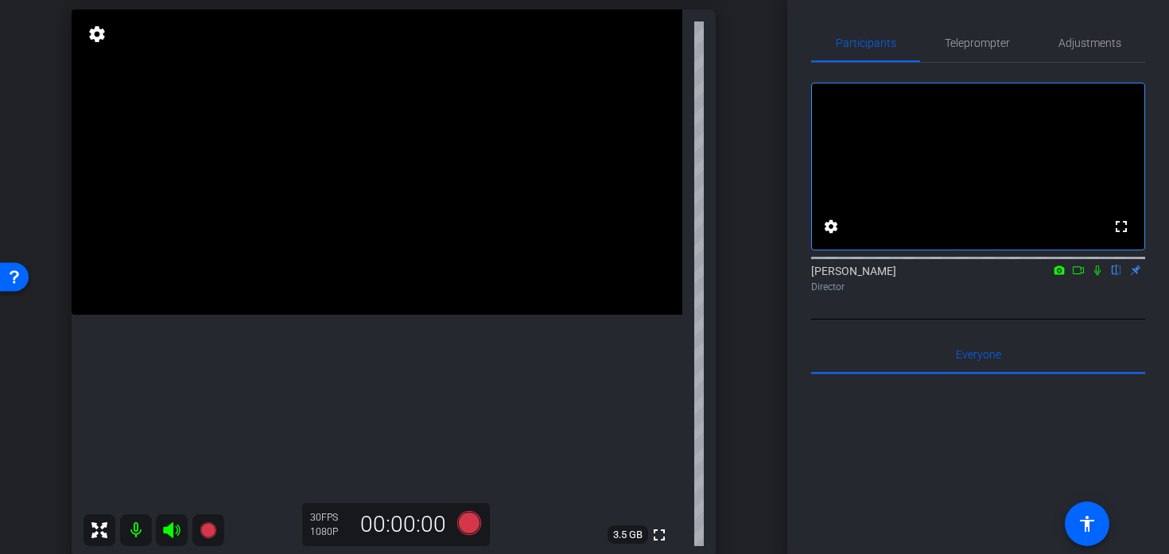
scroll to position [135, 0]
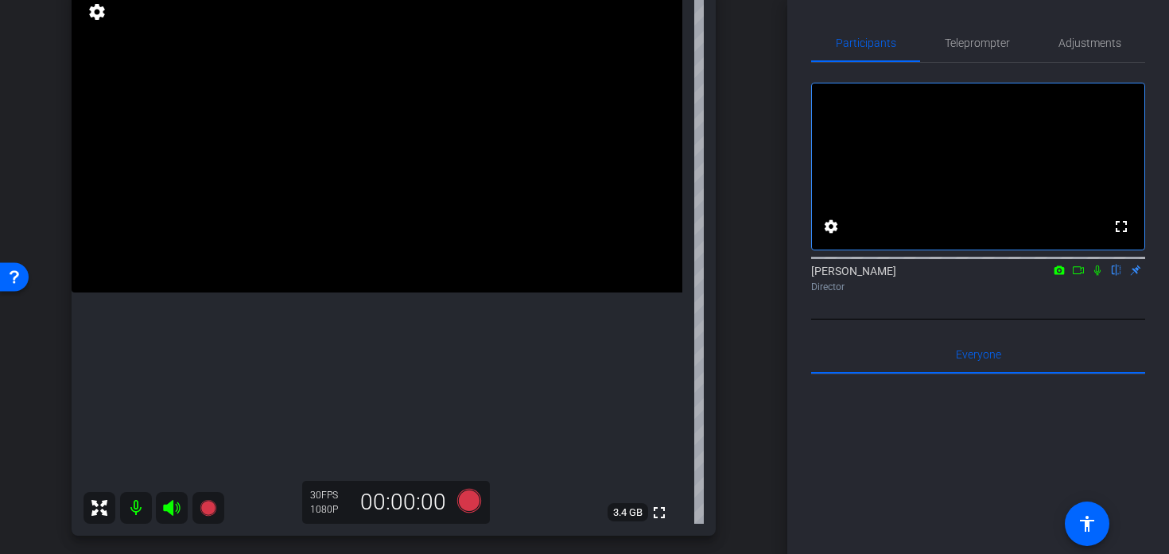
click at [399, 293] on video at bounding box center [377, 139] width 611 height 305
click at [362, 260] on video at bounding box center [377, 139] width 611 height 305
click at [354, 251] on div at bounding box center [363, 260] width 40 height 40
click at [365, 262] on video at bounding box center [377, 139] width 611 height 305
click at [466, 502] on icon at bounding box center [469, 501] width 24 height 24
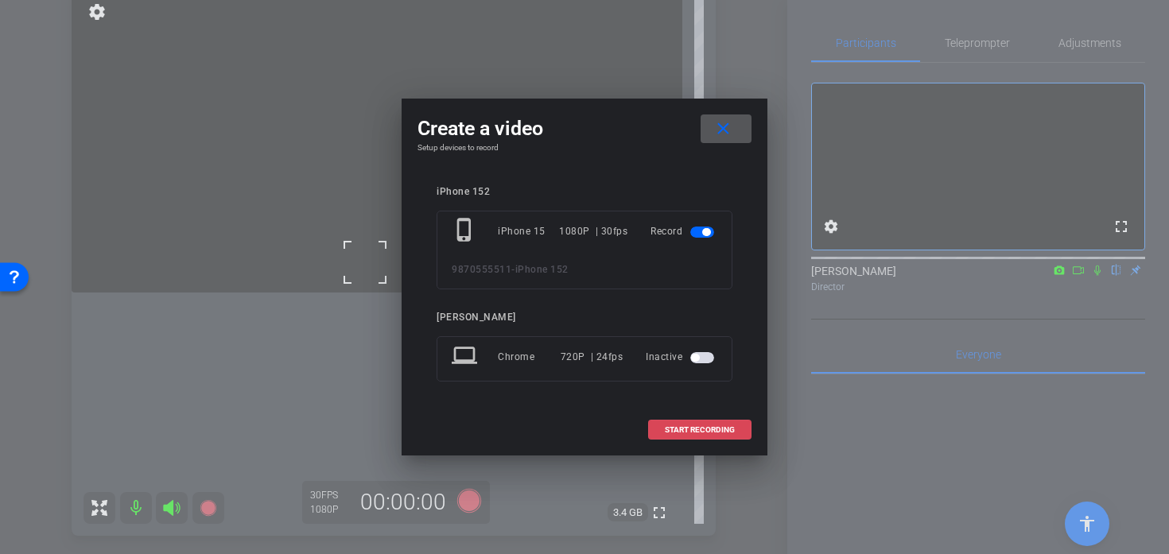
click at [711, 435] on span at bounding box center [700, 430] width 102 height 38
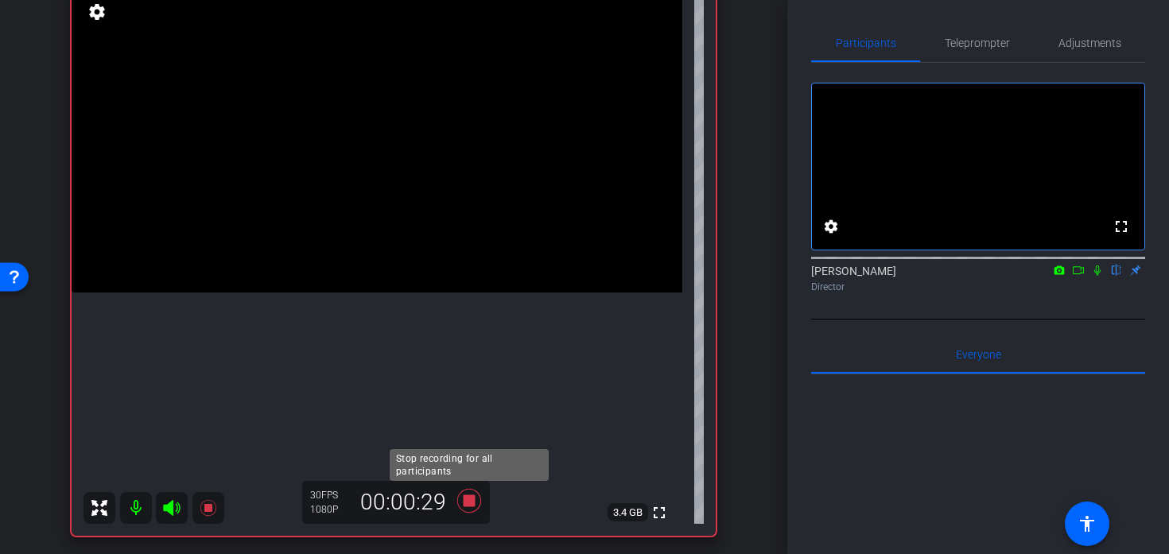
click at [468, 494] on icon at bounding box center [469, 501] width 38 height 29
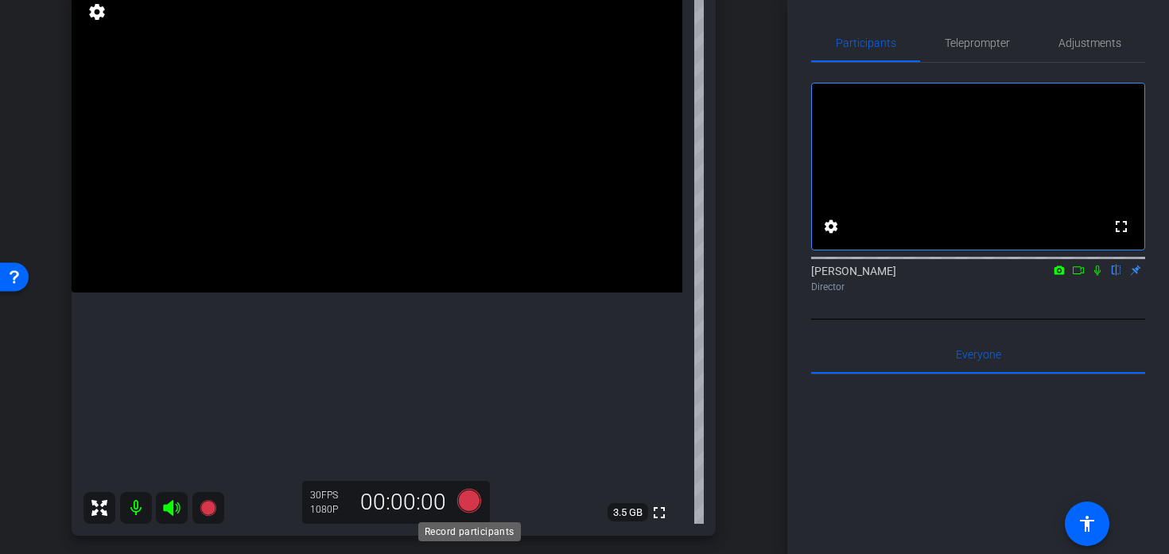
click at [468, 494] on icon at bounding box center [469, 501] width 24 height 24
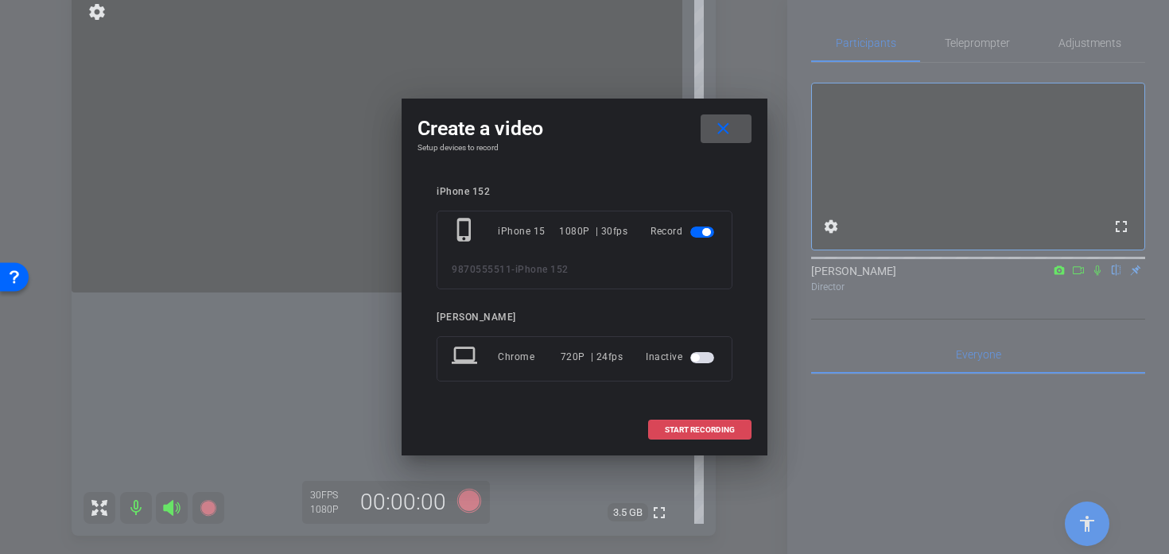
click at [670, 420] on span at bounding box center [700, 430] width 102 height 38
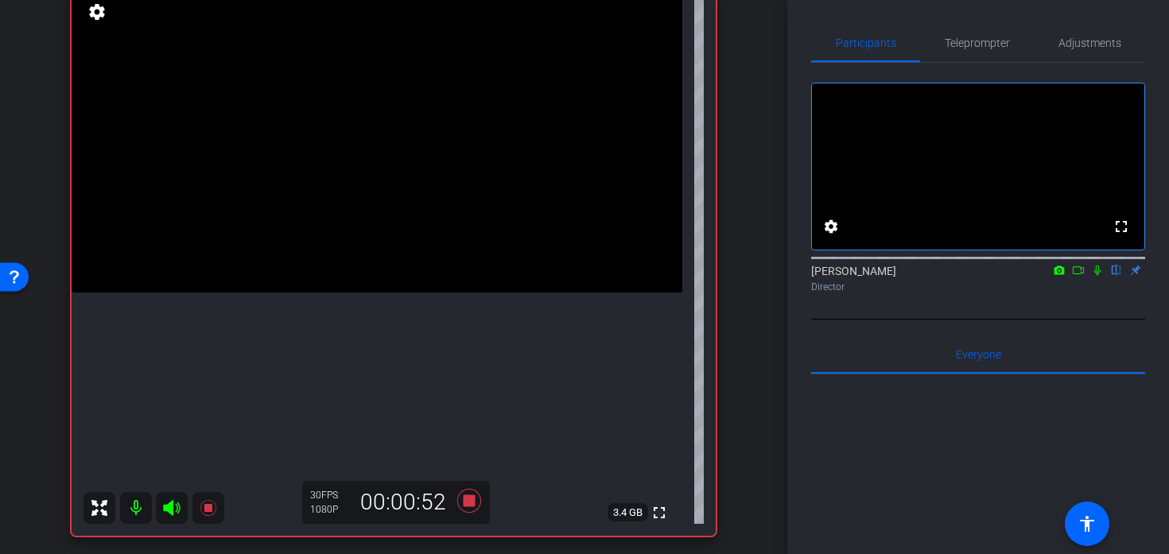
click at [339, 216] on video at bounding box center [377, 139] width 611 height 305
click at [322, 169] on video at bounding box center [377, 139] width 611 height 305
click at [339, 169] on div at bounding box center [322, 169] width 40 height 40
click at [349, 234] on video at bounding box center [377, 139] width 611 height 305
click at [340, 241] on div at bounding box center [349, 234] width 40 height 40
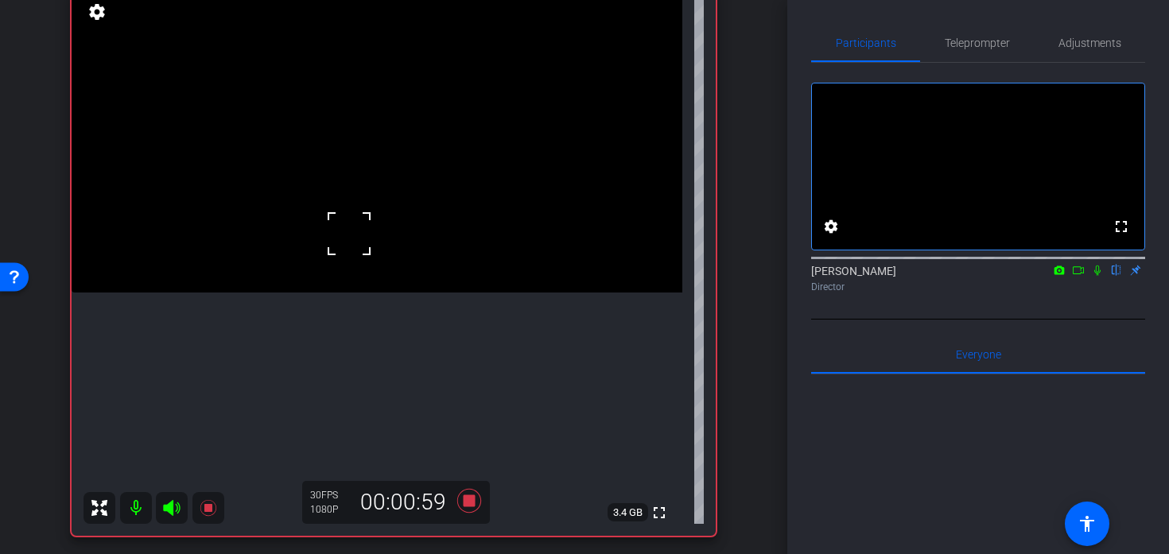
click at [348, 273] on video at bounding box center [377, 139] width 611 height 305
click at [373, 273] on video at bounding box center [377, 139] width 611 height 305
click at [378, 287] on div at bounding box center [373, 273] width 40 height 40
click at [472, 508] on icon at bounding box center [469, 501] width 38 height 29
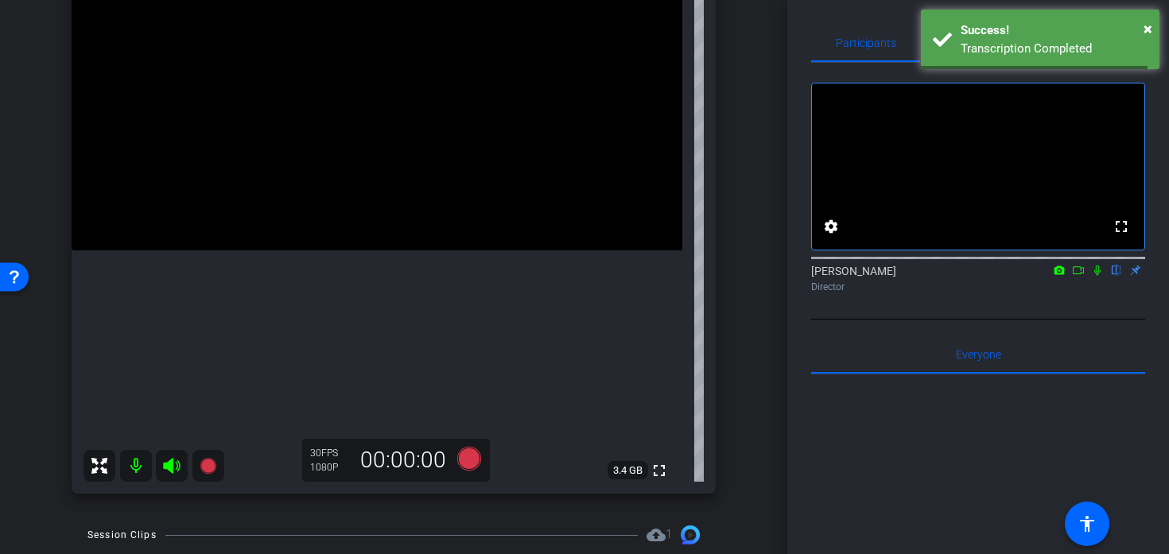
scroll to position [338, 0]
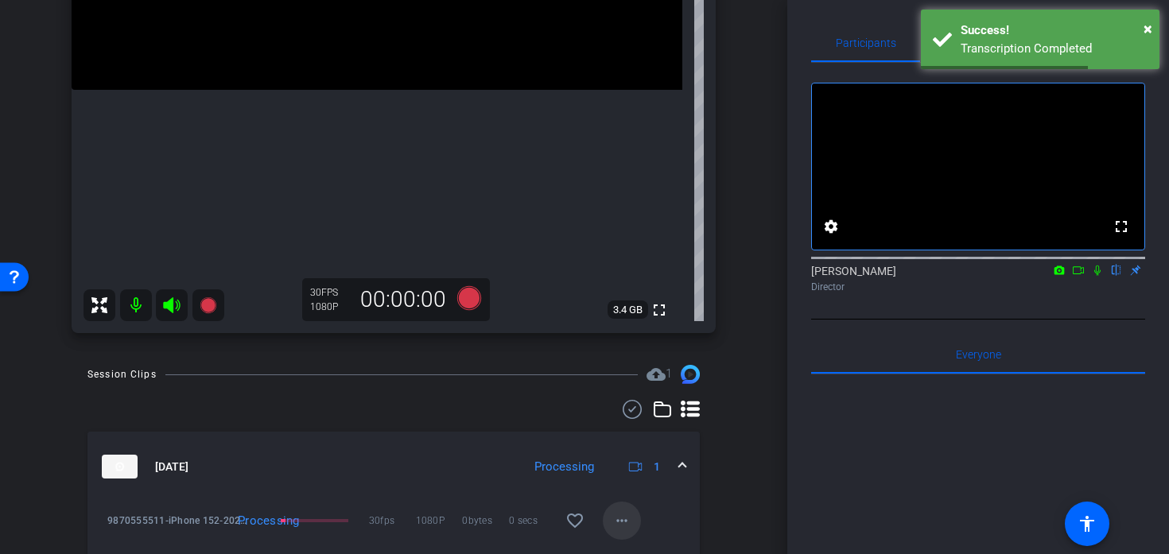
click at [603, 523] on span at bounding box center [622, 521] width 38 height 38
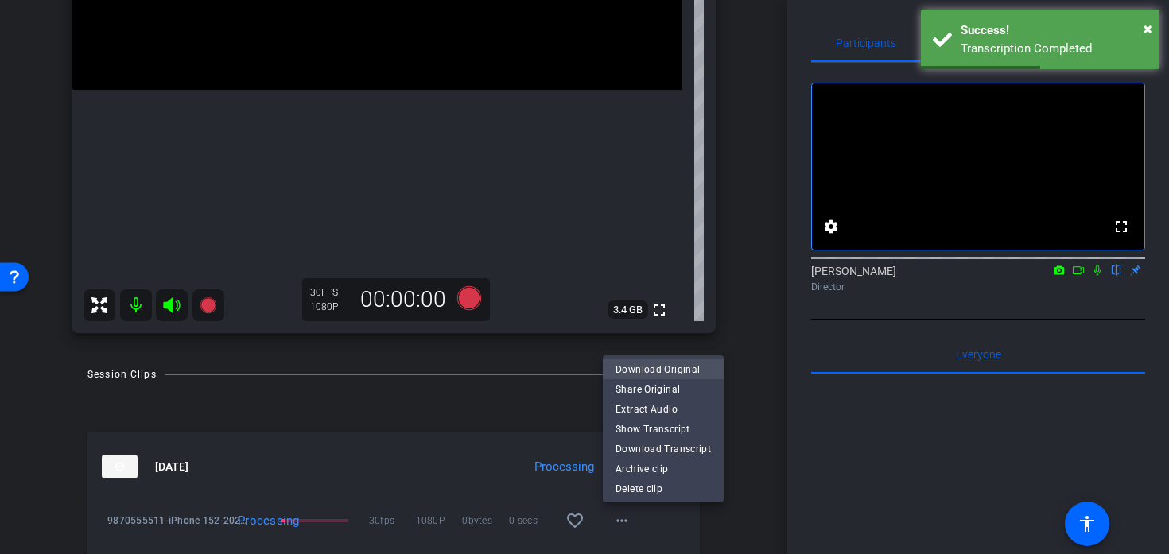
click at [676, 370] on span "Download Original" at bounding box center [662, 368] width 95 height 19
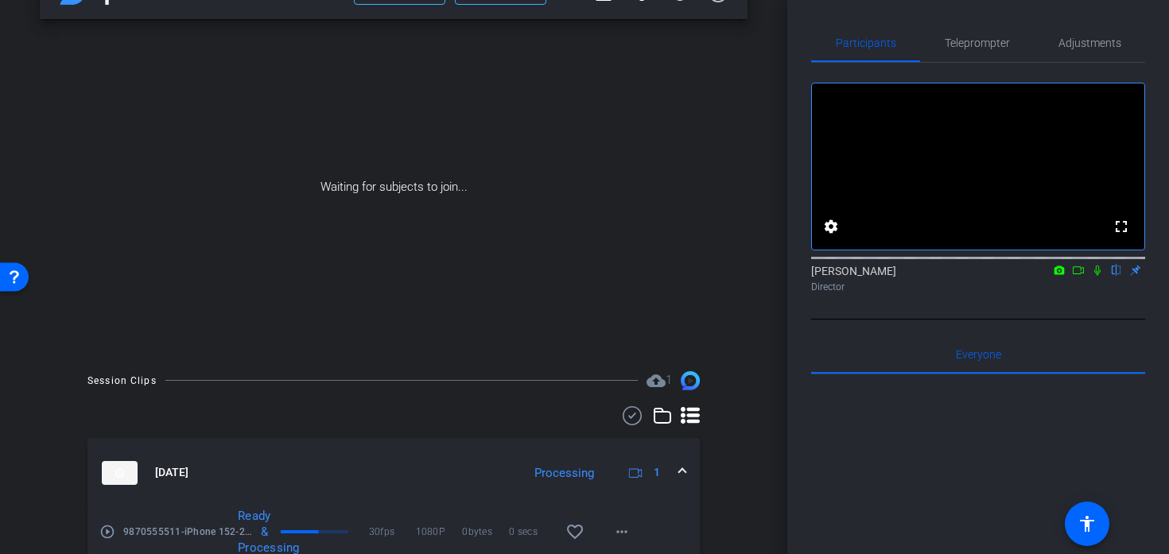
scroll to position [0, 0]
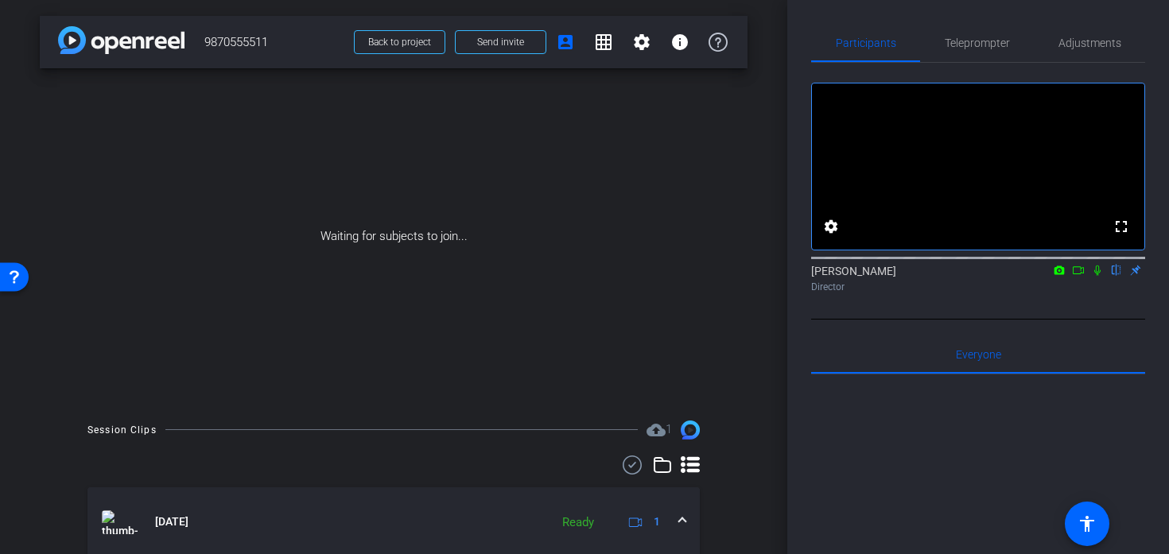
click at [1098, 276] on icon at bounding box center [1097, 270] width 13 height 11
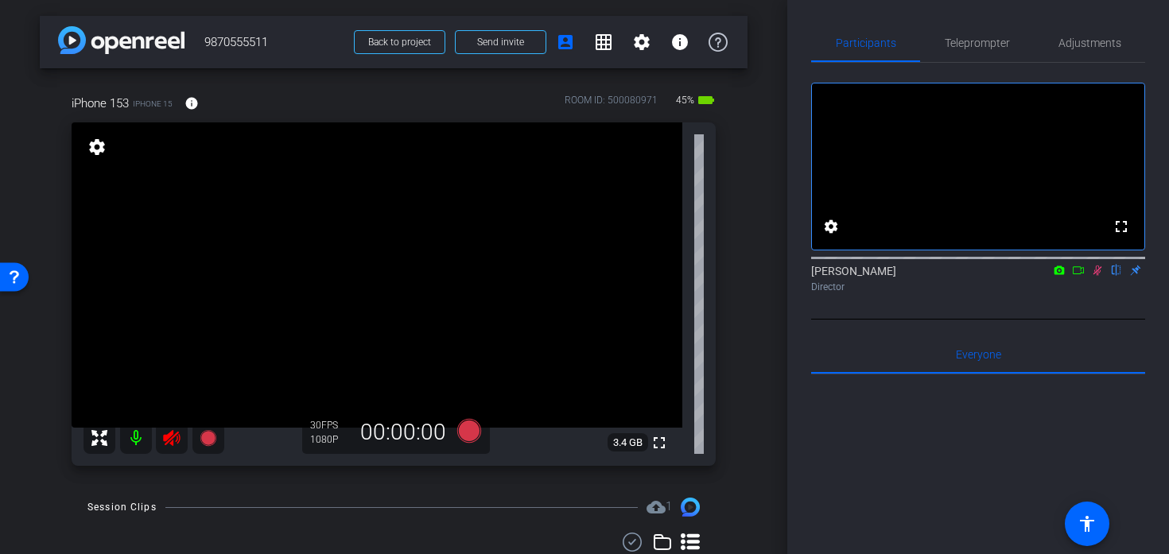
click at [163, 444] on icon at bounding box center [171, 437] width 19 height 19
click at [1097, 276] on icon at bounding box center [1097, 270] width 13 height 11
click at [965, 56] on span "Teleprompter" at bounding box center [976, 43] width 65 height 38
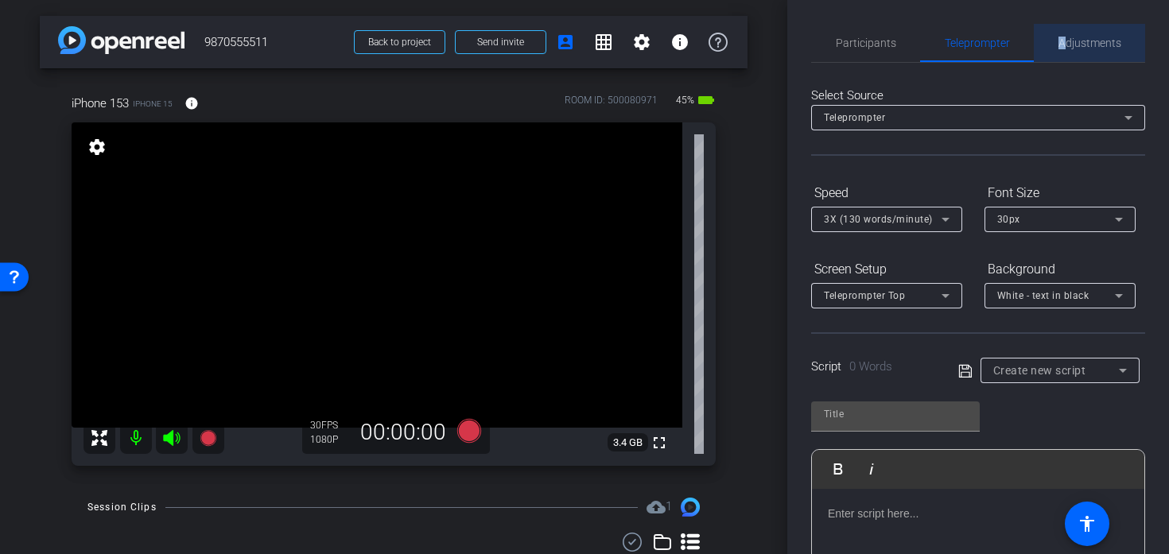
click at [1066, 37] on span "Adjustments" at bounding box center [1089, 42] width 63 height 11
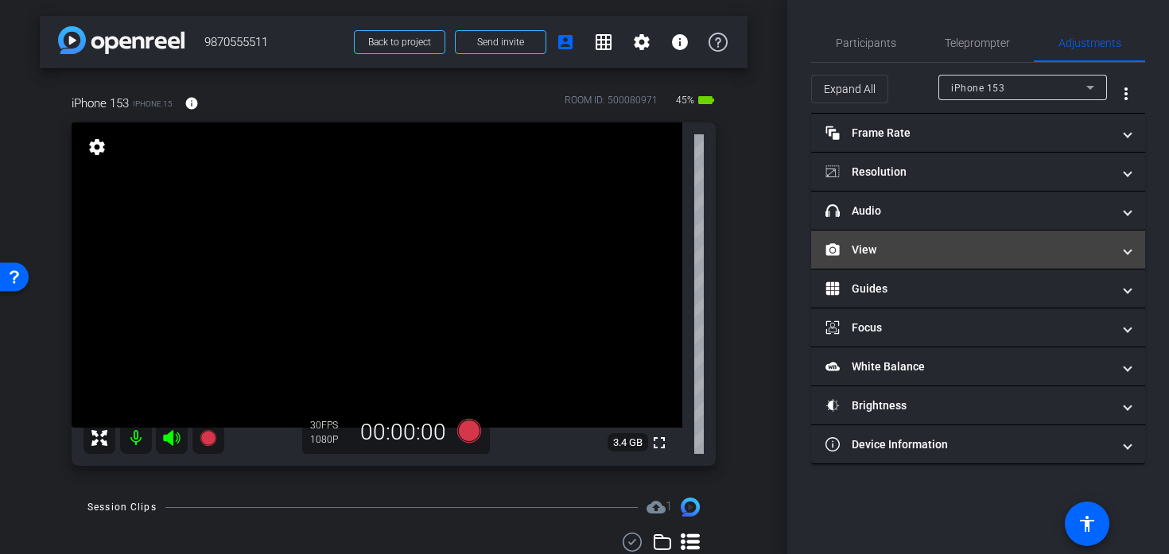
click at [926, 247] on mat-panel-title "View" at bounding box center [968, 250] width 286 height 17
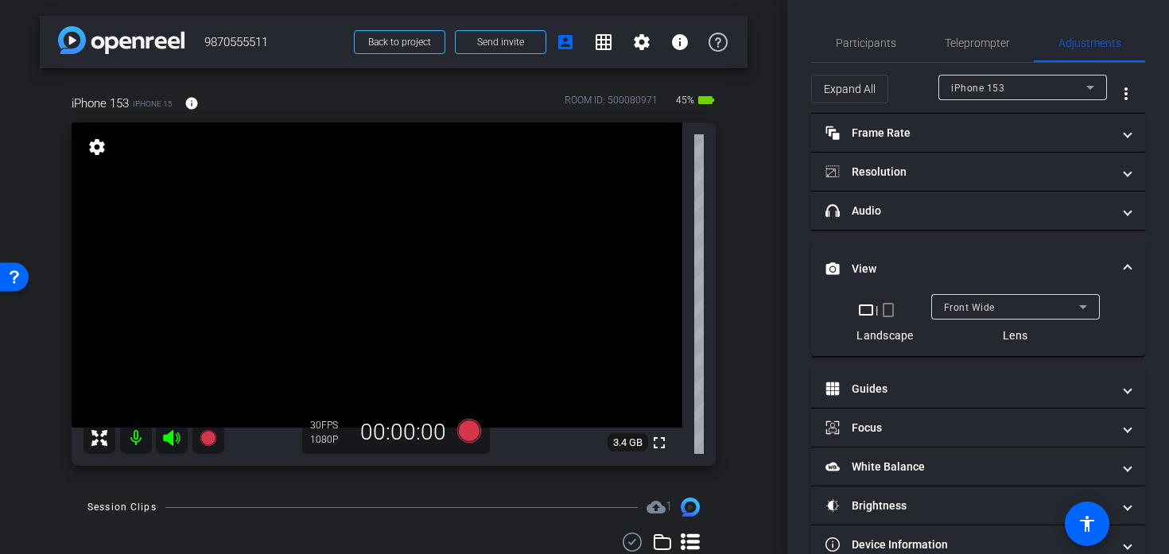
click at [884, 313] on mat-icon "crop_portrait" at bounding box center [887, 309] width 19 height 19
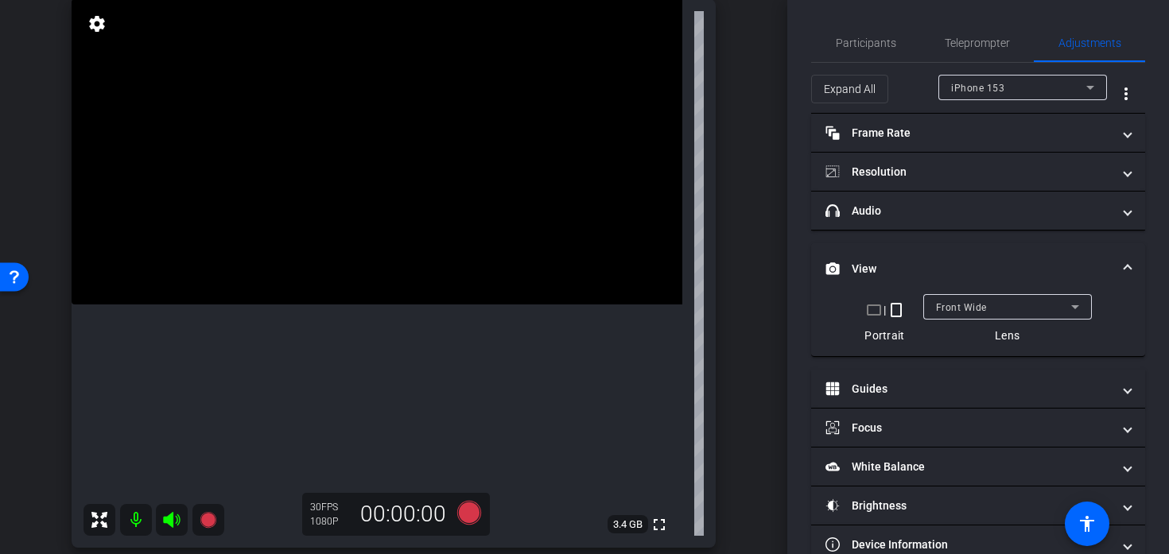
scroll to position [120, 0]
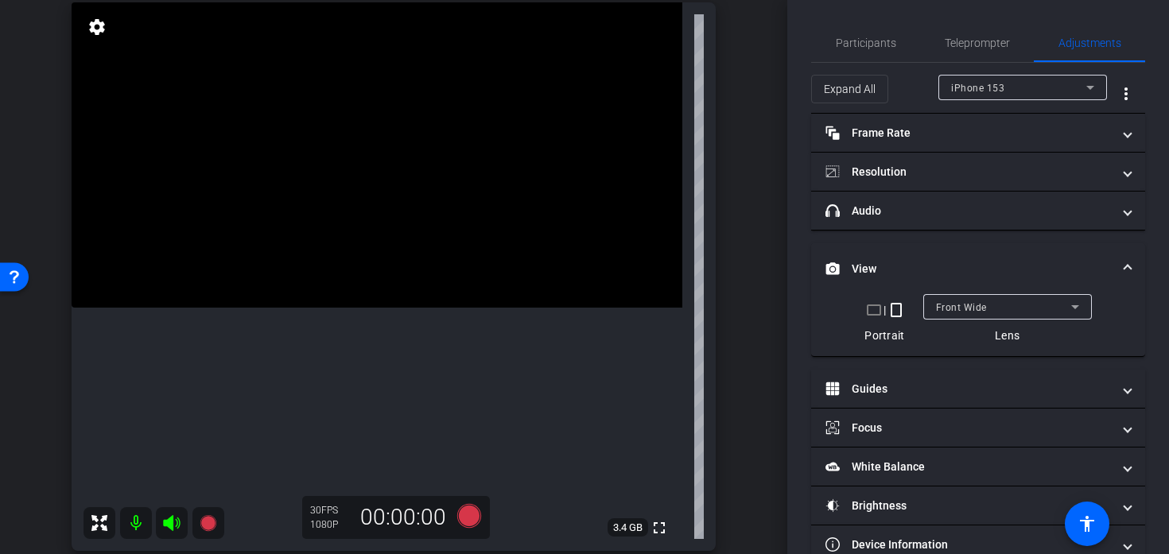
click at [967, 317] on div "Front Wide" at bounding box center [1007, 306] width 143 height 25
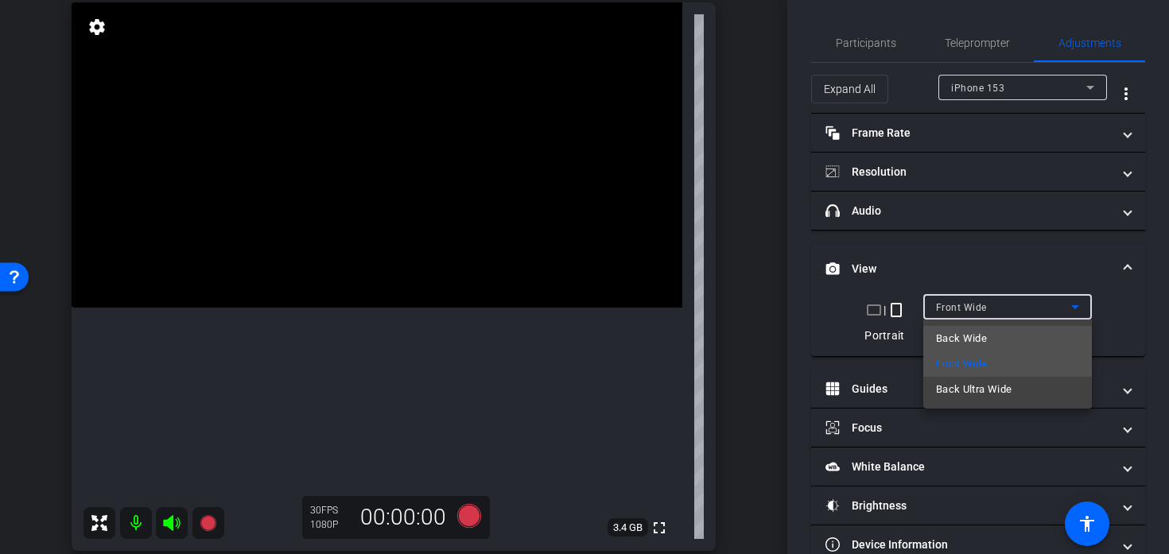
click at [963, 329] on span "Back Wide" at bounding box center [961, 338] width 51 height 19
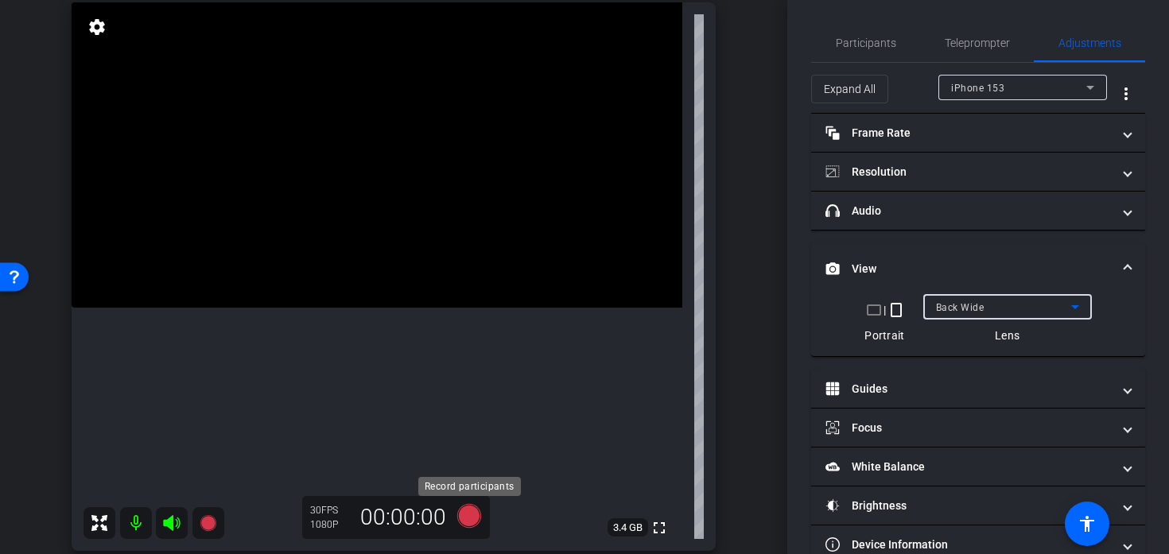
click at [475, 521] on icon at bounding box center [469, 516] width 24 height 24
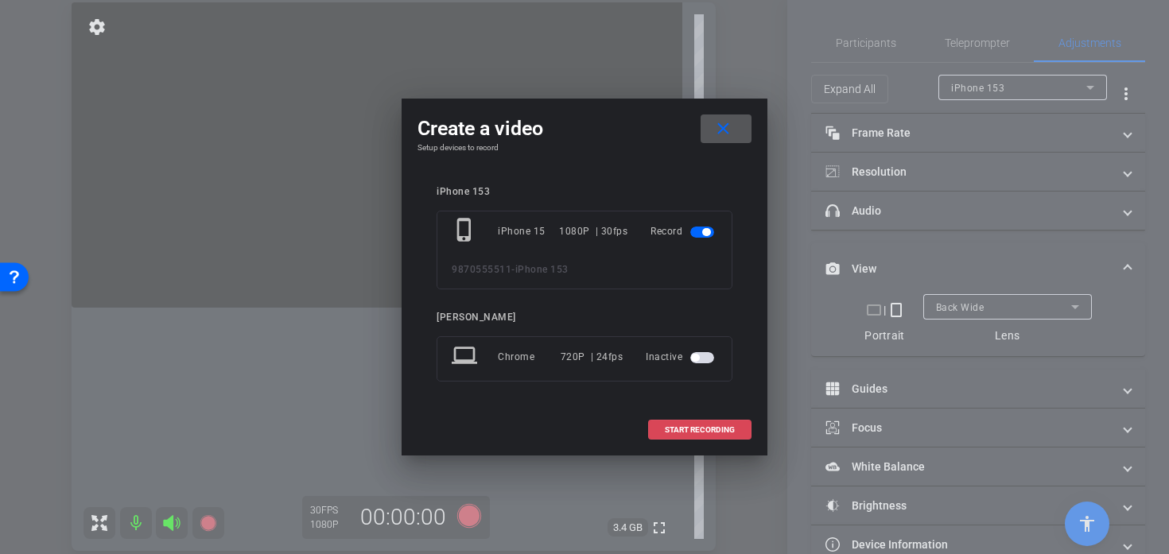
click at [681, 426] on span "START RECORDING" at bounding box center [700, 430] width 70 height 8
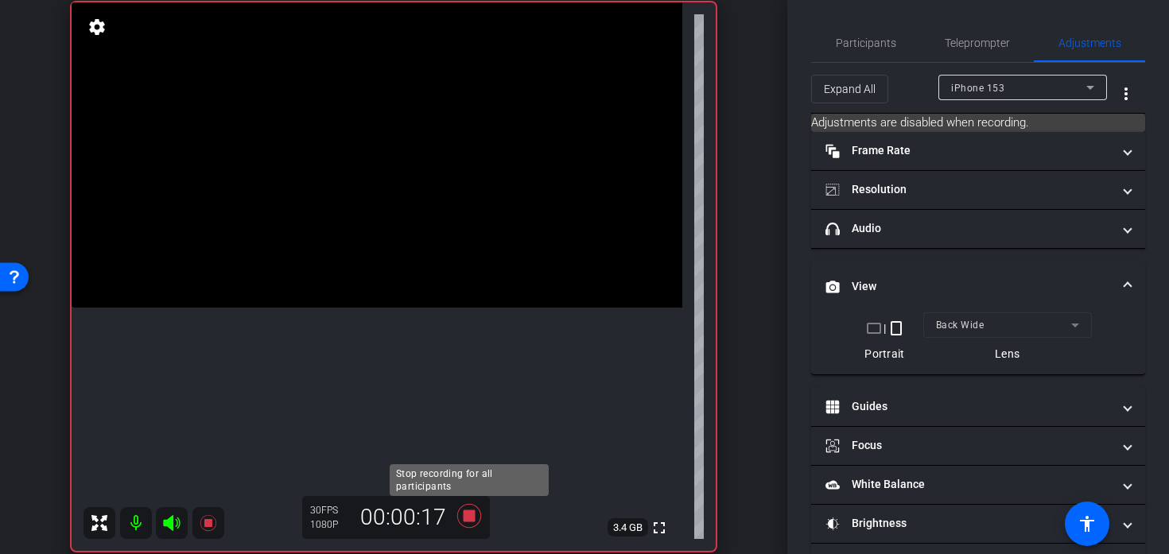
click at [464, 519] on icon at bounding box center [469, 516] width 24 height 24
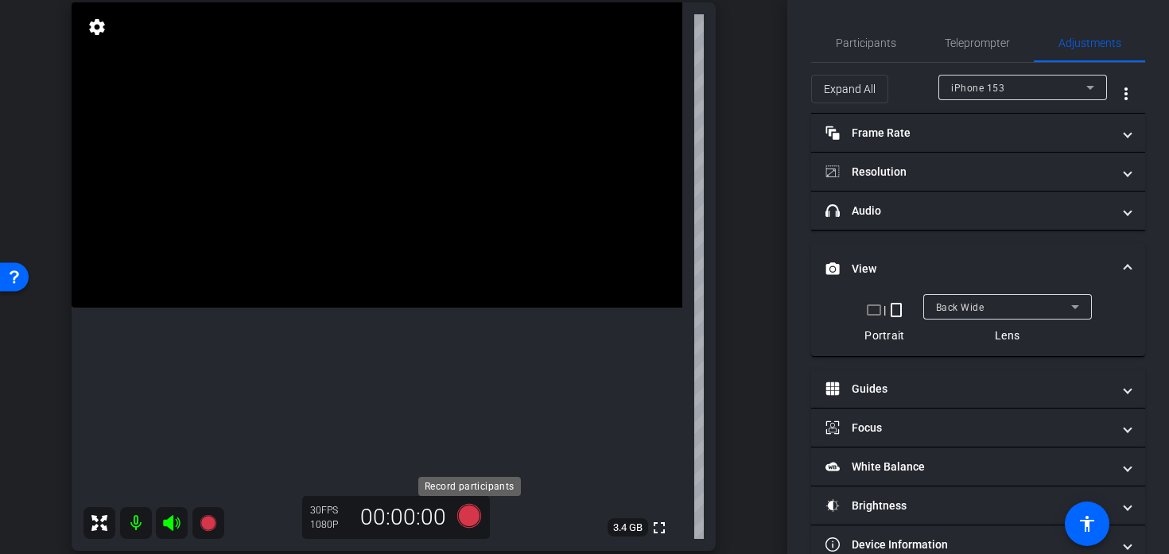
click at [464, 519] on icon at bounding box center [469, 516] width 24 height 24
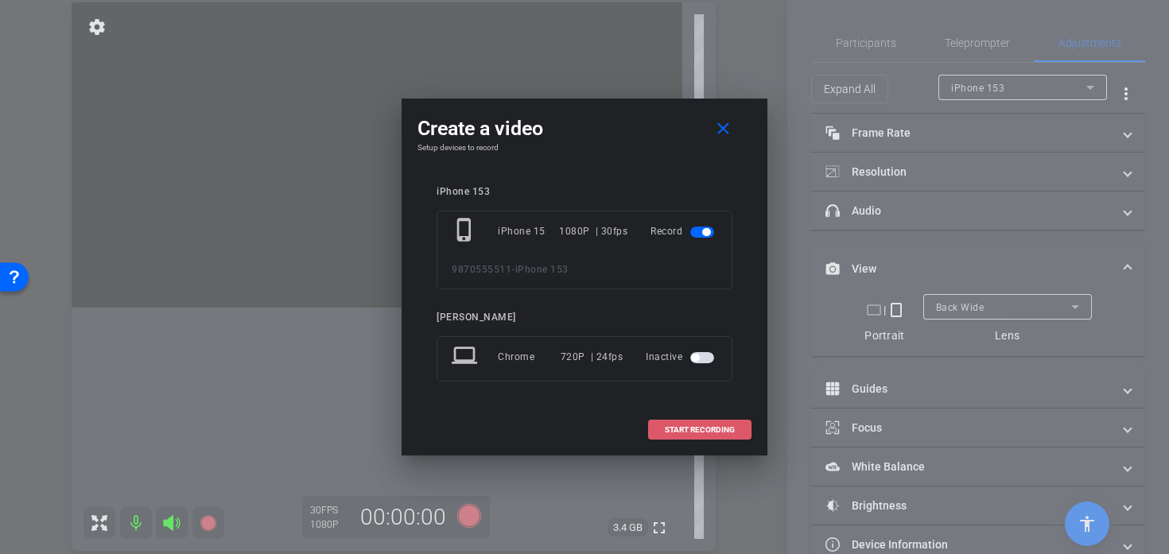
click at [692, 434] on span at bounding box center [700, 430] width 102 height 38
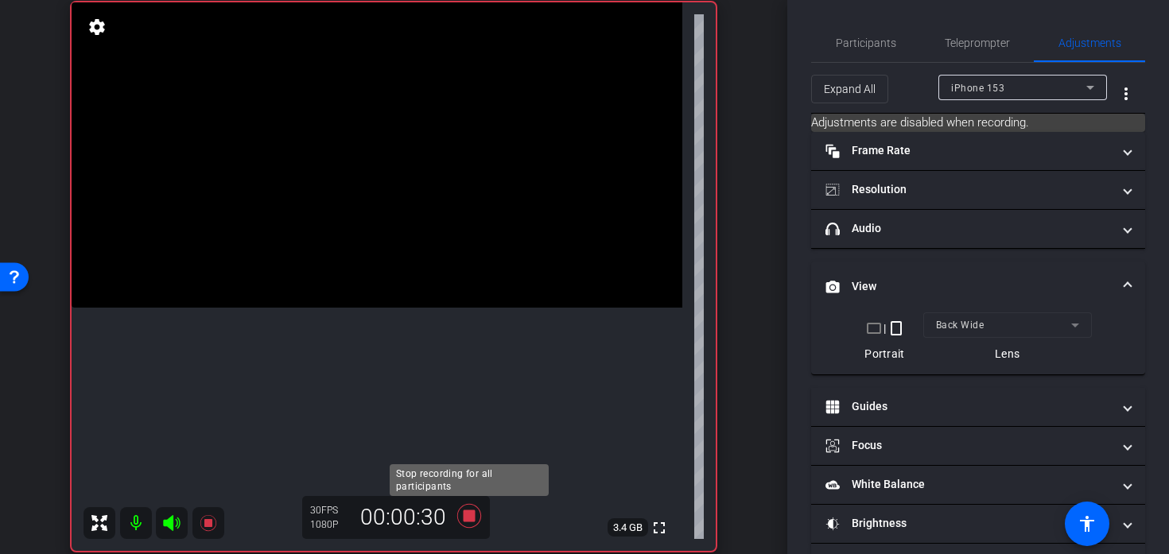
click at [471, 521] on icon at bounding box center [469, 516] width 24 height 24
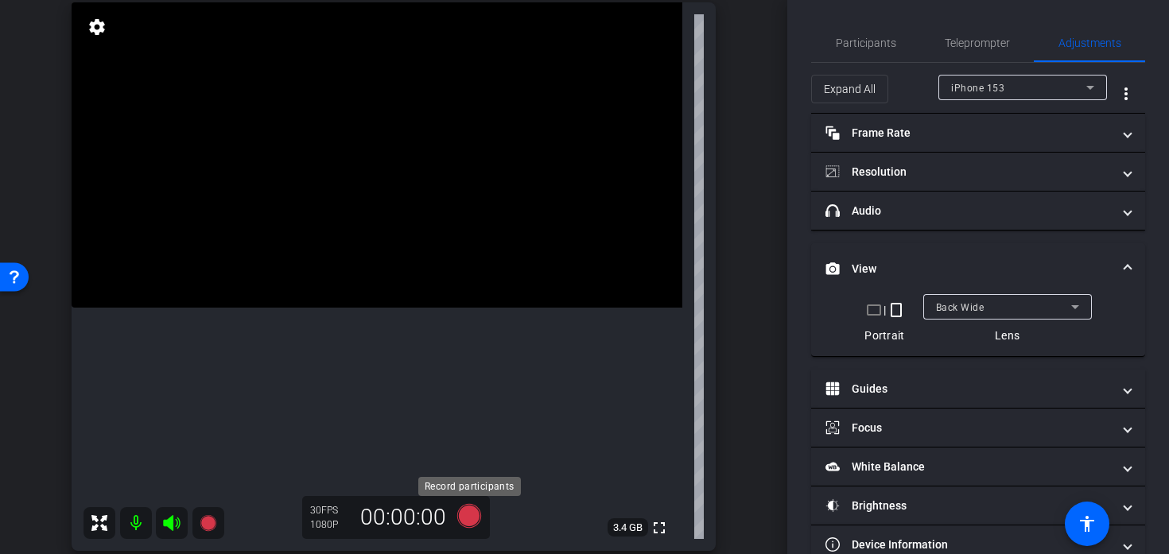
click at [471, 521] on icon at bounding box center [469, 516] width 24 height 24
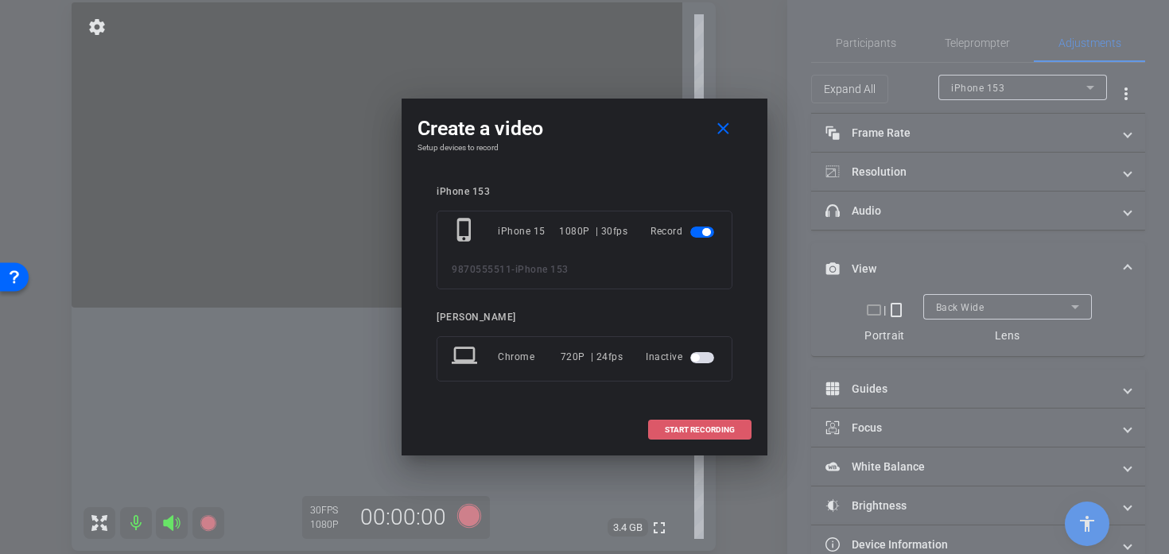
click at [740, 432] on span at bounding box center [700, 430] width 102 height 38
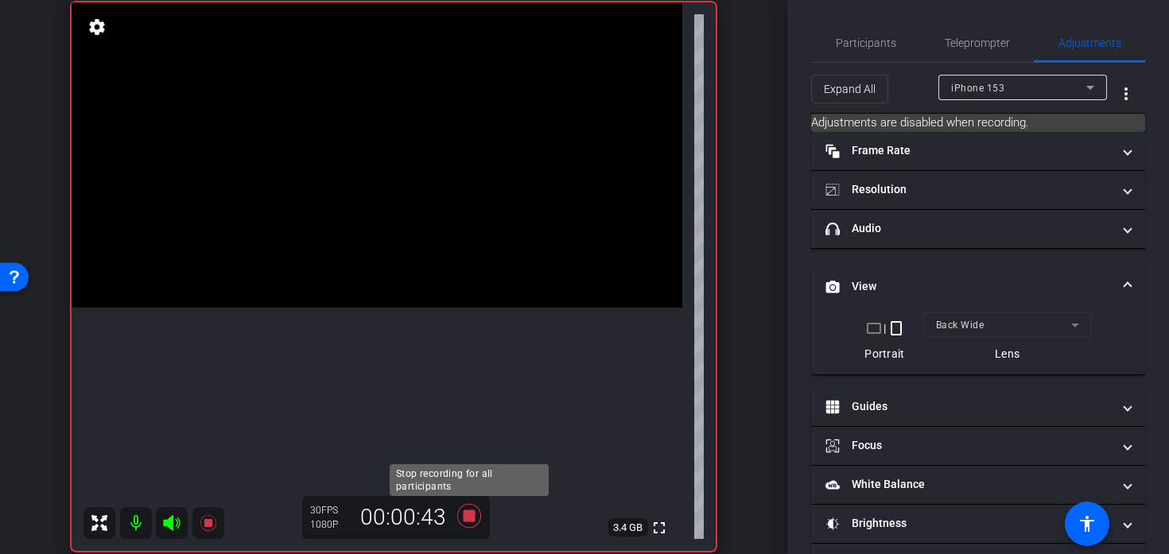
click at [471, 522] on icon at bounding box center [469, 516] width 38 height 29
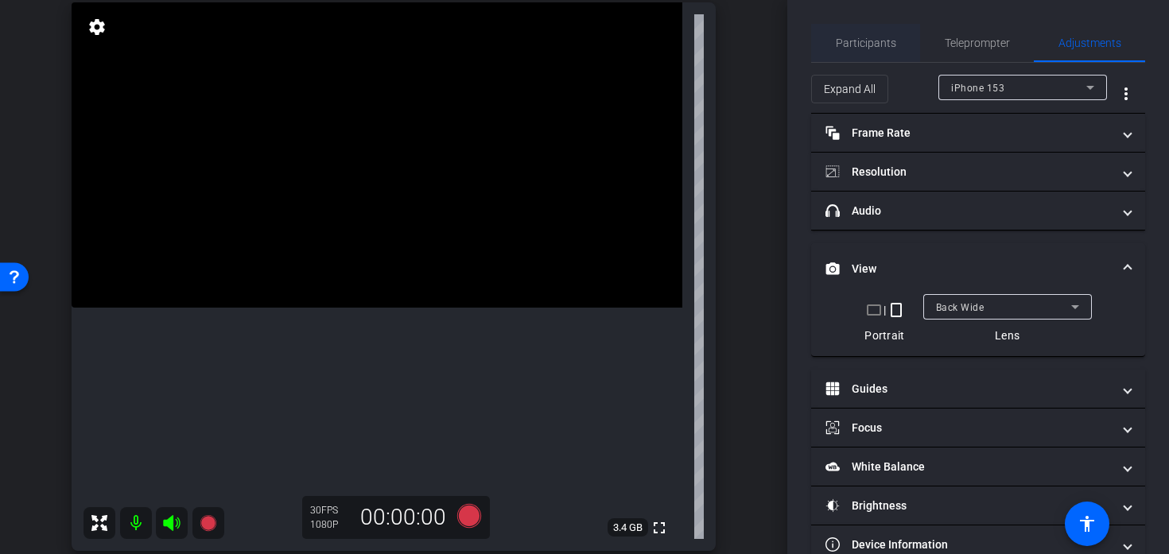
click at [868, 41] on span "Participants" at bounding box center [865, 42] width 60 height 11
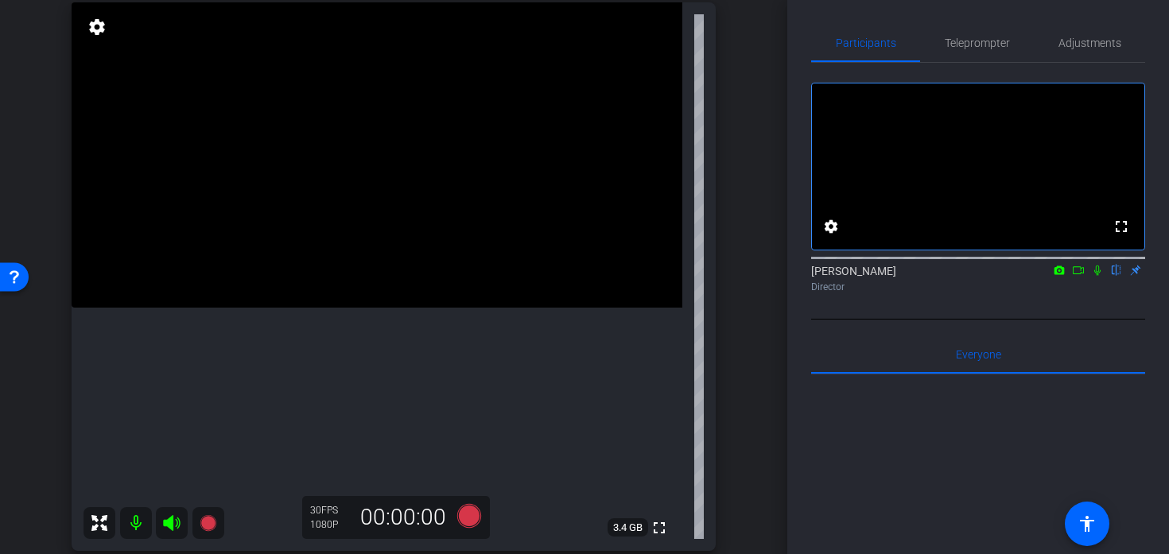
click at [409, 308] on video at bounding box center [377, 154] width 611 height 305
click at [375, 308] on video at bounding box center [377, 154] width 611 height 305
click at [471, 514] on icon at bounding box center [469, 516] width 24 height 24
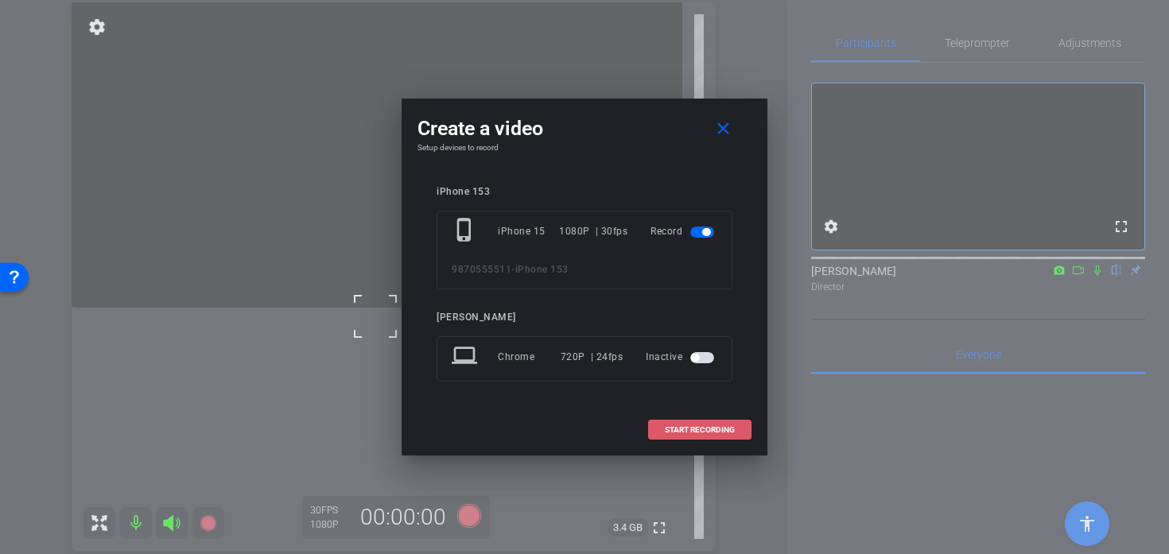
click at [667, 429] on span "START RECORDING" at bounding box center [700, 430] width 70 height 8
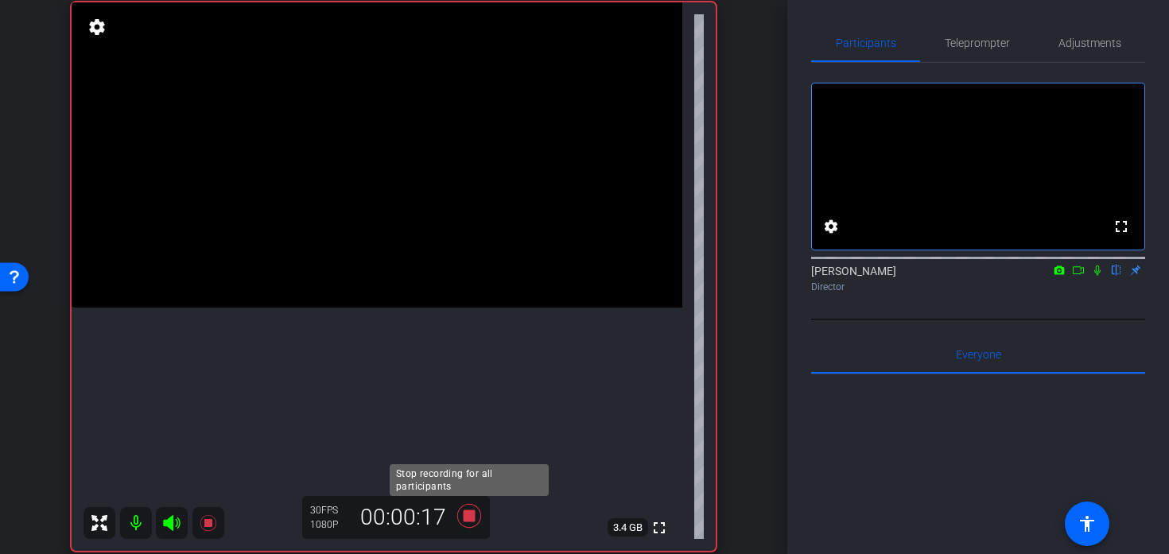
click at [467, 518] on icon at bounding box center [469, 516] width 24 height 24
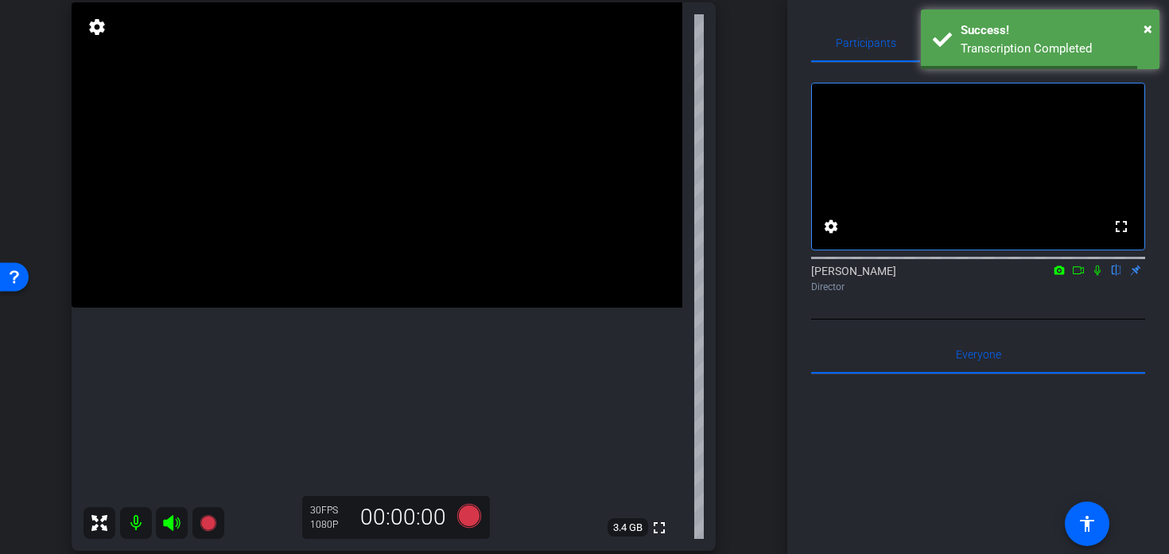
click at [354, 297] on video at bounding box center [377, 154] width 611 height 305
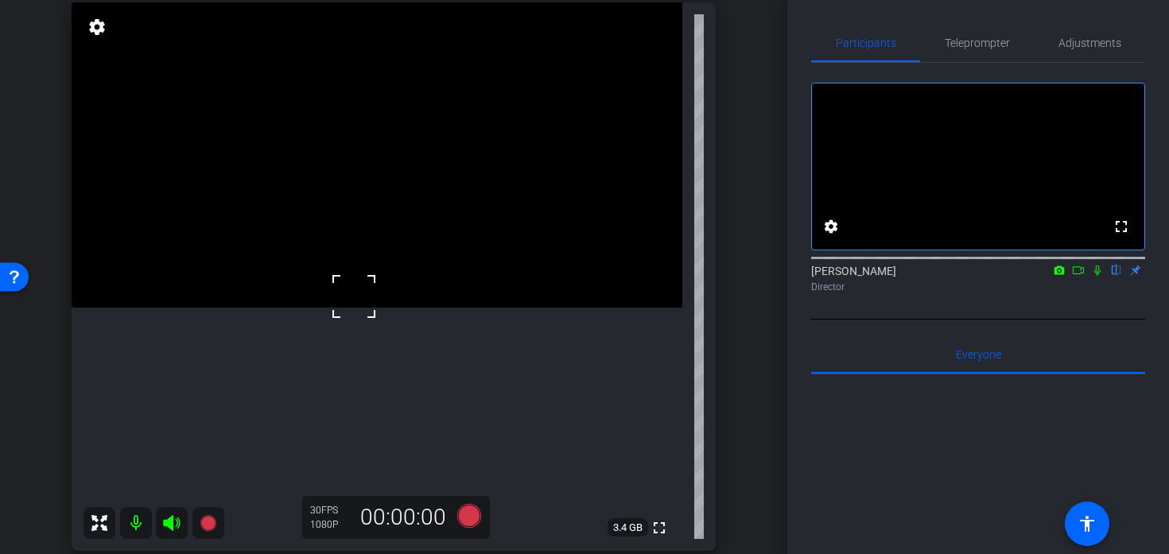
click at [381, 254] on video at bounding box center [377, 154] width 611 height 305
click at [387, 294] on video at bounding box center [377, 154] width 611 height 305
click at [475, 523] on icon at bounding box center [469, 516] width 24 height 24
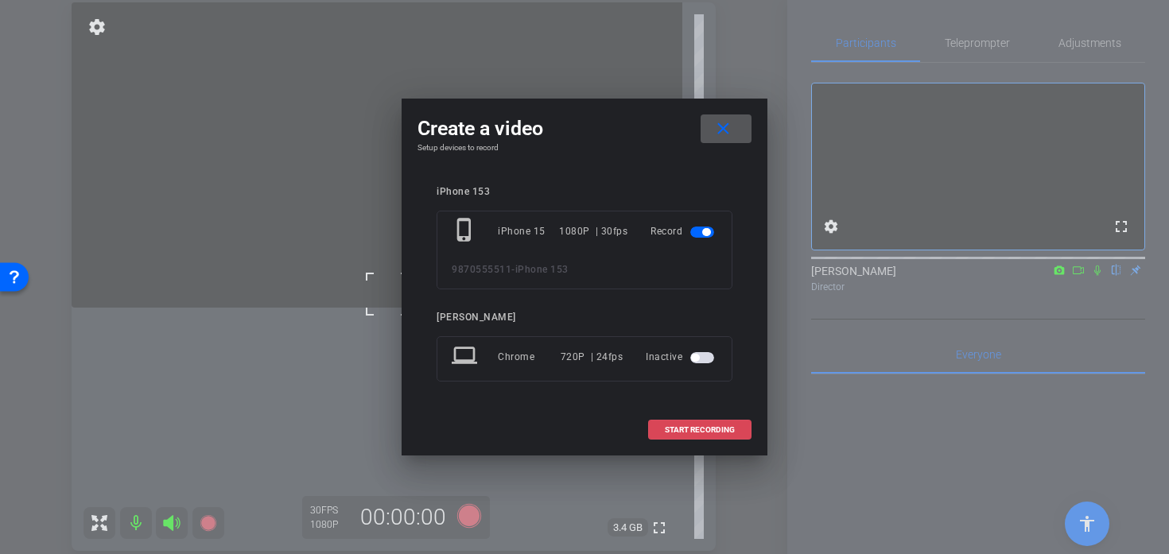
click at [711, 438] on span at bounding box center [700, 430] width 102 height 38
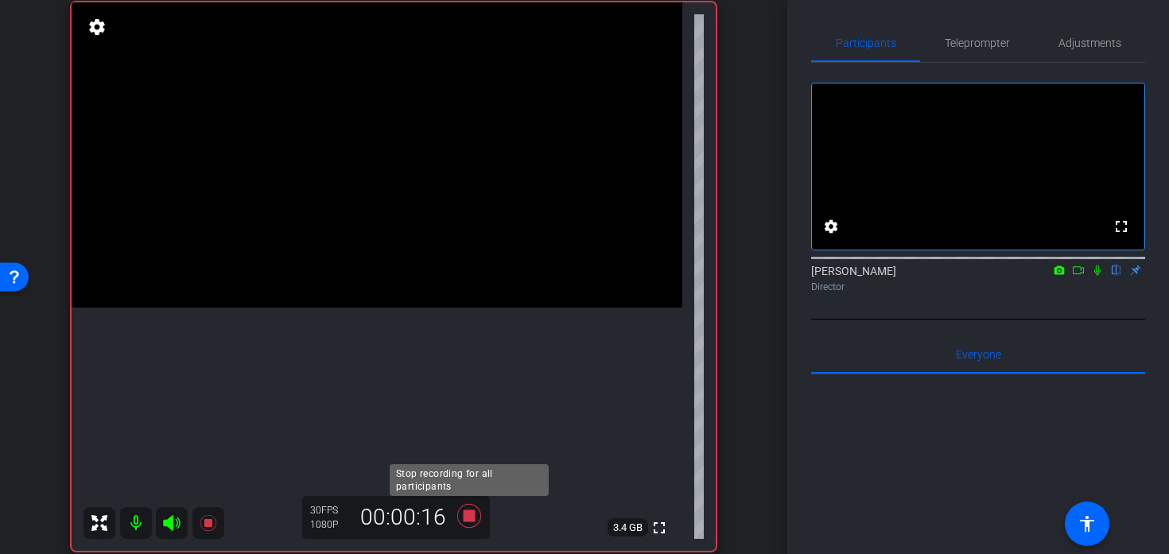
click at [467, 517] on icon at bounding box center [469, 516] width 24 height 24
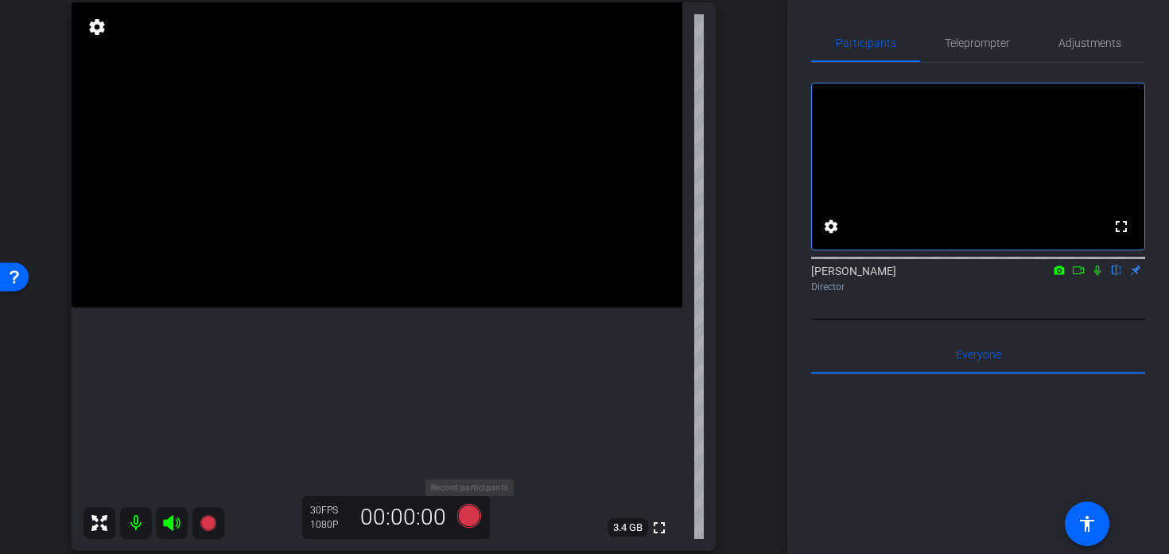
click at [467, 517] on icon at bounding box center [469, 516] width 24 height 24
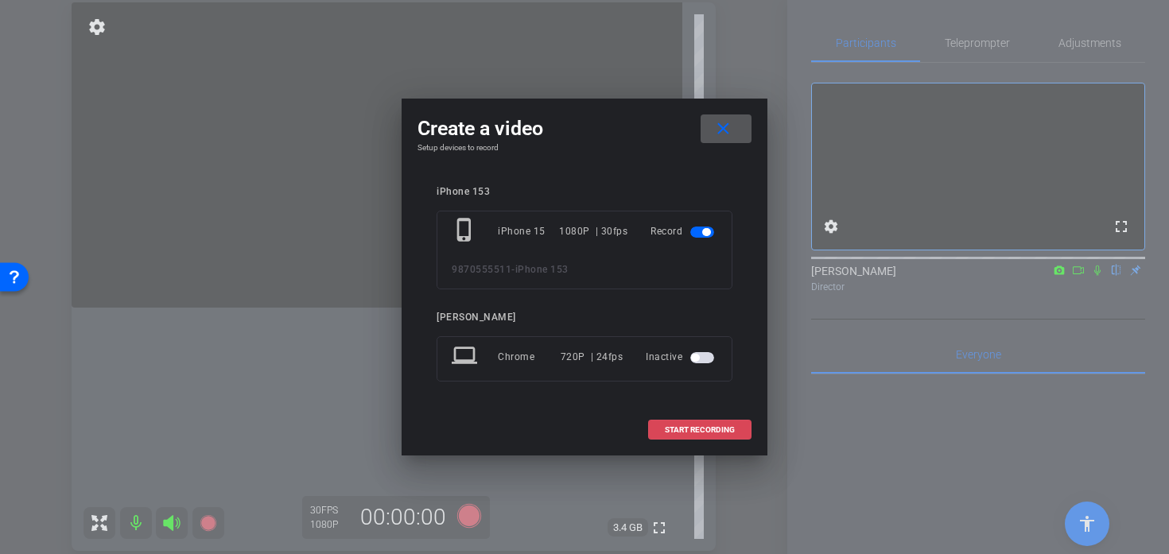
click at [706, 419] on span at bounding box center [700, 430] width 102 height 38
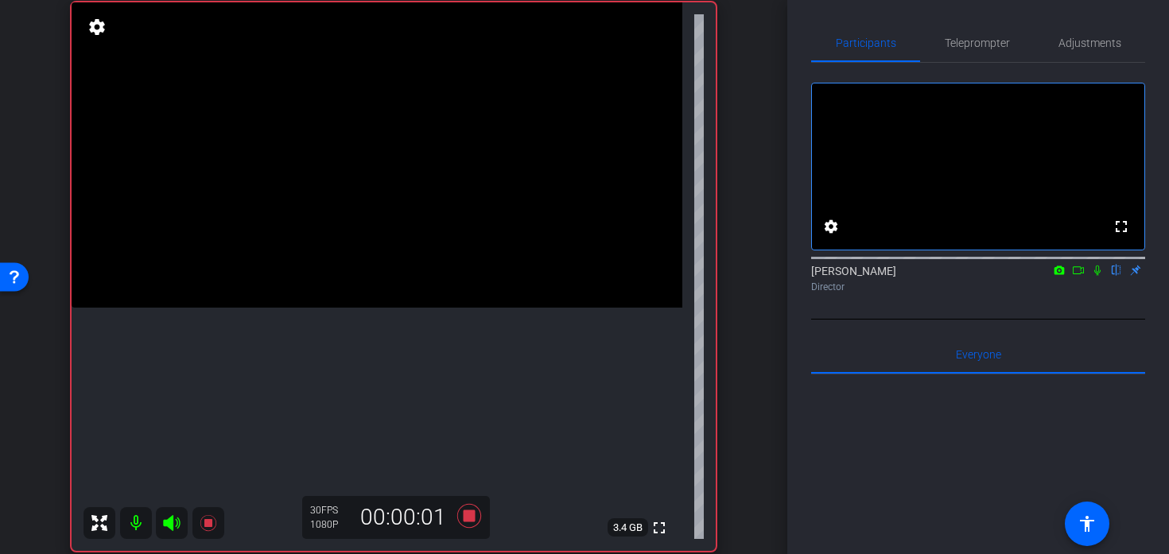
click at [417, 308] on video at bounding box center [377, 154] width 611 height 305
click at [400, 308] on div at bounding box center [417, 318] width 40 height 40
click at [460, 513] on icon at bounding box center [469, 516] width 38 height 29
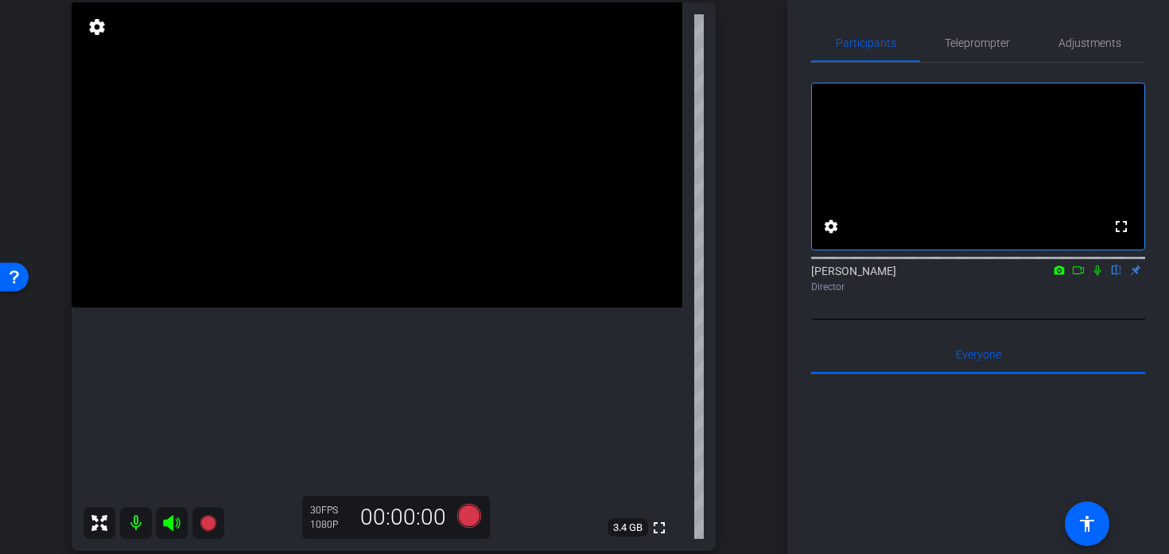
click at [438, 308] on video at bounding box center [377, 154] width 611 height 305
click at [444, 308] on video at bounding box center [377, 154] width 611 height 305
click at [413, 234] on video at bounding box center [377, 154] width 611 height 305
click at [465, 529] on icon at bounding box center [469, 516] width 38 height 29
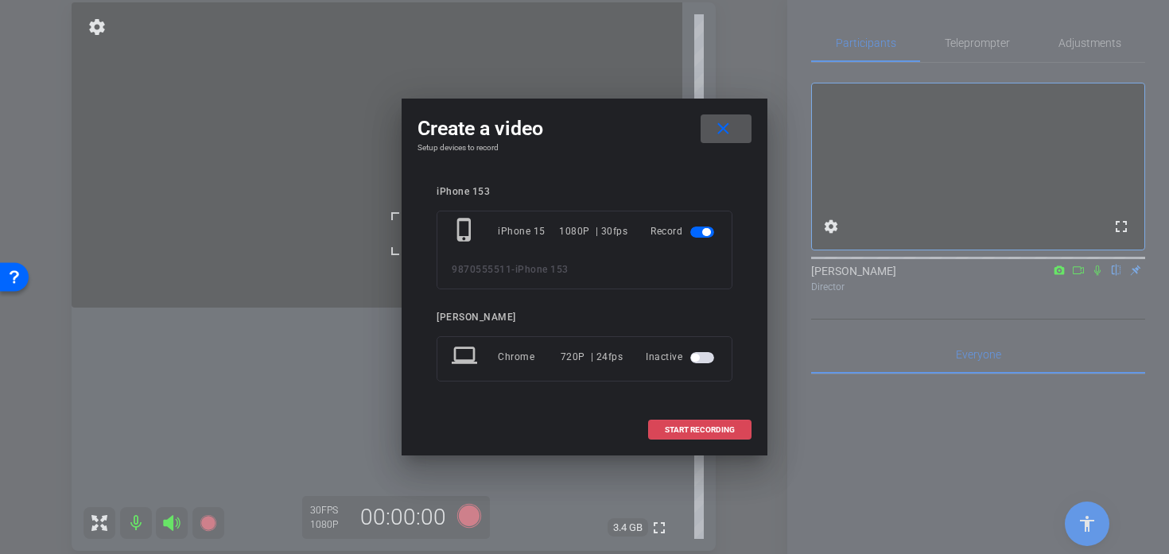
click at [680, 430] on span "START RECORDING" at bounding box center [700, 430] width 70 height 8
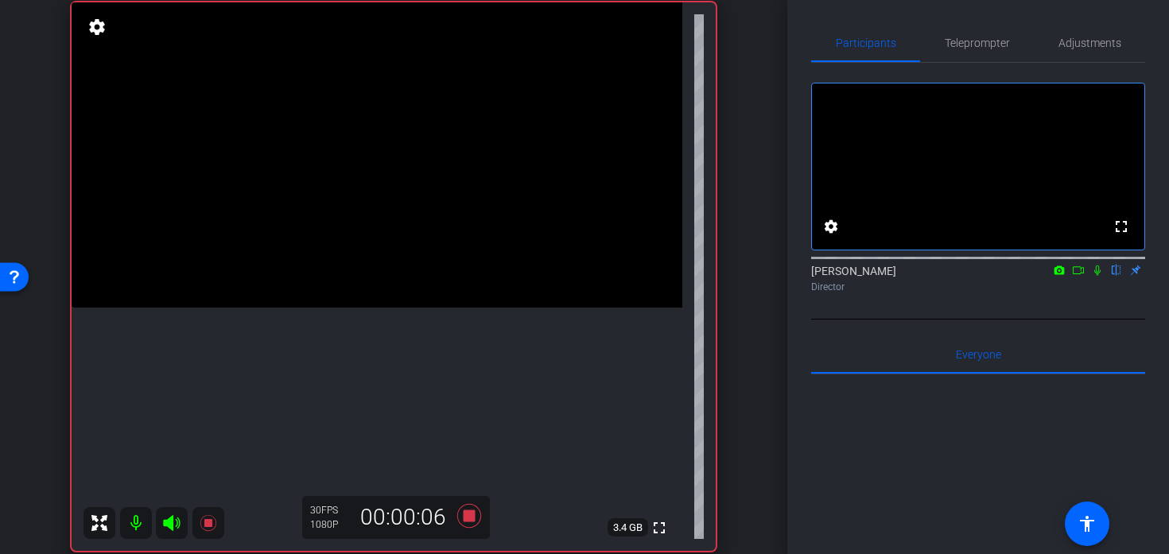
click at [427, 250] on video at bounding box center [377, 154] width 611 height 305
click at [377, 251] on video at bounding box center [377, 154] width 611 height 305
click at [378, 267] on div at bounding box center [377, 251] width 40 height 40
click at [370, 303] on video at bounding box center [377, 154] width 611 height 305
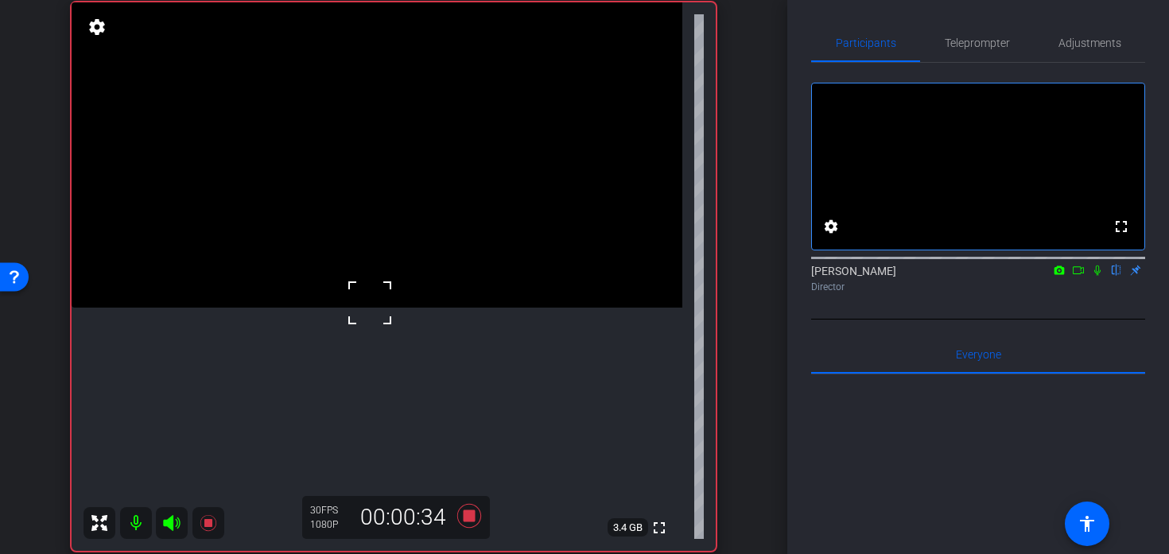
click at [357, 281] on video at bounding box center [377, 154] width 611 height 305
click at [357, 281] on div at bounding box center [357, 281] width 40 height 40
click at [357, 281] on video at bounding box center [377, 154] width 611 height 305
click at [357, 242] on video at bounding box center [377, 154] width 611 height 305
click at [357, 244] on video at bounding box center [377, 154] width 611 height 305
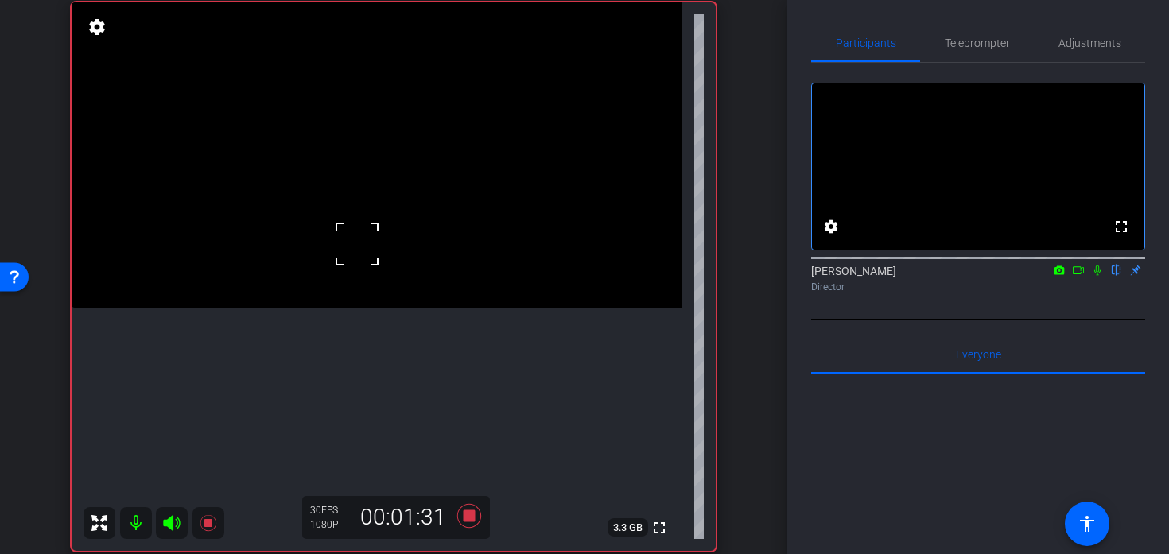
click at [374, 242] on div at bounding box center [357, 244] width 40 height 40
click at [408, 239] on video at bounding box center [377, 154] width 611 height 305
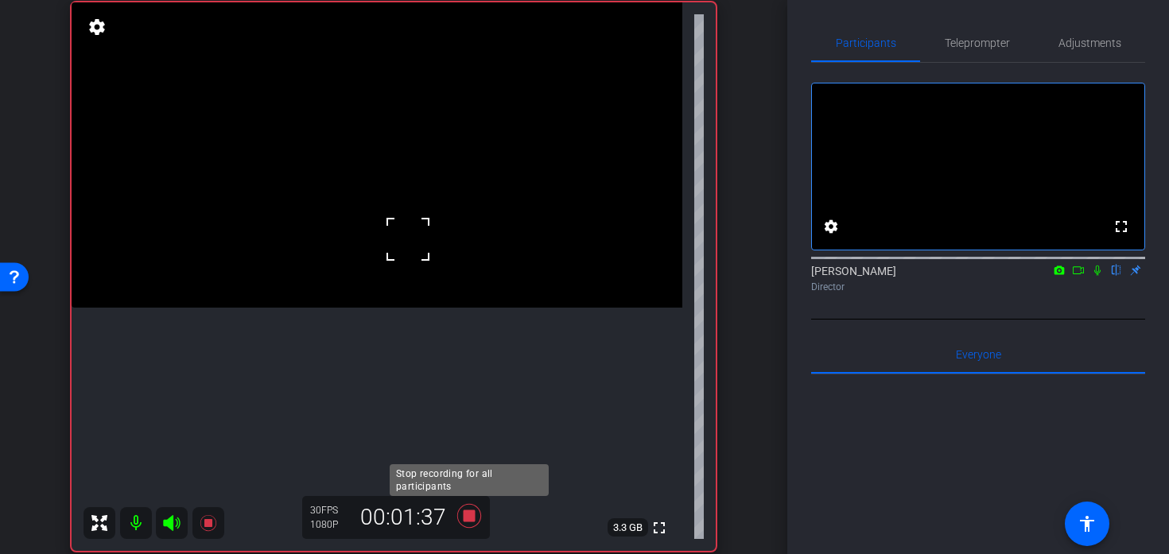
click at [471, 517] on icon at bounding box center [469, 516] width 24 height 24
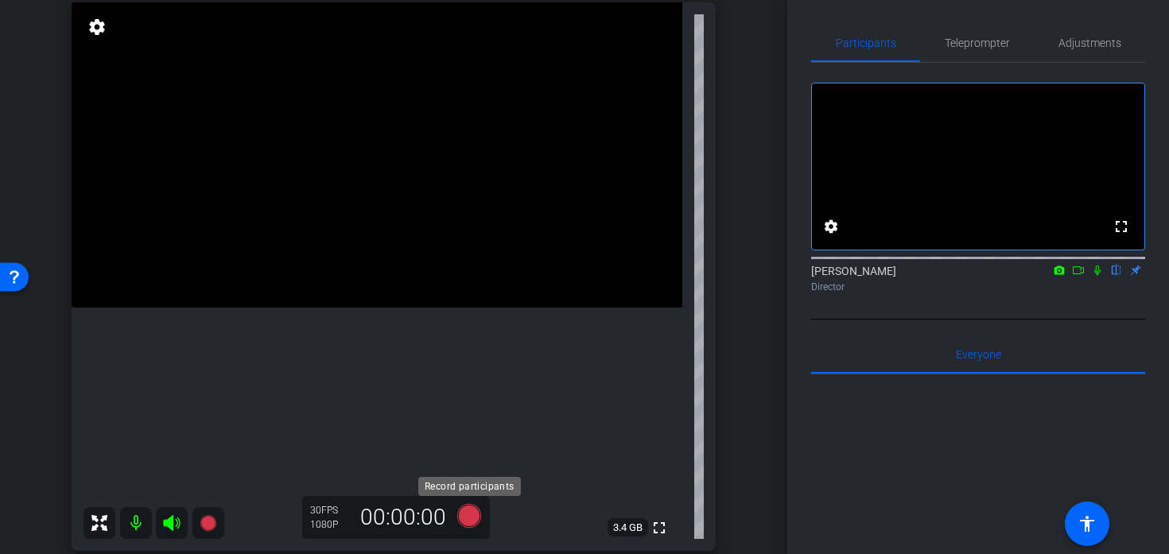
click at [459, 517] on icon at bounding box center [469, 516] width 24 height 24
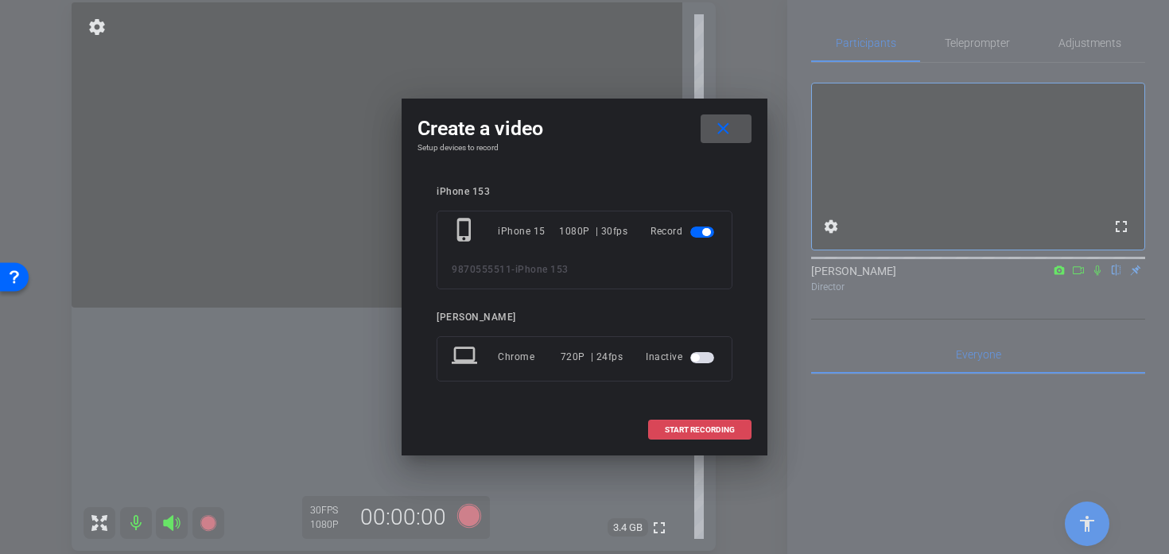
click at [669, 423] on span at bounding box center [700, 430] width 102 height 38
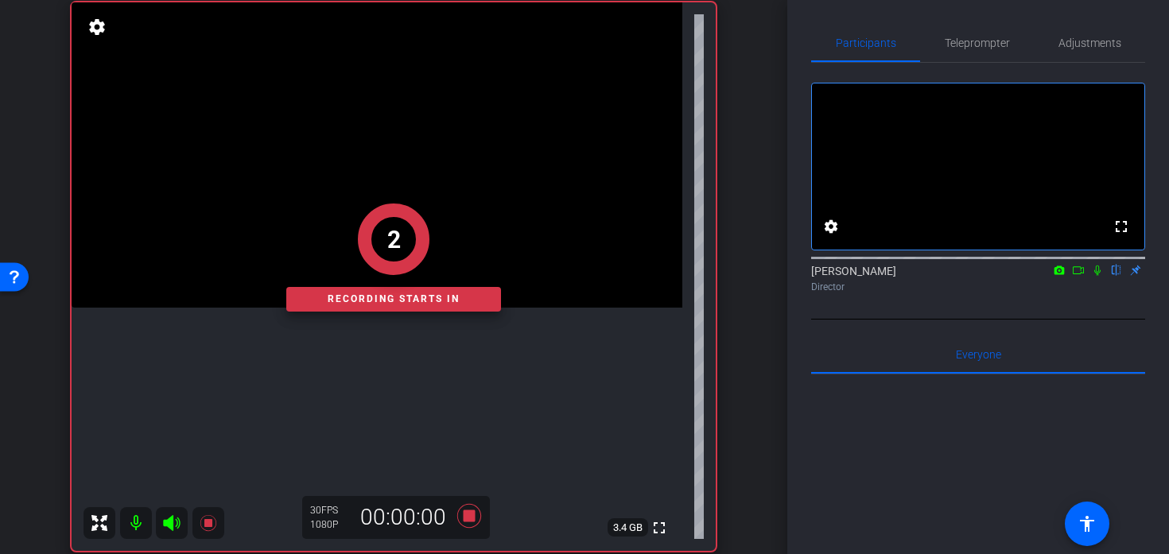
click at [347, 180] on div "2 Recording starts in" at bounding box center [394, 257] width 644 height 587
click at [371, 191] on div "1 Recording starts in" at bounding box center [394, 257] width 644 height 587
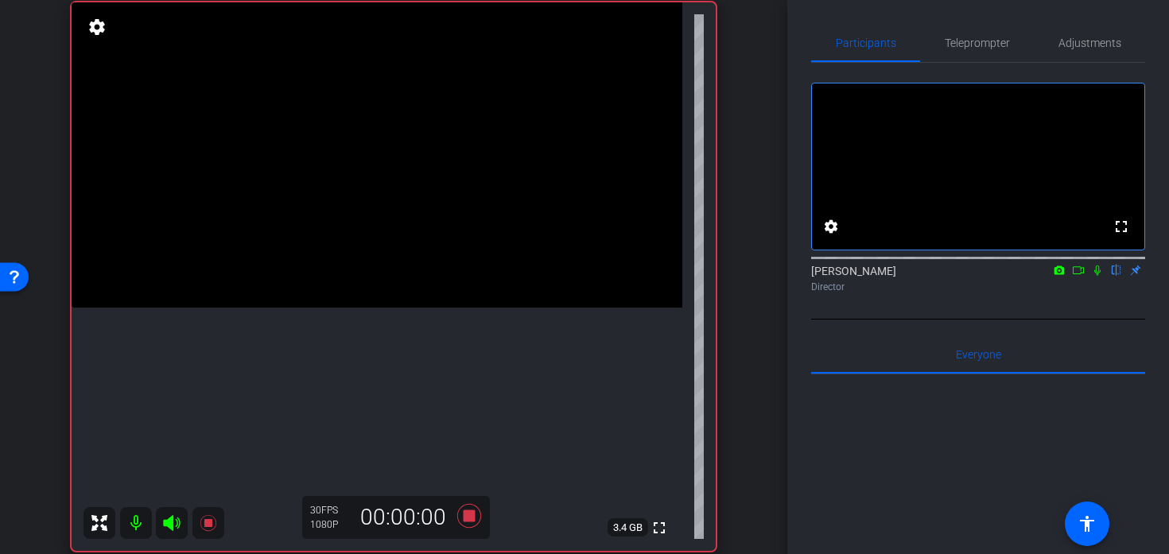
click at [371, 191] on video at bounding box center [377, 154] width 611 height 305
click at [371, 191] on div at bounding box center [371, 191] width 40 height 40
click at [378, 207] on div at bounding box center [371, 191] width 40 height 40
click at [380, 228] on video at bounding box center [377, 154] width 611 height 305
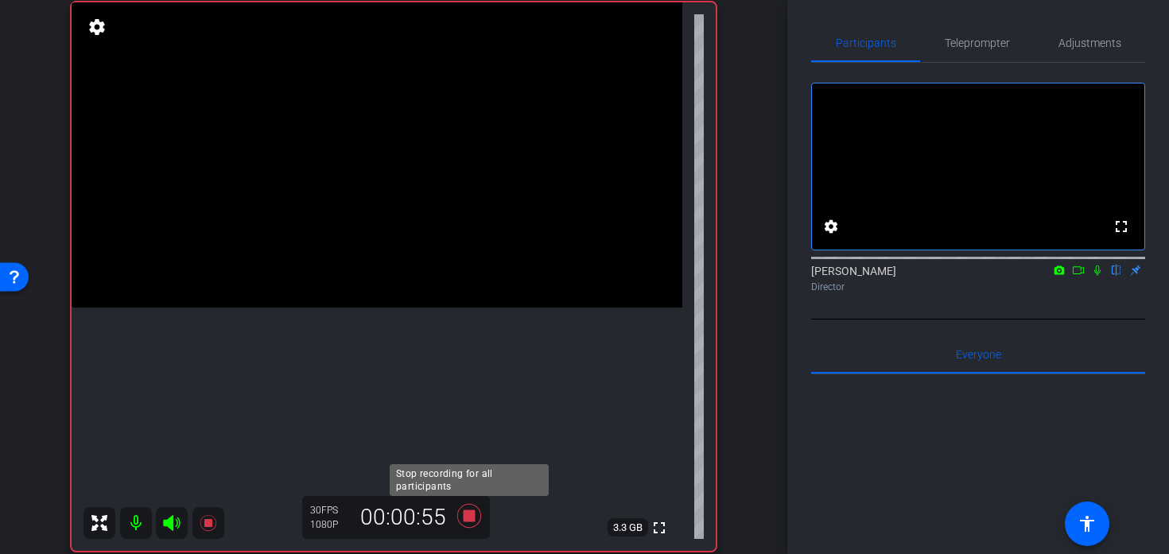
click at [477, 516] on icon at bounding box center [469, 516] width 38 height 29
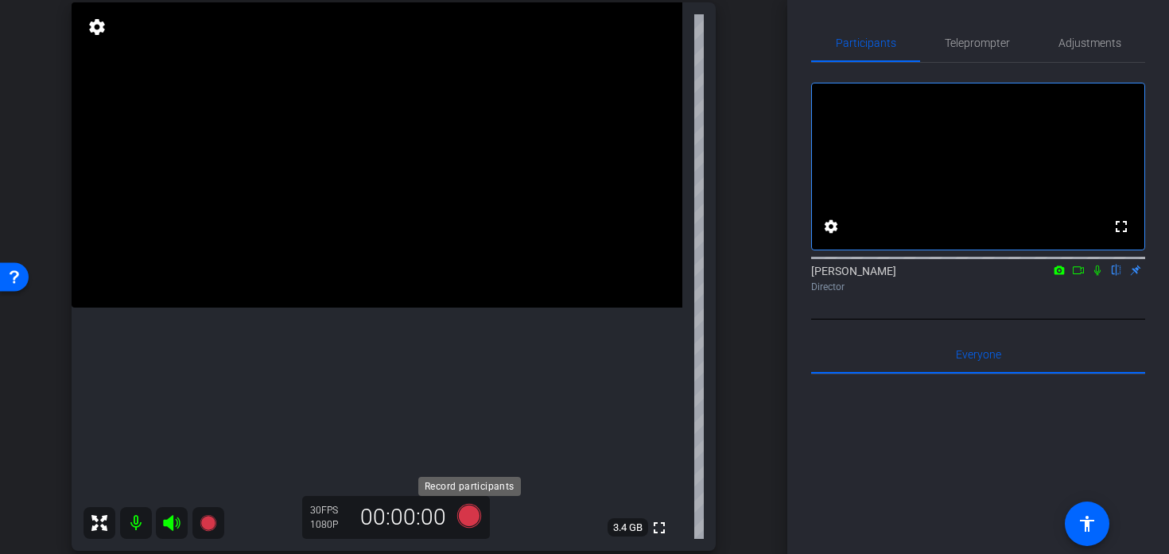
click at [474, 513] on icon at bounding box center [469, 516] width 24 height 24
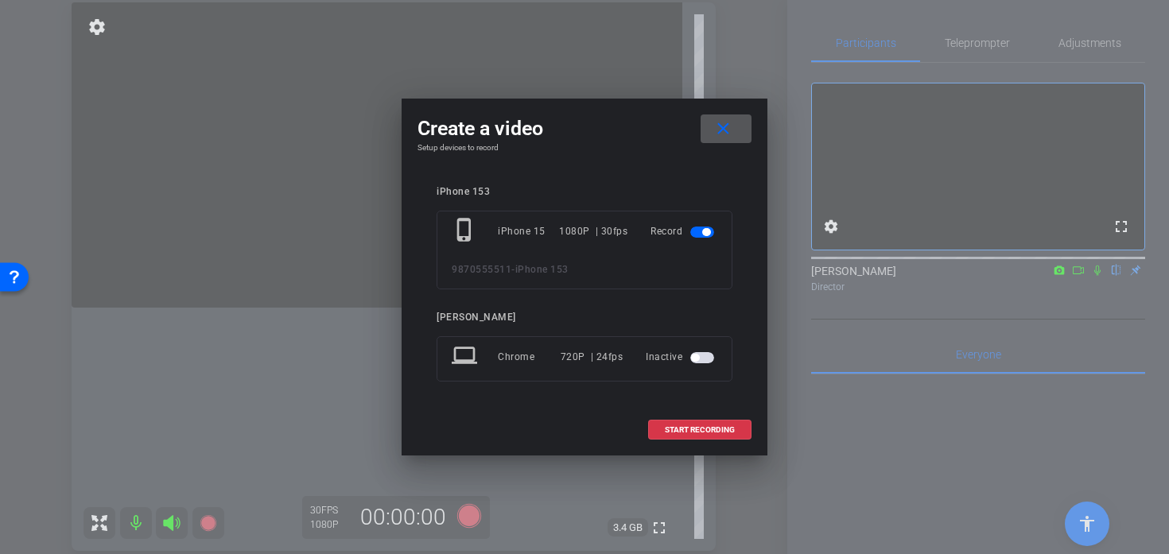
click at [706, 132] on span at bounding box center [725, 129] width 51 height 38
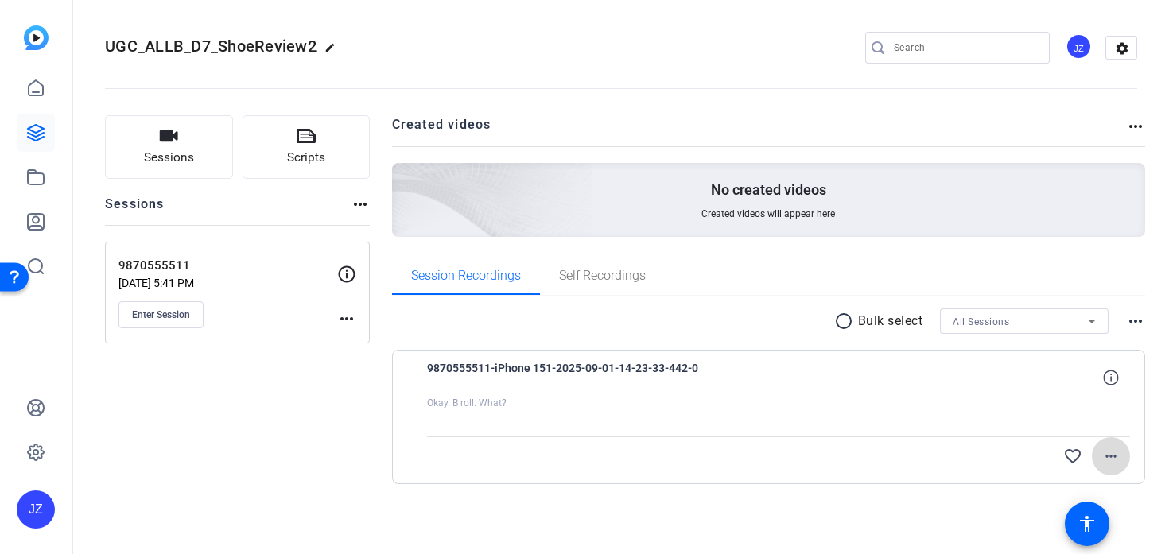
click at [1111, 454] on mat-icon "more_horiz" at bounding box center [1110, 456] width 19 height 19
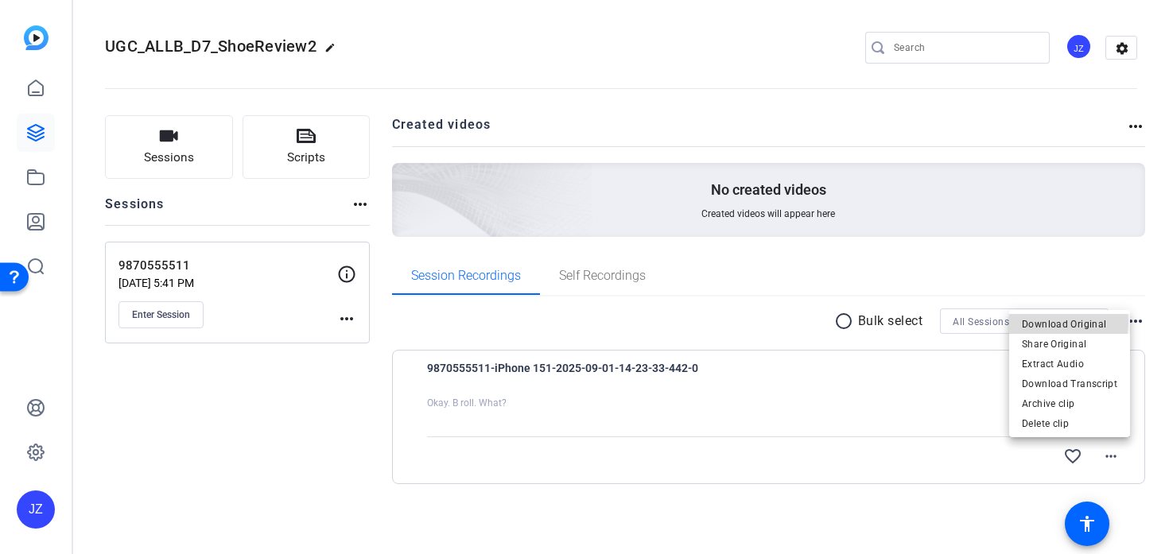
click at [1040, 321] on span "Download Original" at bounding box center [1068, 324] width 95 height 19
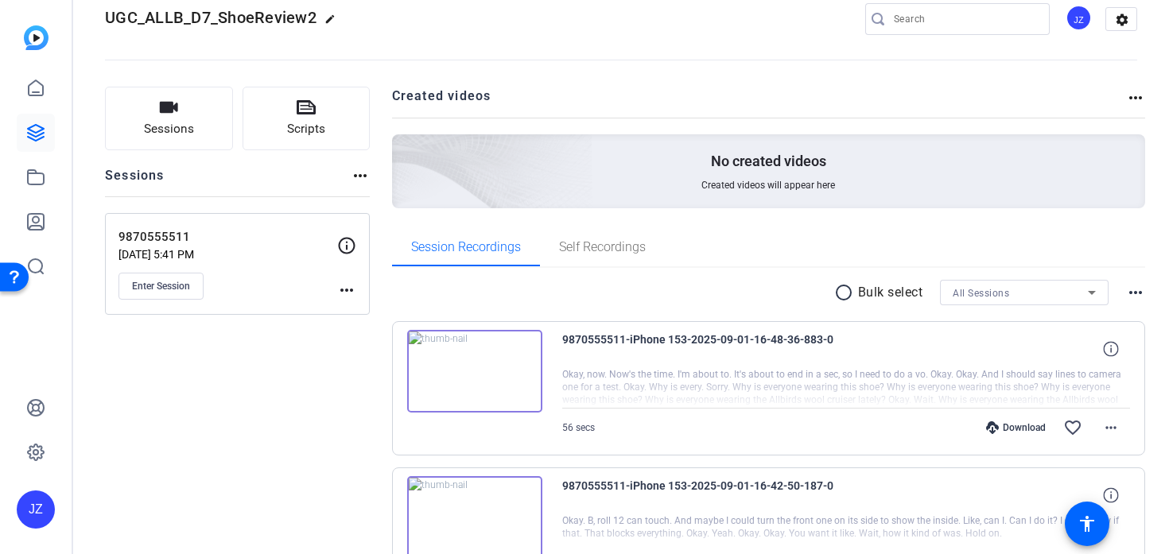
scroll to position [14, 0]
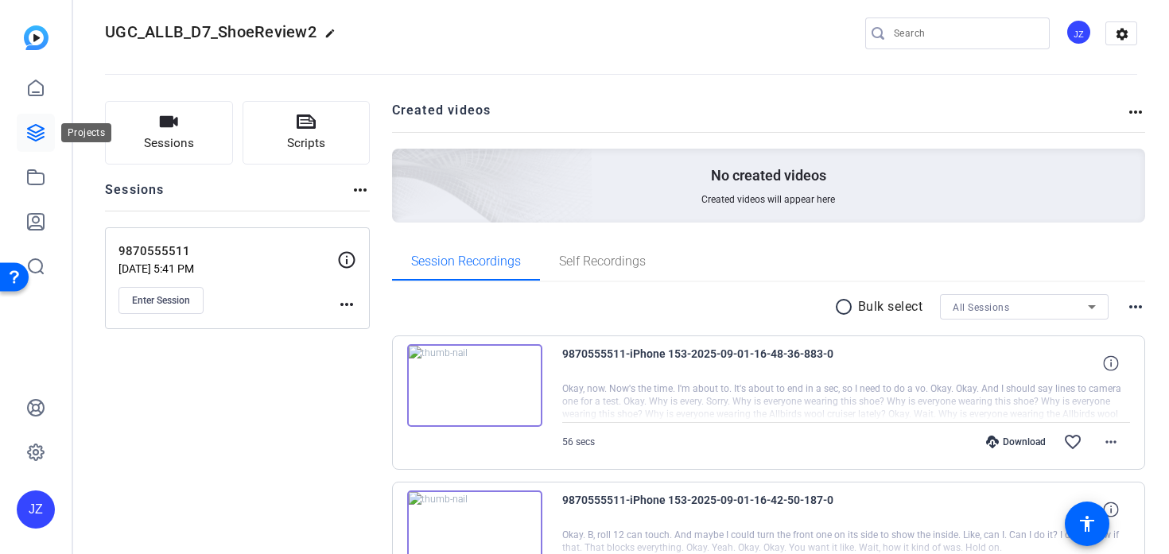
click at [39, 130] on icon at bounding box center [36, 133] width 16 height 16
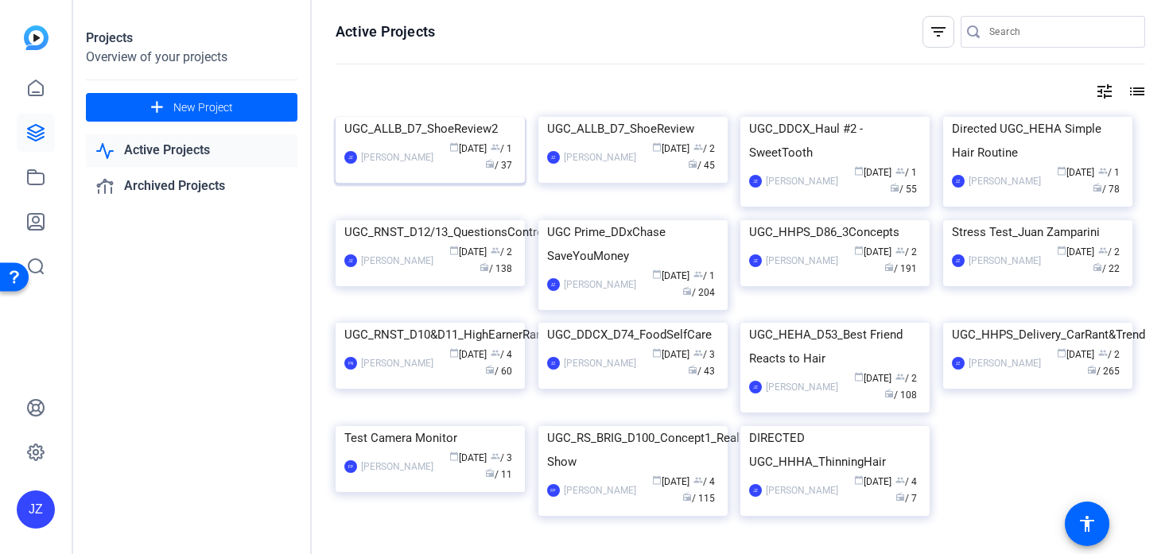
click at [379, 117] on img at bounding box center [429, 117] width 189 height 0
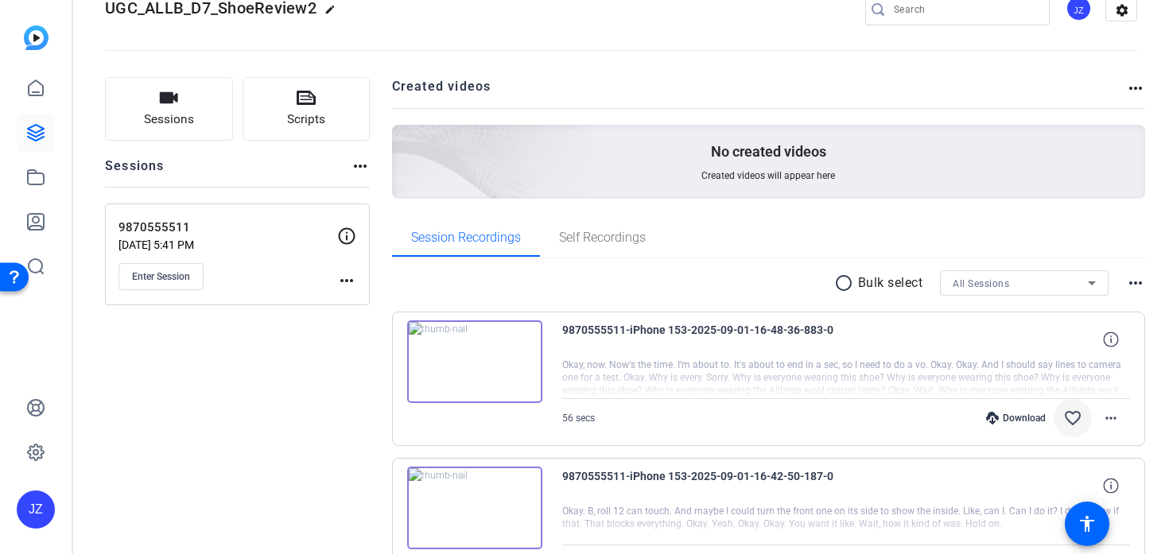
scroll to position [41, 0]
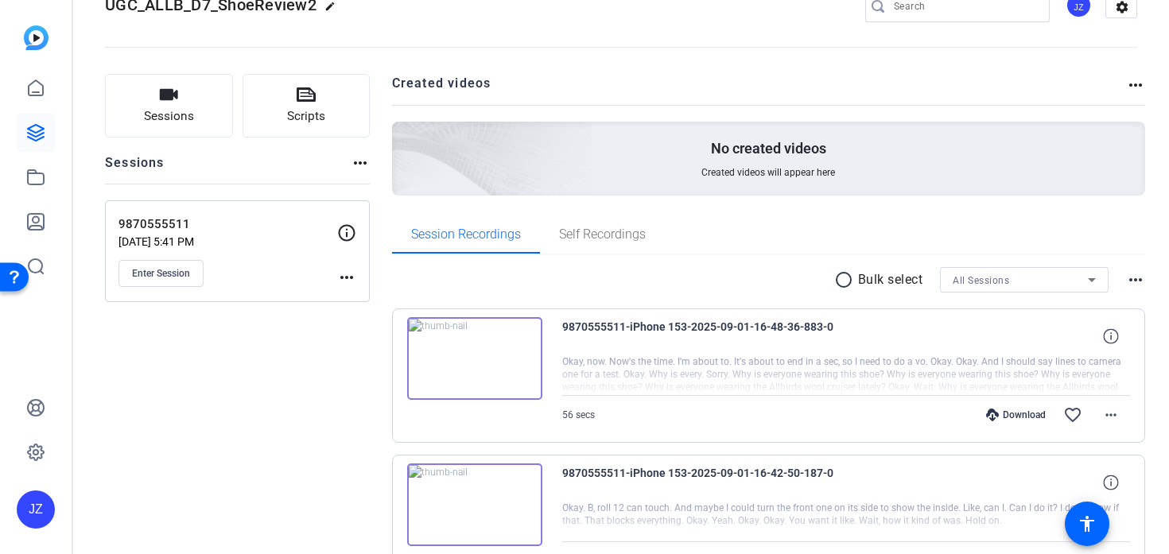
click at [467, 363] on img at bounding box center [474, 358] width 135 height 83
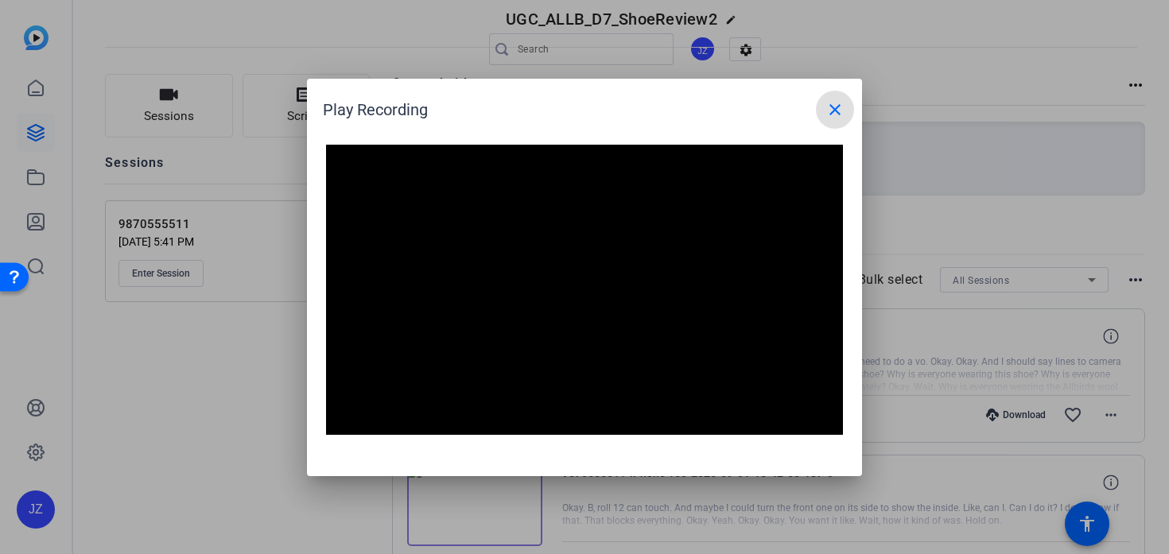
click at [835, 111] on mat-icon "close" at bounding box center [834, 109] width 19 height 19
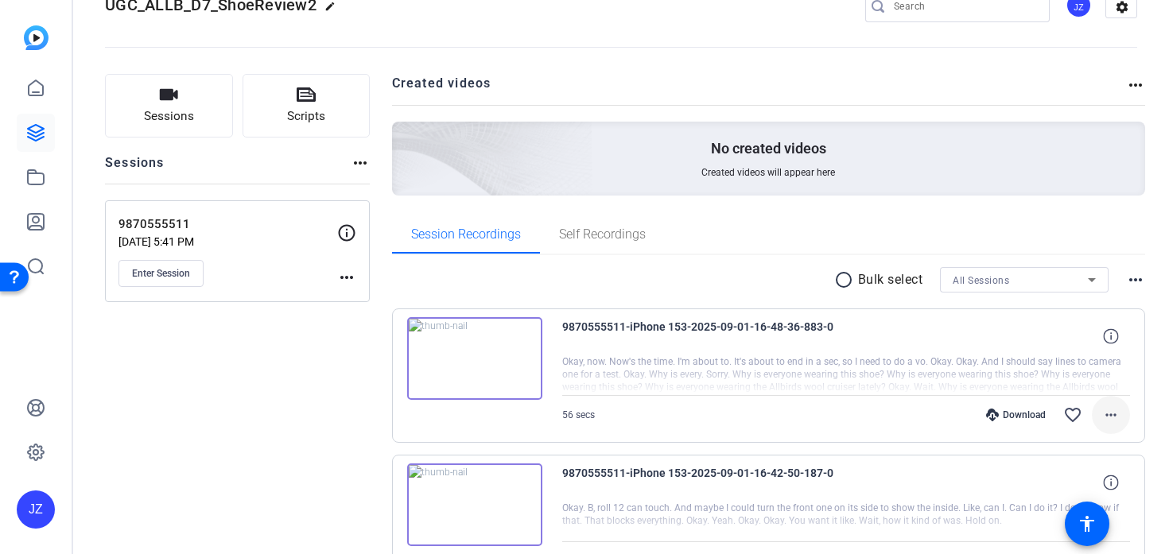
click at [1107, 413] on mat-icon "more_horiz" at bounding box center [1110, 414] width 19 height 19
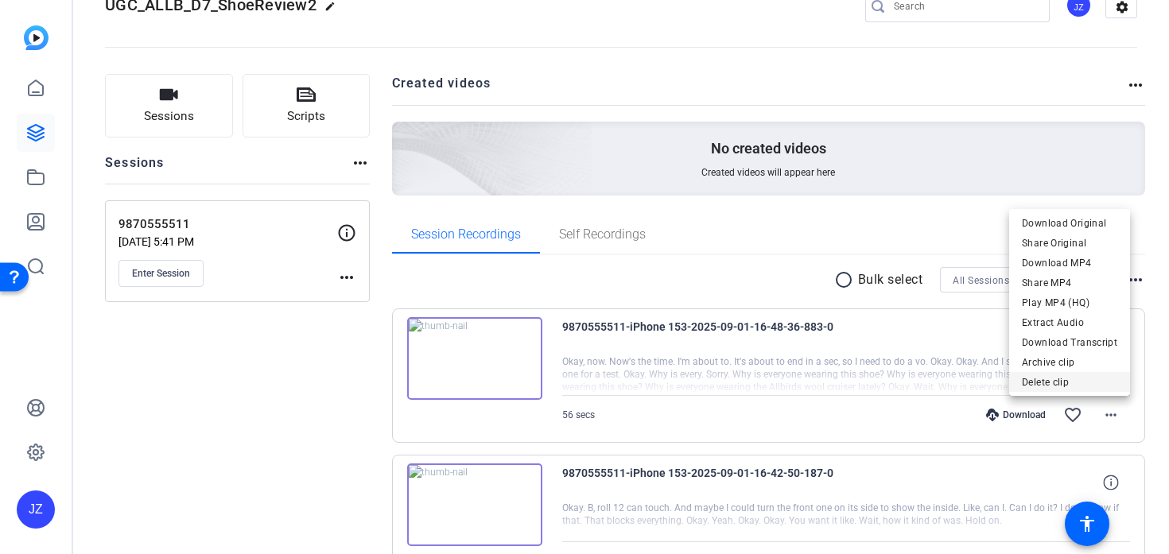
click at [1087, 386] on span "Delete clip" at bounding box center [1068, 382] width 95 height 19
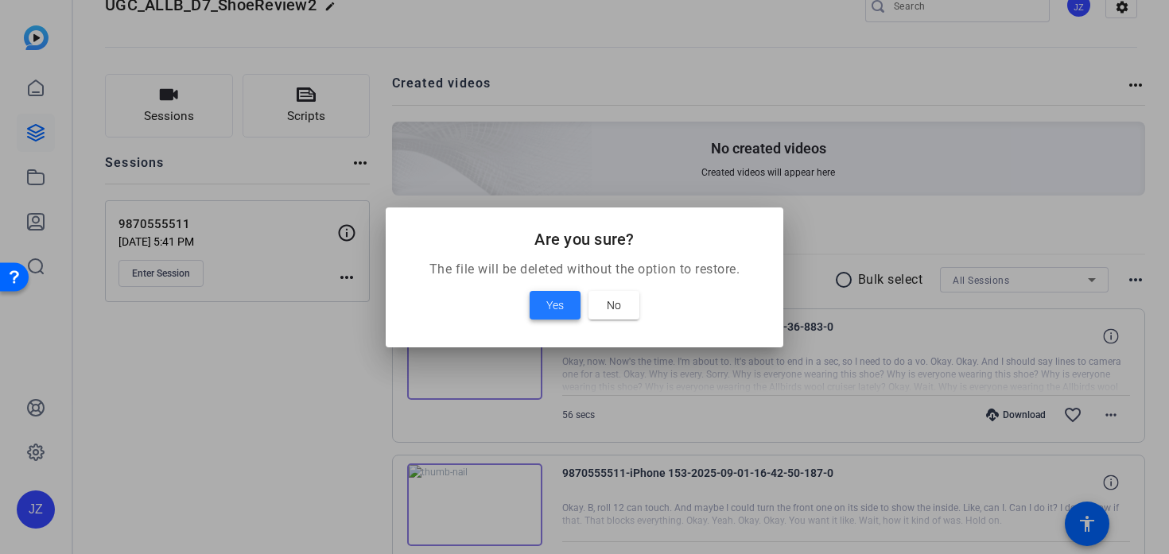
click at [542, 313] on span at bounding box center [554, 305] width 51 height 38
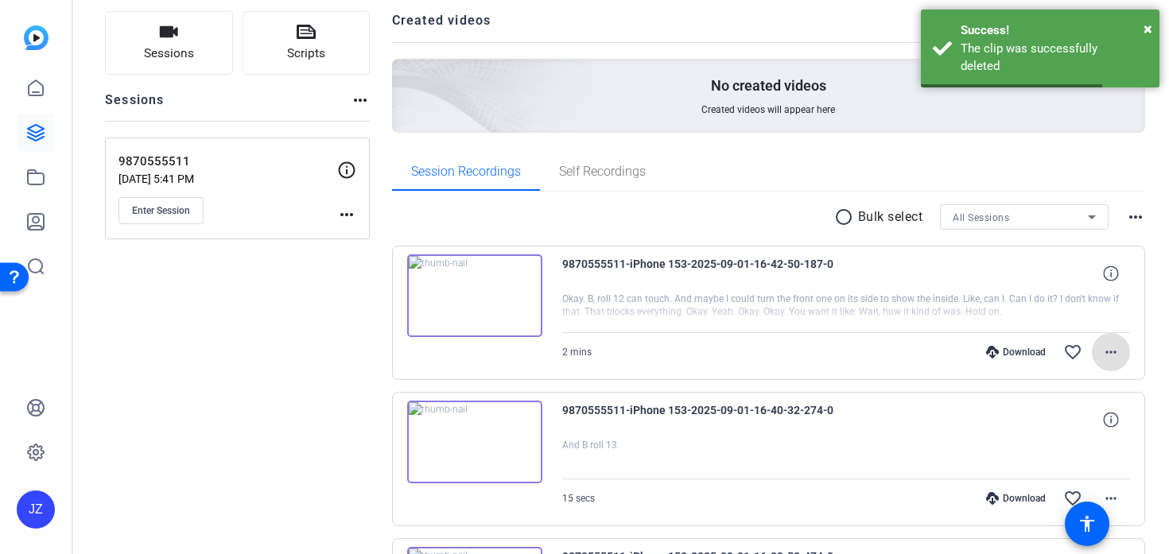
scroll to position [103, 0]
